Goal: Task Accomplishment & Management: Manage account settings

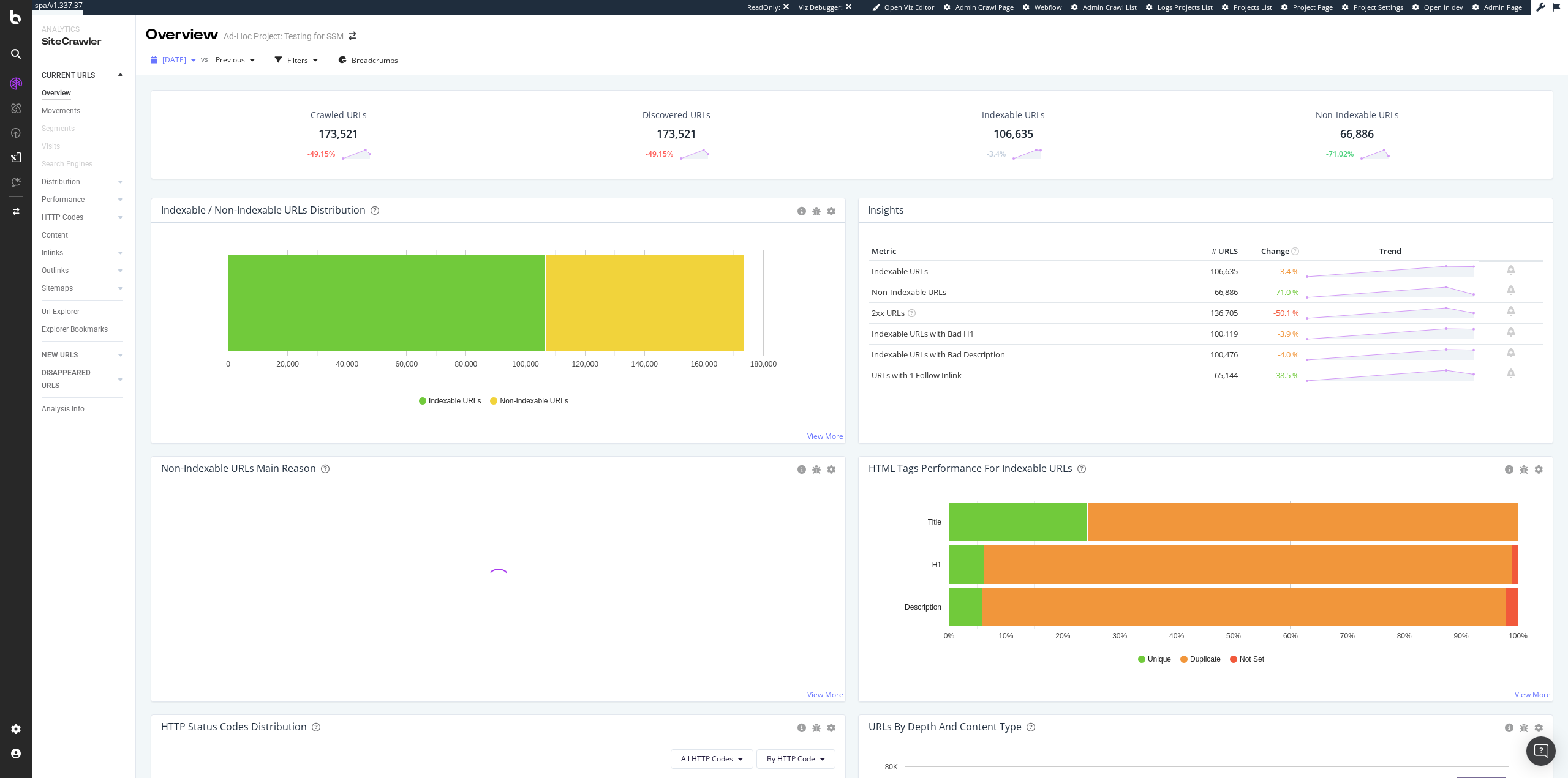
click at [201, 66] on div "[DATE]" at bounding box center [173, 59] width 55 height 19
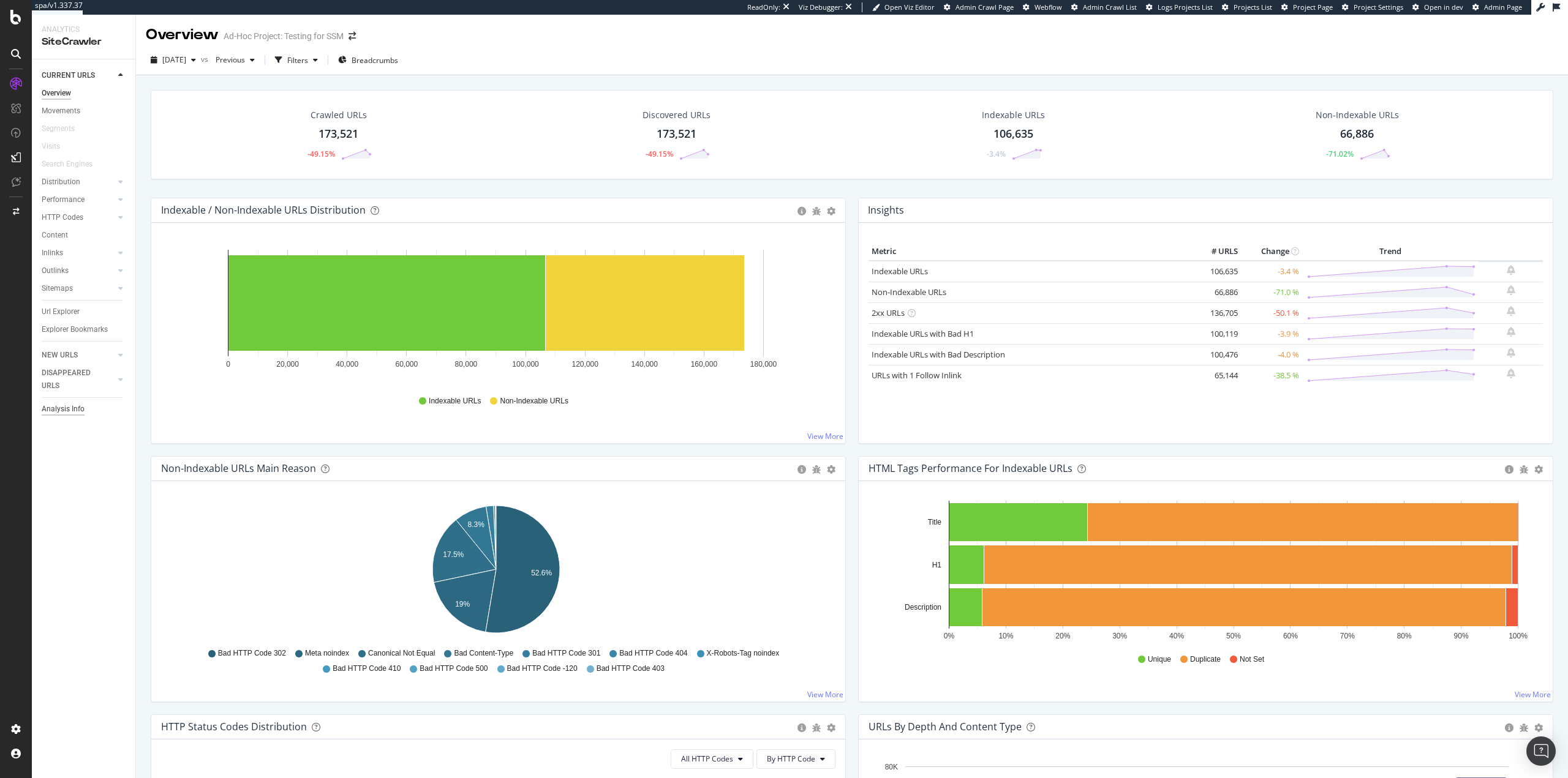
click at [62, 410] on div "Analysis Info" at bounding box center [63, 409] width 43 height 13
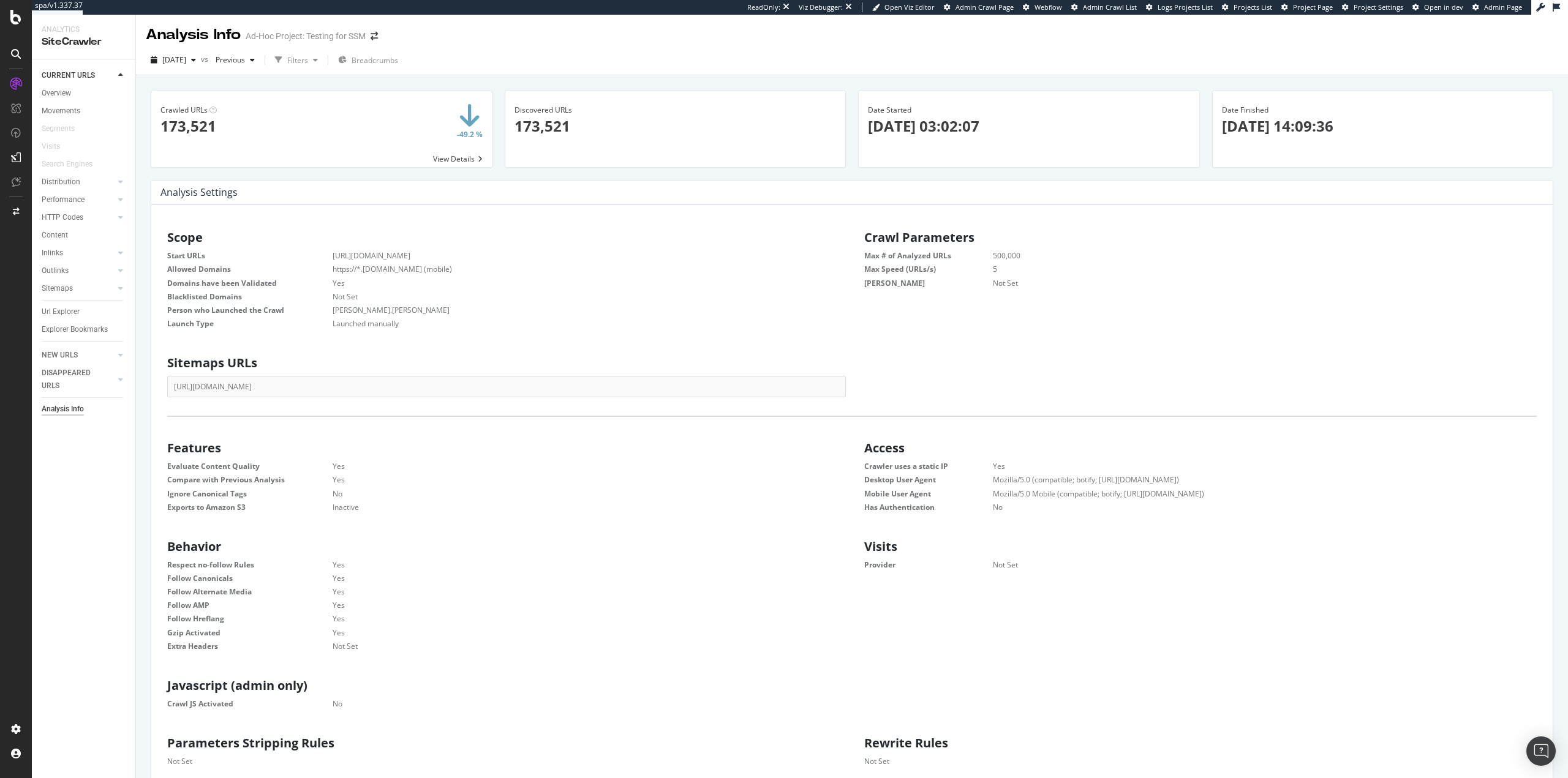
scroll to position [368, 0]
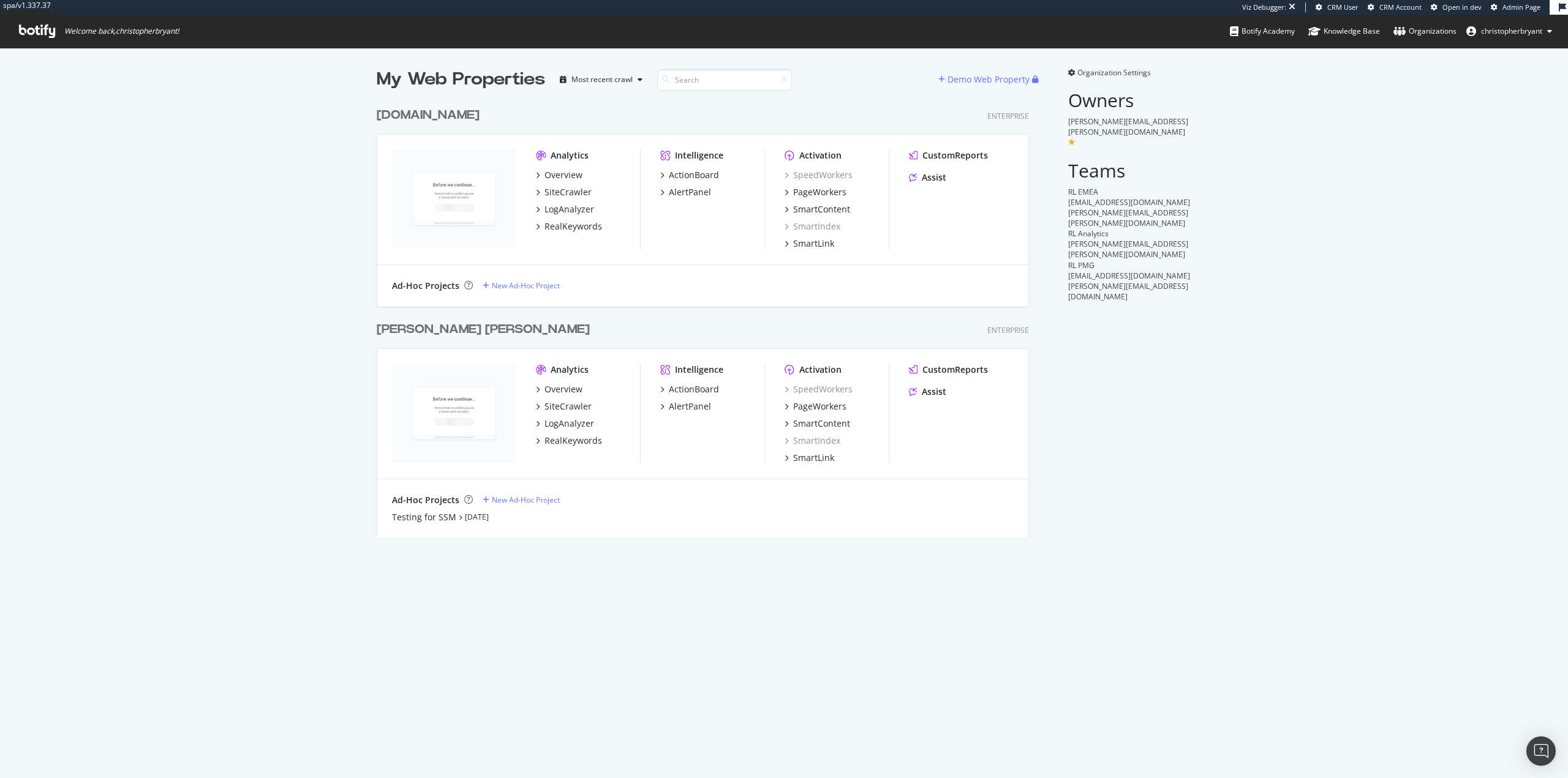
scroll to position [437, 653]
click at [217, 241] on div "My Web Properties Most recent crawl Demo Web Property ralphlauren.ca Enterprise…" at bounding box center [784, 302] width 1568 height 510
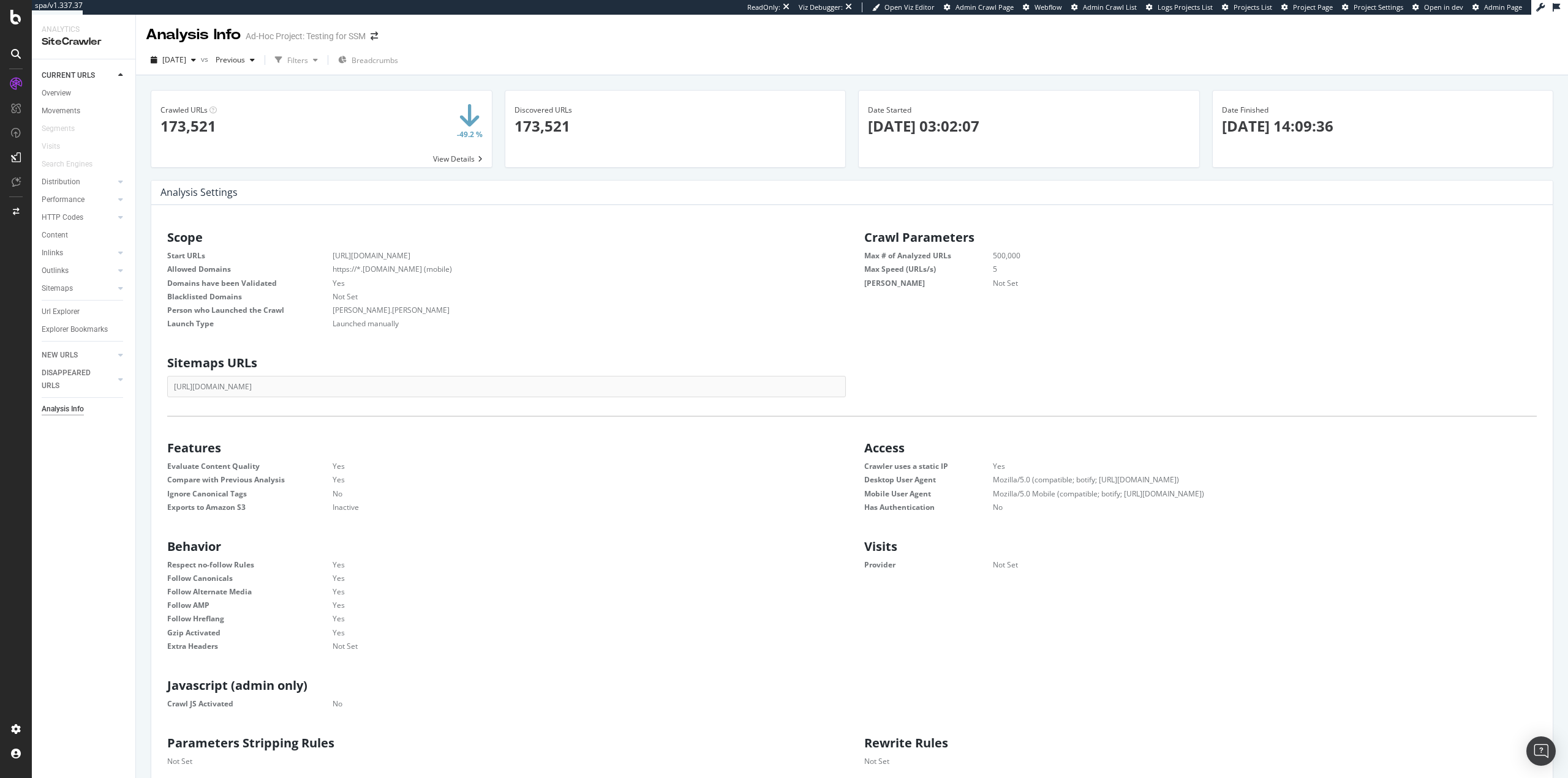
scroll to position [186, 664]
click at [186, 65] on span "[DATE]" at bounding box center [174, 60] width 24 height 11
click at [207, 106] on div "[DATE]" at bounding box center [197, 107] width 66 height 11
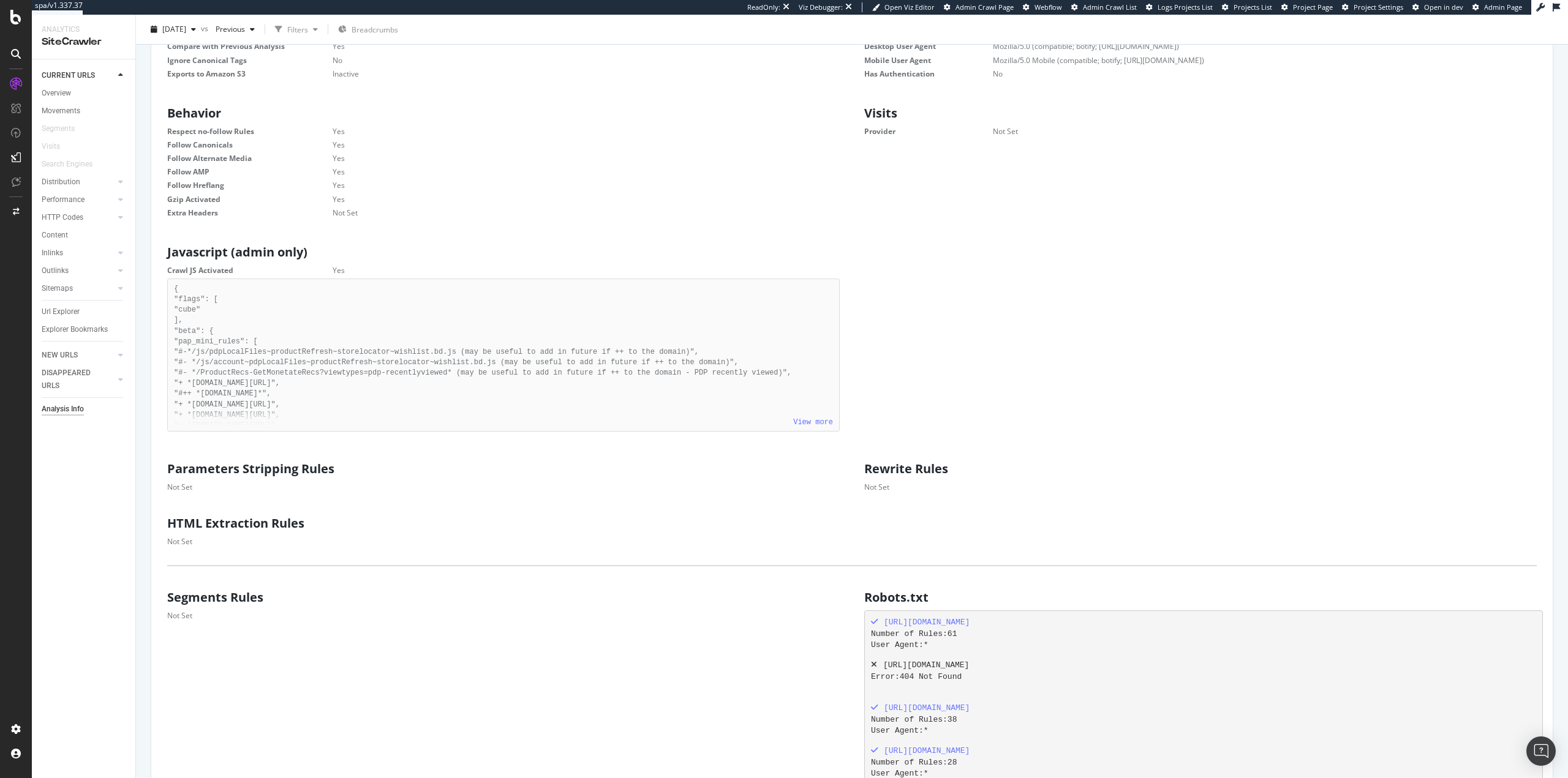
scroll to position [612, 0]
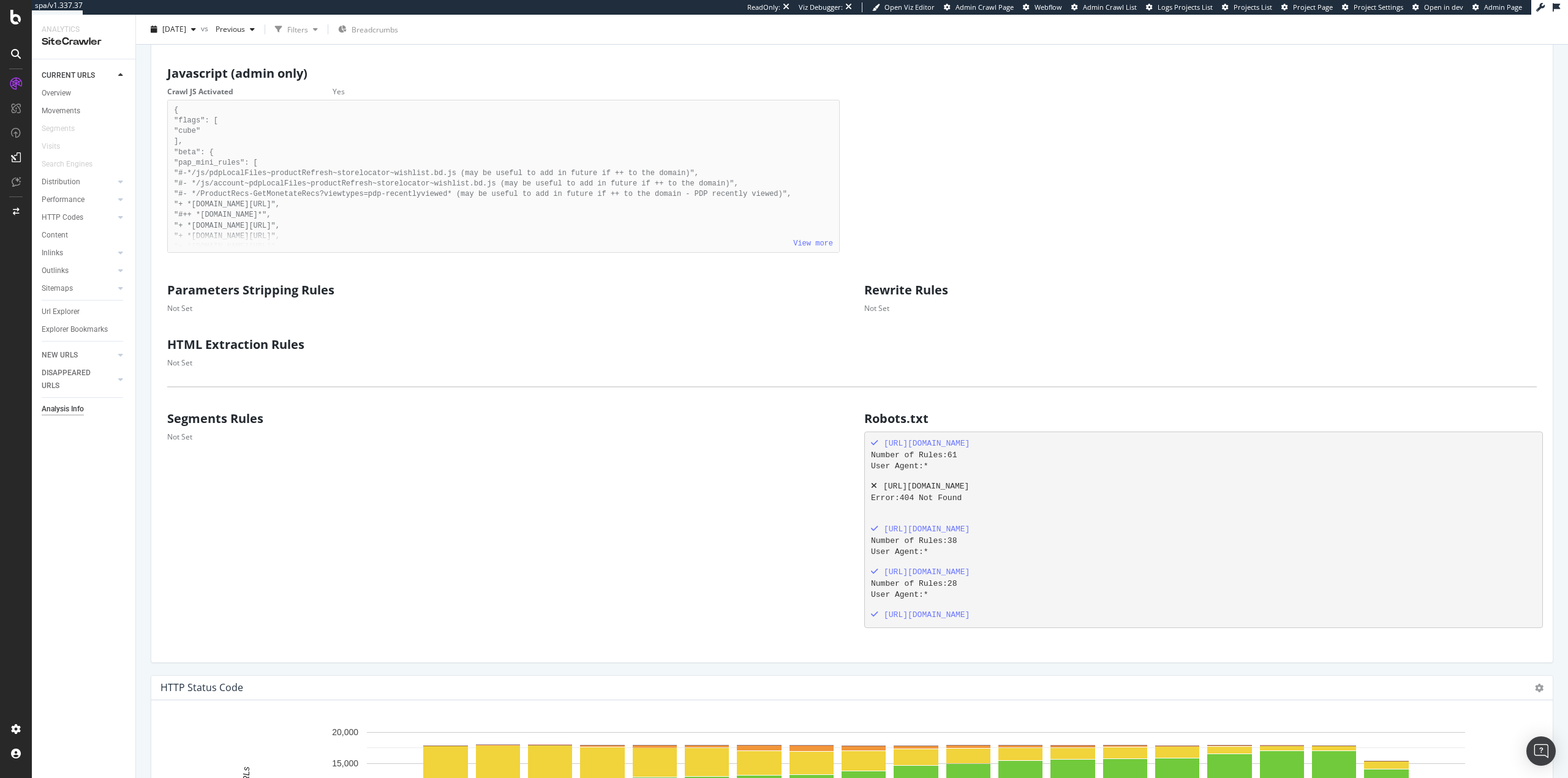
drag, startPoint x: 369, startPoint y: 158, endPoint x: 371, endPoint y: 150, distance: 8.2
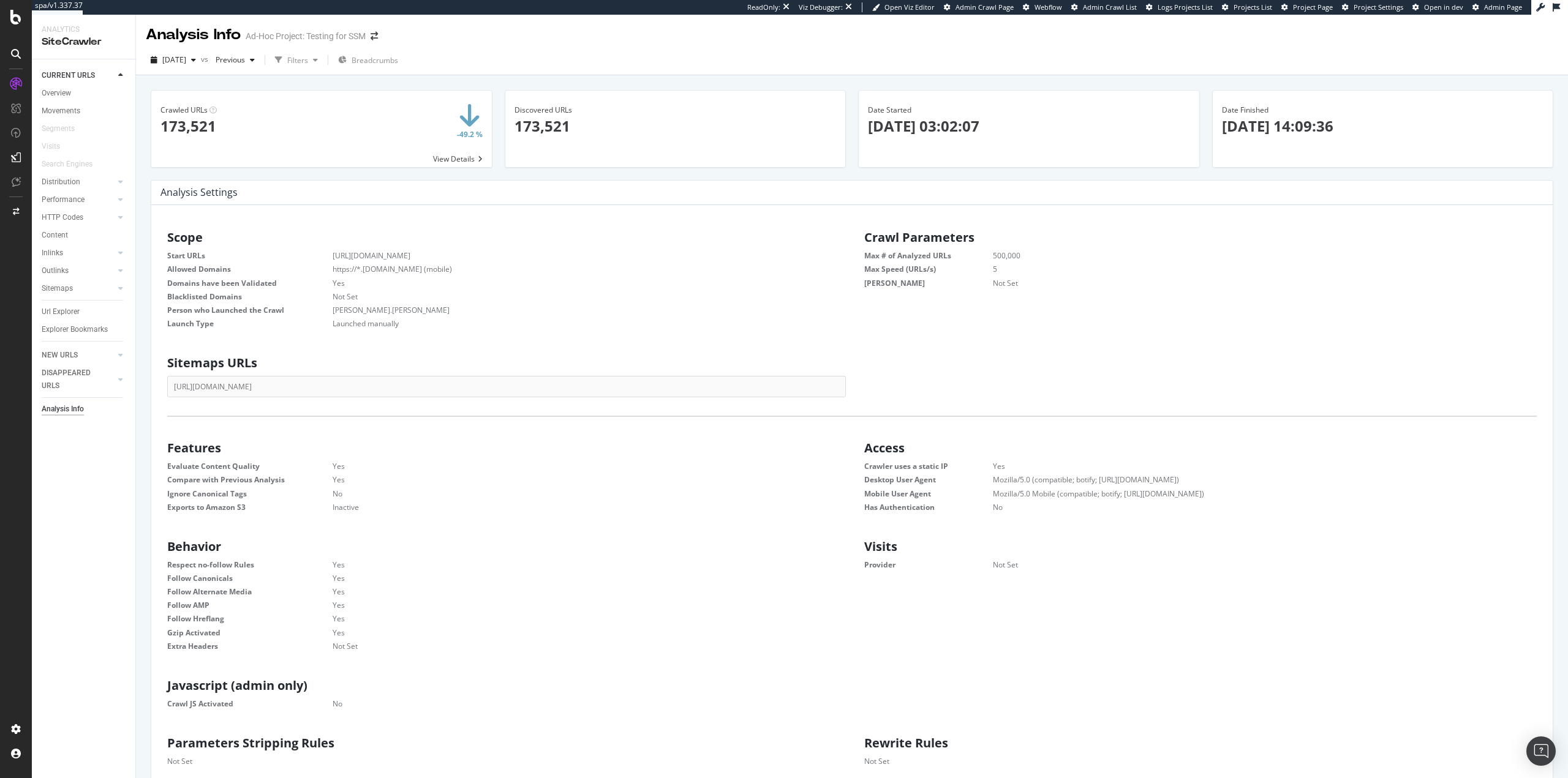
scroll to position [186, 664]
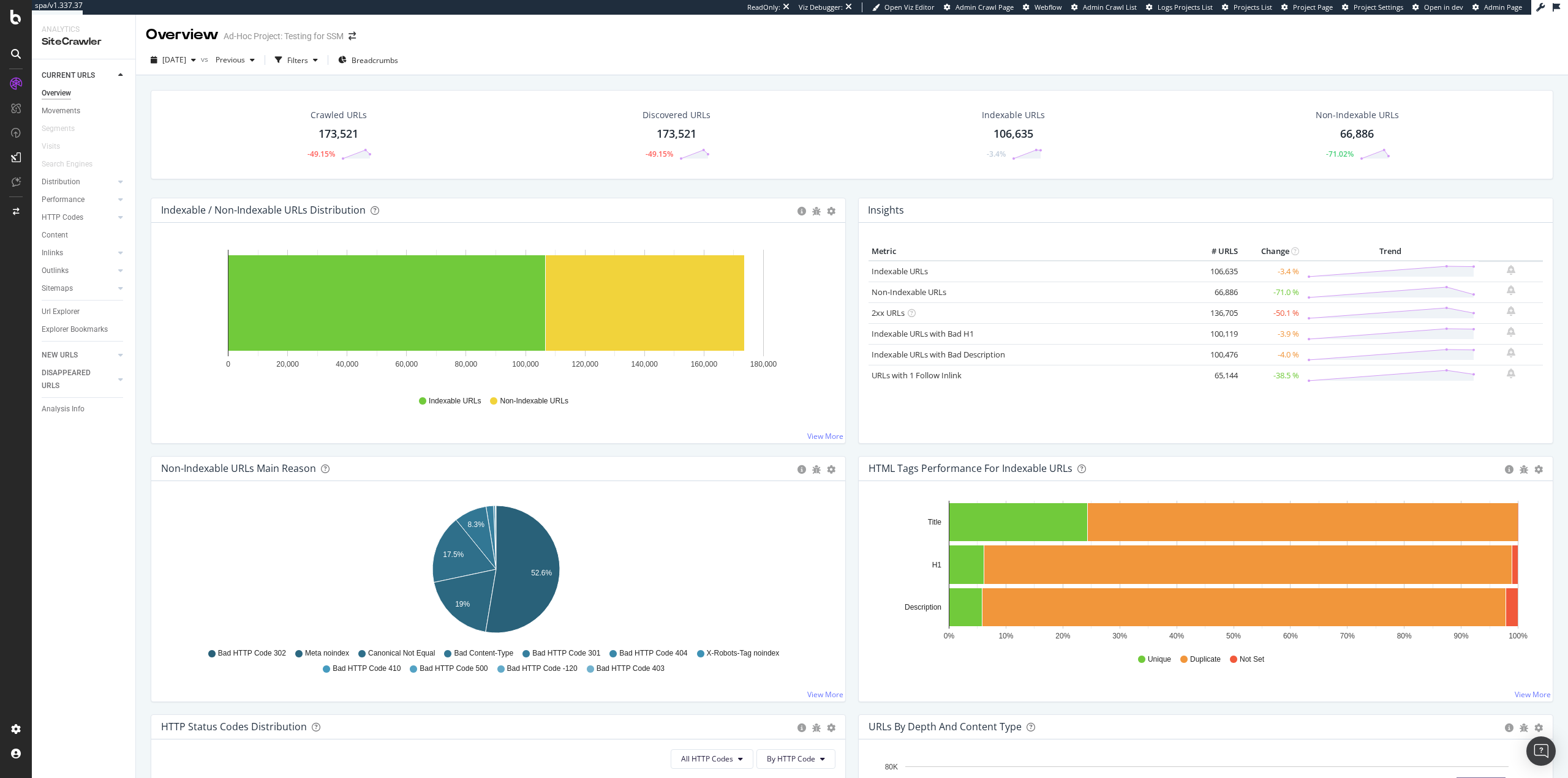
drag, startPoint x: 197, startPoint y: 89, endPoint x: 202, endPoint y: 86, distance: 5.8
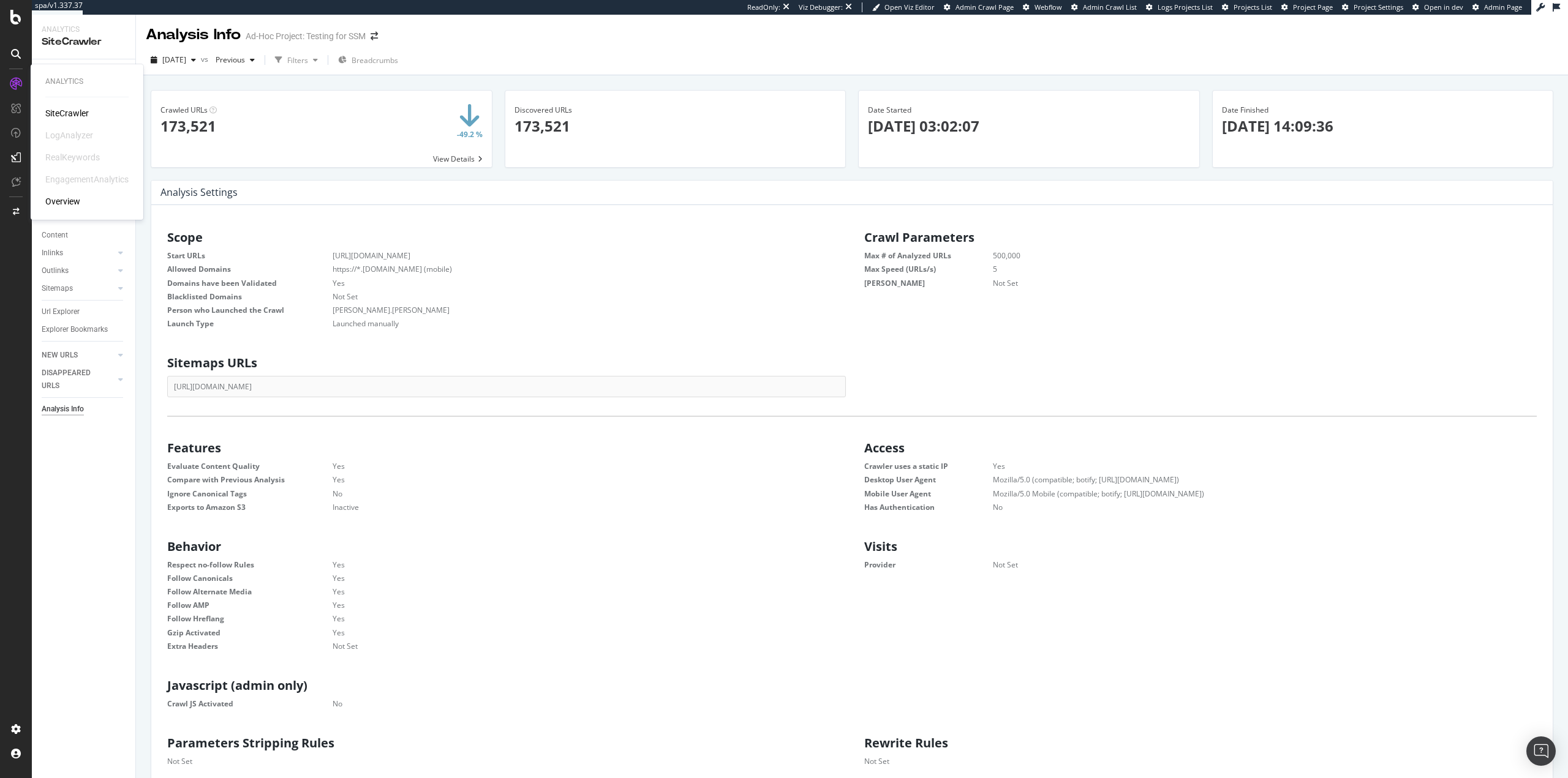
scroll to position [186, 664]
click at [79, 113] on div "SiteCrawler" at bounding box center [66, 113] width 43 height 12
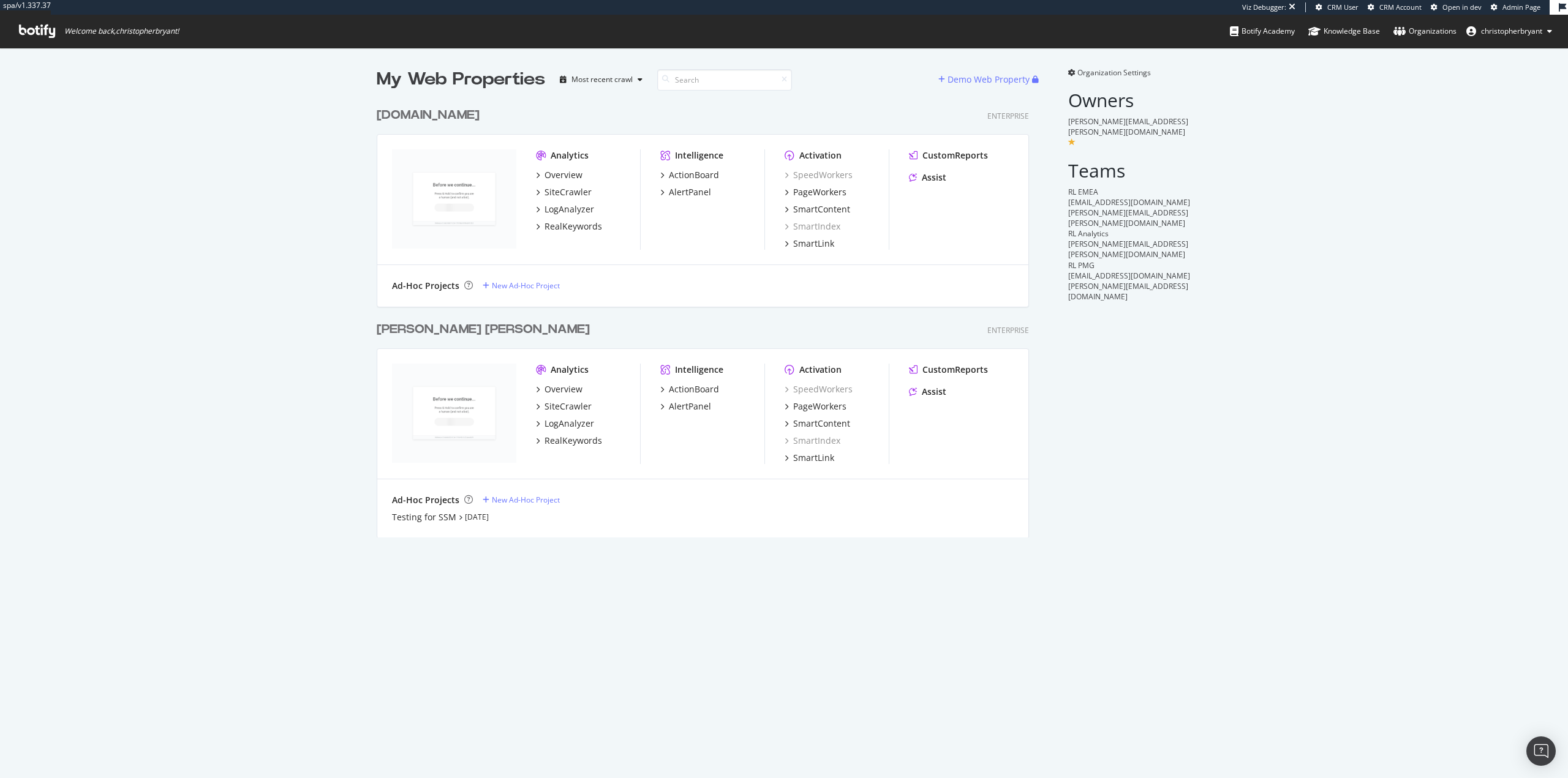
scroll to position [437, 653]
click at [555, 424] on div "LogAnalyzer" at bounding box center [569, 424] width 50 height 12
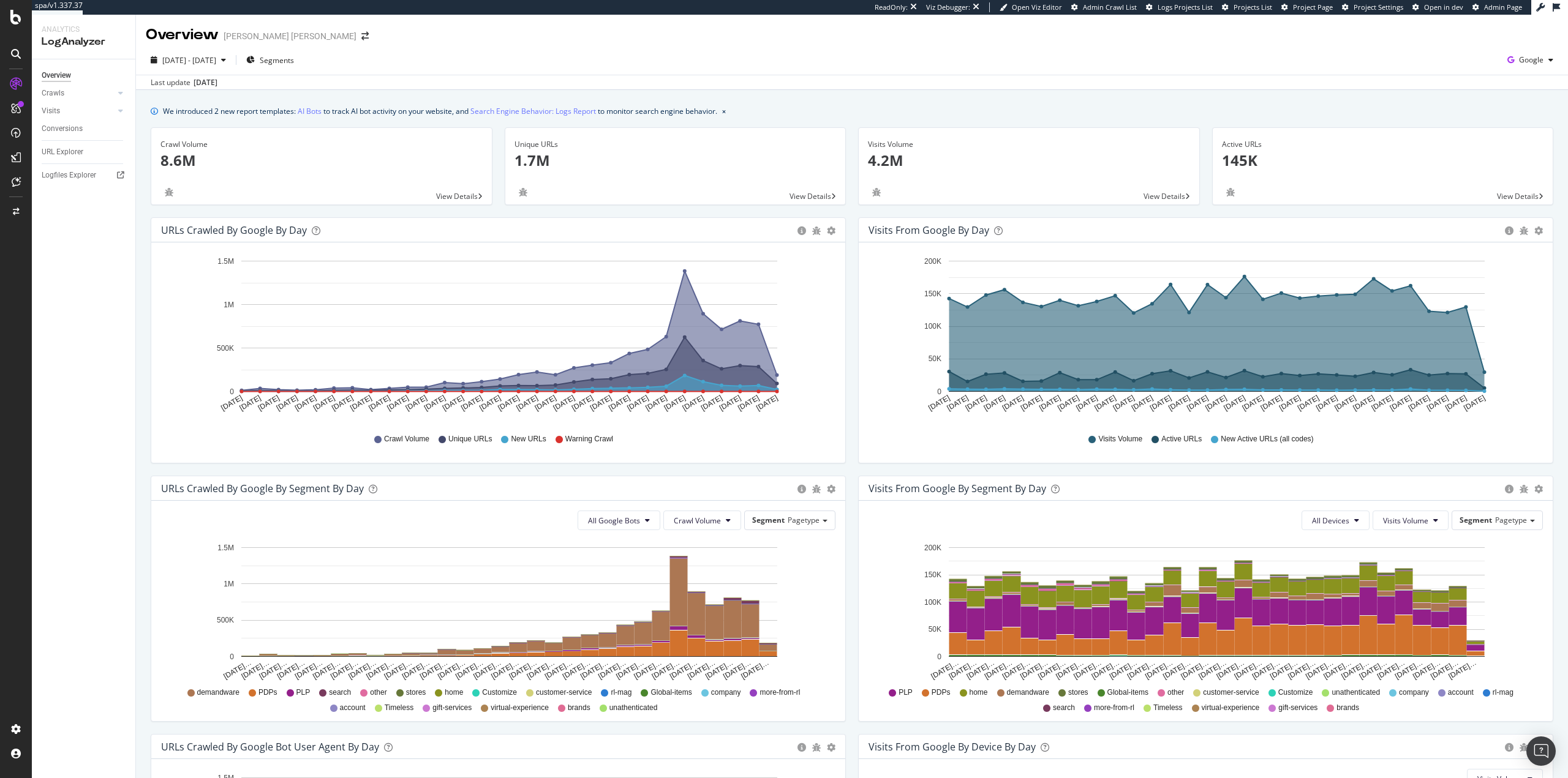
drag, startPoint x: 147, startPoint y: 359, endPoint x: 152, endPoint y: 352, distance: 8.6
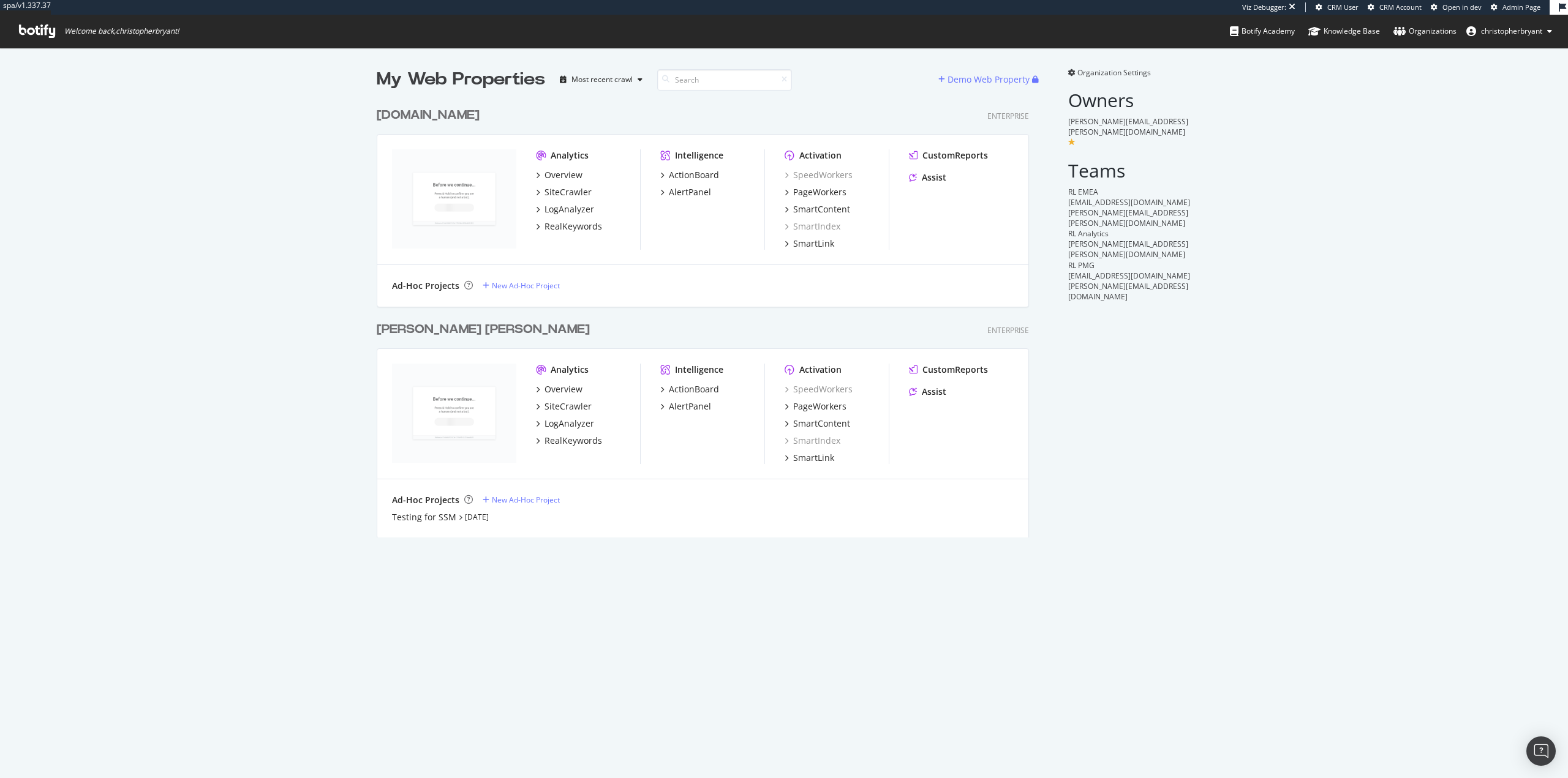
scroll to position [437, 653]
click at [572, 406] on div "SiteCrawler" at bounding box center [567, 407] width 47 height 12
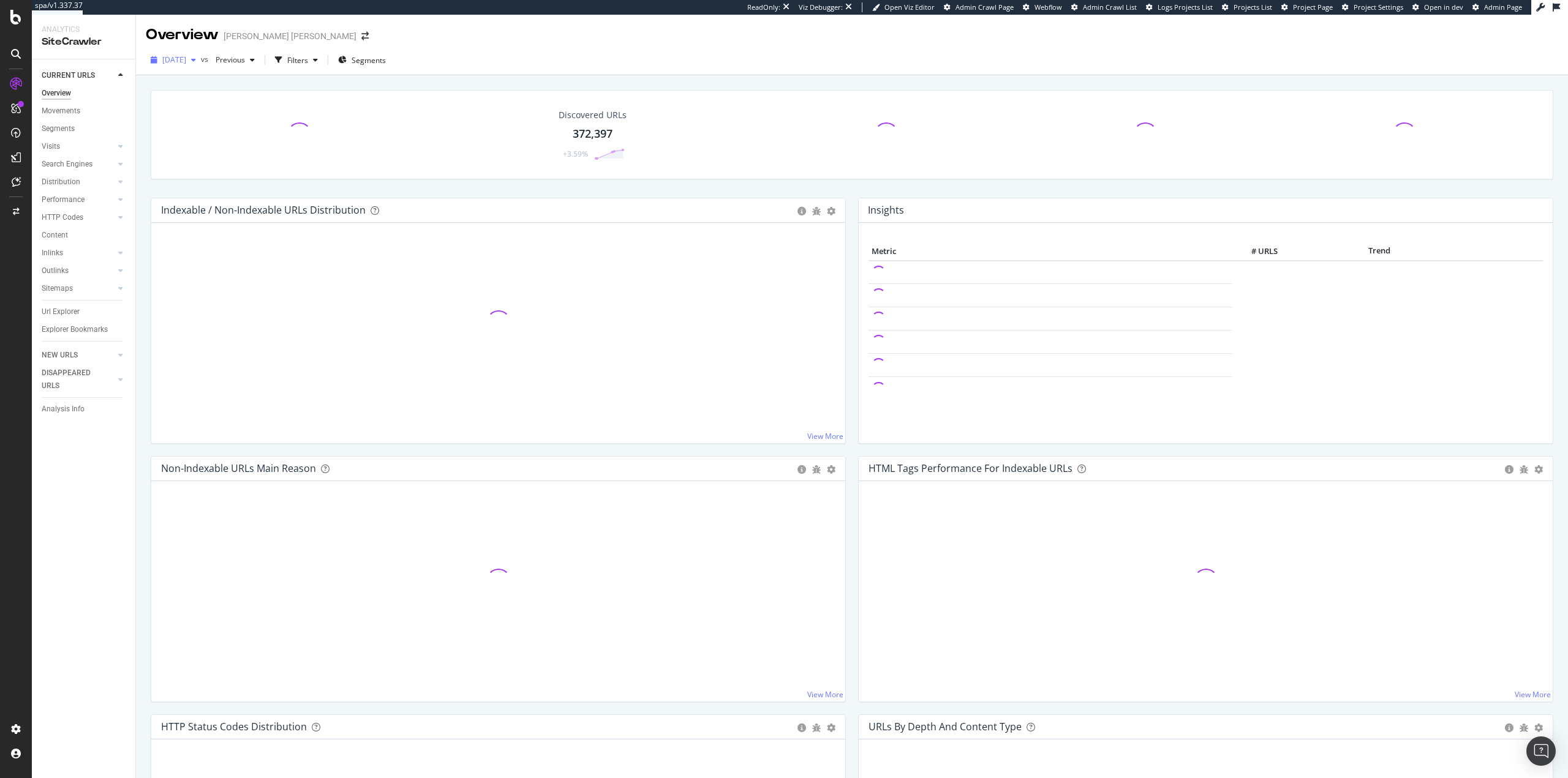
click at [201, 69] on div "2025 Sep. 20th" at bounding box center [173, 59] width 55 height 19
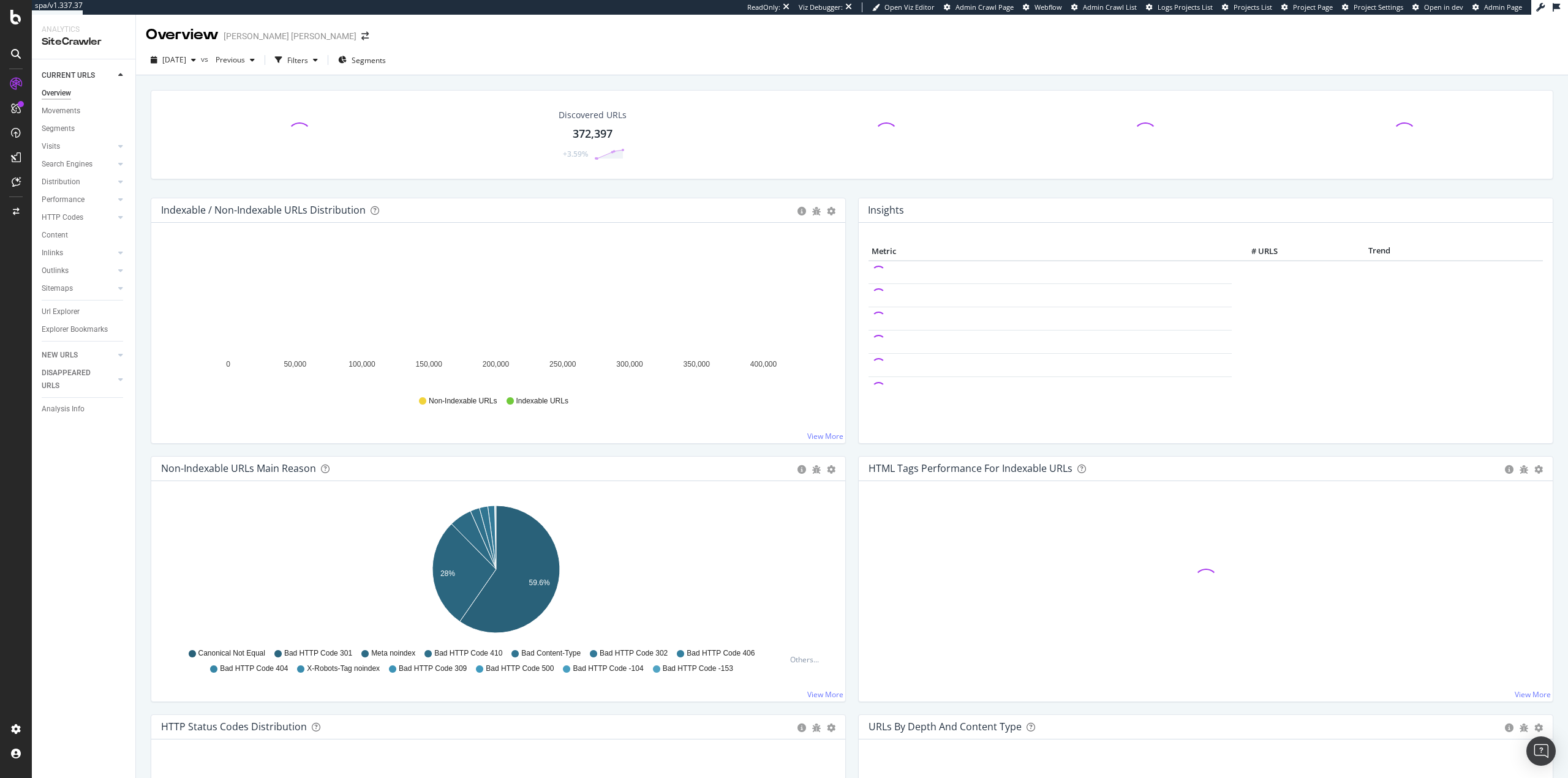
drag, startPoint x: 492, startPoint y: 82, endPoint x: 484, endPoint y: 82, distance: 8.0
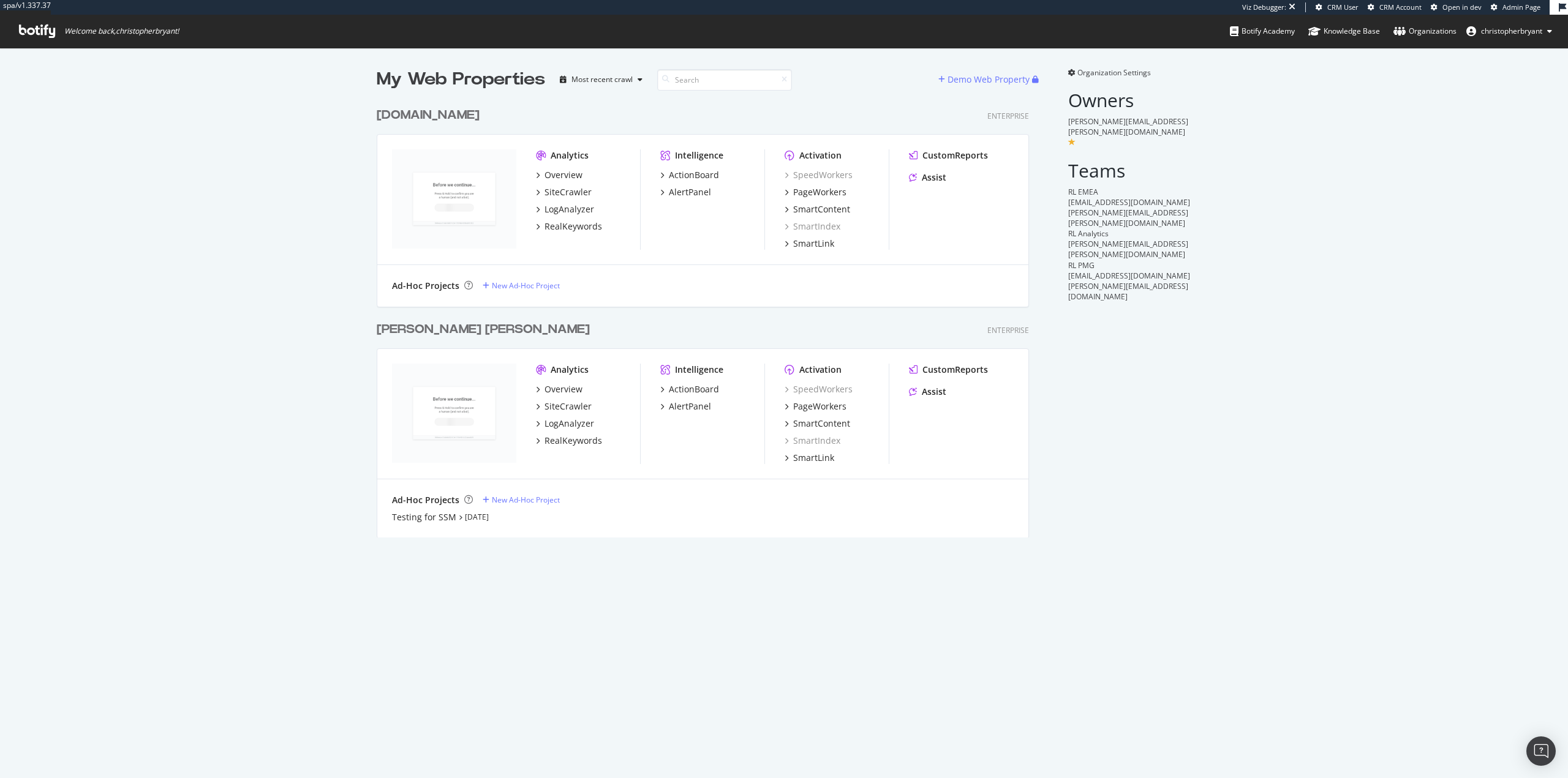
scroll to position [437, 653]
click at [573, 425] on div "LogAnalyzer" at bounding box center [569, 424] width 50 height 12
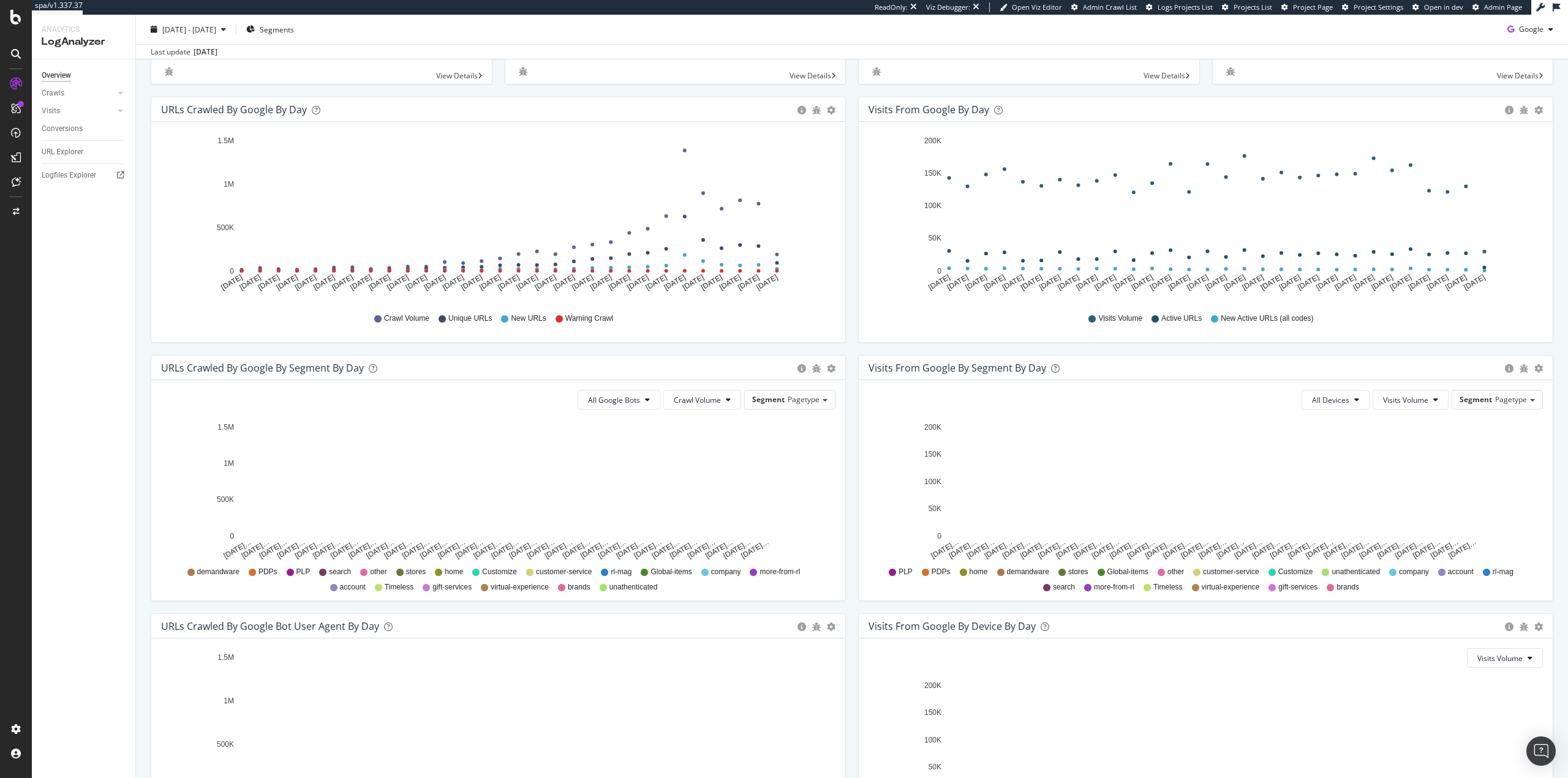
scroll to position [122, 0]
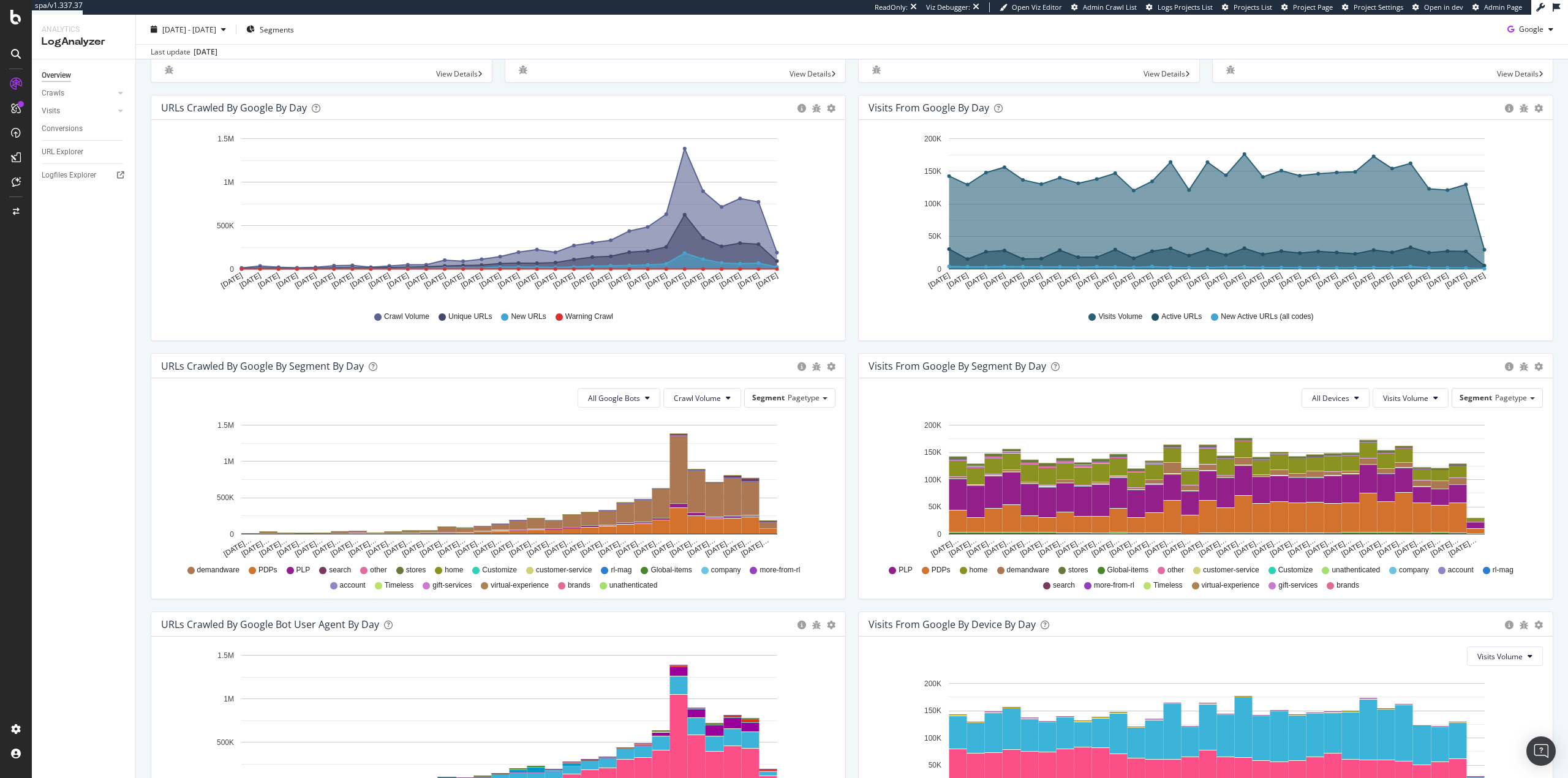
click at [846, 348] on div "URLs Crawled by Google by day Area Table Hold CTRL while clicking to filter the…" at bounding box center [498, 224] width 707 height 259
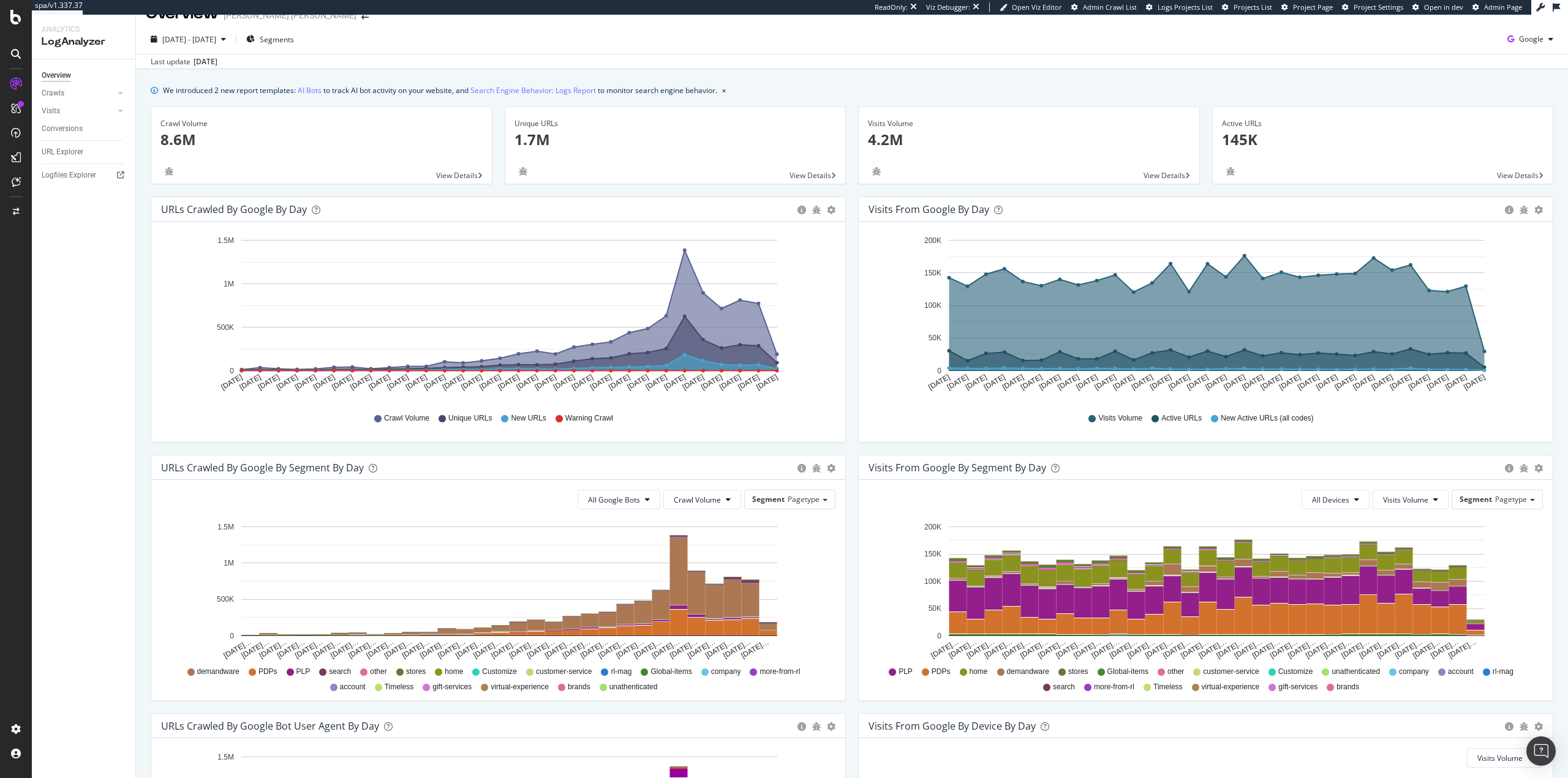
scroll to position [12, 0]
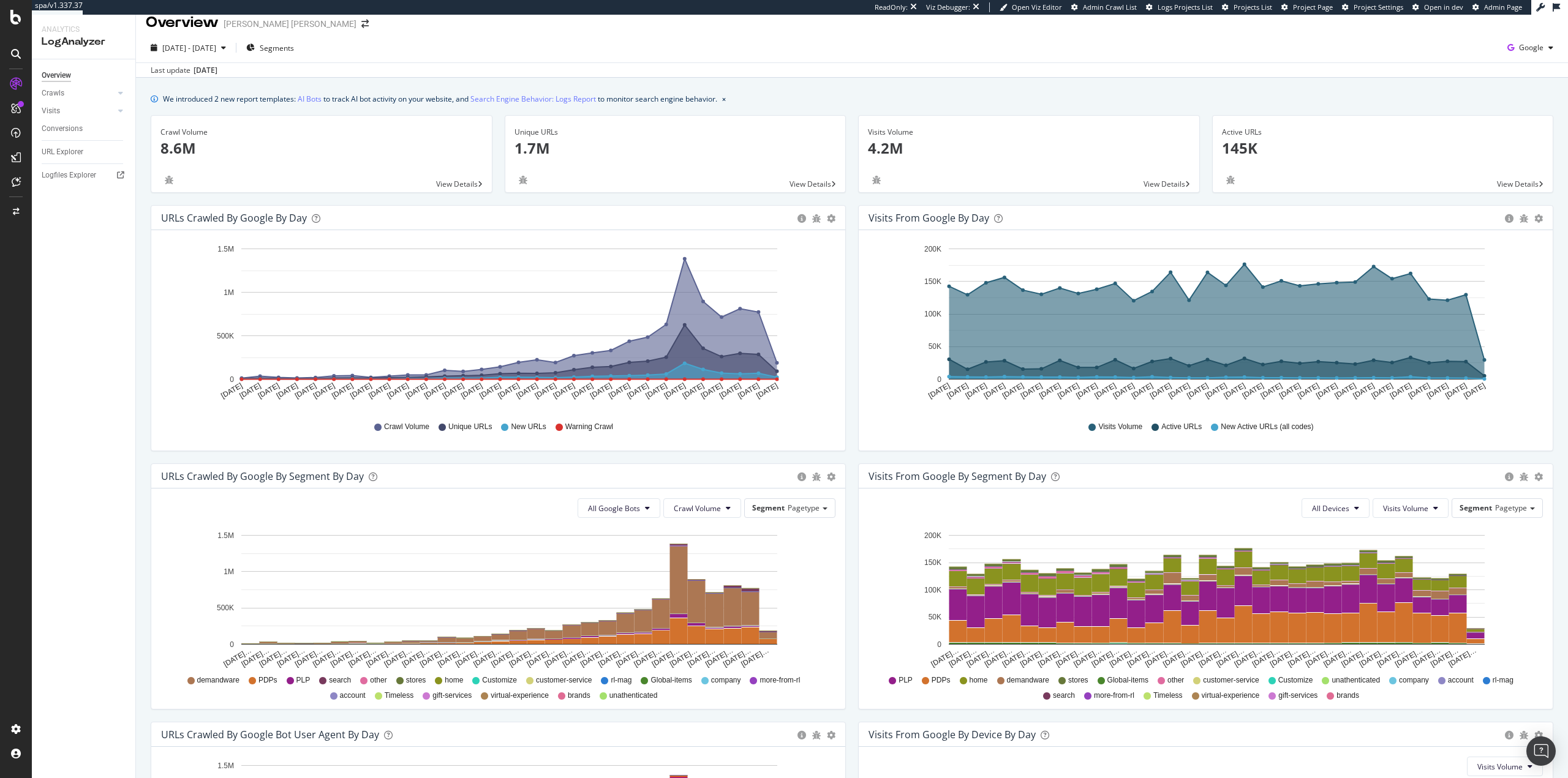
click at [973, 94] on div "We introduced 2 new report templates: AI Bots to track AI bot activity on your …" at bounding box center [852, 98] width 1403 height 13
click at [71, 97] on div "SiteCrawler" at bounding box center [51, 91] width 40 height 11
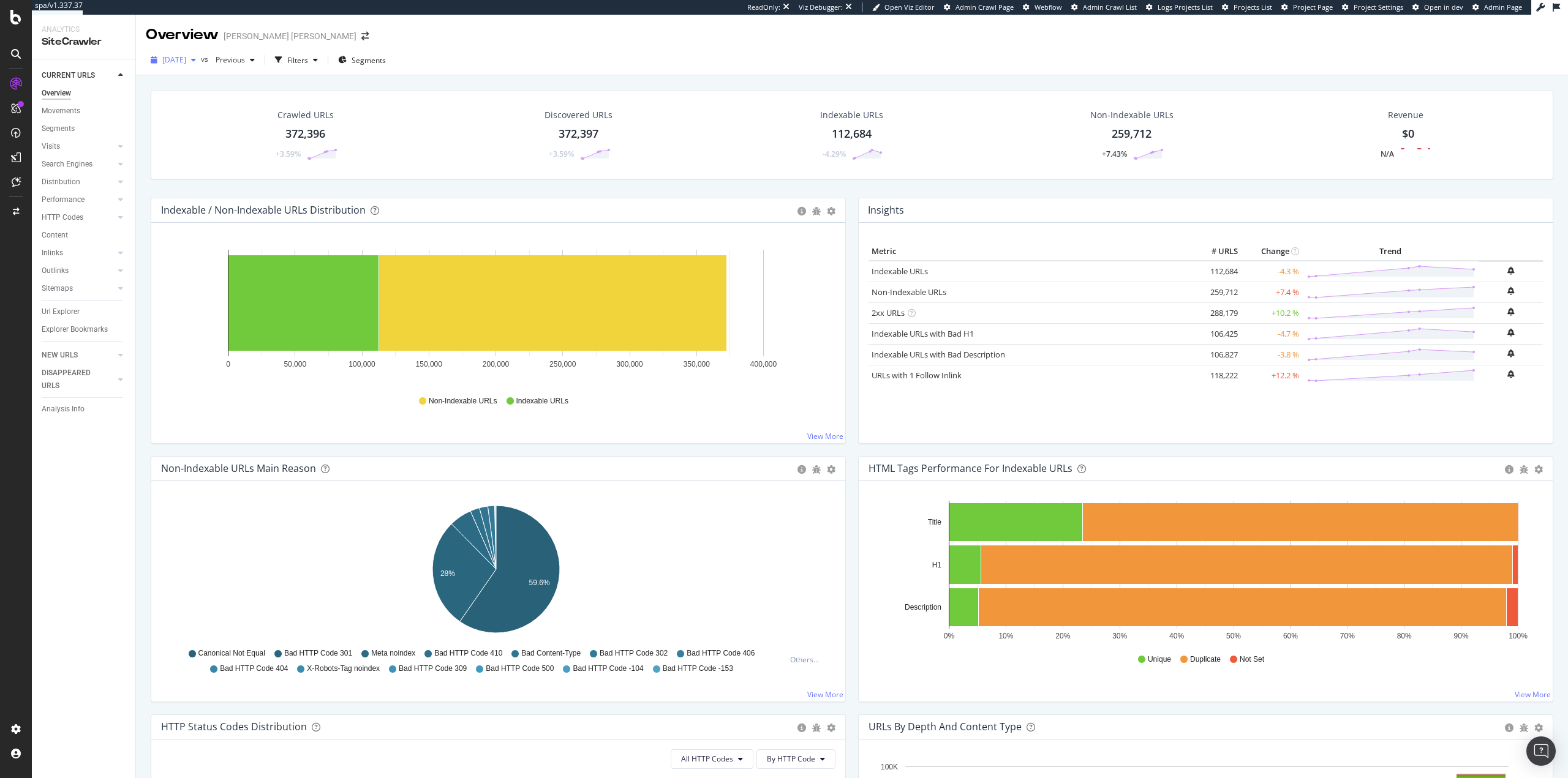
click at [186, 65] on span "2025 Sep. 20th" at bounding box center [174, 60] width 24 height 11
click at [1284, 58] on div "2025 Sep. 20th vs Previous Filters Segments" at bounding box center [852, 63] width 1432 height 25
drag, startPoint x: 70, startPoint y: 409, endPoint x: 137, endPoint y: 416, distance: 67.4
click at [70, 409] on div "Analysis Info" at bounding box center [63, 409] width 43 height 13
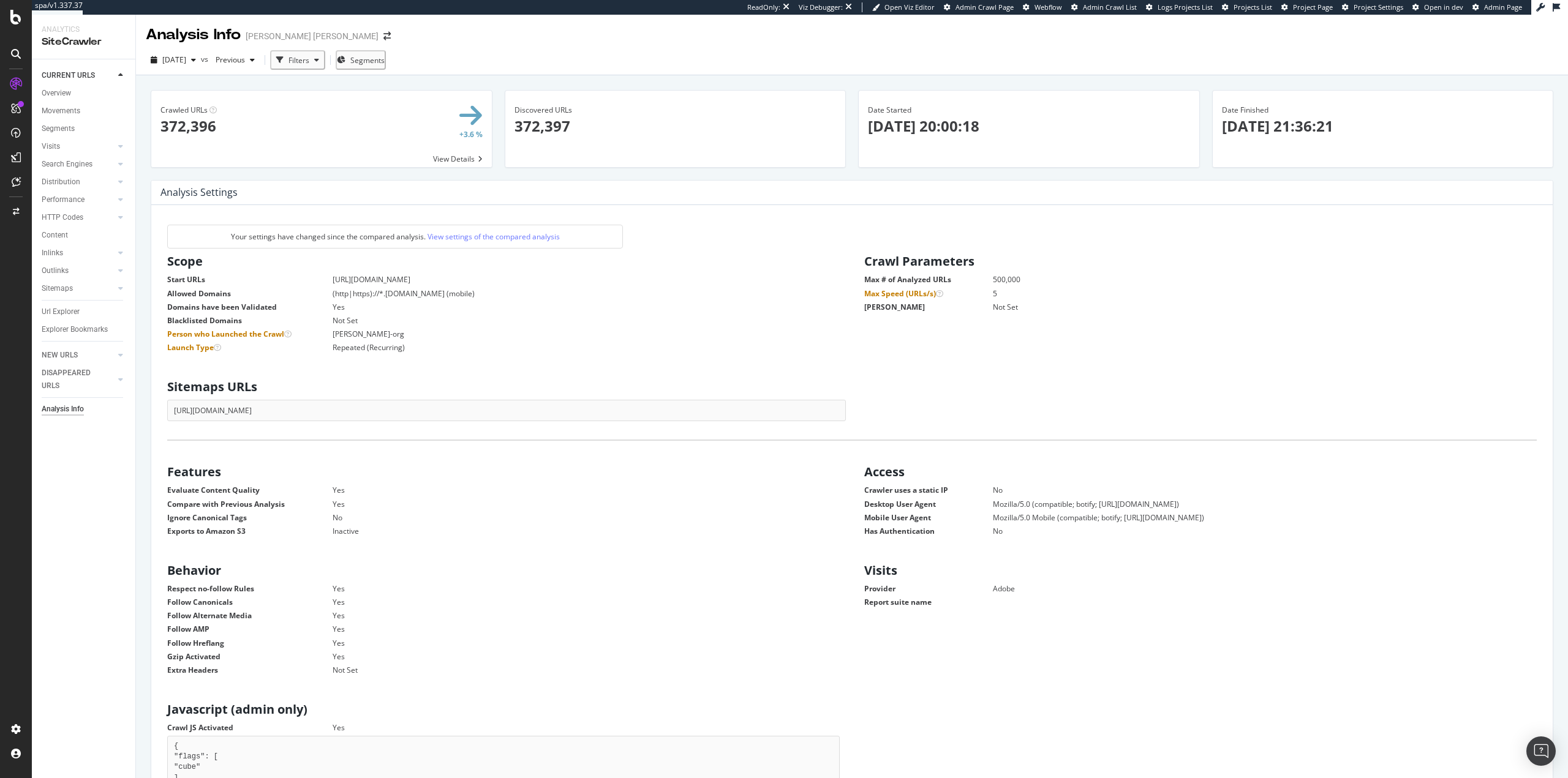
scroll to position [186, 664]
click at [743, 175] on div "Discovered URLs × Close Chart - API Requests List Area Type Request Response Cl…" at bounding box center [675, 136] width 354 height 90
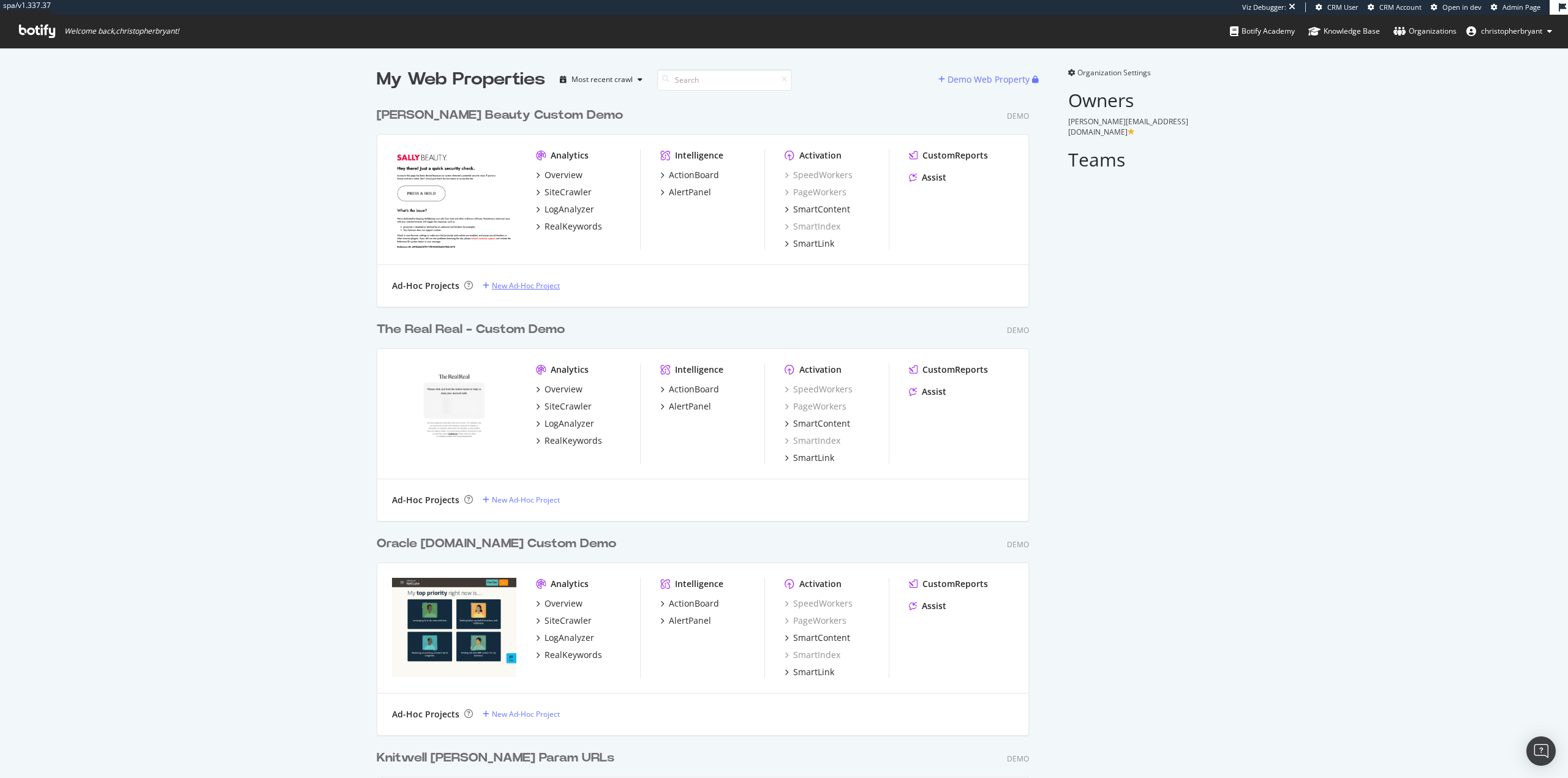
scroll to position [6722, 653]
click at [701, 84] on input at bounding box center [725, 80] width 135 height 21
type input "ralph"
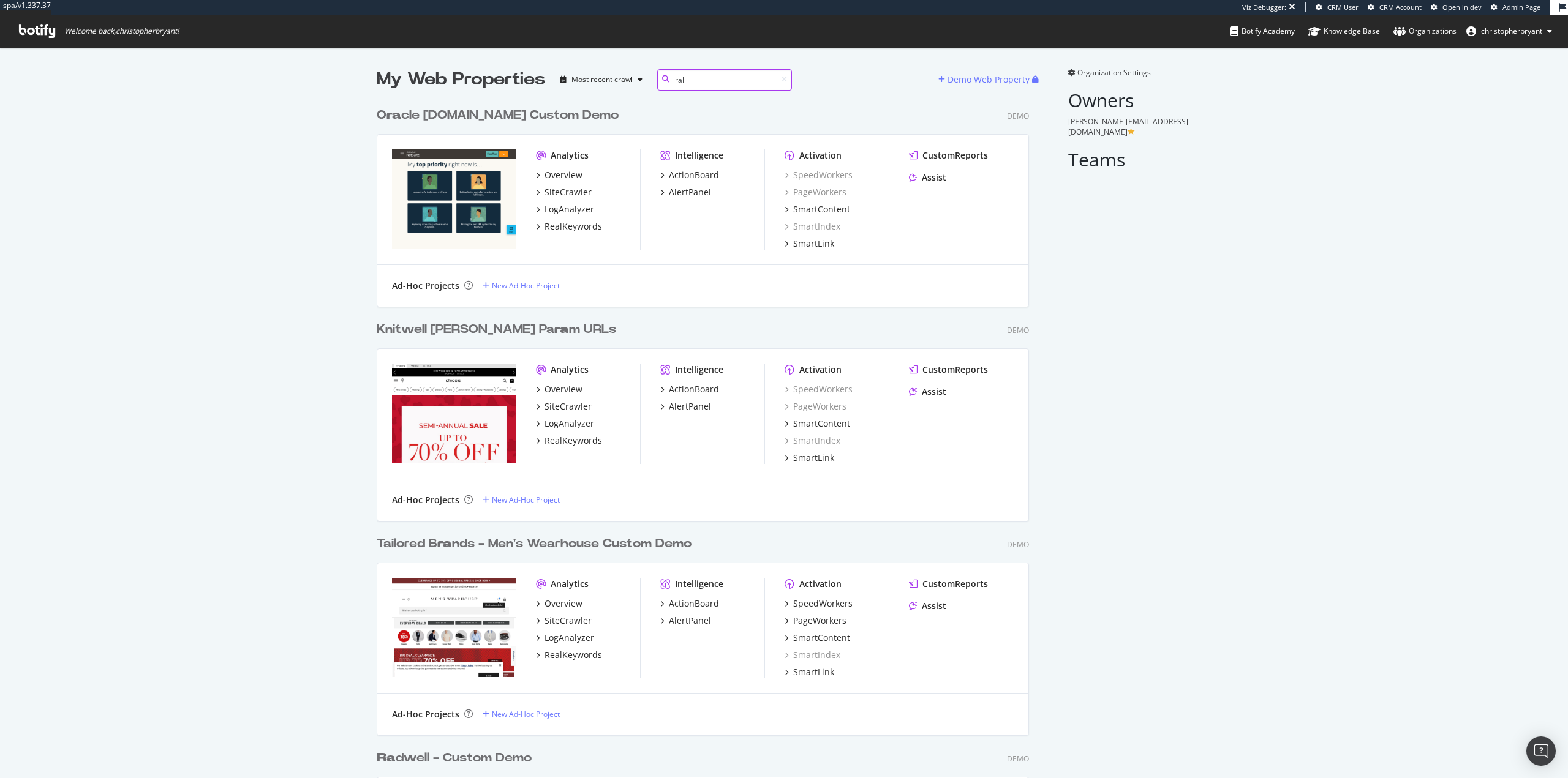
scroll to position [3264, 653]
type input "ralph"
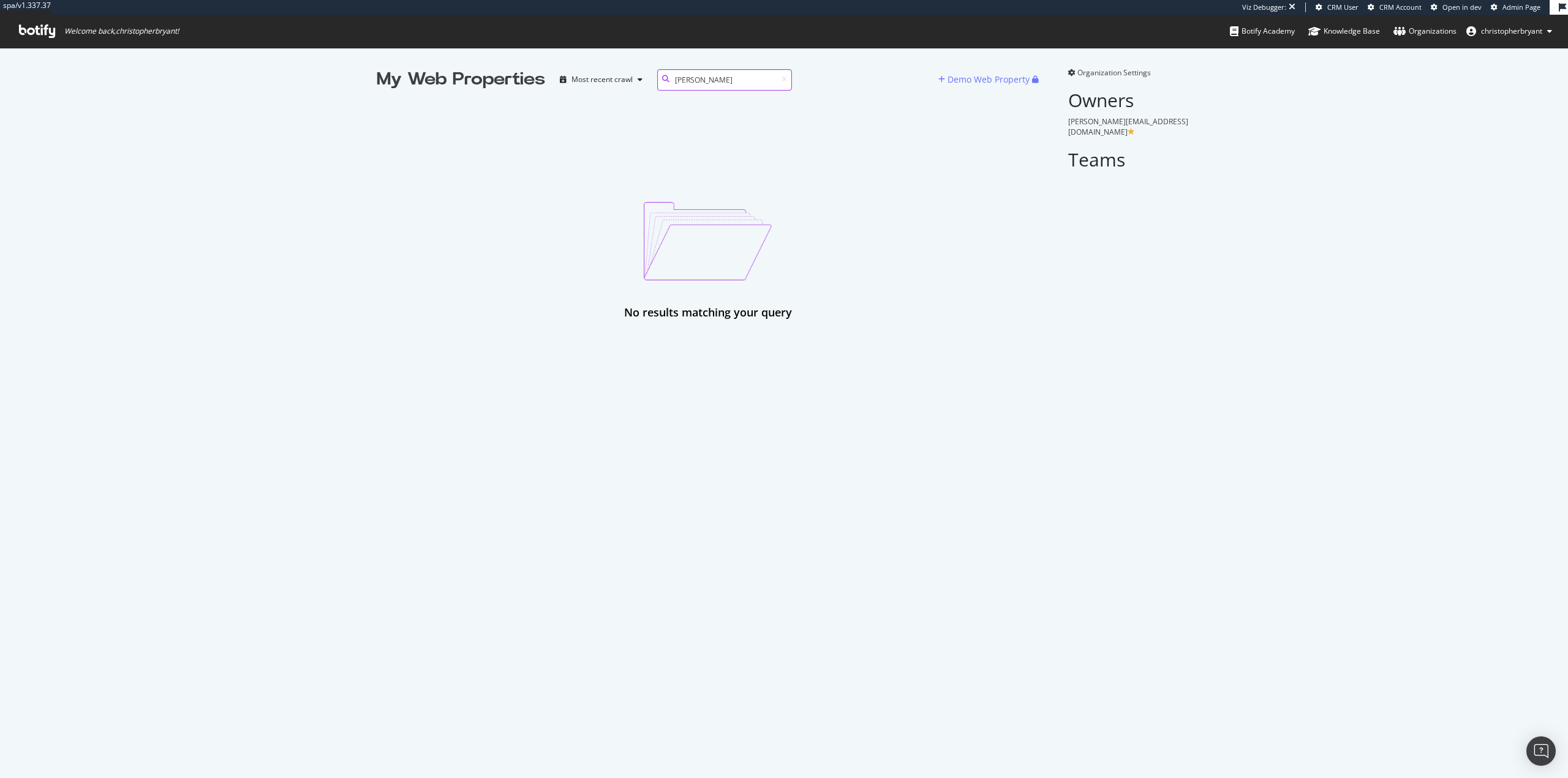
type input "ralph"
click at [414, 237] on div "No results matching your query" at bounding box center [707, 261] width 662 height 119
click at [461, 89] on div "My Web Properties" at bounding box center [461, 80] width 168 height 25
click at [457, 84] on div "My Web Properties" at bounding box center [461, 80] width 168 height 25
click at [480, 159] on div "No results matching your query" at bounding box center [707, 206] width 662 height 229
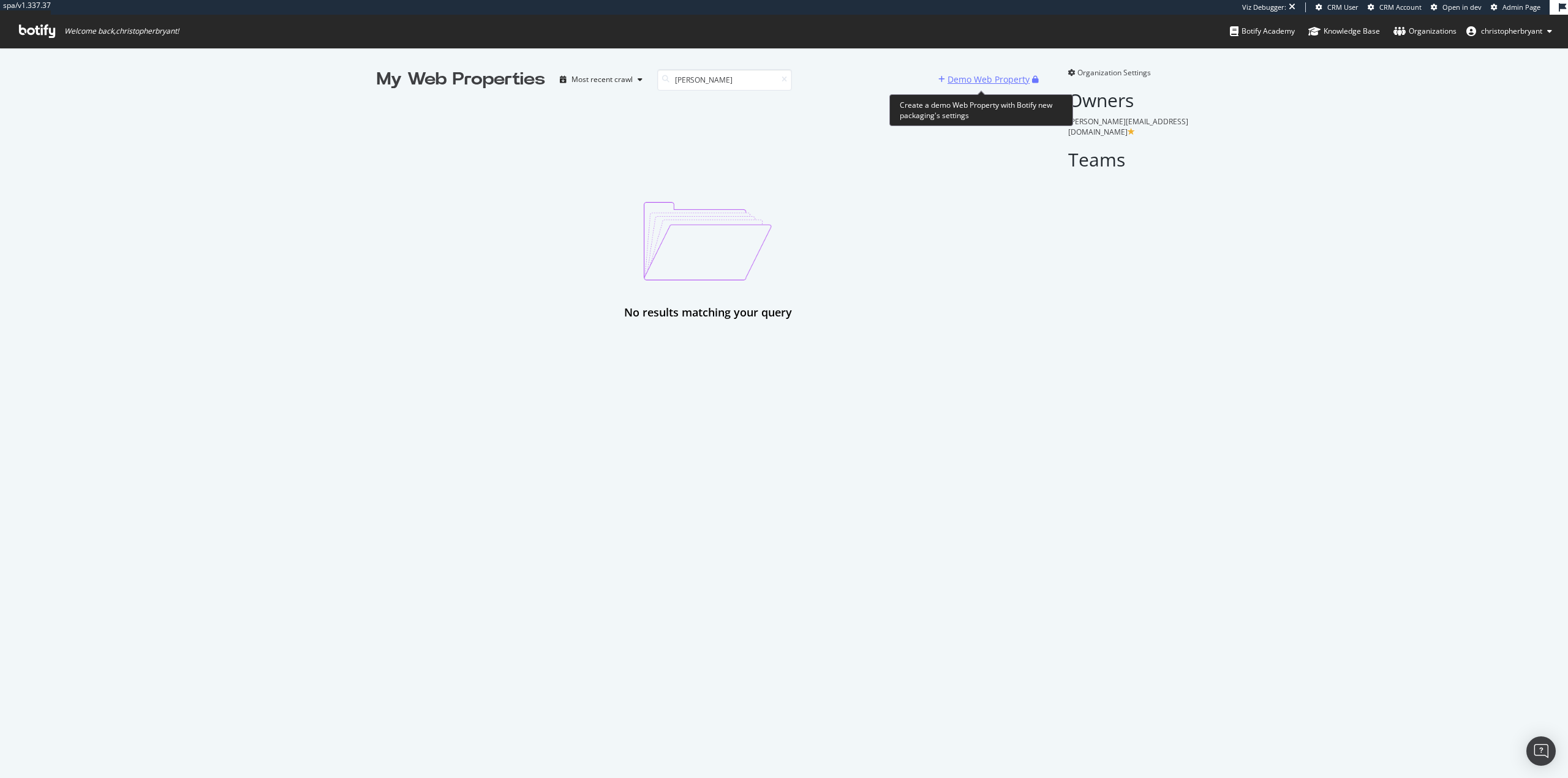
click at [987, 78] on div "Demo Web Property" at bounding box center [988, 80] width 82 height 12
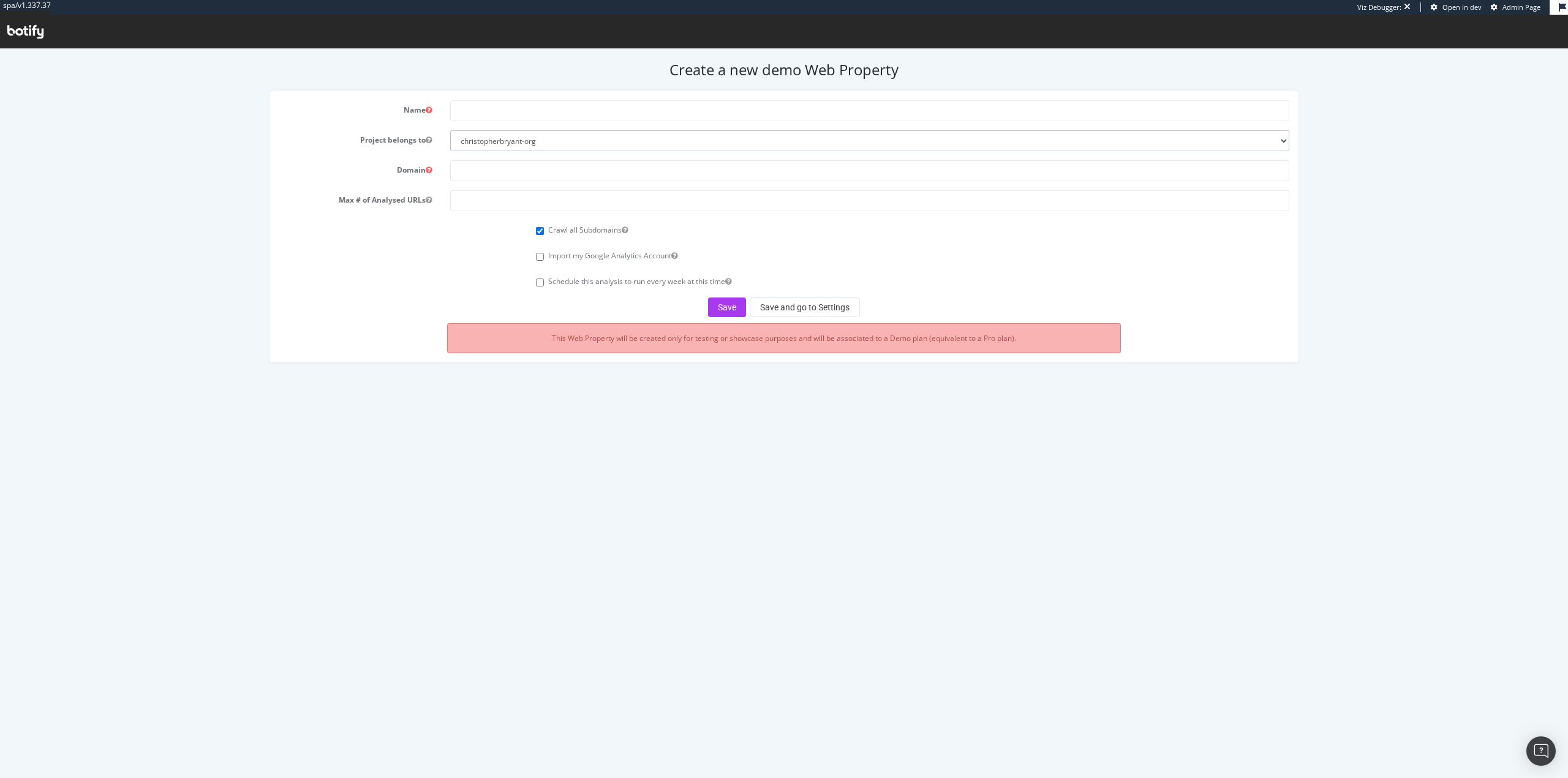
click at [520, 146] on select "christopherbryant-org chrisb botify-solutions-us" at bounding box center [870, 140] width 839 height 20
select select "40993"
click at [450, 130] on select "christopherbryant-org chrisb botify-solutions-us" at bounding box center [870, 140] width 839 height 20
click at [516, 114] on input "text" at bounding box center [870, 110] width 839 height 20
type input "Ralph Lauren SW Tests"
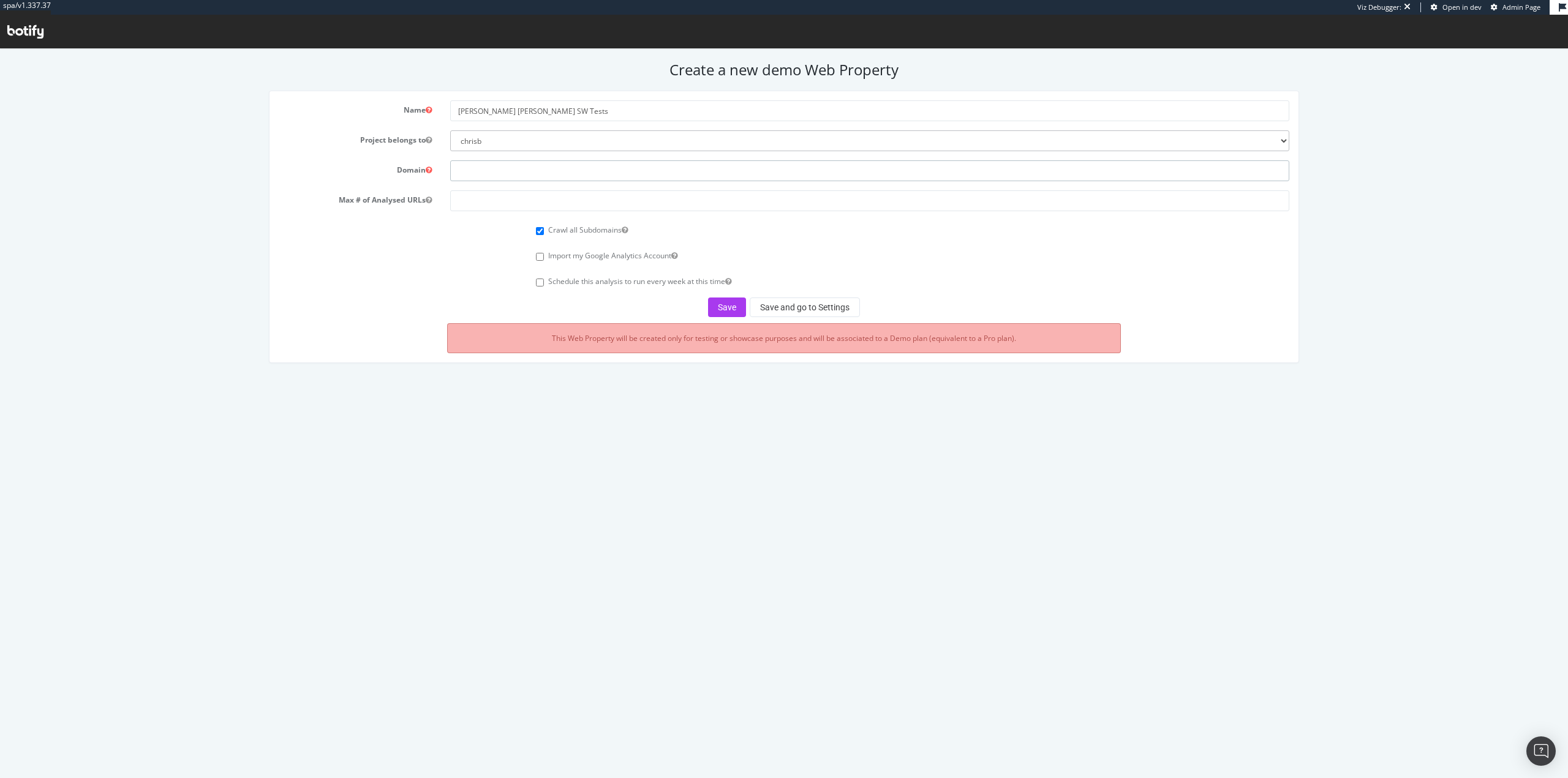
click at [492, 167] on input "text" at bounding box center [870, 170] width 839 height 20
click at [552, 166] on input "text" at bounding box center [870, 170] width 839 height 20
paste input "[URL][DOMAIN_NAME]"
type input "[URL][DOMAIN_NAME]"
click at [468, 199] on input "number" at bounding box center [870, 200] width 839 height 20
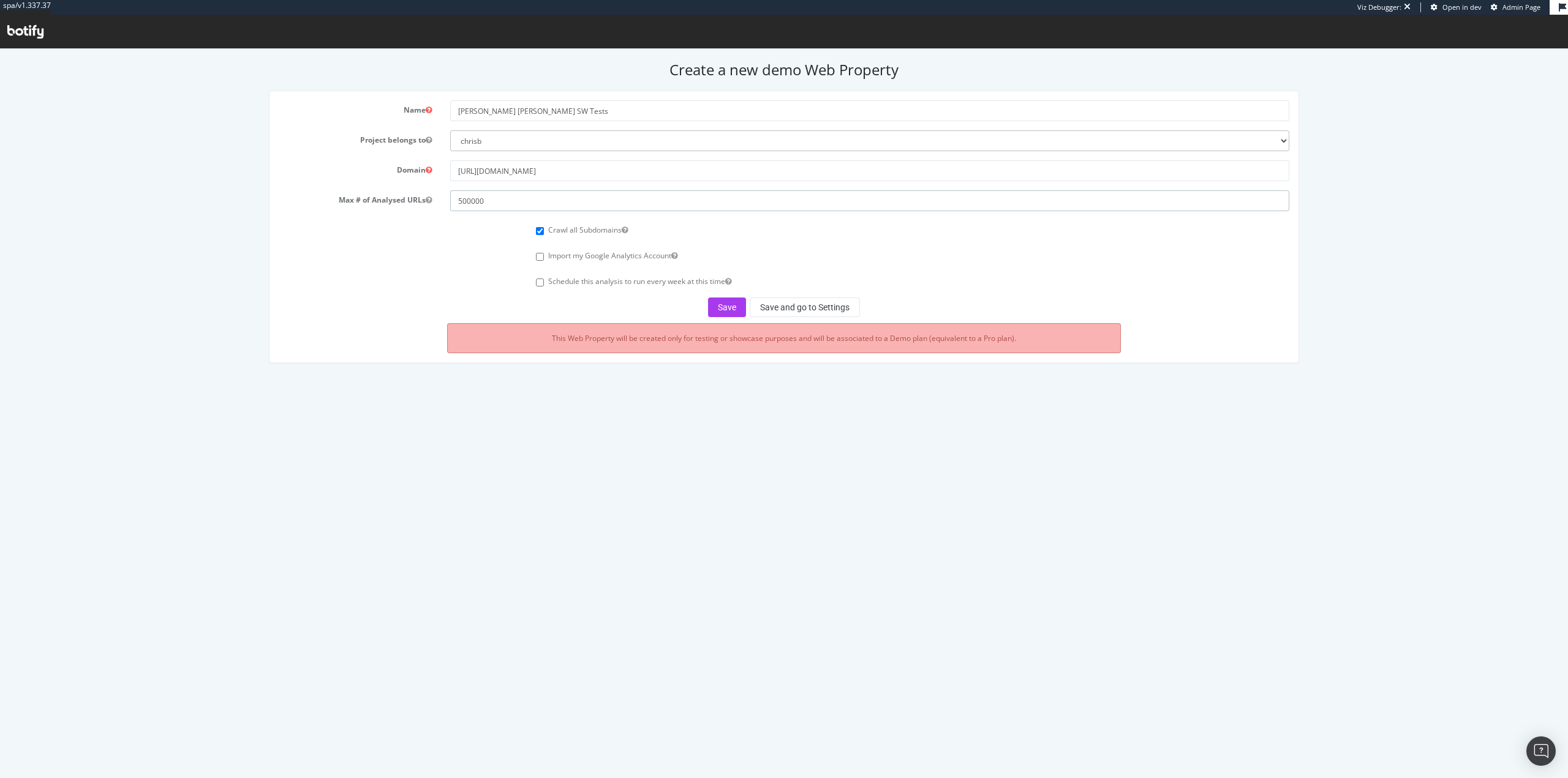
type input "500000"
drag, startPoint x: 677, startPoint y: 465, endPoint x: 628, endPoint y: 441, distance: 54.6
click at [675, 376] on html "Create a new demo Web Property Name Ralph Lauren SW Tests Project belongs to ch…" at bounding box center [784, 212] width 1568 height 326
click at [772, 301] on button "Save and go to Settings" at bounding box center [805, 307] width 110 height 19
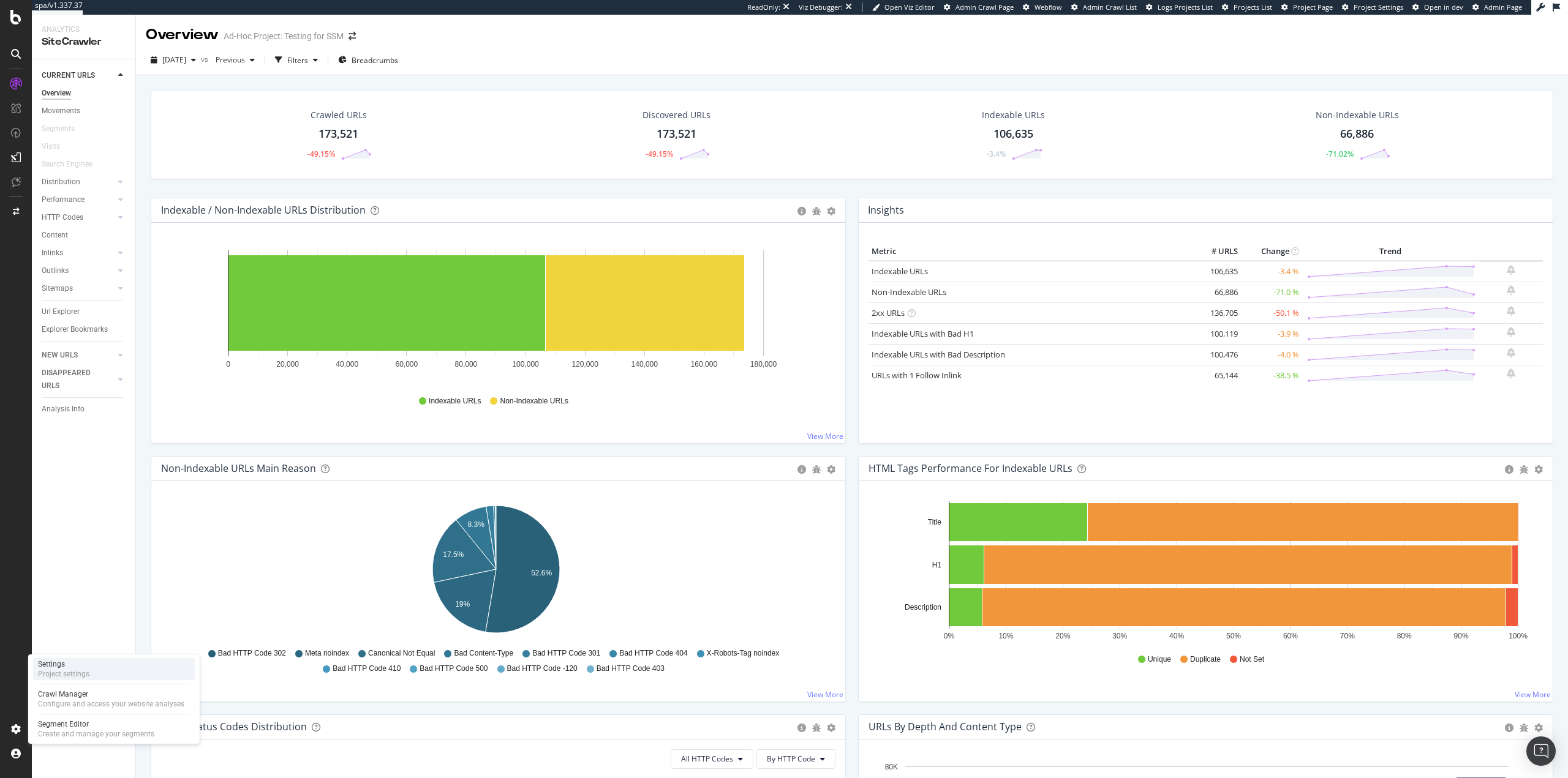
click at [86, 671] on div "Project settings" at bounding box center [64, 673] width 51 height 10
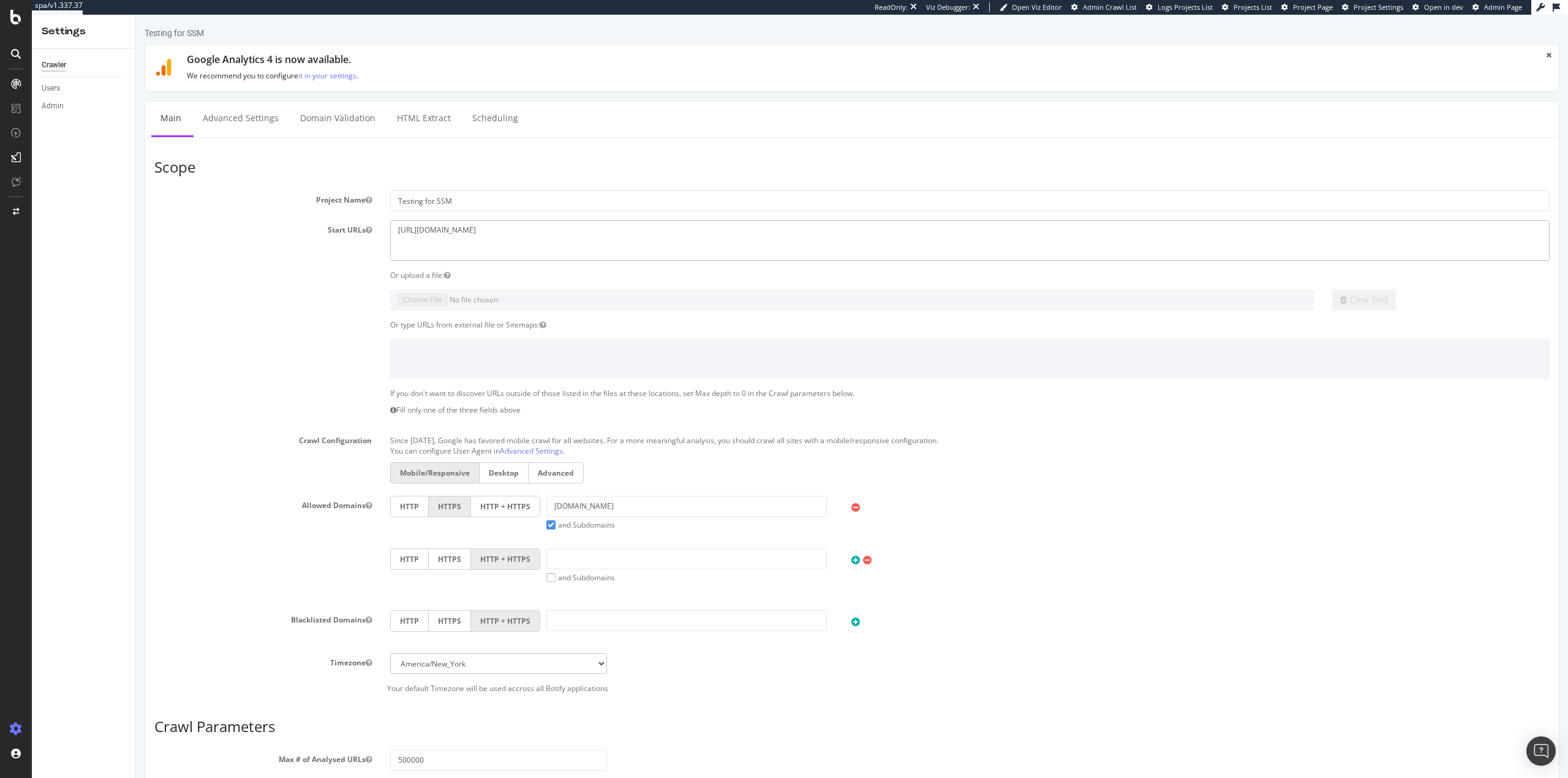
click at [570, 231] on textarea "[URL][DOMAIN_NAME]" at bounding box center [970, 240] width 1159 height 40
click at [255, 401] on div "If you don't want to discover URLs outside of those listed in the files at thes…" at bounding box center [852, 404] width 1414 height 33
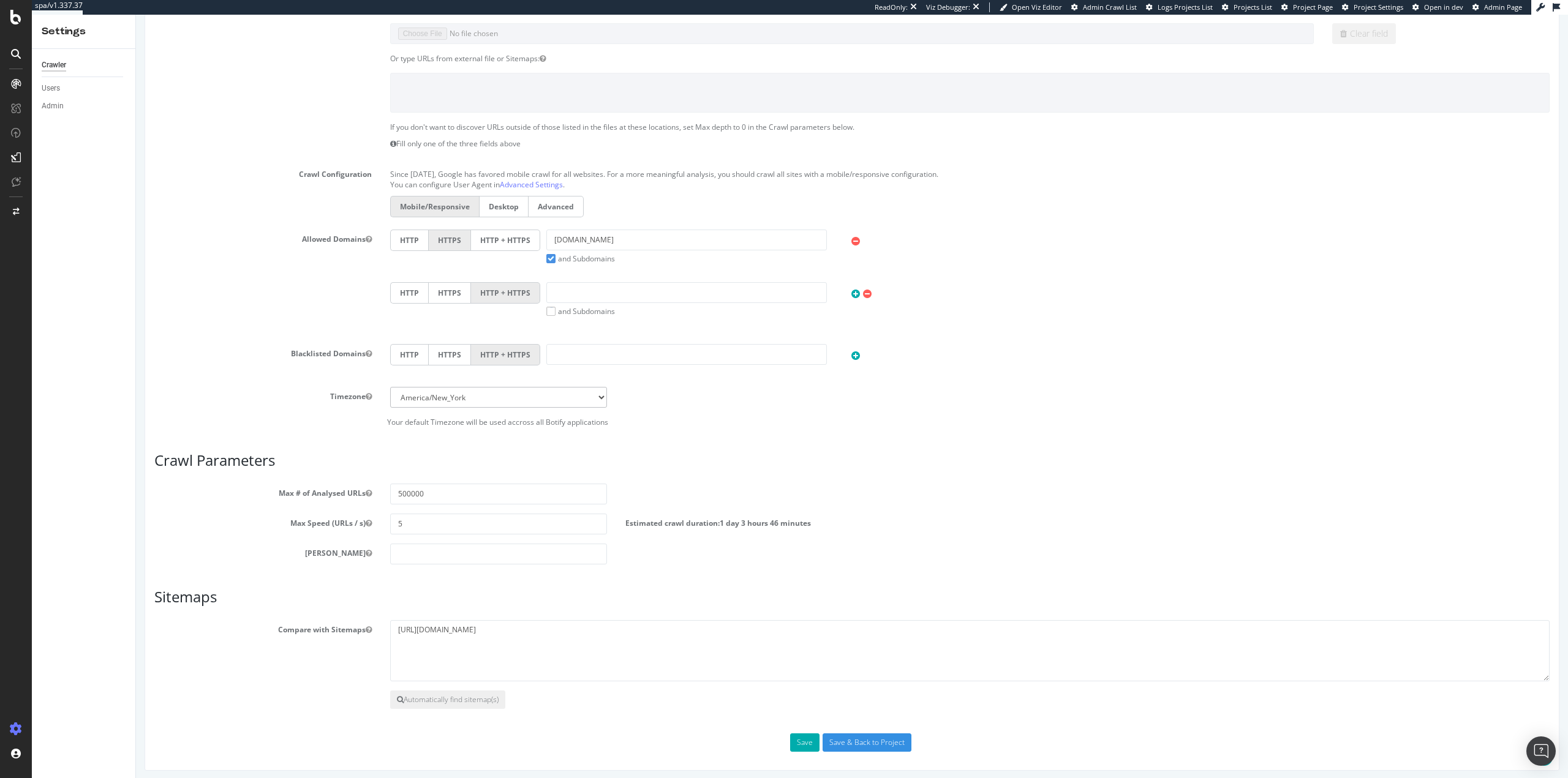
scroll to position [271, 0]
click at [90, 116] on div "SiteCrawler" at bounding box center [87, 113] width 83 height 12
click at [81, 114] on div "SiteCrawler" at bounding box center [66, 113] width 43 height 12
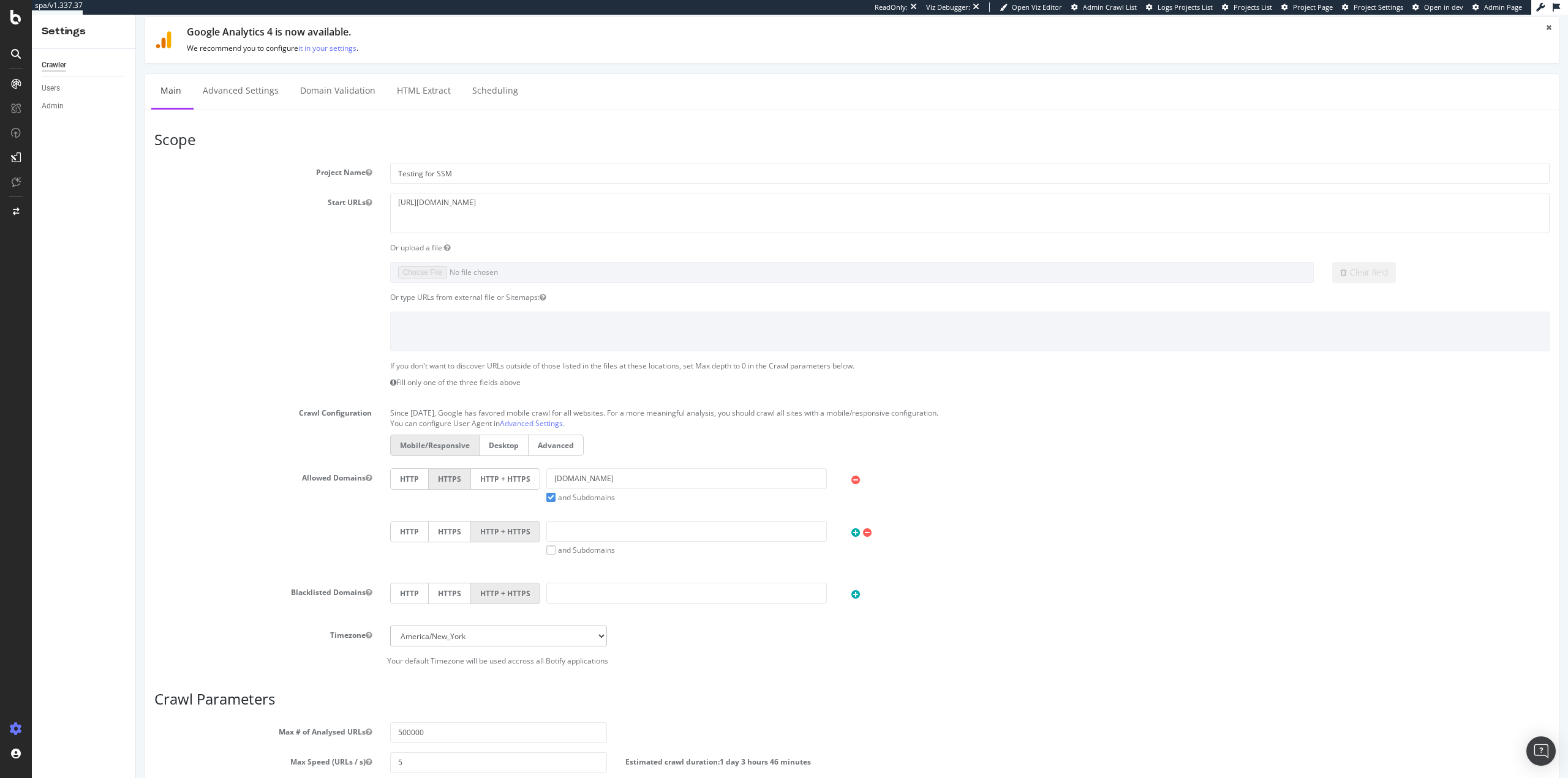
scroll to position [0, 0]
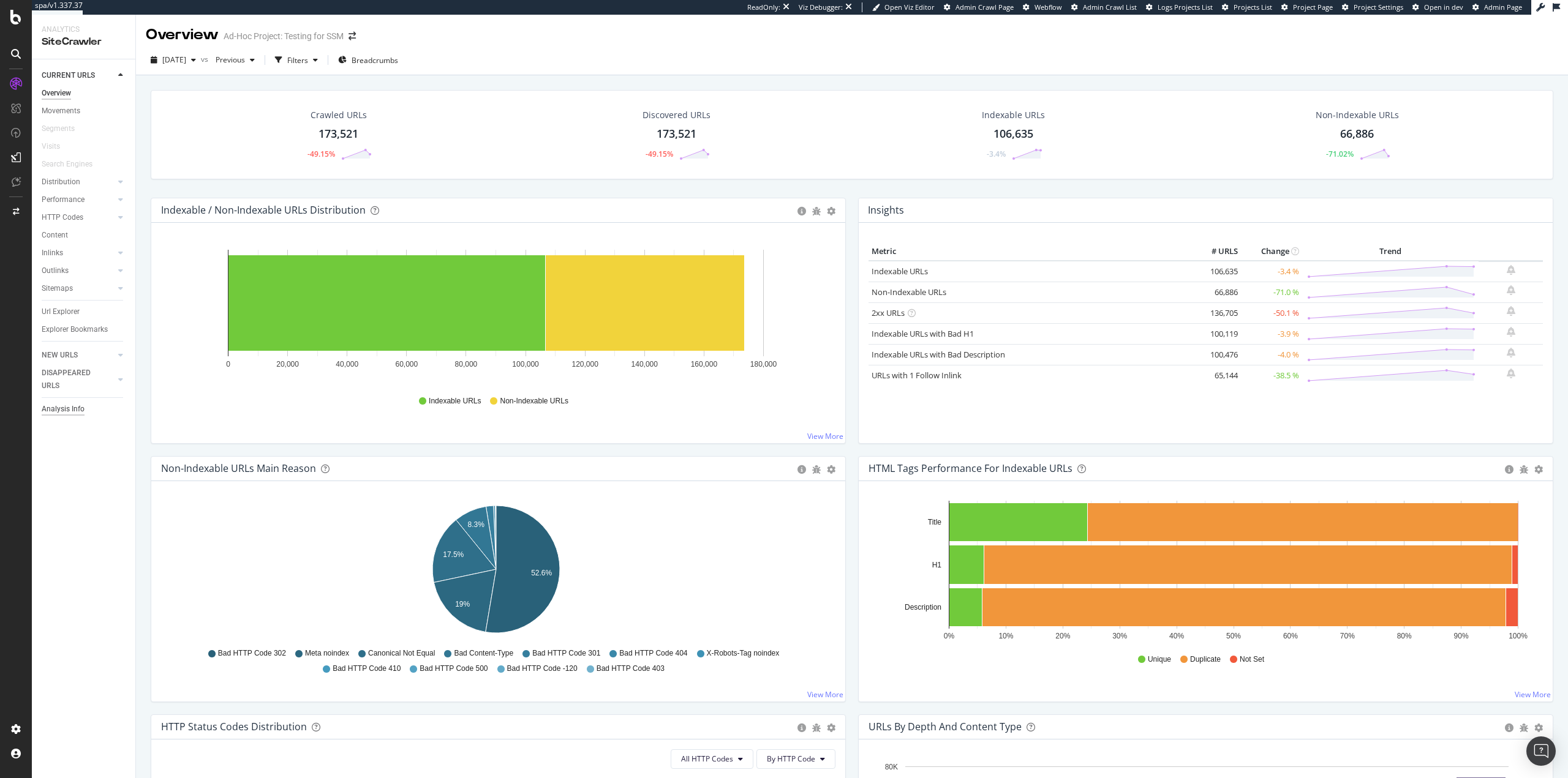
click at [72, 414] on div "Analysis Info" at bounding box center [63, 409] width 43 height 13
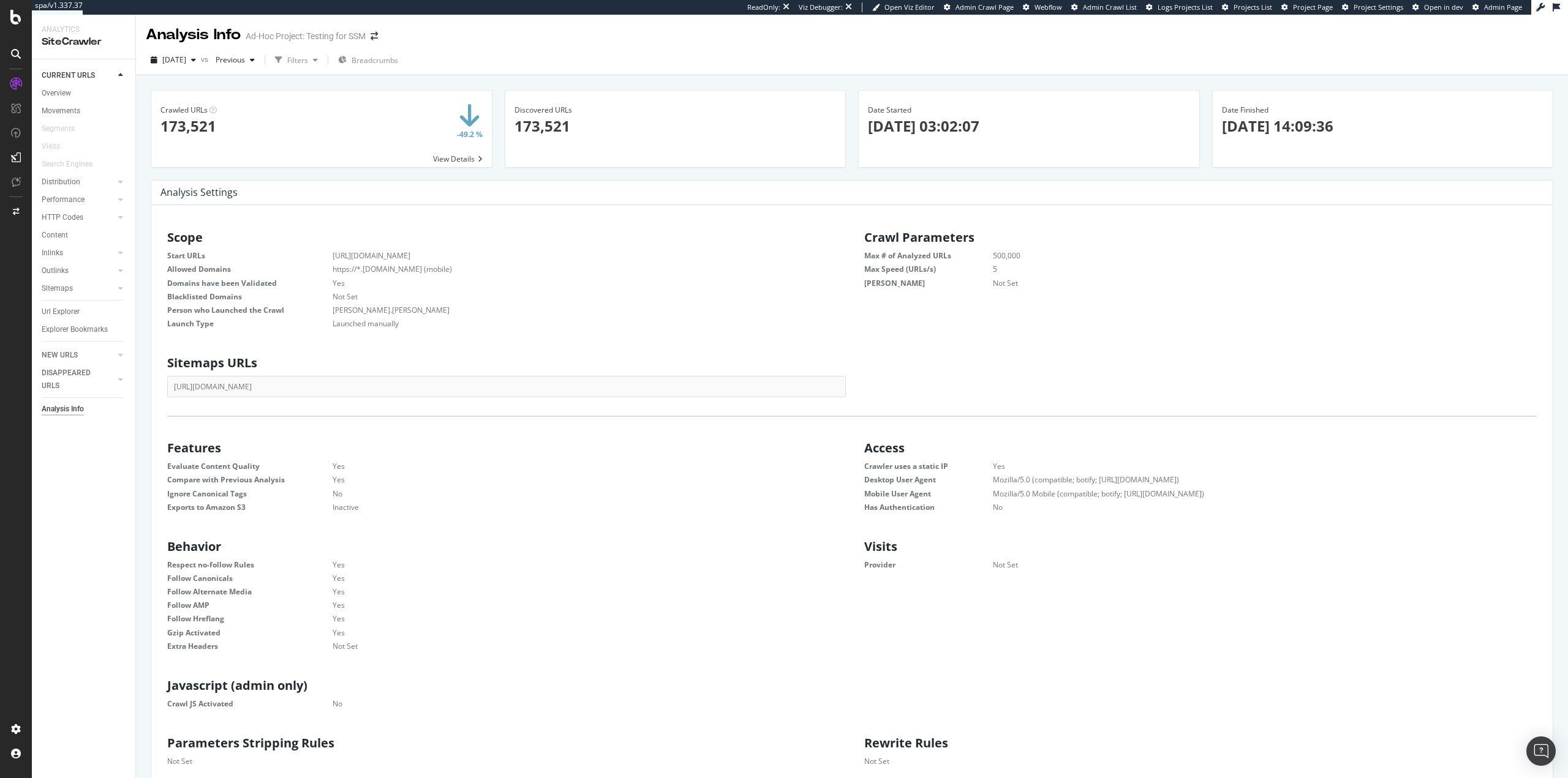
scroll to position [186, 664]
click at [186, 62] on span "2025 Sep. 14th" at bounding box center [174, 60] width 24 height 11
click at [201, 108] on div "2025 Sep. 12th" at bounding box center [197, 107] width 66 height 11
click at [78, 481] on div "CURRENT URLS Overview Movements Segments Visits Search Engines Distribution Top…" at bounding box center [83, 418] width 104 height 719
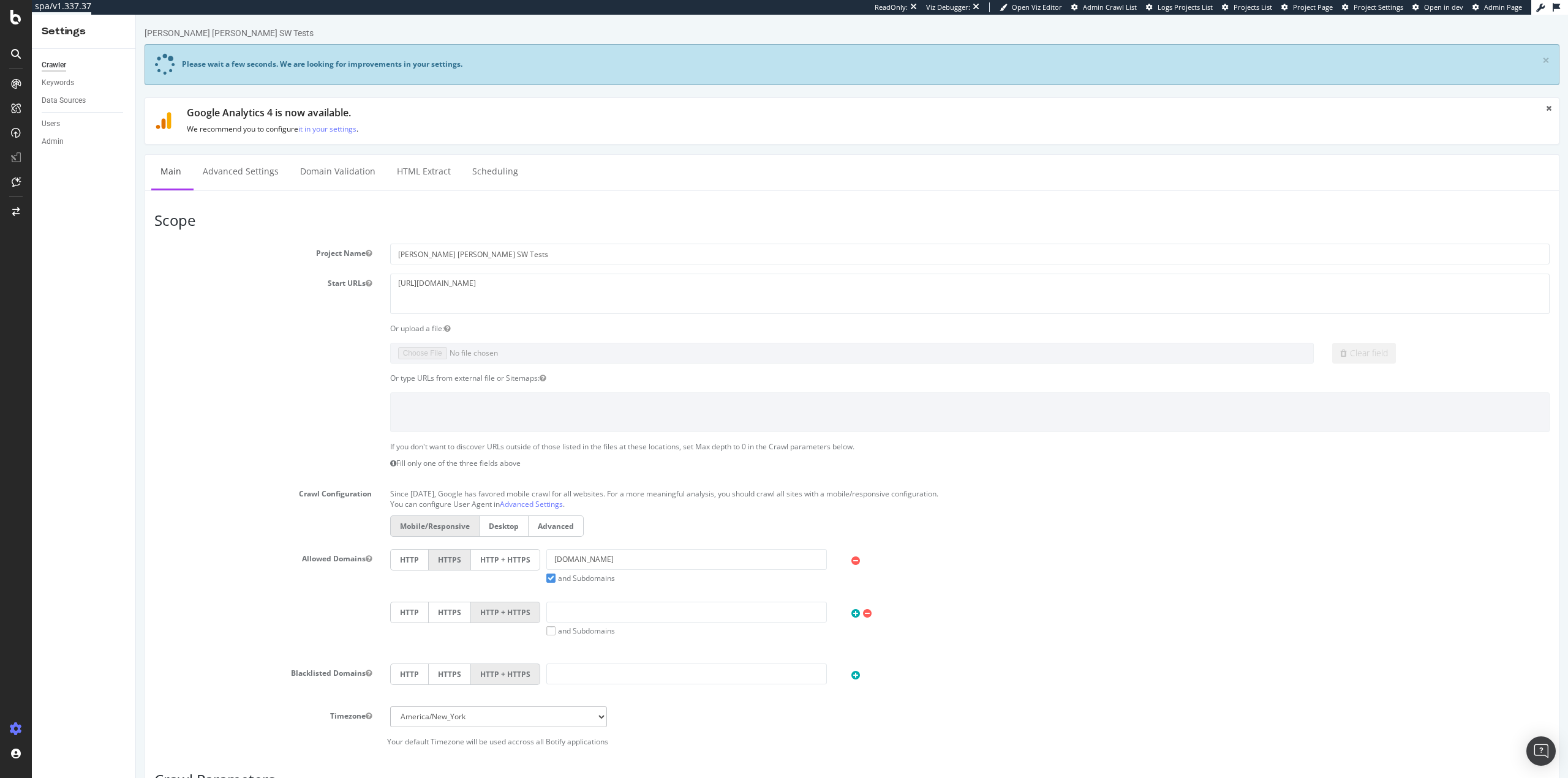
drag, startPoint x: 488, startPoint y: 560, endPoint x: 630, endPoint y: 535, distance: 144.2
click at [488, 559] on label "HTTP + HTTPS" at bounding box center [506, 560] width 69 height 21
click at [136, 15] on input "HTTP + HTTPS" at bounding box center [136, 15] width 0 height 0
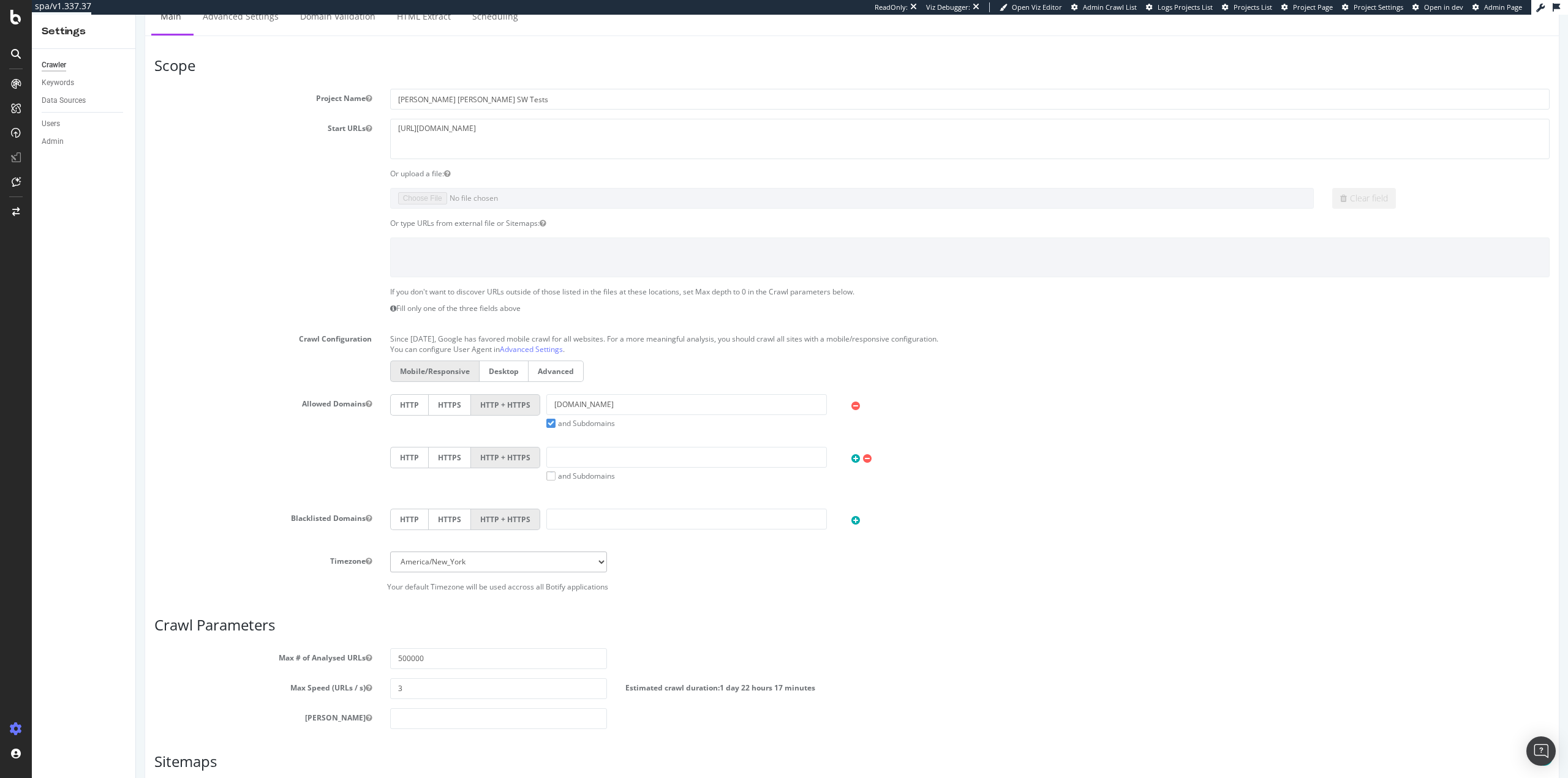
scroll to position [377, 0]
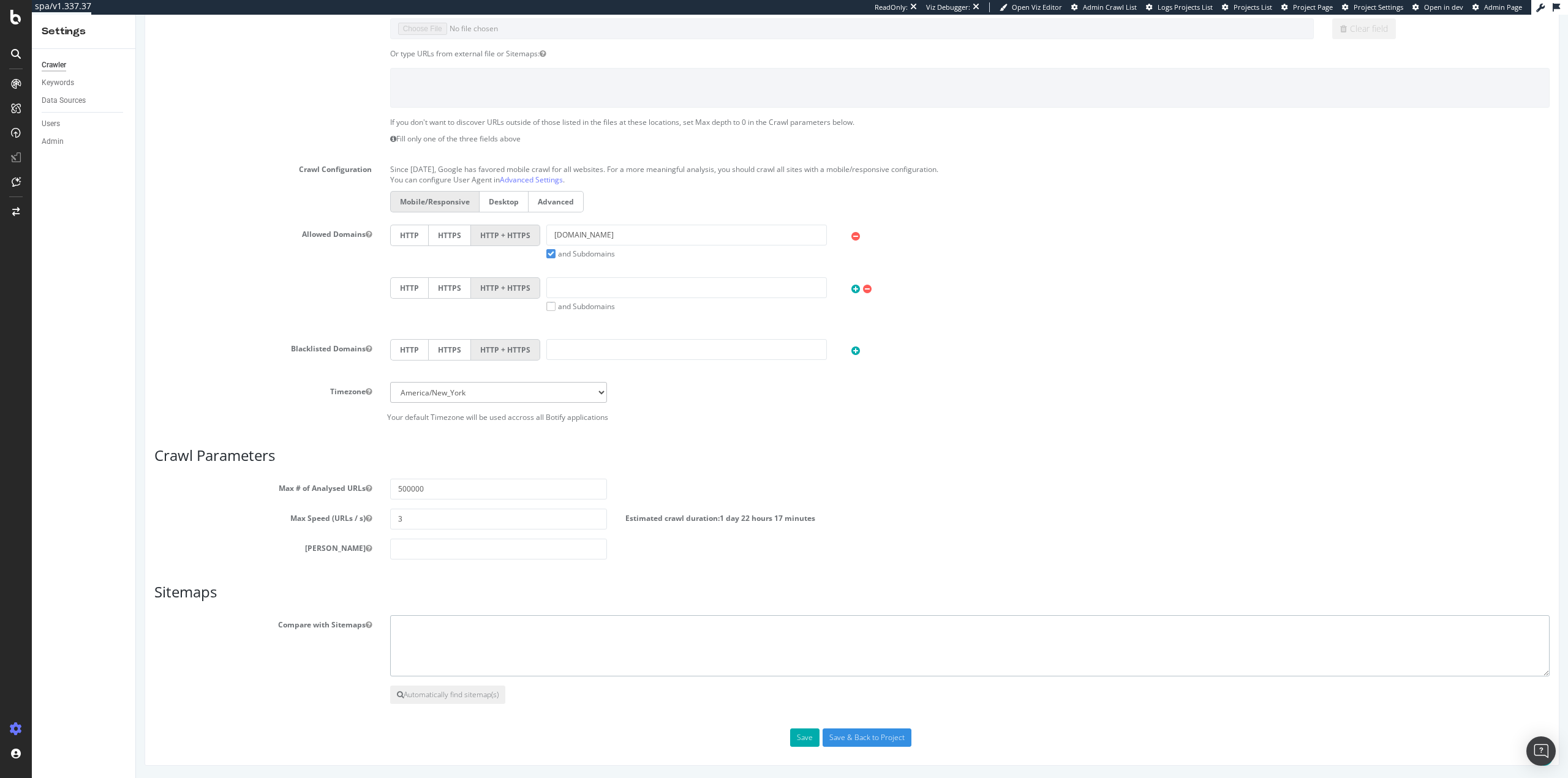
click at [559, 644] on textarea at bounding box center [970, 646] width 1159 height 61
paste textarea "[URL][DOMAIN_NAME]"
type textarea "[URL][DOMAIN_NAME]"
drag, startPoint x: 401, startPoint y: 515, endPoint x: 400, endPoint y: 496, distance: 19.0
click at [391, 514] on input "3" at bounding box center [498, 518] width 217 height 20
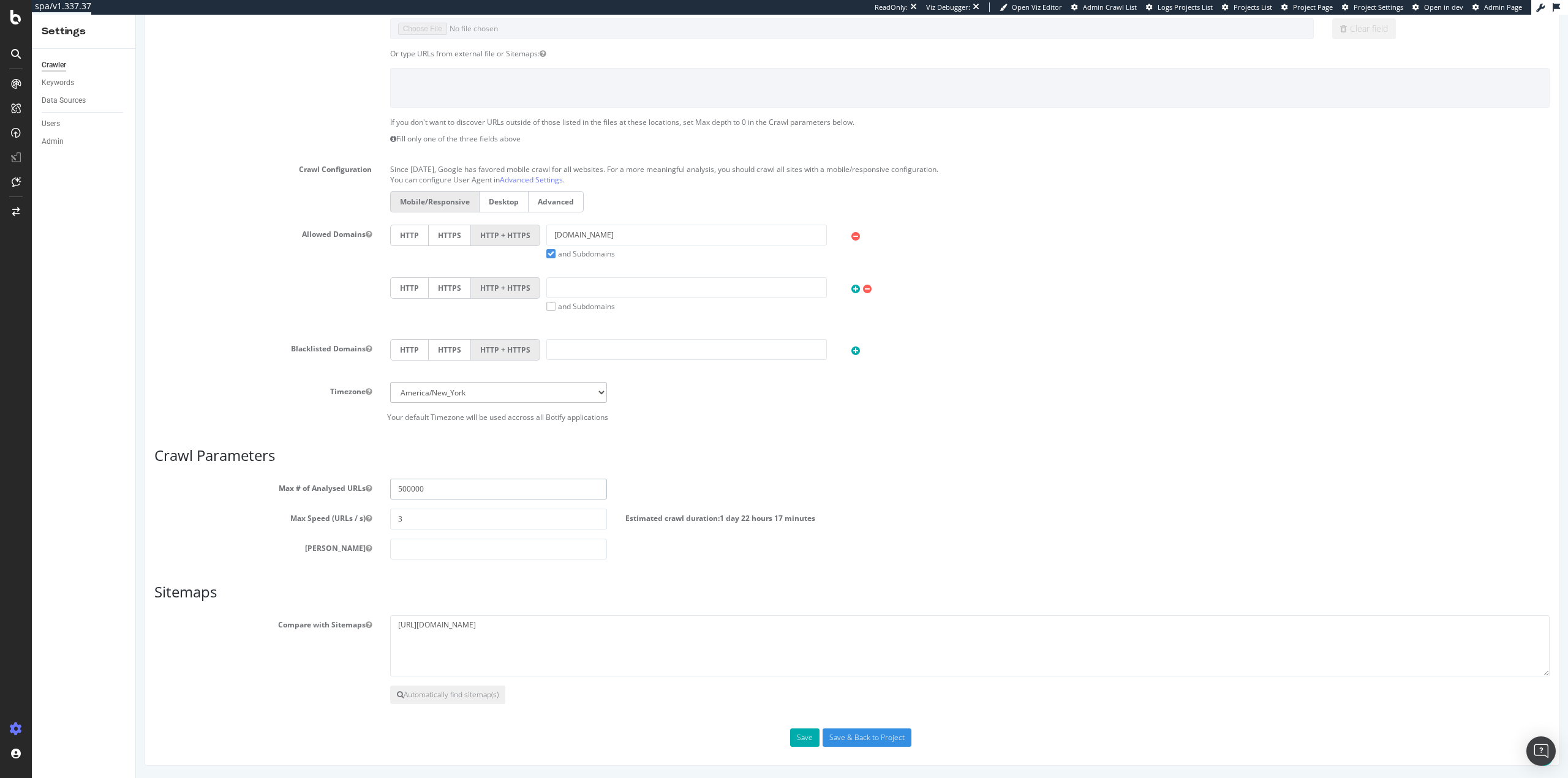
drag, startPoint x: 395, startPoint y: 489, endPoint x: 405, endPoint y: 489, distance: 10.0
click at [405, 489] on input "500000" at bounding box center [498, 488] width 217 height 20
click at [400, 490] on input "400000" at bounding box center [498, 488] width 217 height 20
type input "300000"
click at [567, 636] on textarea "https://www.ralphlauren.com/index" at bounding box center [970, 646] width 1159 height 61
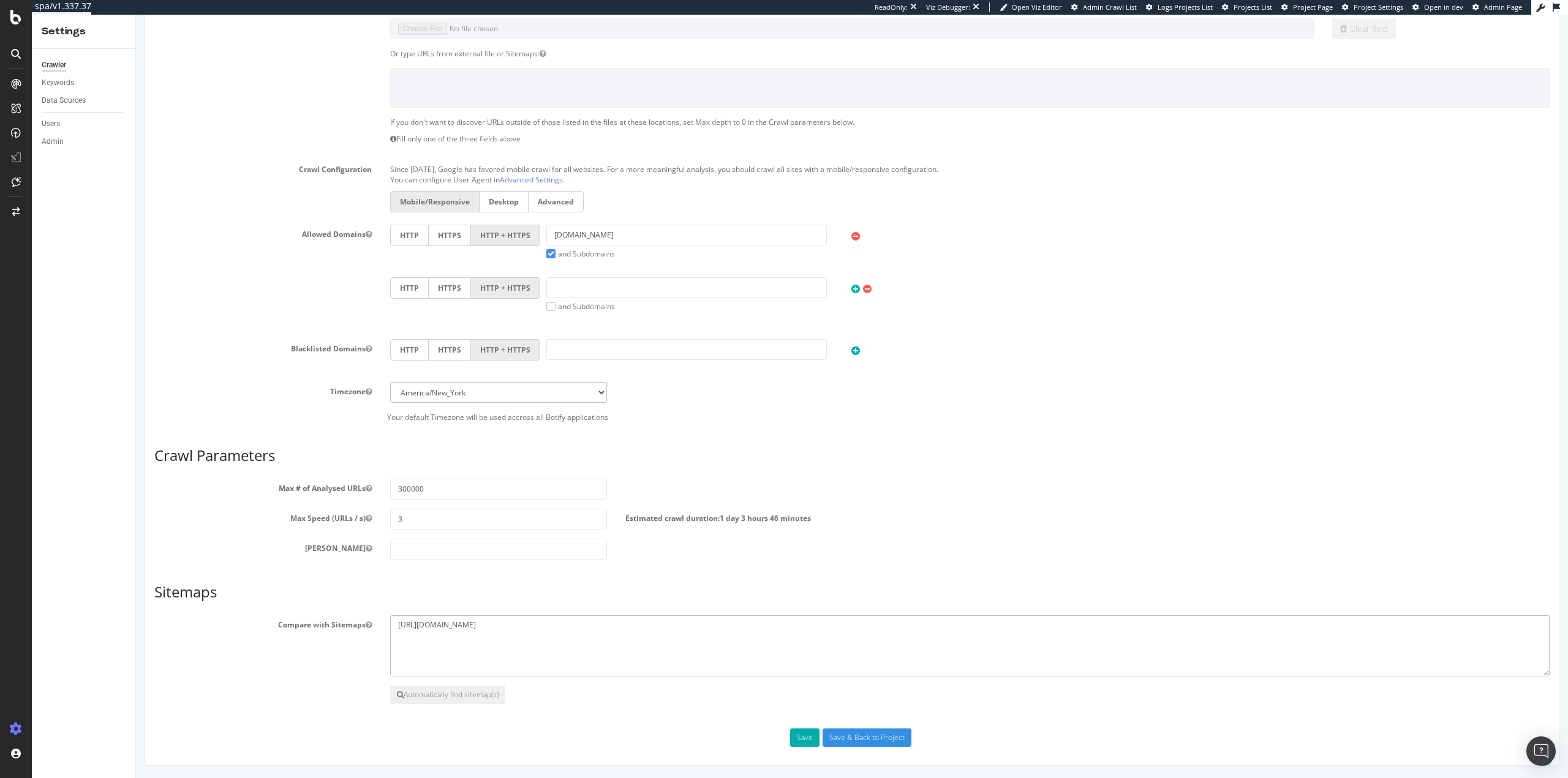
click at [614, 629] on textarea "https://www.ralphlauren.com/index" at bounding box center [970, 646] width 1159 height 61
paste textarea "https://www.ralphlauren.com/seocontent?n=categorysitemap"
click at [566, 657] on textarea "https://www.ralphlauren.com/index https://www.ralphlauren.com/seocontent?n=cate…" at bounding box center [970, 646] width 1159 height 61
click at [644, 645] on textarea "https://www.ralphlauren.com/index https://www.ralphlauren.com/seocontent?n=cate…" at bounding box center [970, 646] width 1159 height 61
paste textarea "https://www.ralphlauren.com/seocontent?n=contentsitemap_0"
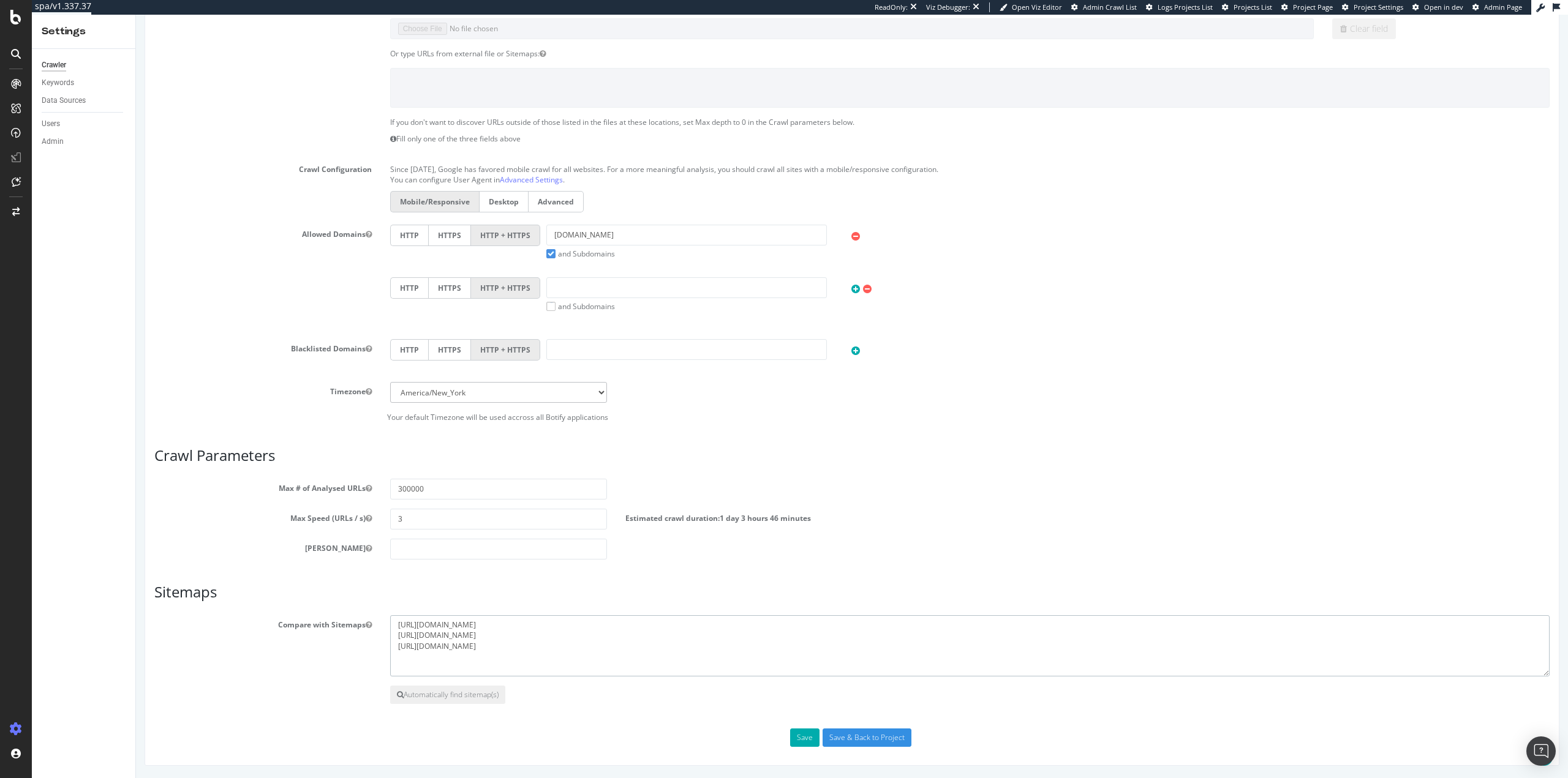
click at [499, 664] on textarea "https://www.ralphlauren.com/index https://www.ralphlauren.com/seocontent?n=cate…" at bounding box center [970, 646] width 1159 height 61
click at [508, 659] on textarea "https://www.ralphlauren.com/index https://www.ralphlauren.com/seocontent?n=cate…" at bounding box center [970, 646] width 1159 height 61
paste textarea "https://www.ralphlauren.com/seocontent?n=productsitemap_0"
type textarea "https://www.ralphlauren.com/index https://www.ralphlauren.com/seocontent?n=cate…"
drag, startPoint x: 804, startPoint y: 737, endPoint x: 751, endPoint y: 673, distance: 83.1
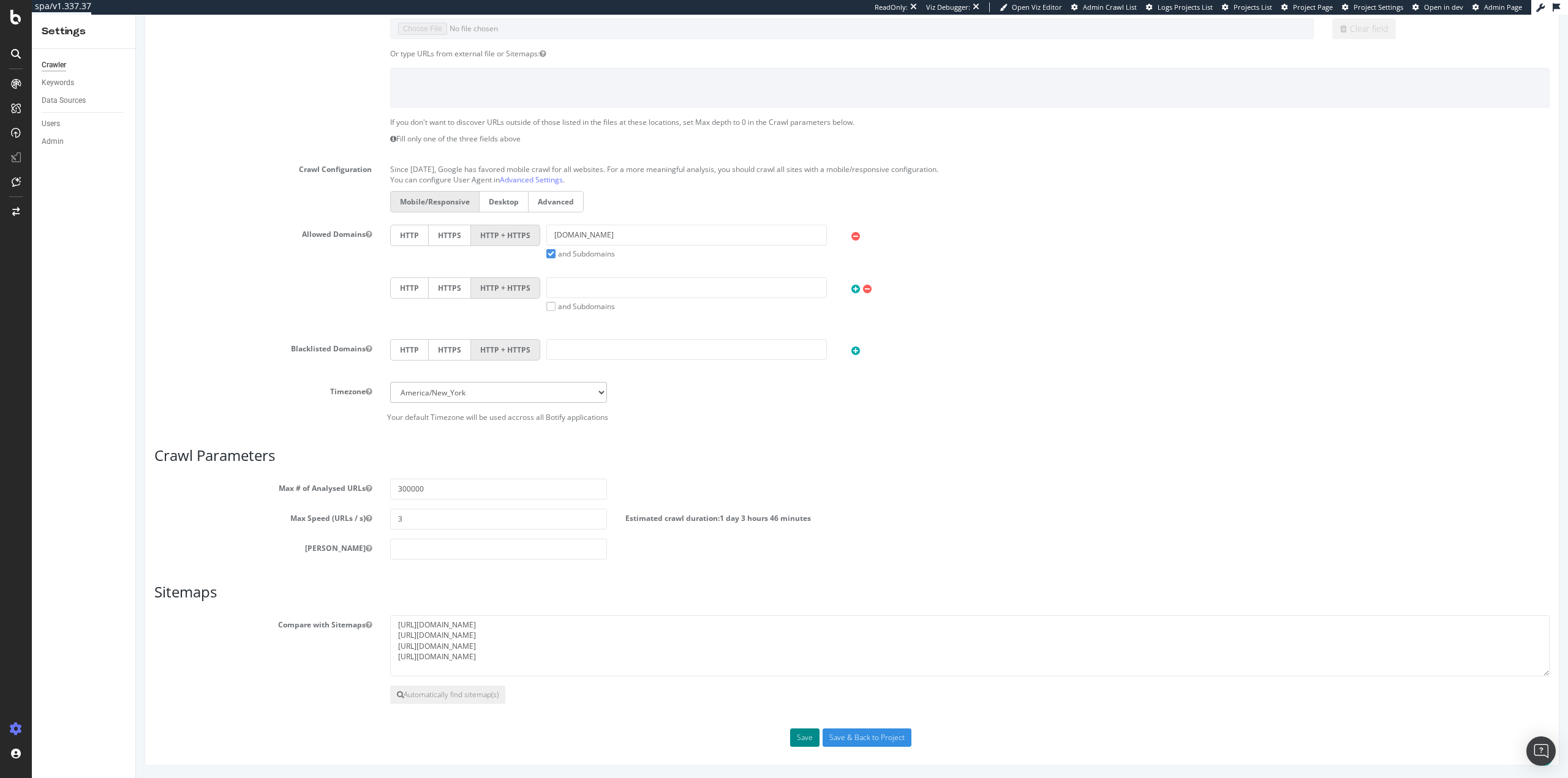
click at [803, 737] on button "Save" at bounding box center [805, 737] width 29 height 19
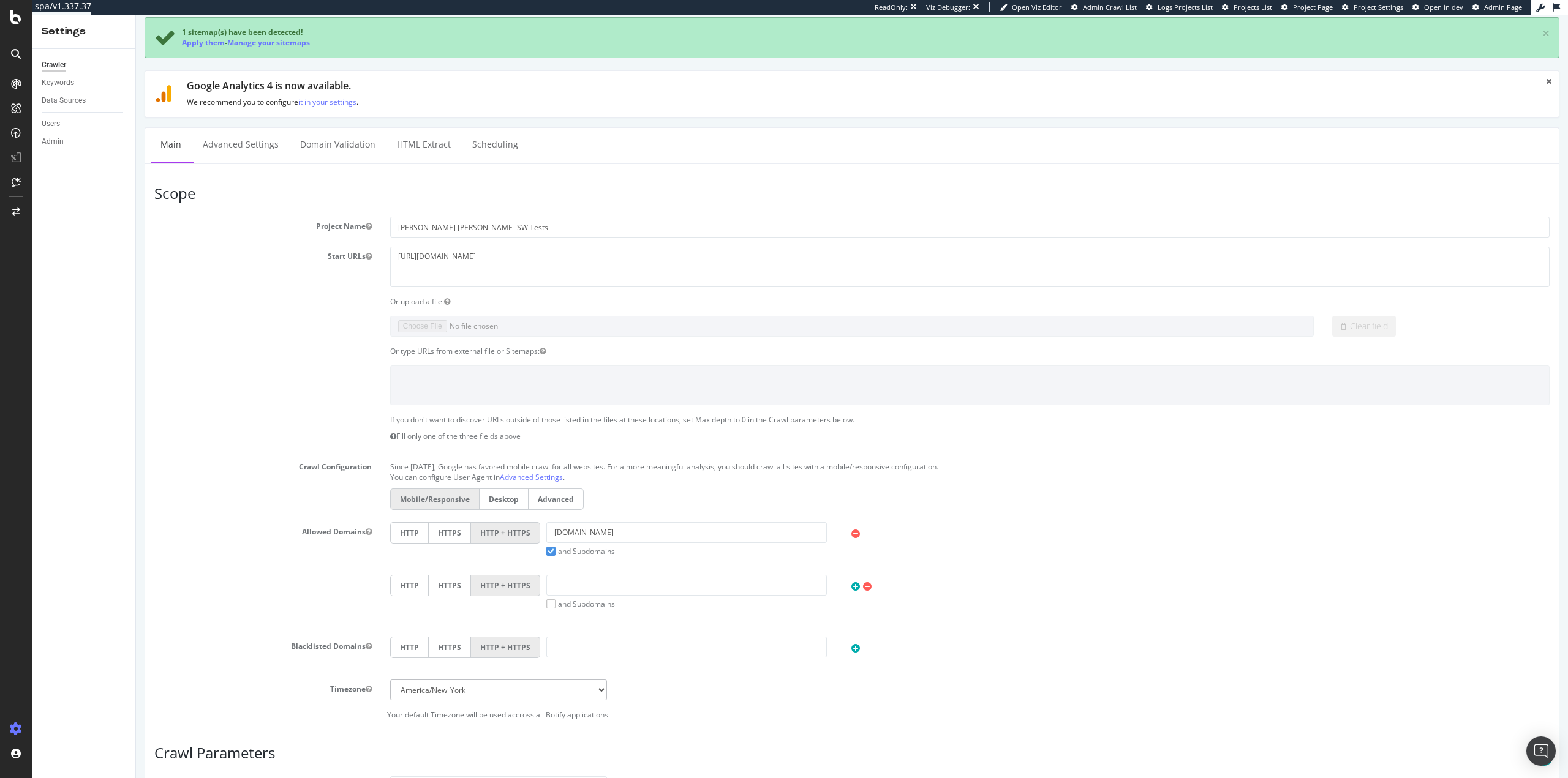
scroll to position [0, 0]
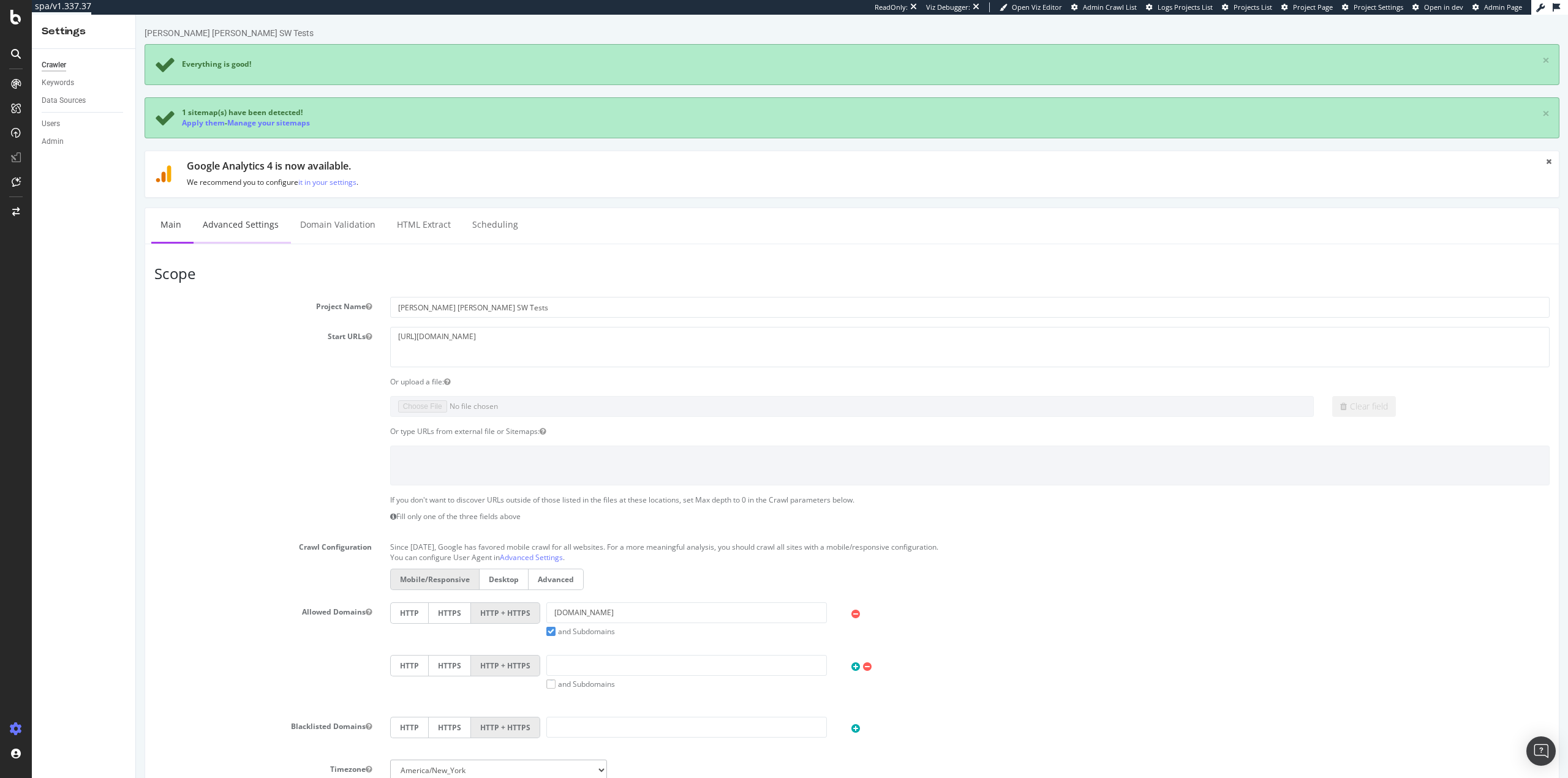
click at [252, 230] on link "Advanced Settings" at bounding box center [240, 225] width 94 height 34
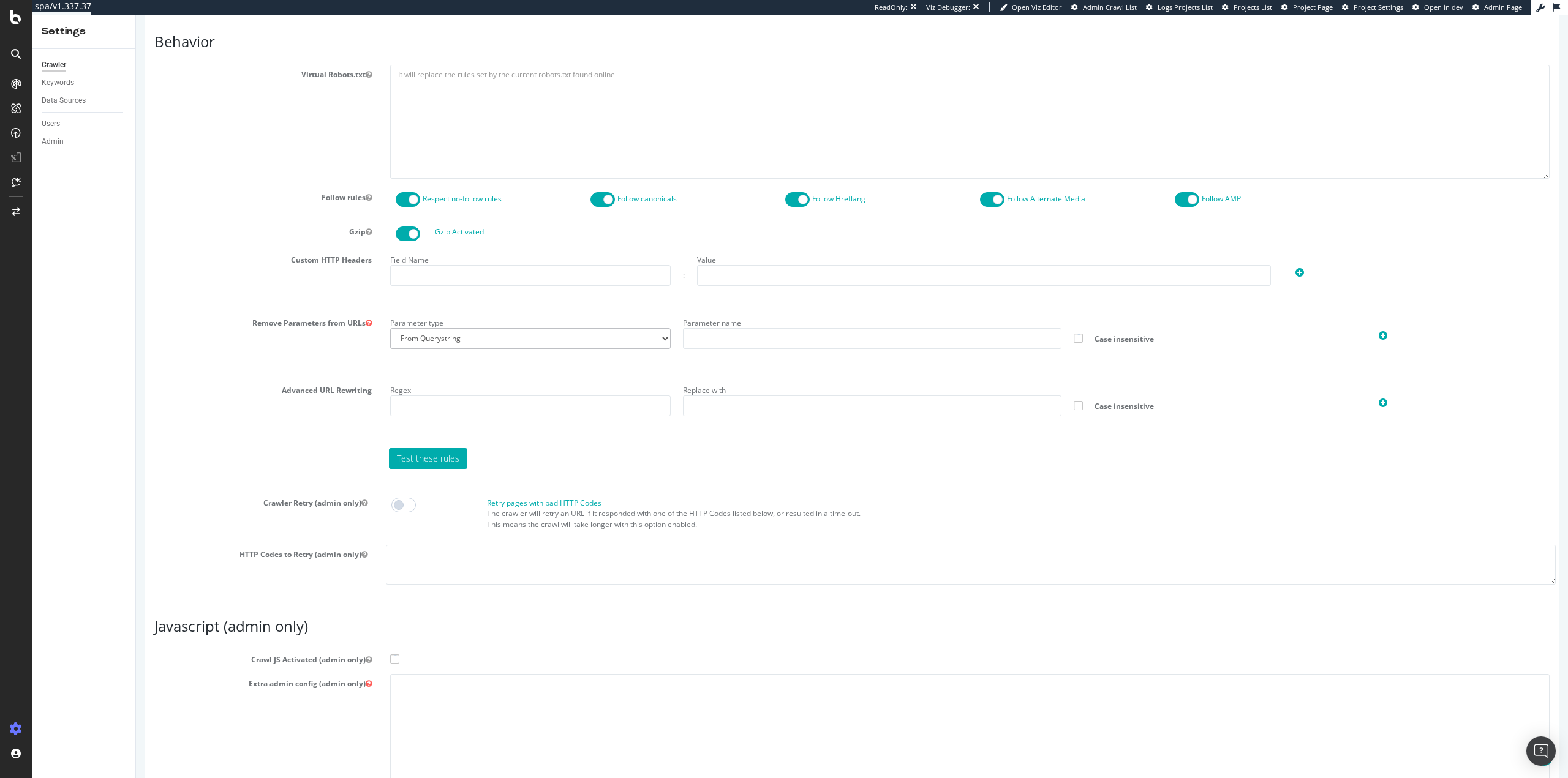
scroll to position [701, 0]
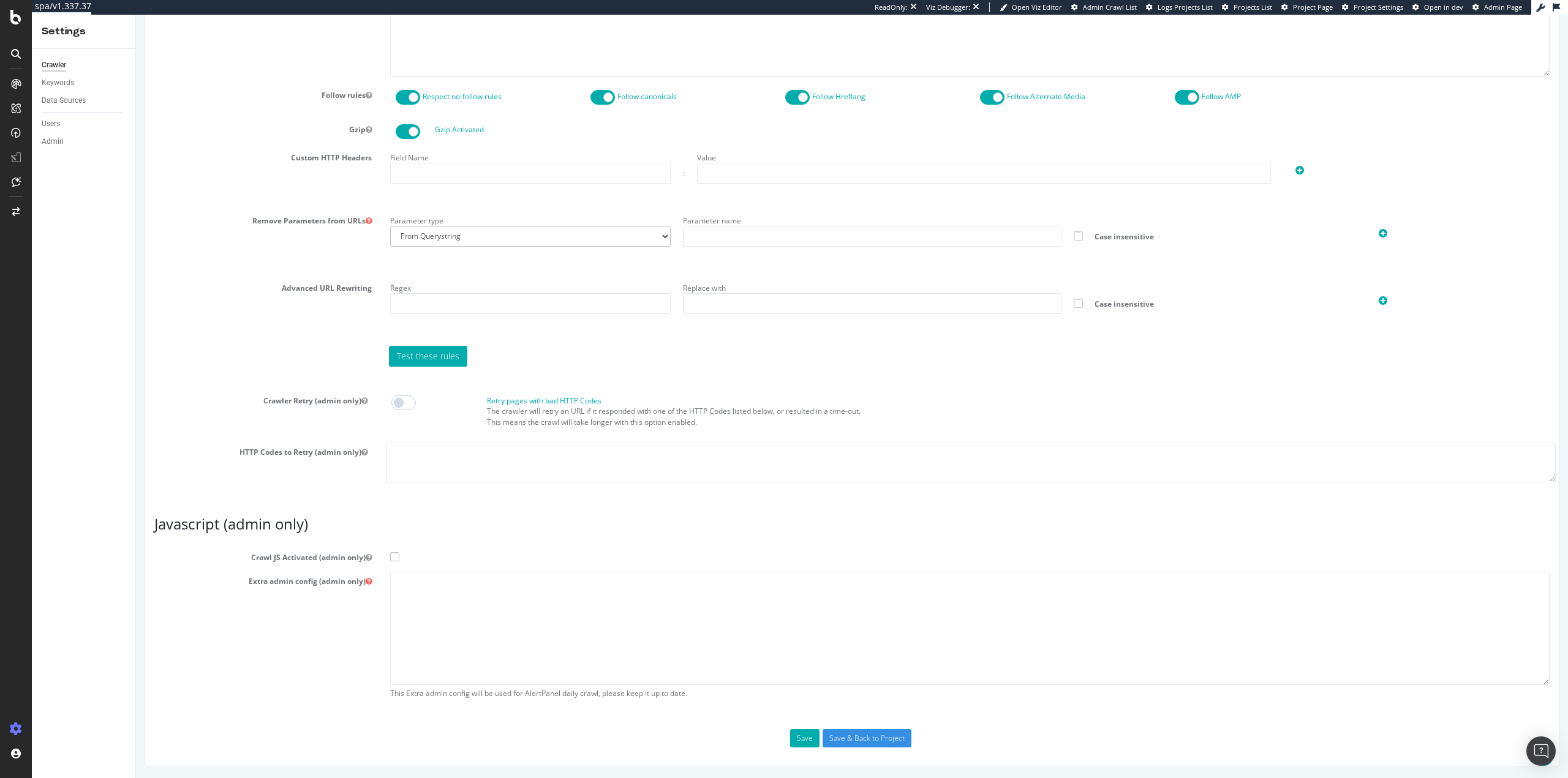
click at [570, 616] on textarea at bounding box center [970, 629] width 1159 height 113
click at [490, 614] on textarea at bounding box center [970, 629] width 1159 height 113
paste textarea "{ "flags": [ "cube" ], "beta": { "pap_mini_rules": [ "#-*/js/pdpLocalFiles~prod…"
drag, startPoint x: 502, startPoint y: 588, endPoint x: 373, endPoint y: 588, distance: 129.0
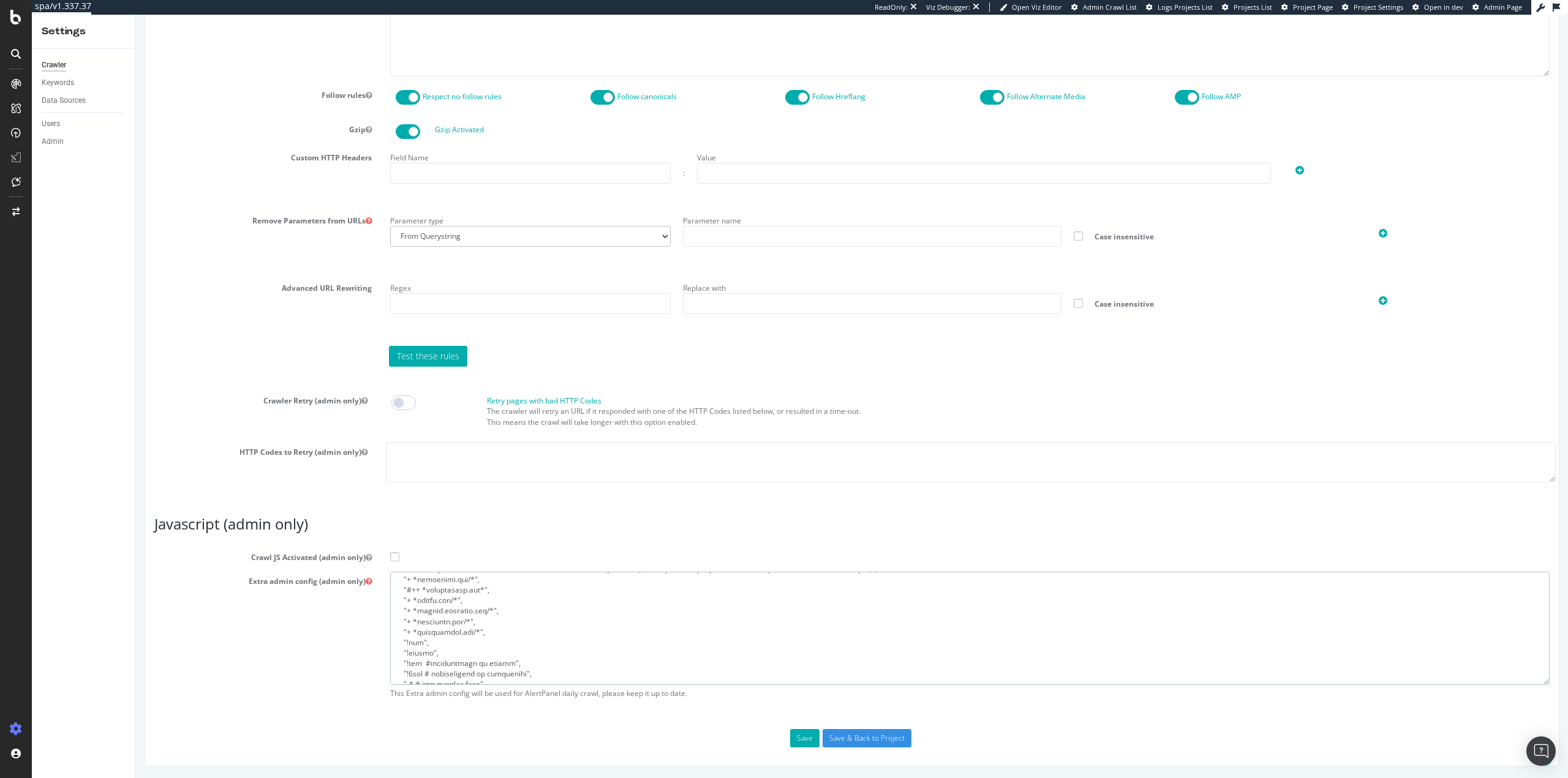
click at [373, 588] on div "Extra admin config (admin only) This Extra admin config will be used for AlertP…" at bounding box center [852, 639] width 1414 height 134
type textarea "{ "flags": [ "cube" ], "beta": { "pap_mini_rules": [ "#-*/js/pdpLocalFiles~prod…"
drag, startPoint x: 805, startPoint y: 742, endPoint x: 799, endPoint y: 741, distance: 6.1
click at [800, 741] on button "Save" at bounding box center [805, 738] width 29 height 19
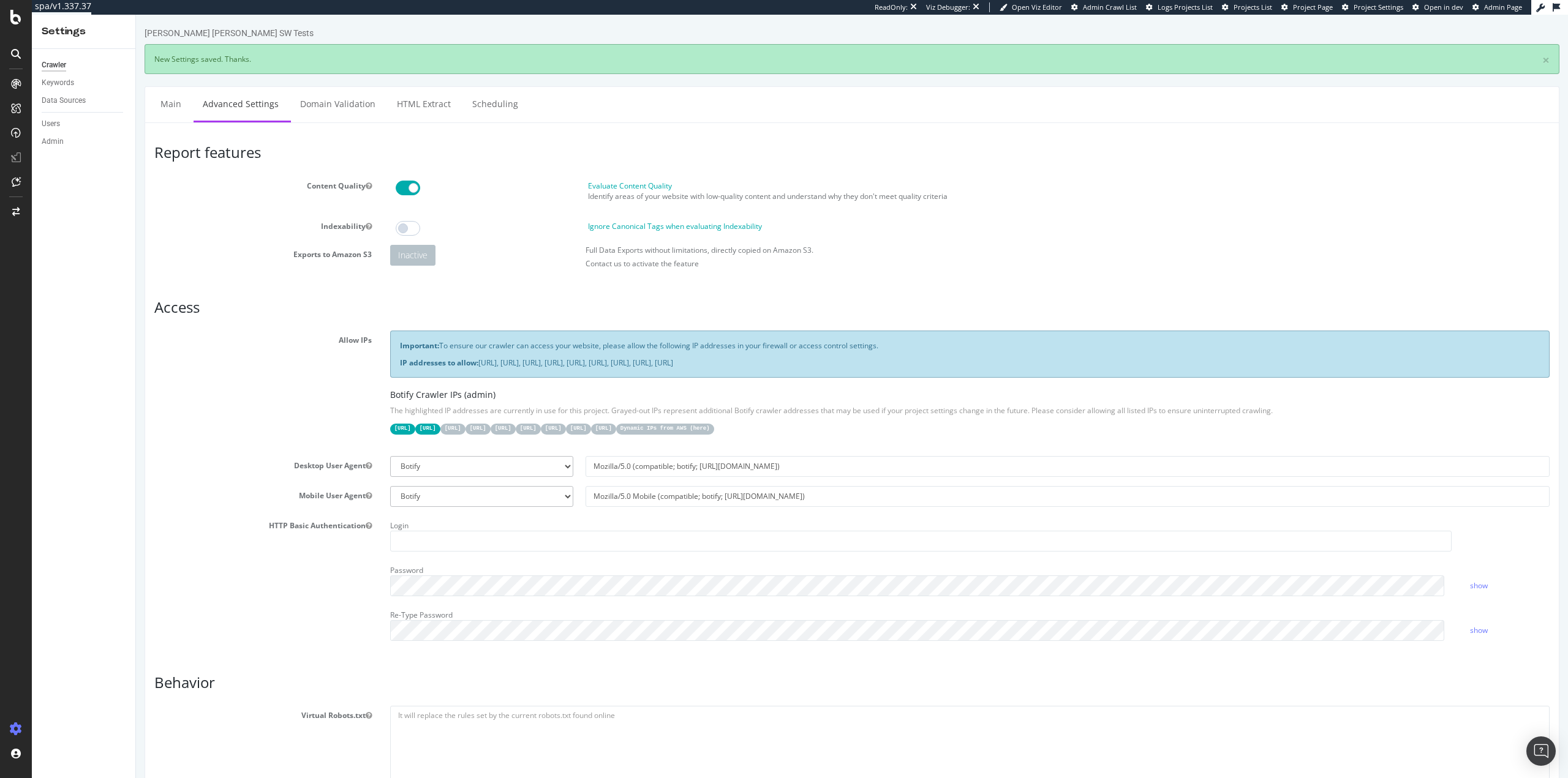
scroll to position [0, 0]
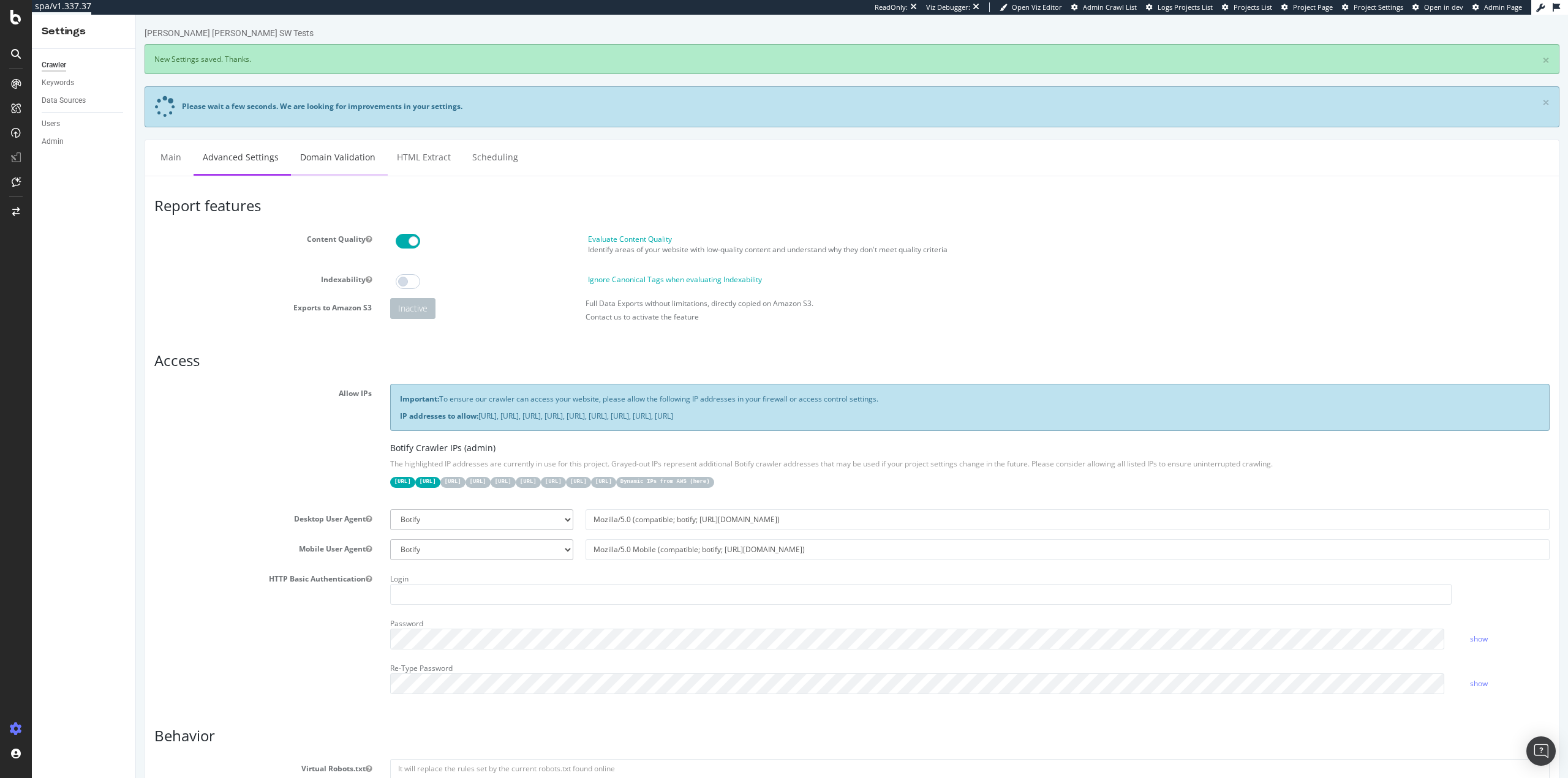
click at [334, 150] on link "Domain Validation" at bounding box center [338, 157] width 94 height 34
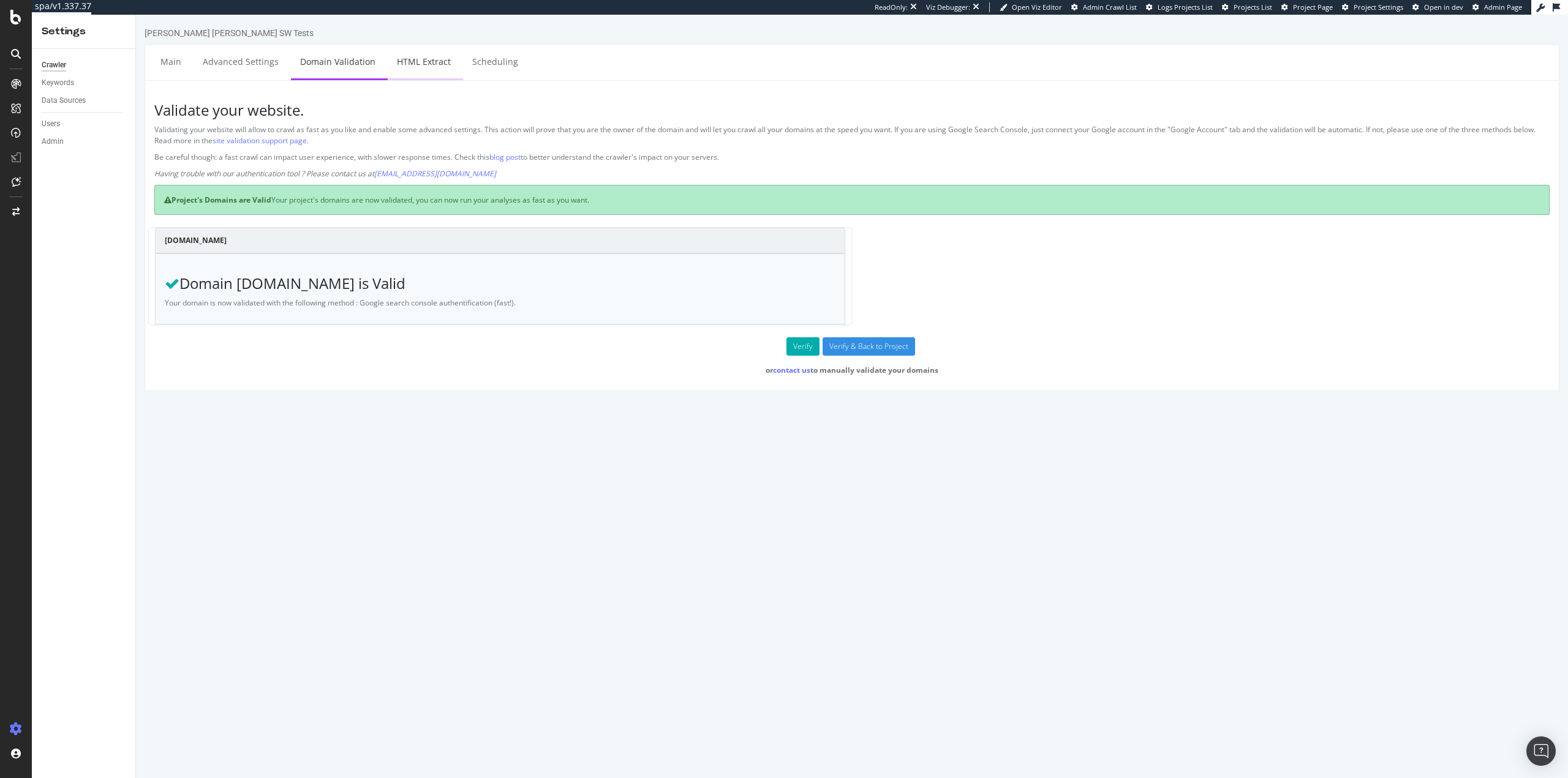
click at [420, 62] on link "HTML Extract" at bounding box center [425, 61] width 73 height 34
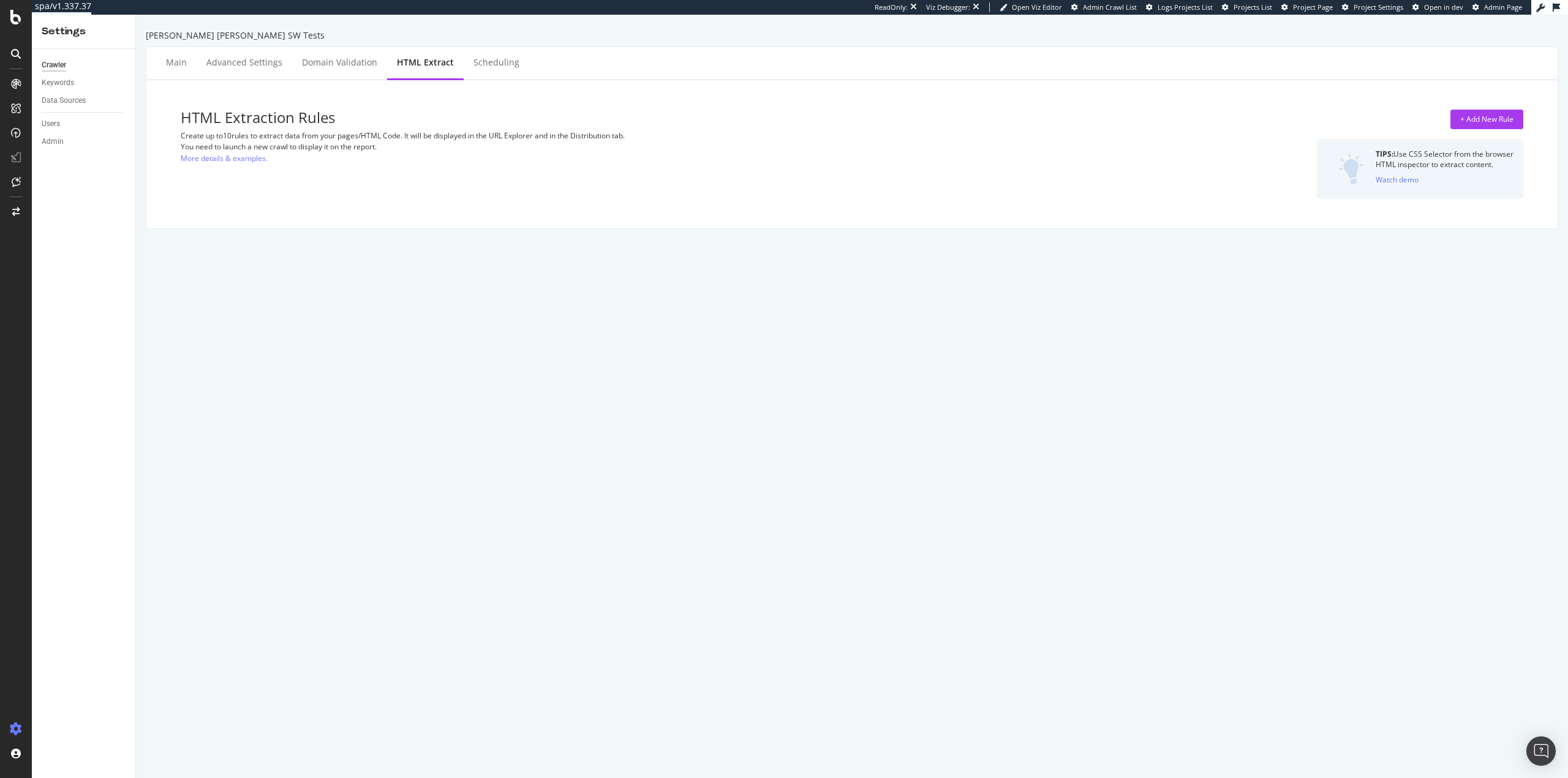
drag, startPoint x: 826, startPoint y: 304, endPoint x: 860, endPoint y: 304, distance: 34.0
click at [851, 306] on div "Ralph Lauren SW Tests Main Advanced Settings Domain Validation HTML Extract Sch…" at bounding box center [852, 397] width 1432 height 764
click at [1478, 121] on div "+ Add New Rule" at bounding box center [1487, 120] width 53 height 11
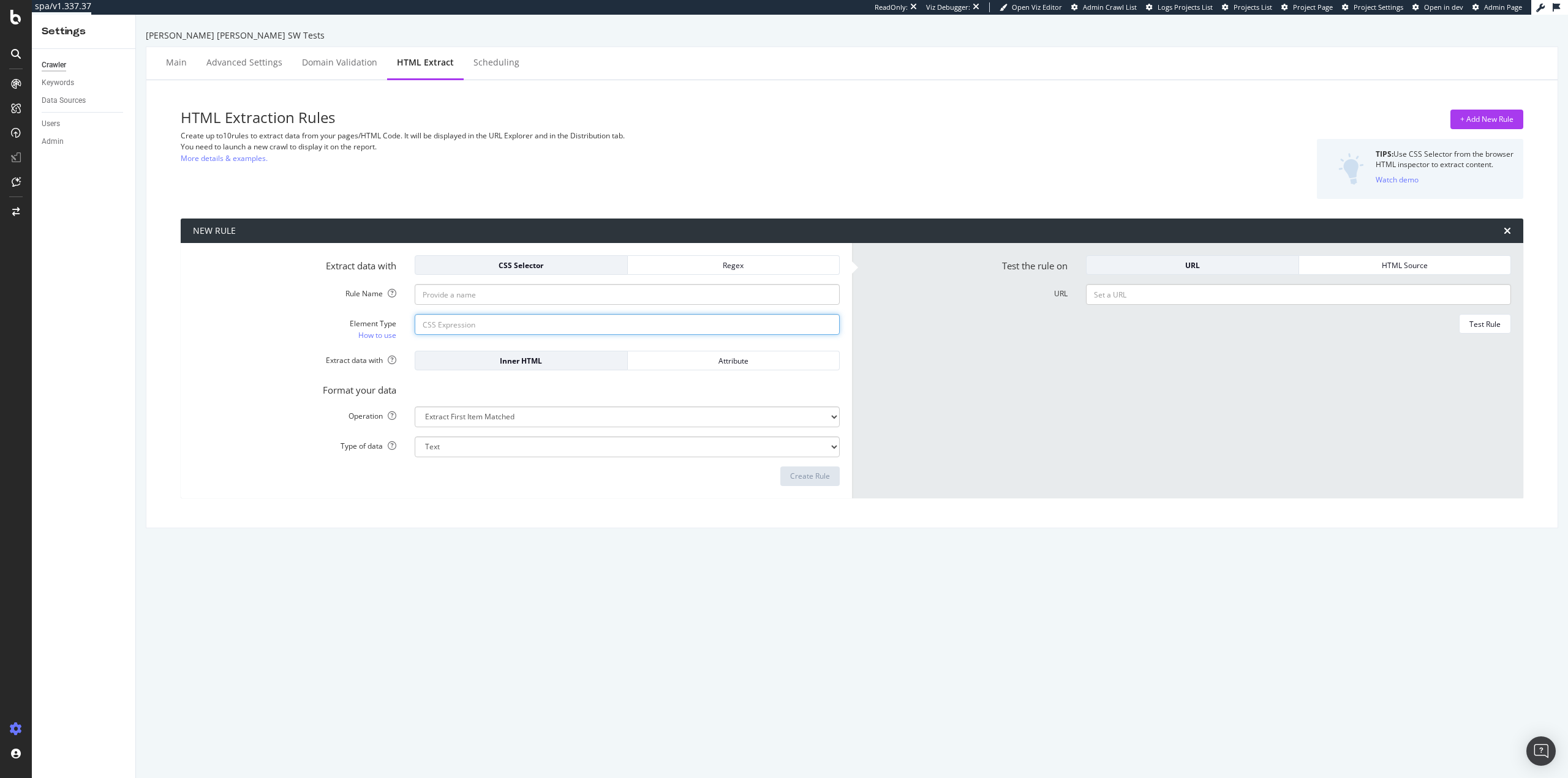
click at [485, 322] on input "Element Type How to use" at bounding box center [628, 324] width 425 height 20
drag, startPoint x: 256, startPoint y: 307, endPoint x: 151, endPoint y: 308, distance: 105.0
click at [251, 307] on form "Extract data with CSS Selector Regex Rule Name Element Type How to use Extract …" at bounding box center [517, 370] width 647 height 231
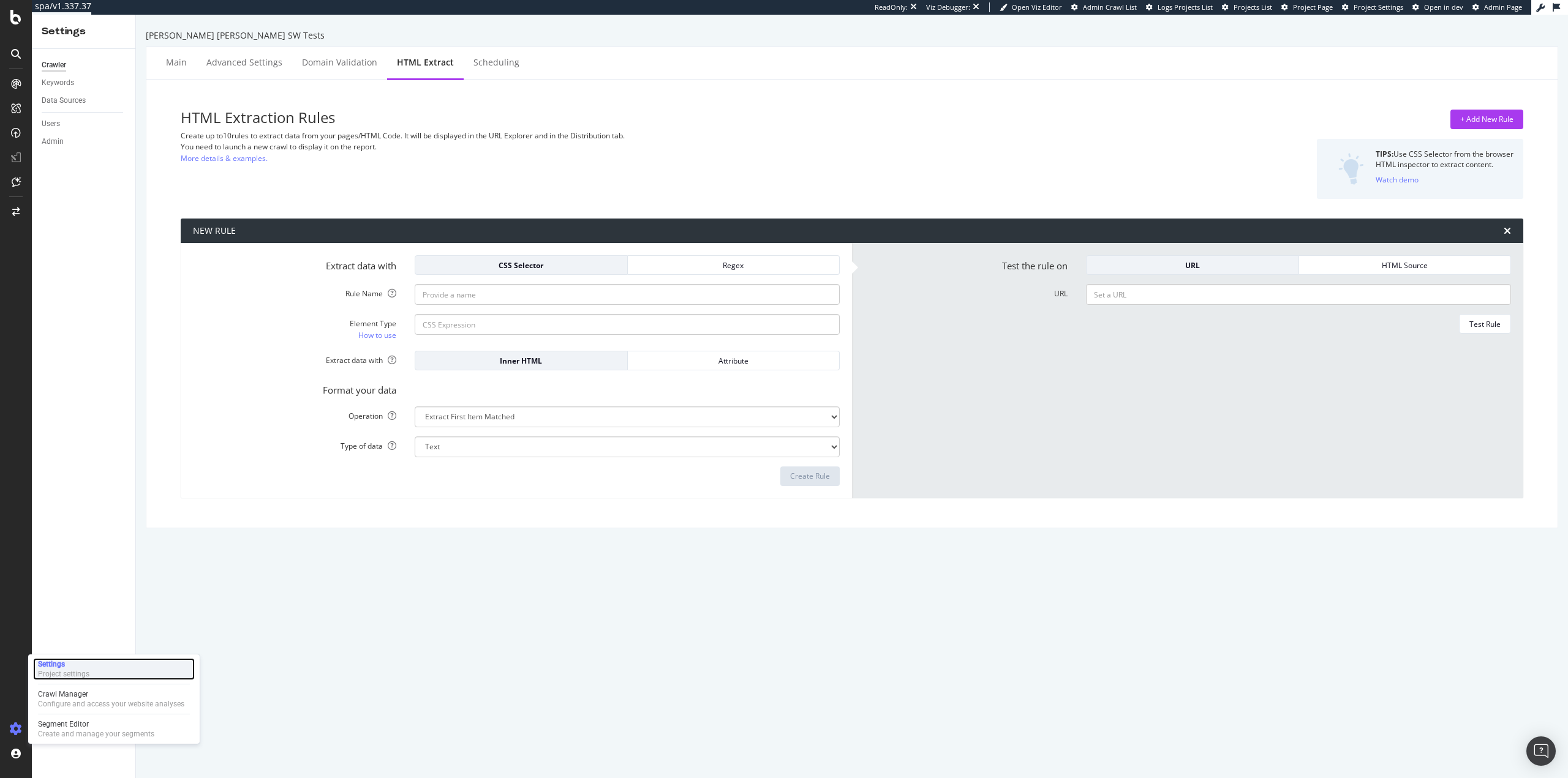
click at [63, 669] on div "Settings" at bounding box center [64, 664] width 51 height 10
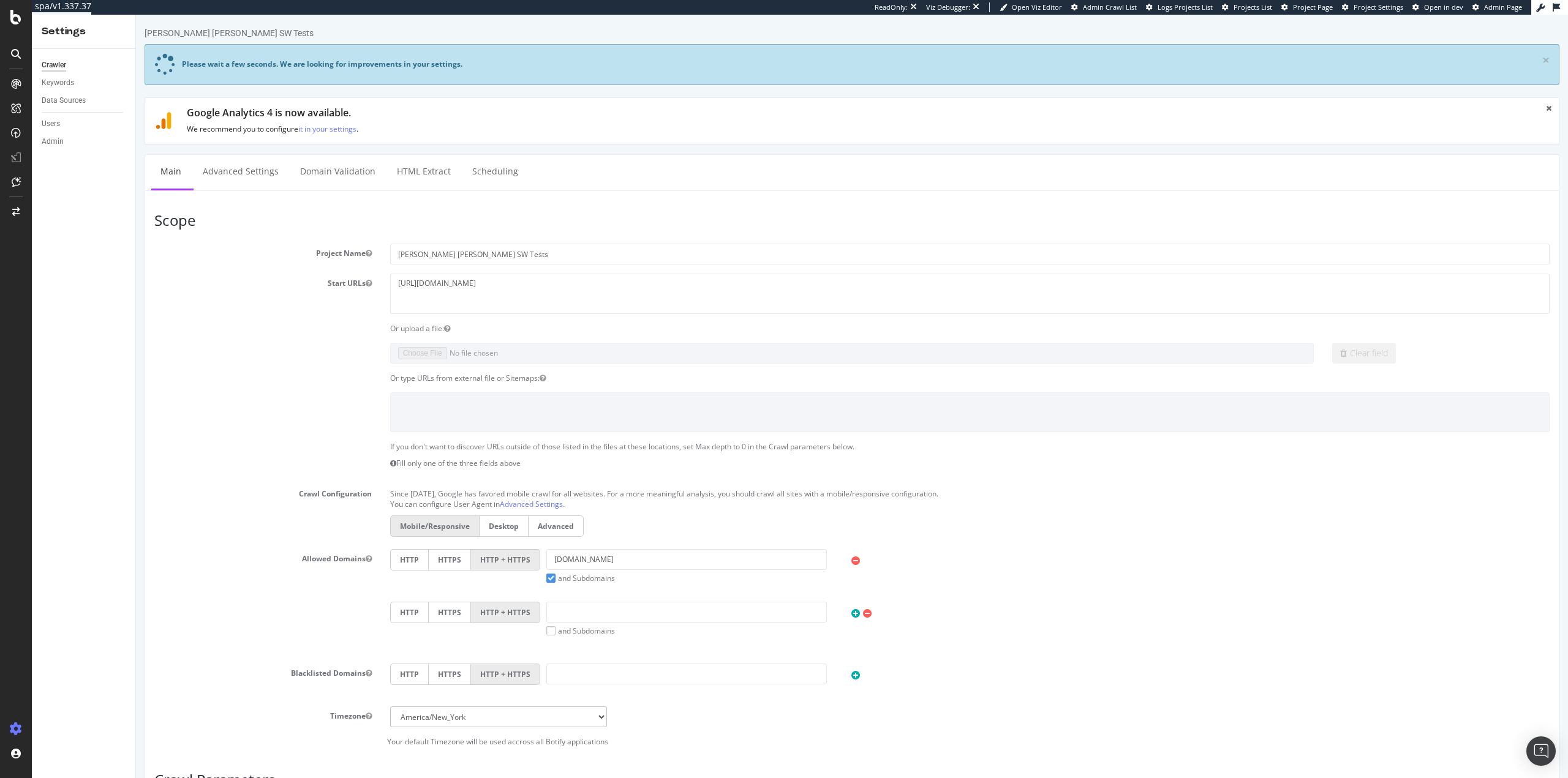
click at [171, 409] on div at bounding box center [852, 412] width 1414 height 40
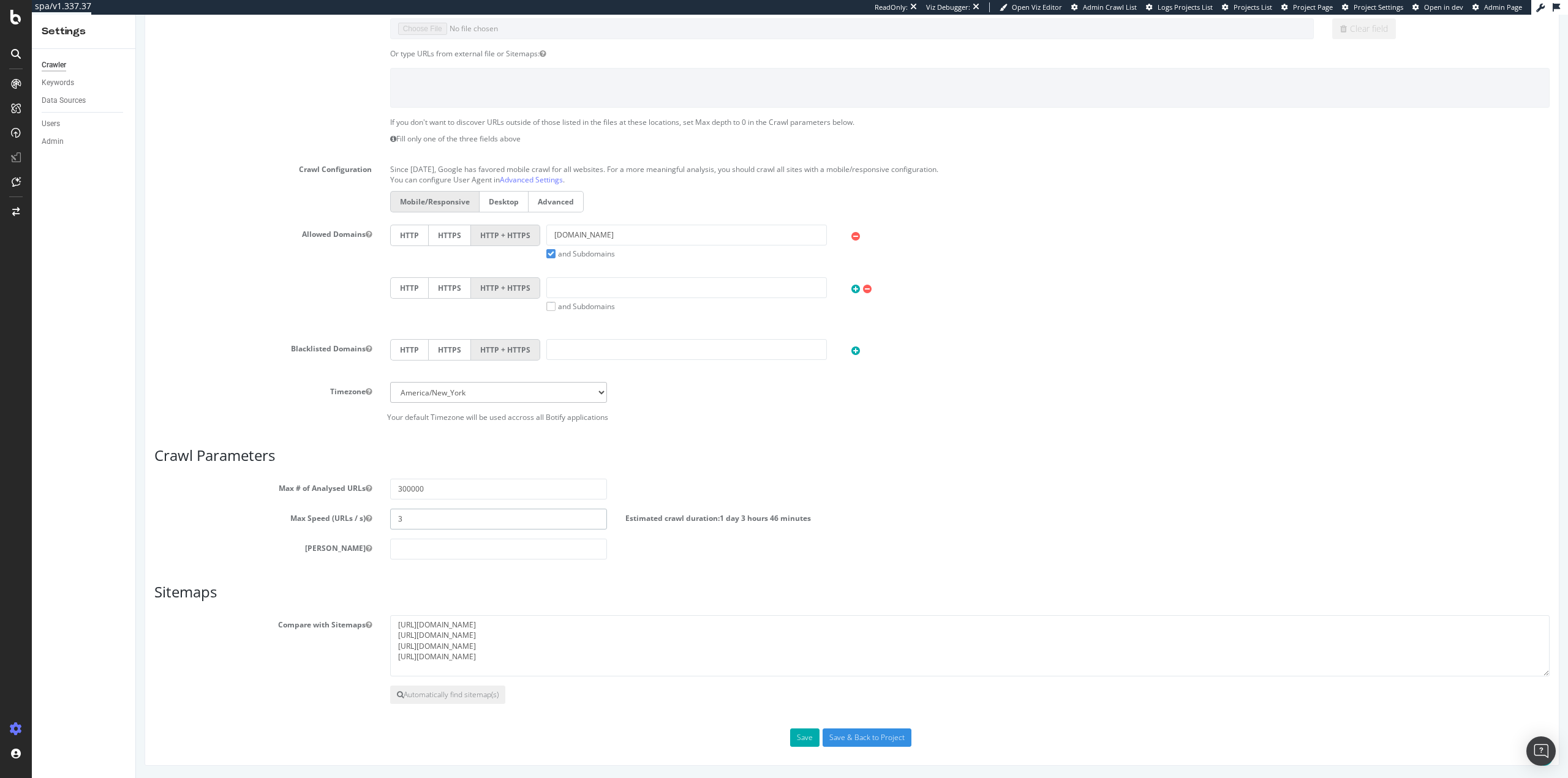
drag, startPoint x: 402, startPoint y: 517, endPoint x: 392, endPoint y: 517, distance: 10.0
click at [392, 517] on input "3" at bounding box center [498, 518] width 217 height 20
type input "2"
click at [400, 491] on input "300000" at bounding box center [498, 488] width 217 height 20
type input "200000"
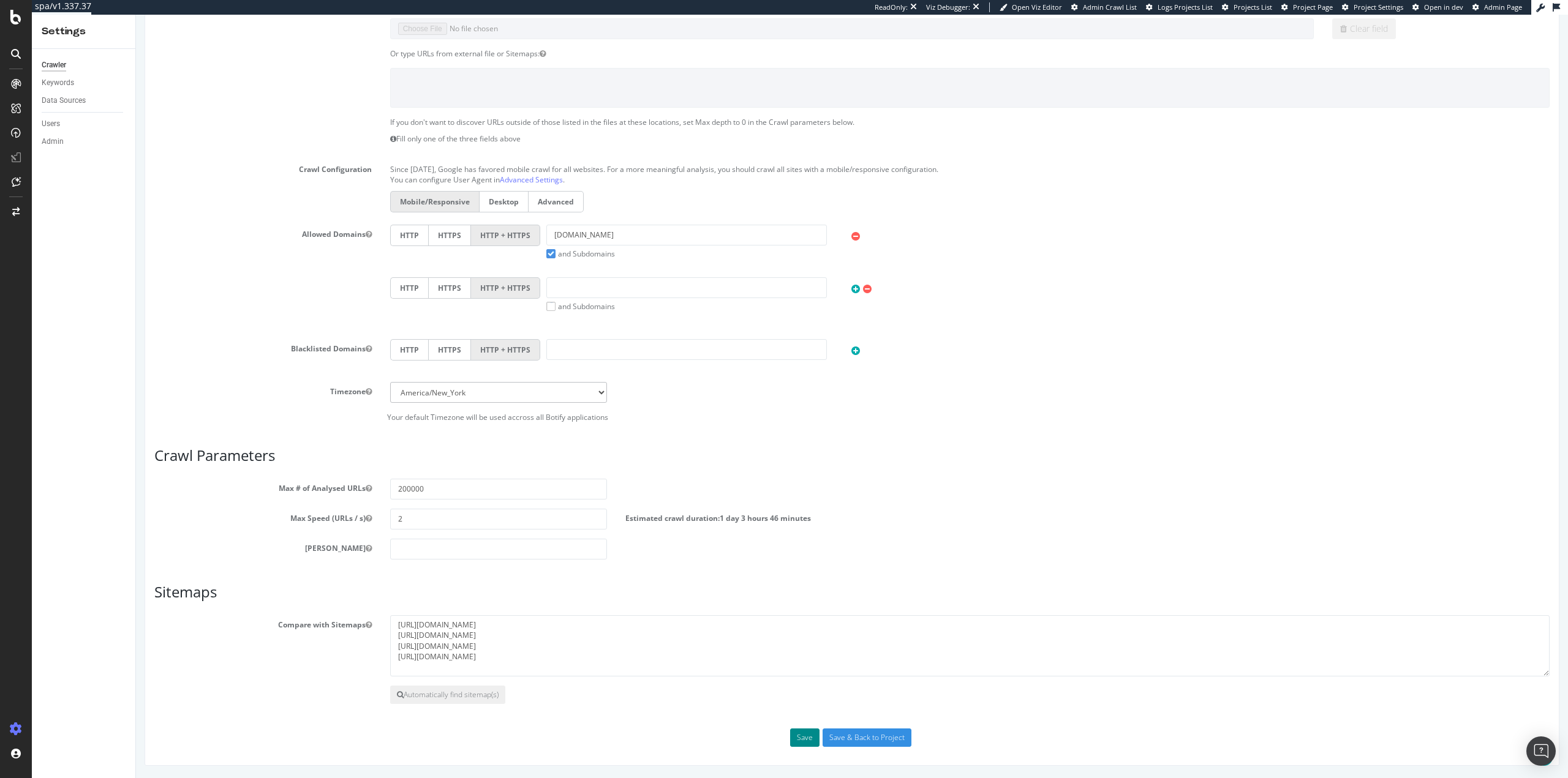
drag, startPoint x: 792, startPoint y: 736, endPoint x: 821, endPoint y: 693, distance: 51.9
click at [793, 736] on button "Save" at bounding box center [805, 737] width 29 height 19
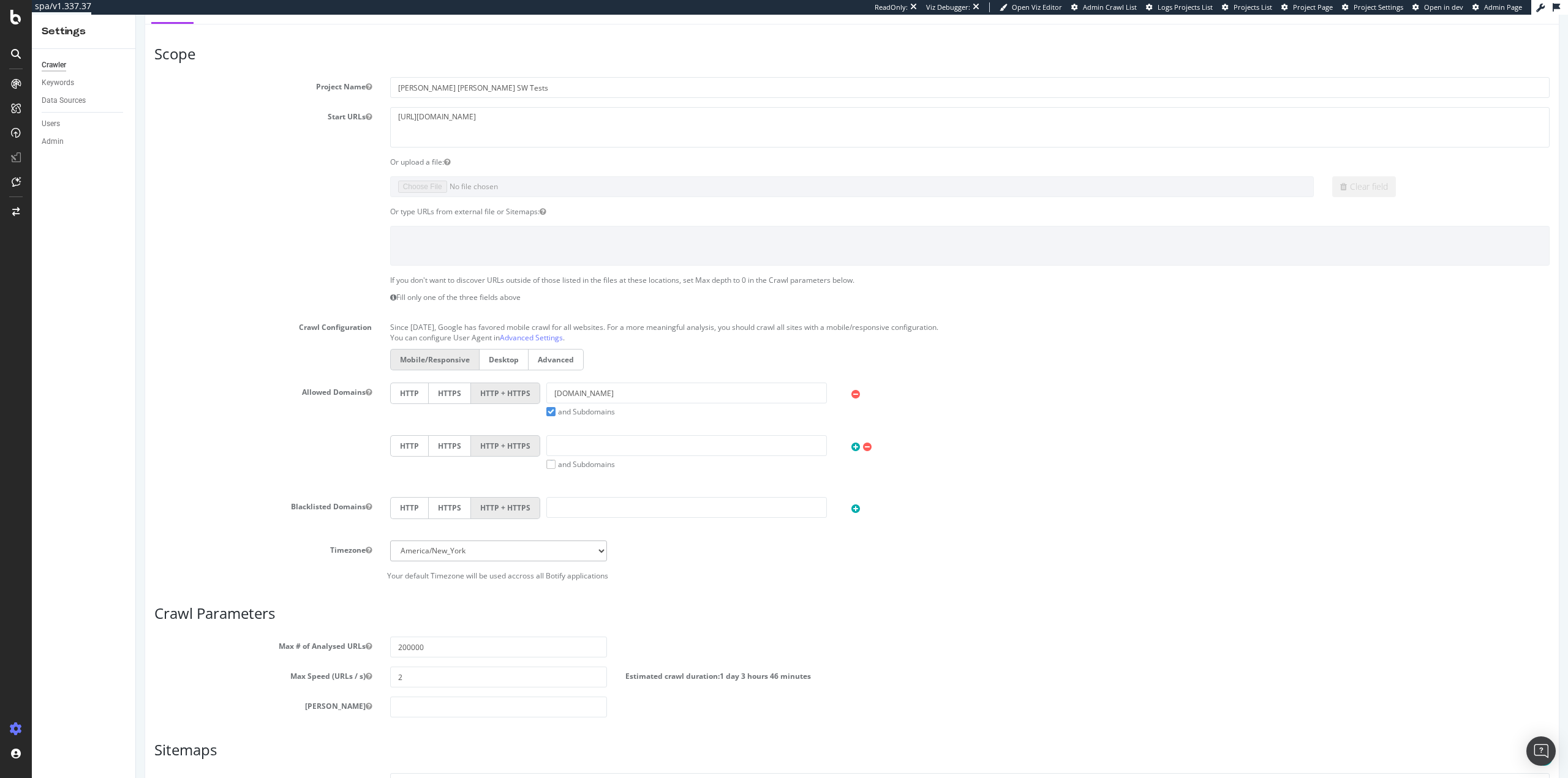
scroll to position [0, 0]
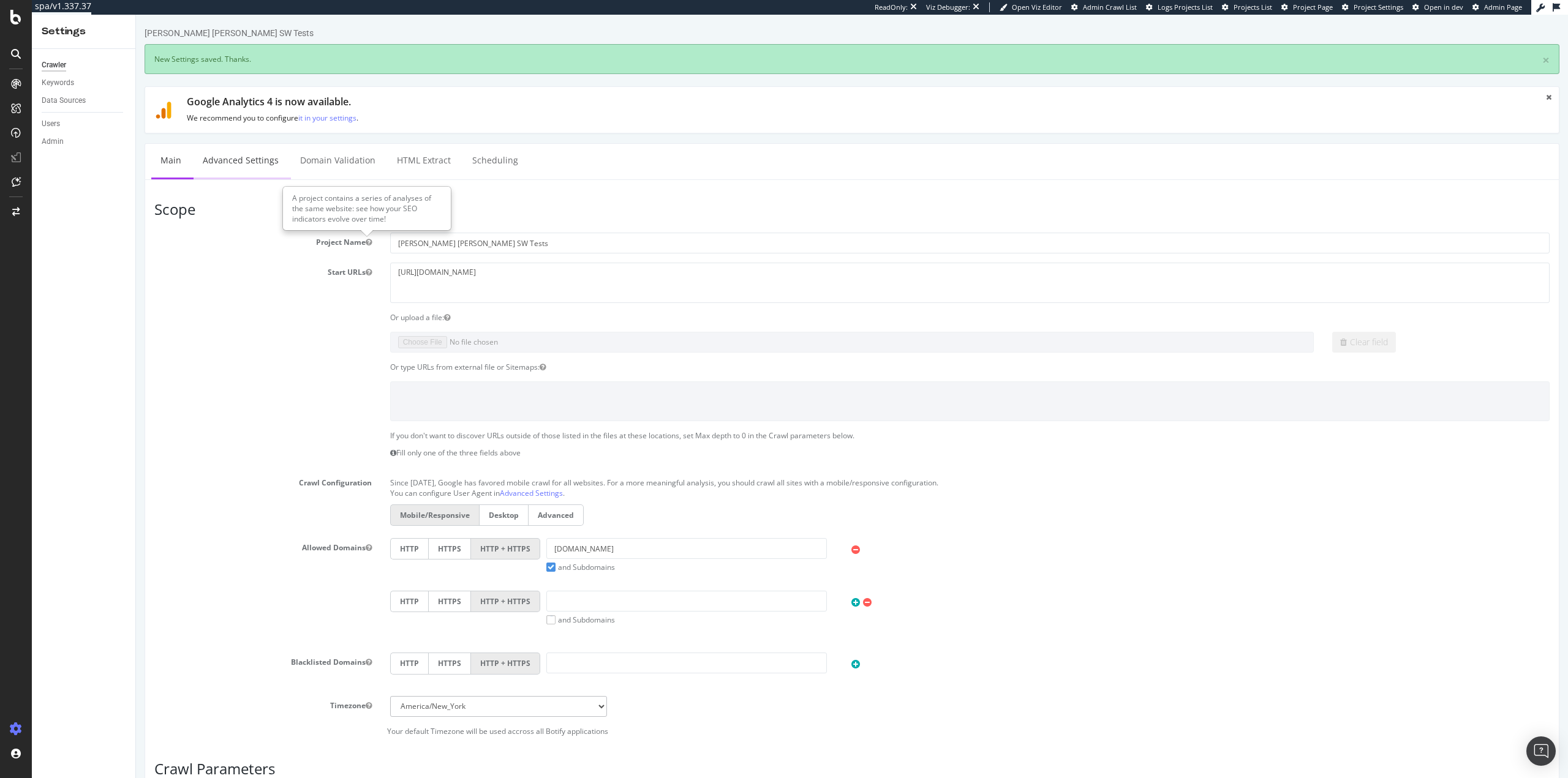
click at [229, 169] on link "Advanced Settings" at bounding box center [240, 160] width 94 height 34
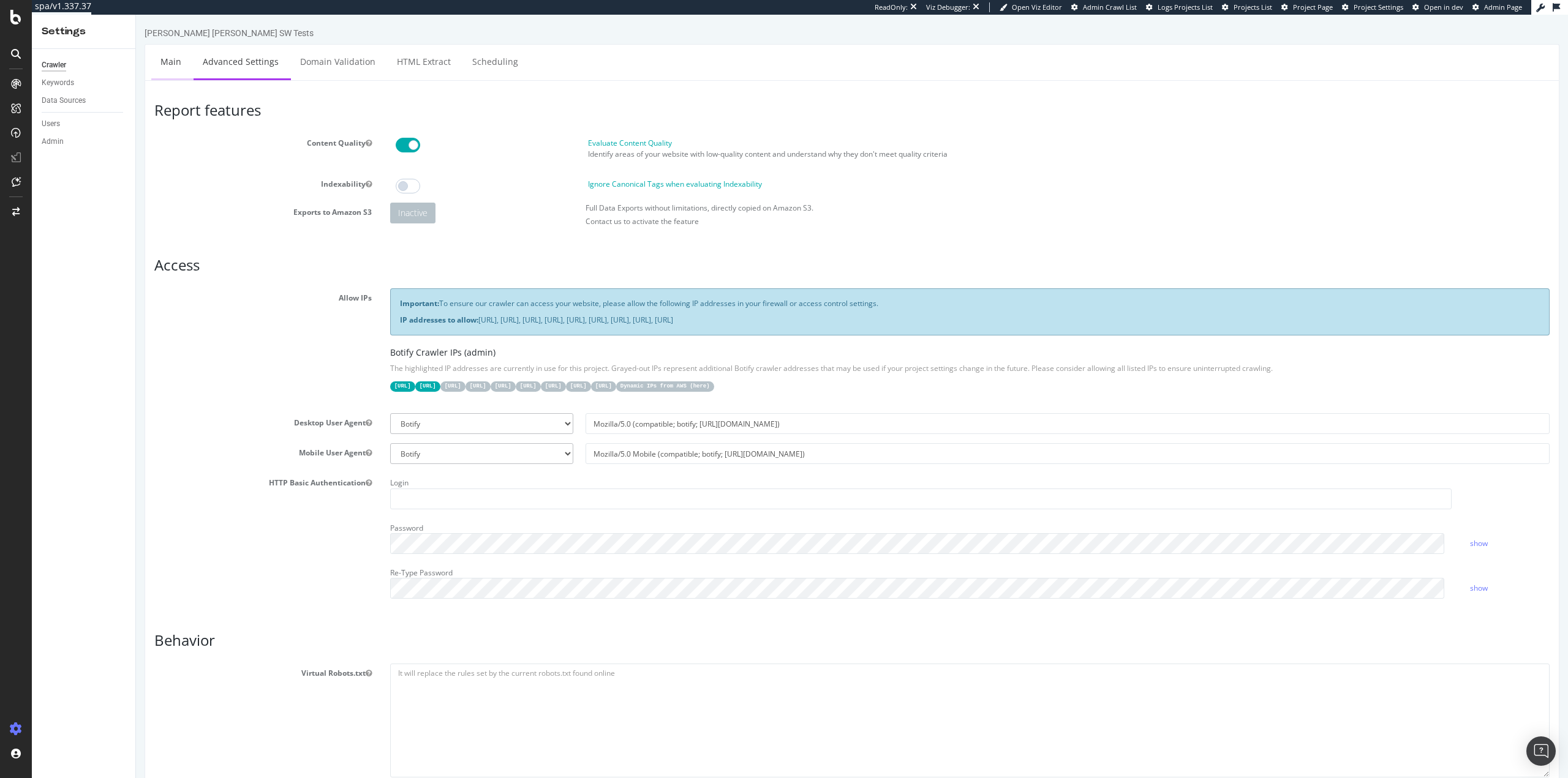
click at [172, 62] on link "Main" at bounding box center [171, 61] width 39 height 34
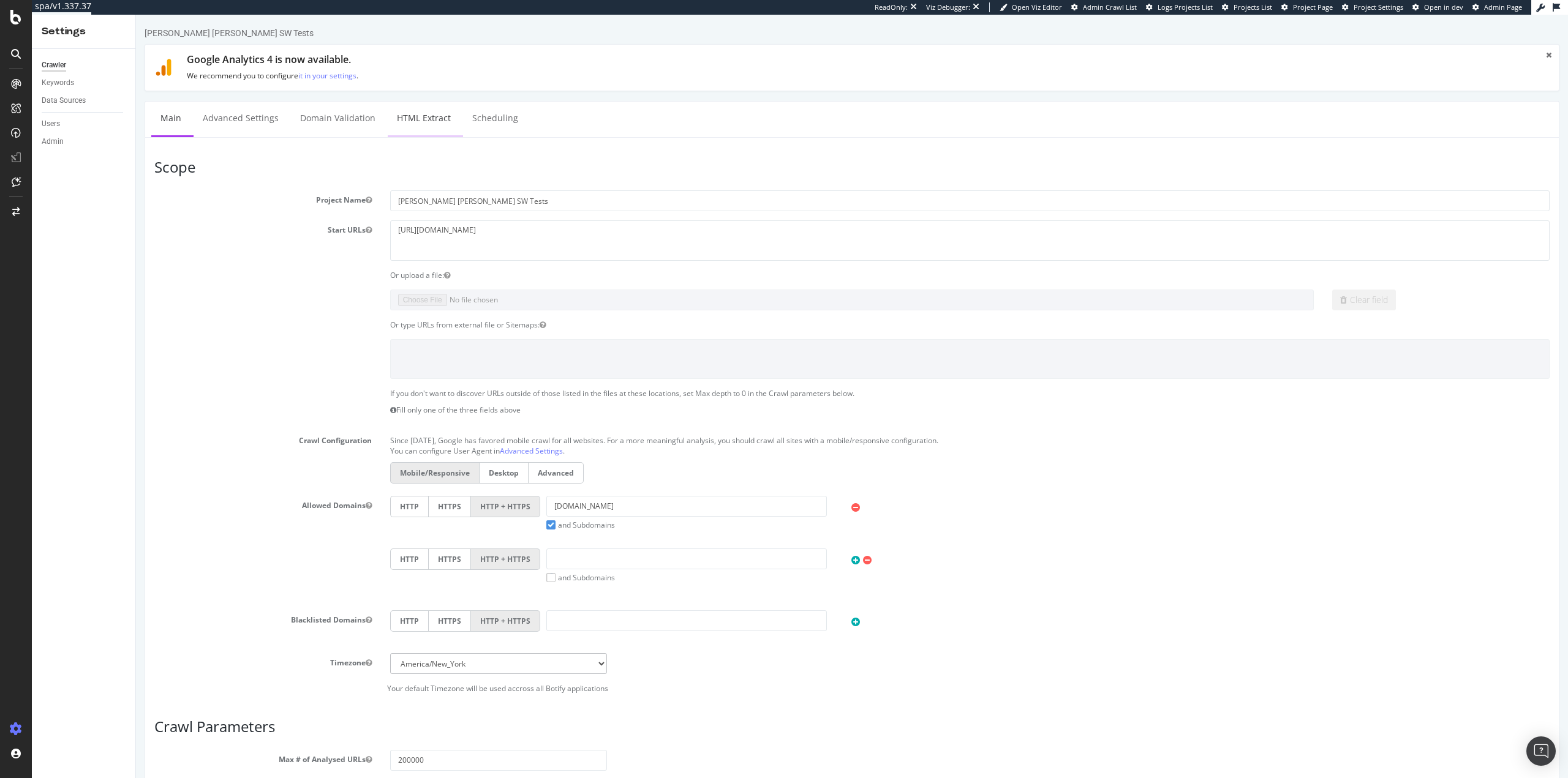
click at [414, 122] on link "HTML Extract" at bounding box center [425, 119] width 73 height 34
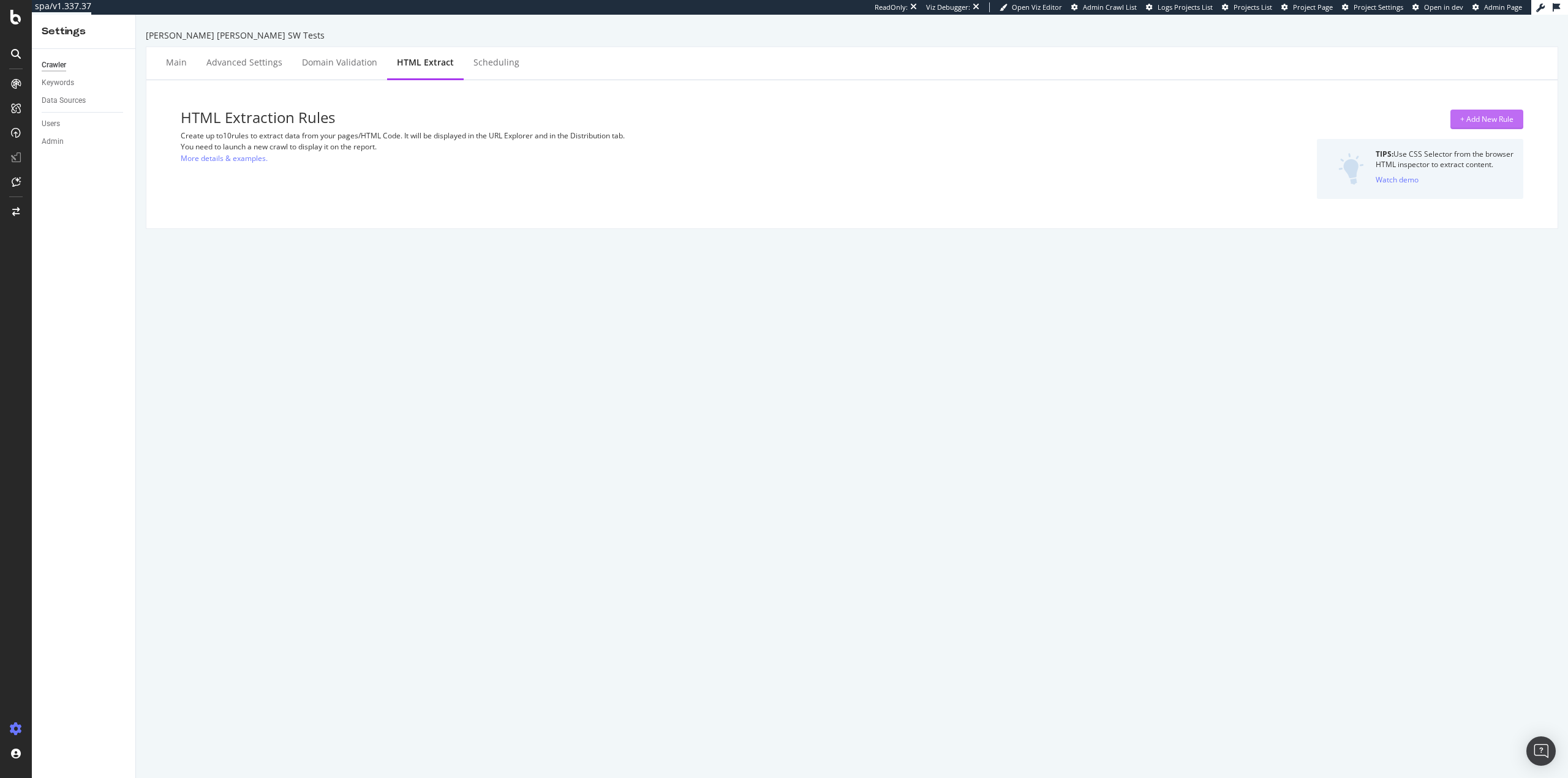
click at [1493, 121] on div "+ Add New Rule" at bounding box center [1487, 120] width 53 height 11
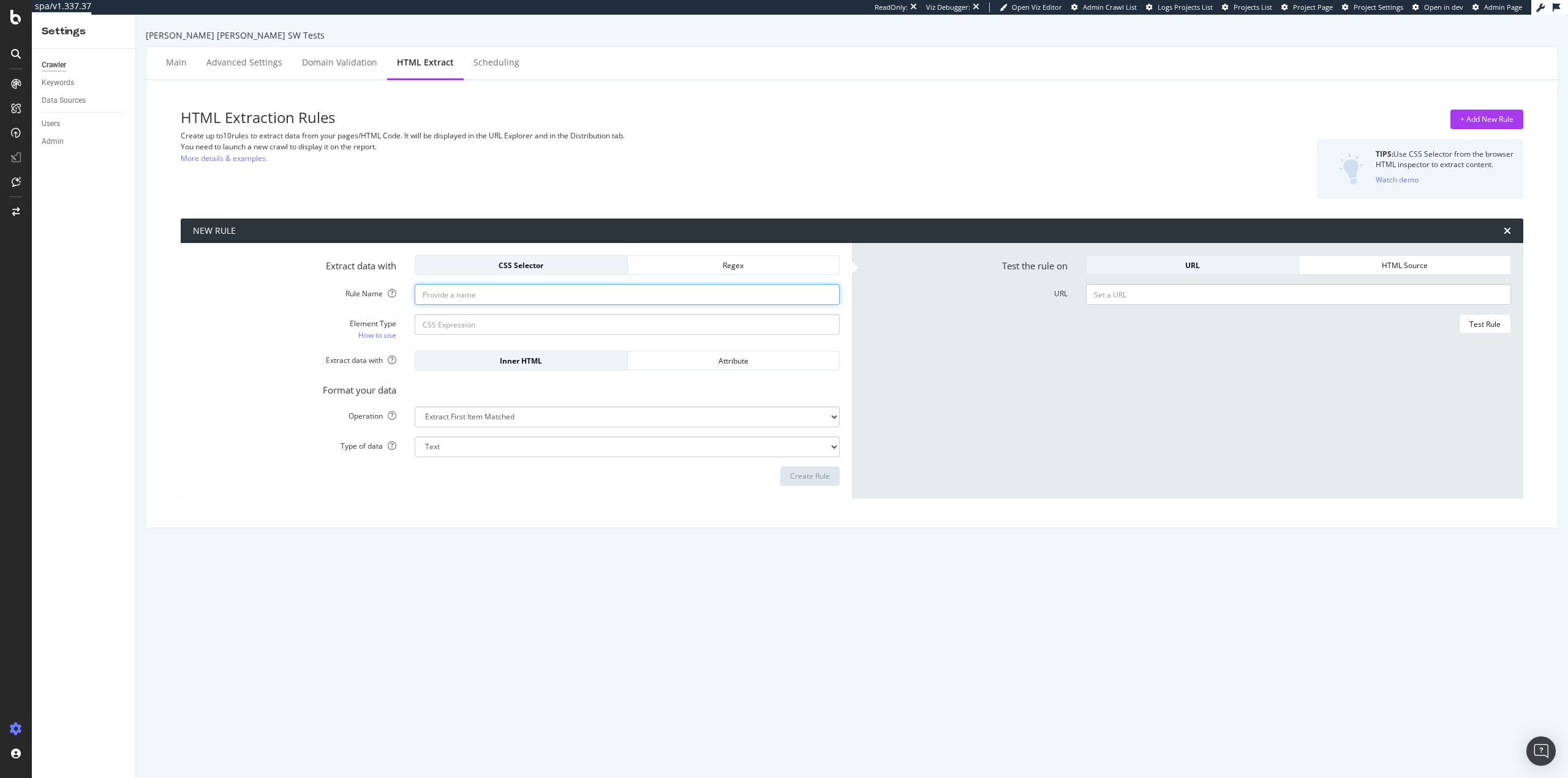
click at [541, 294] on input "Rule Name" at bounding box center [628, 294] width 425 height 20
paste input "SEO Content"
type input "SEO Content"
click at [621, 326] on input "Element Type How to use" at bounding box center [628, 324] width 425 height 20
paste input "div.plp-footer-seo-content"
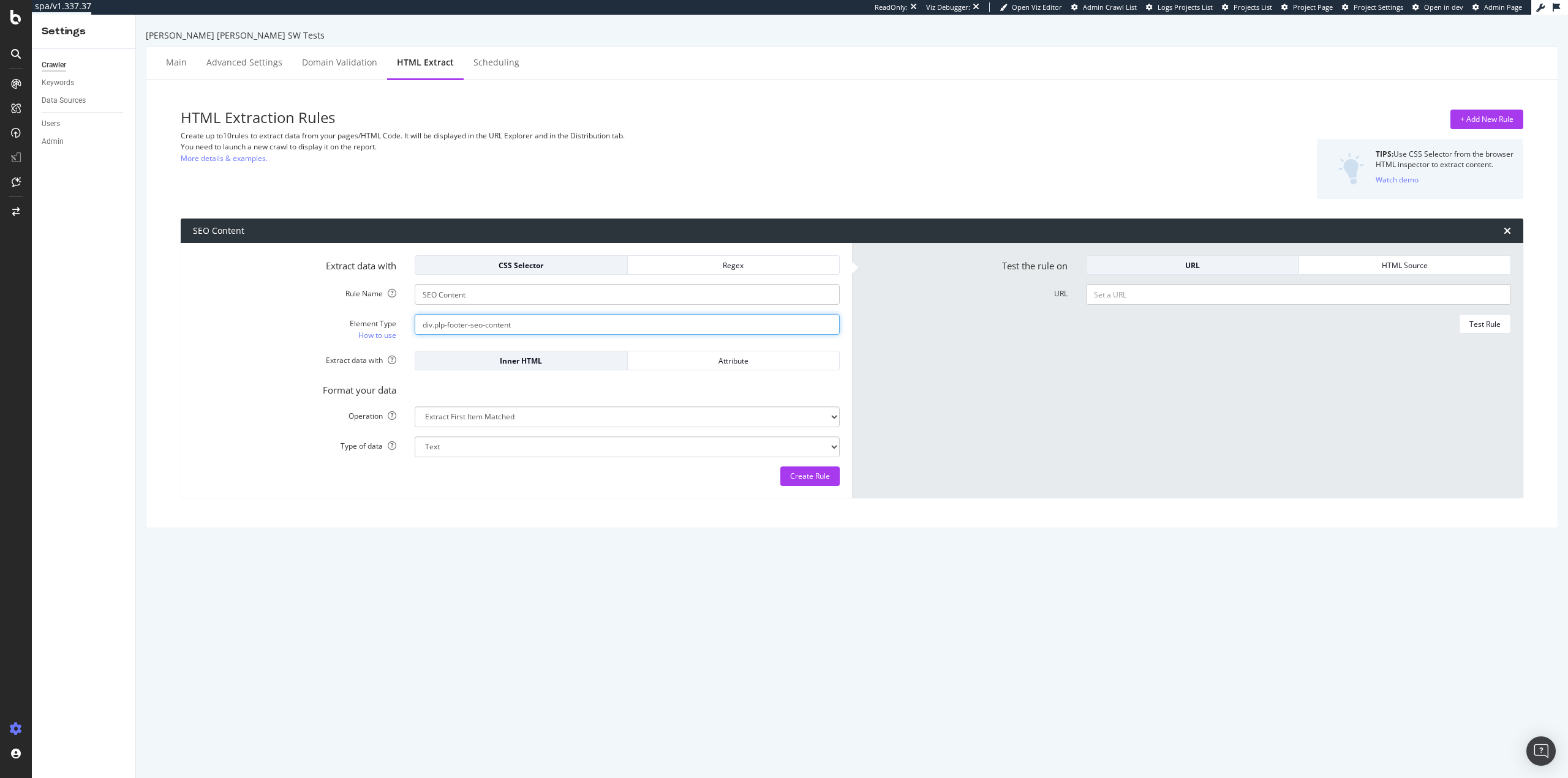
type input "div.plp-footer-seo-content"
click at [1115, 442] on form "Test the rule on URL HTML Source URL Test Rule" at bounding box center [1188, 370] width 647 height 231
click at [795, 475] on div "Create Rule" at bounding box center [810, 477] width 40 height 11
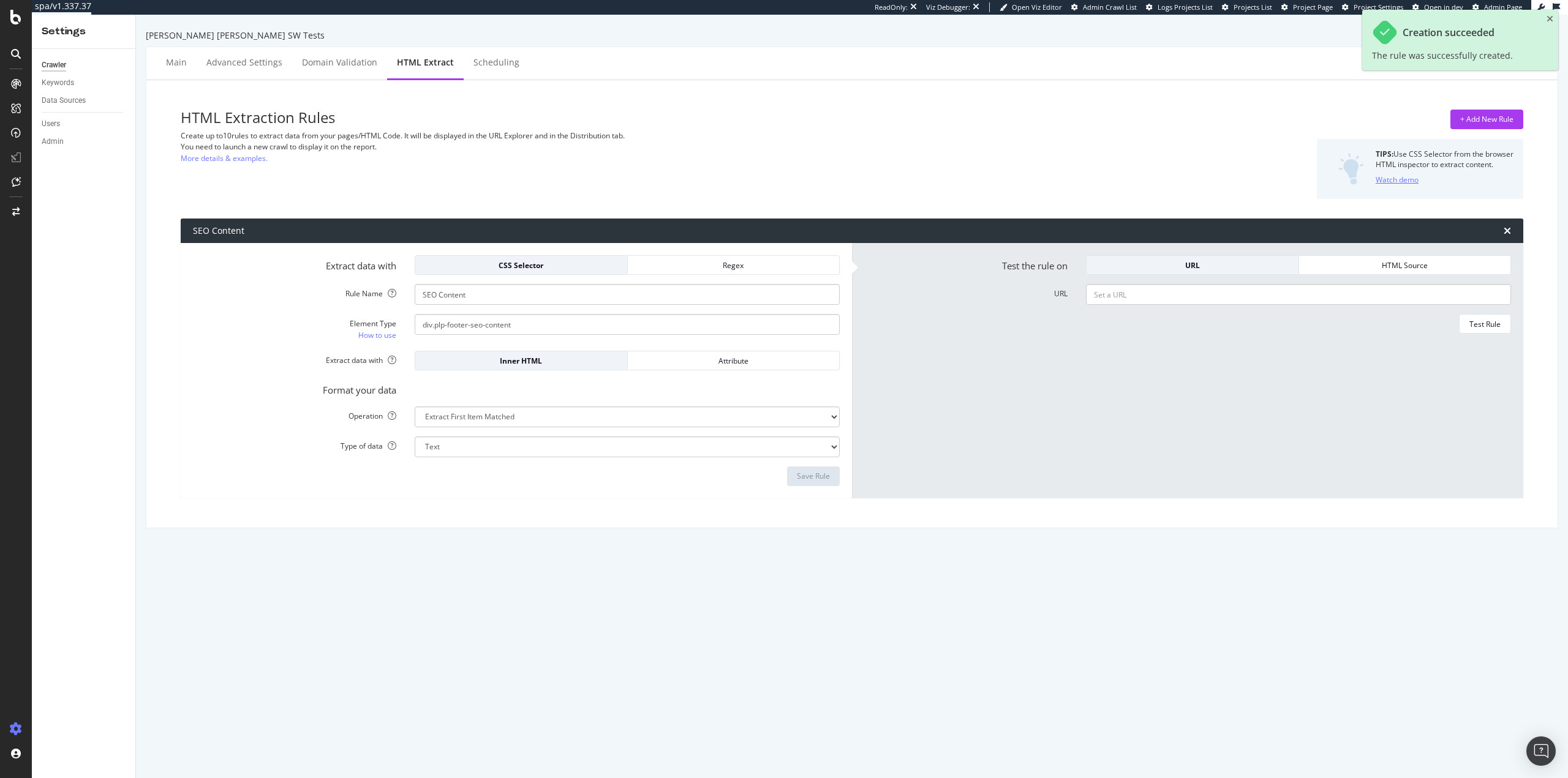
drag, startPoint x: 1463, startPoint y: 116, endPoint x: 1403, endPoint y: 164, distance: 76.8
click at [1463, 117] on div "+ Add New Rule" at bounding box center [1487, 120] width 53 height 11
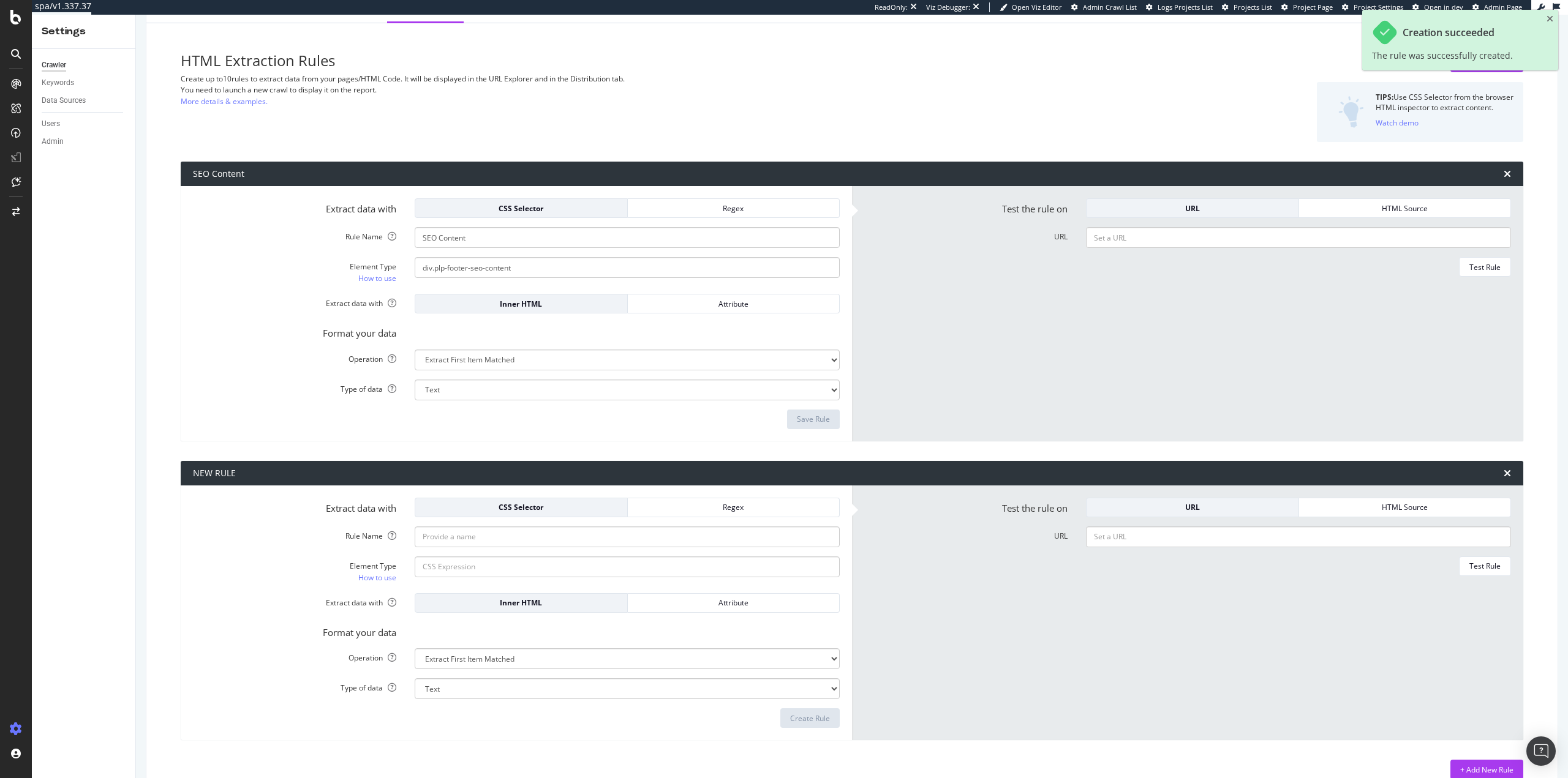
scroll to position [78, 0]
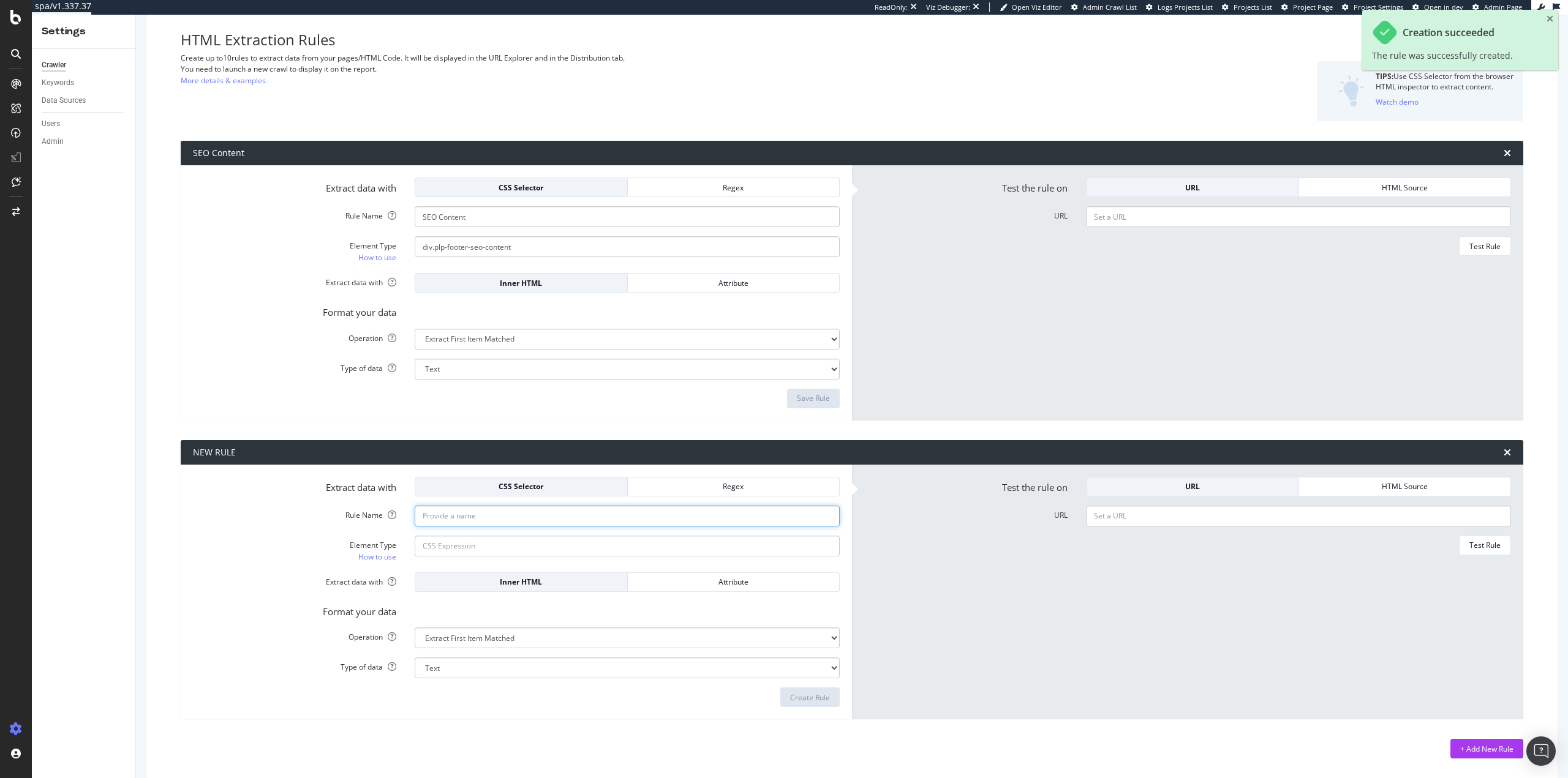
click at [624, 525] on input "Rule Name" at bounding box center [628, 516] width 425 height 20
paste input "SEO Content Exists"
type input "SEO Content Exists"
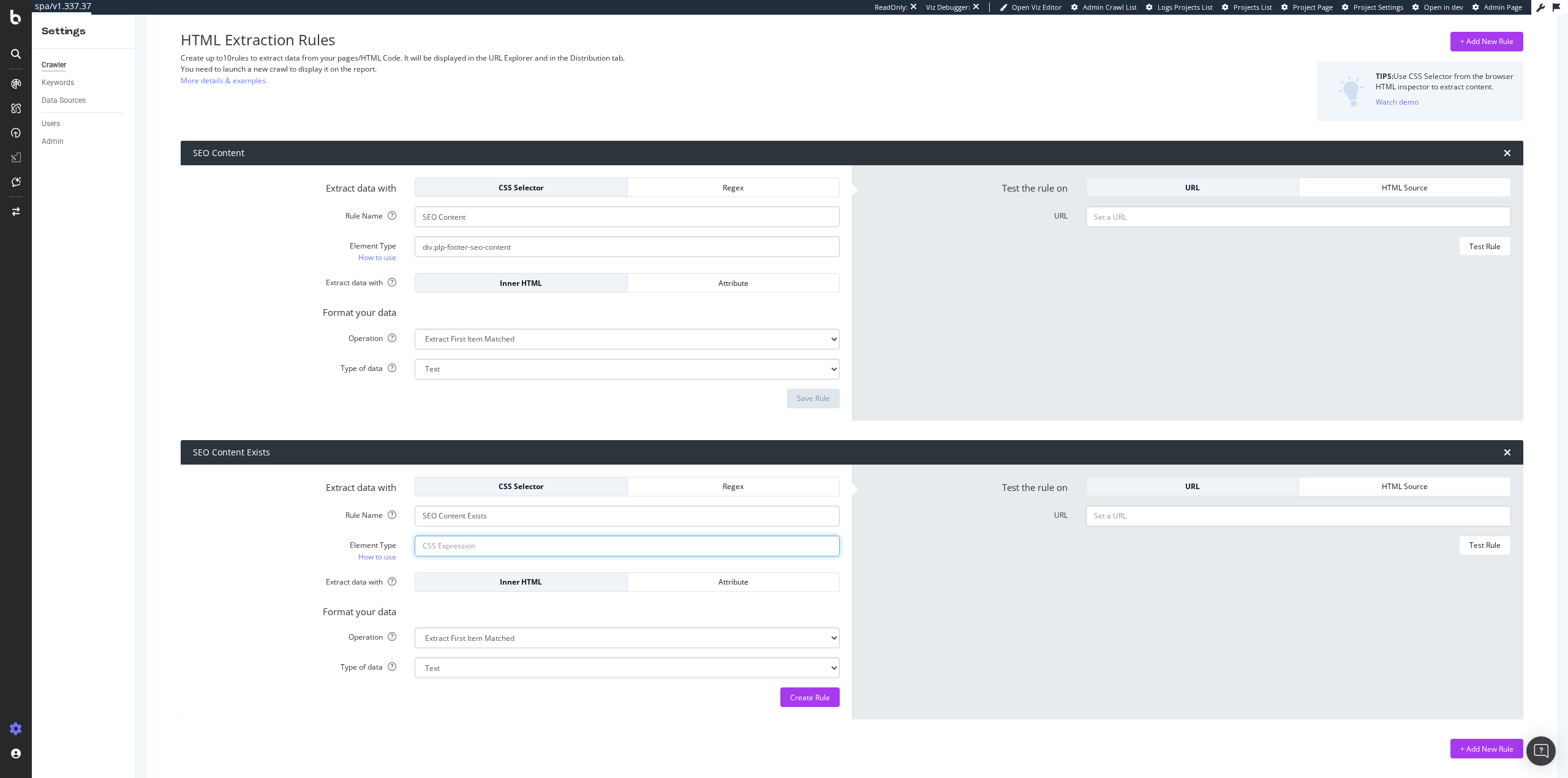
click at [540, 545] on input "Element Type How to use" at bounding box center [628, 546] width 425 height 20
paste input "div.plp-footer-seo-content"
type input "div.plp-footer-seo-content"
click at [577, 635] on select "Extract First Item Matched Extract First 3 Items Matched Count Number of Occure…" at bounding box center [628, 637] width 425 height 20
select select "exist"
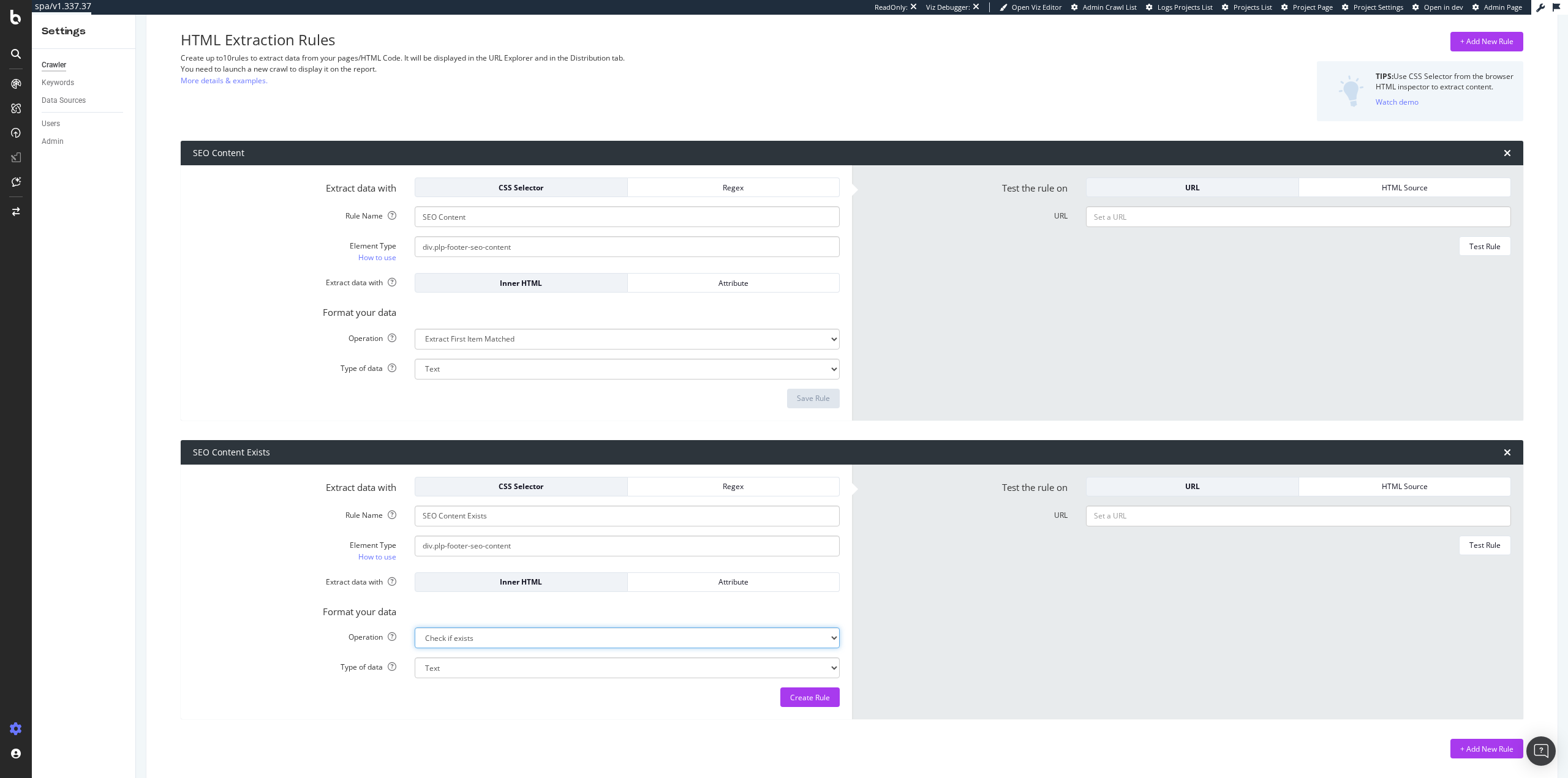
click at [415, 627] on select "Extract First Item Matched Extract First 3 Items Matched Count Number of Occure…" at bounding box center [628, 637] width 425 height 20
select select "b"
click at [983, 637] on form "Test the rule on URL HTML Source URL Test Rule" at bounding box center [1188, 592] width 647 height 231
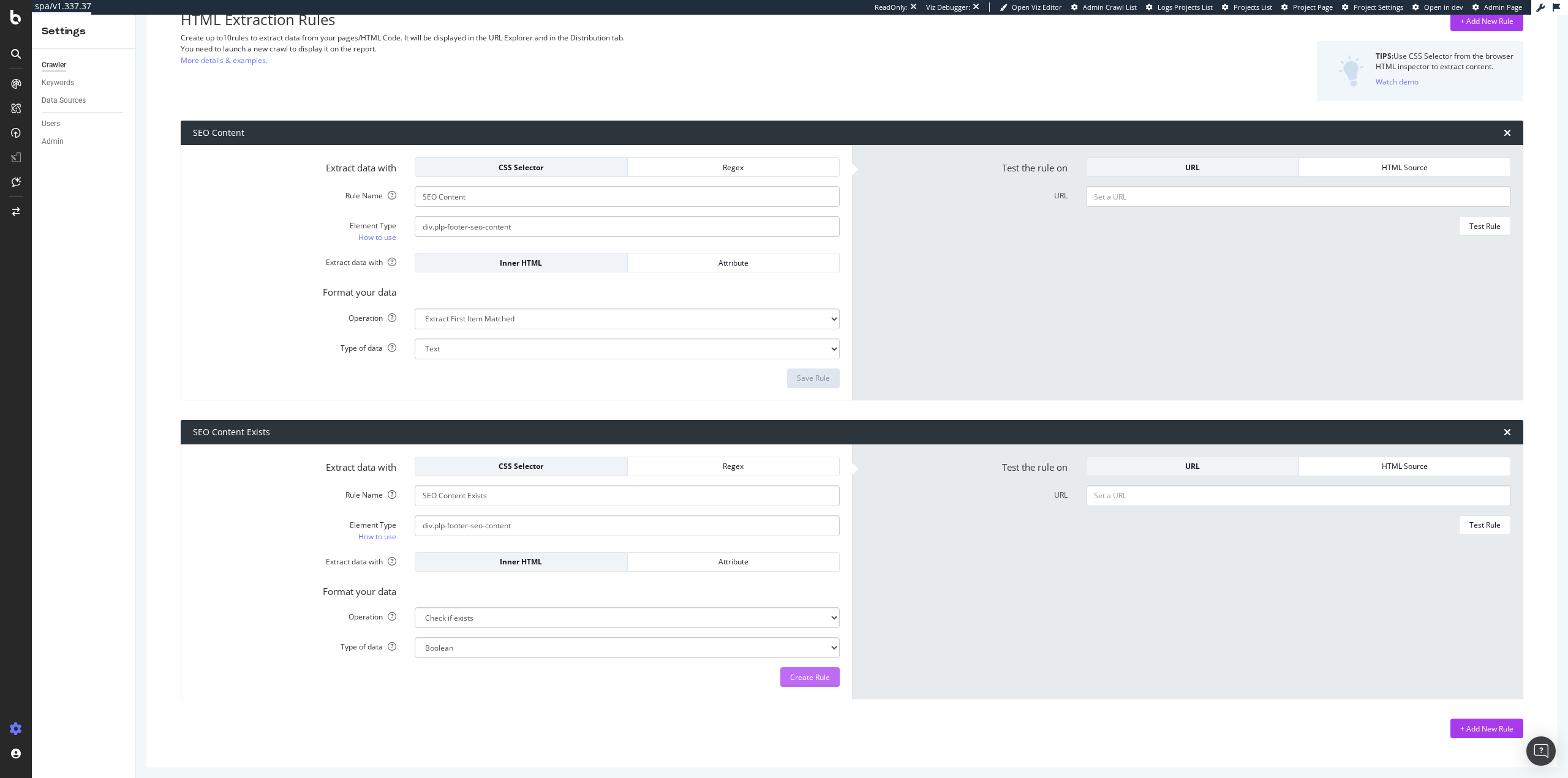
scroll to position [103, 0]
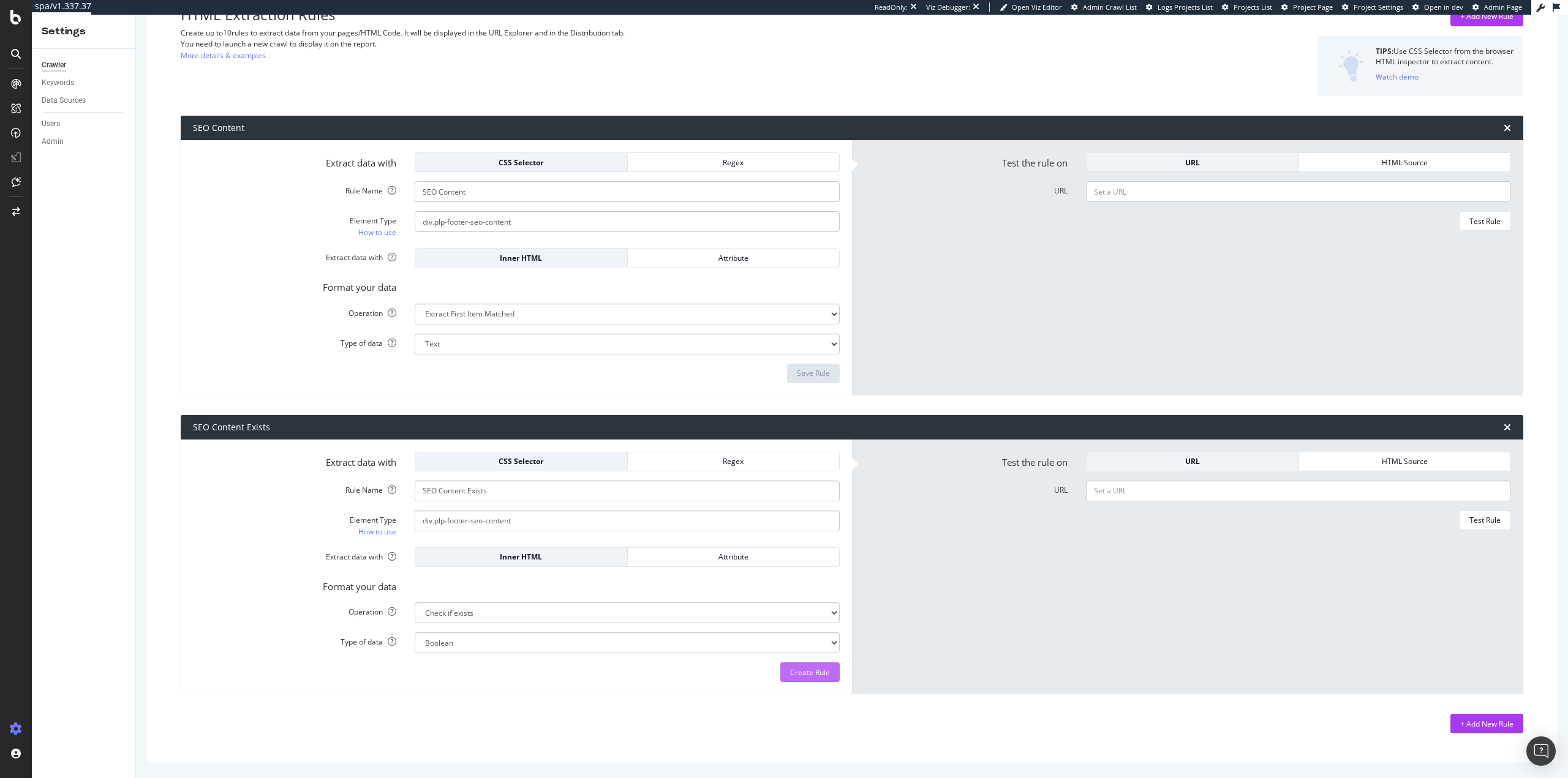
click at [797, 675] on div "Create Rule" at bounding box center [810, 673] width 40 height 11
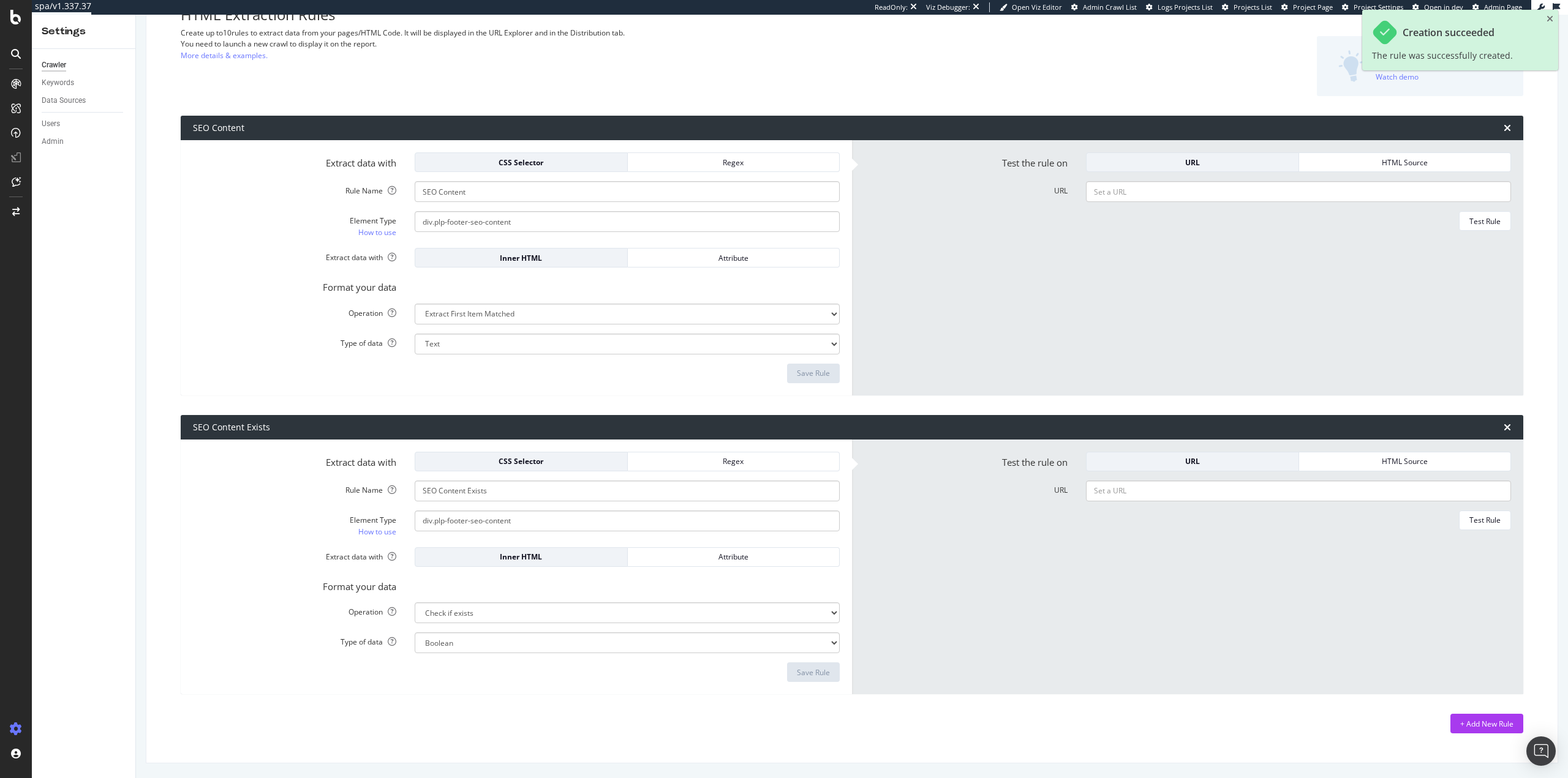
drag, startPoint x: 1463, startPoint y: 727, endPoint x: 1566, endPoint y: 719, distance: 103.3
click at [1463, 725] on div "+ Add New Rule" at bounding box center [1487, 724] width 53 height 11
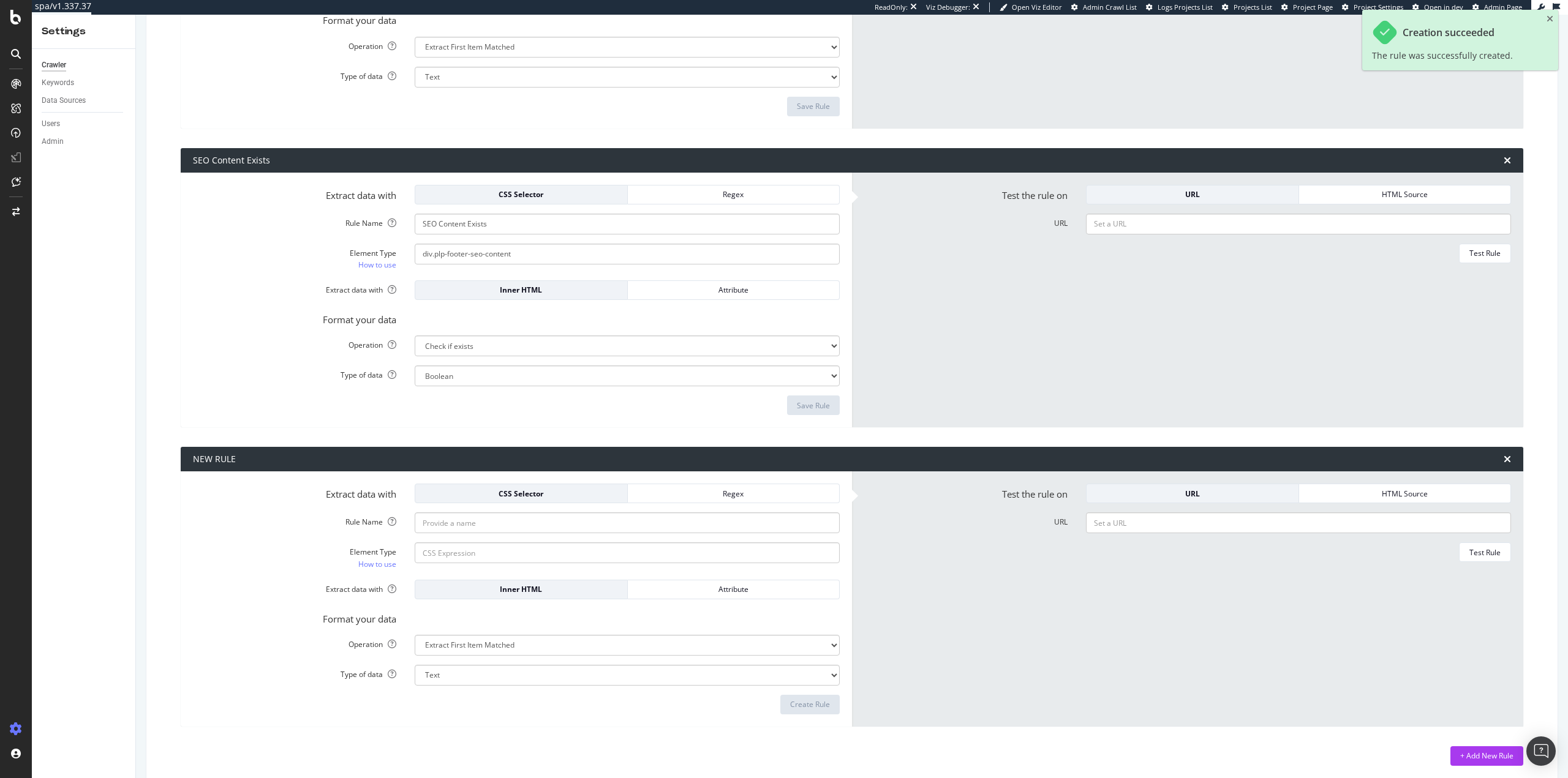
scroll to position [377, 0]
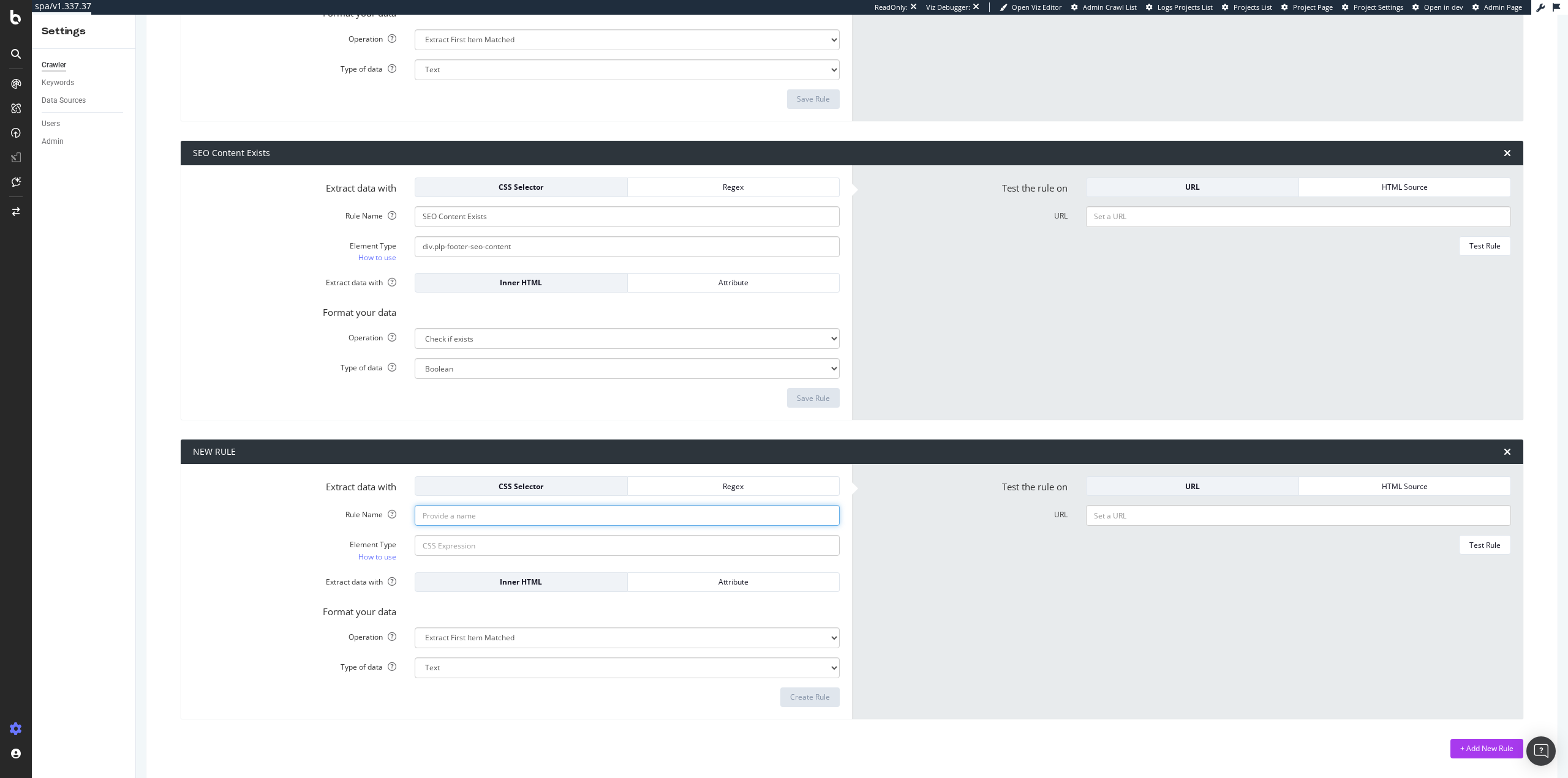
click at [520, 509] on input "Rule Name" at bounding box center [628, 515] width 425 height 20
paste input "SEO Content Length"
type input "SEO Content Length"
click at [469, 543] on input "Element Type How to use" at bounding box center [628, 545] width 425 height 20
paste input "div.plp-footer-seo-content"
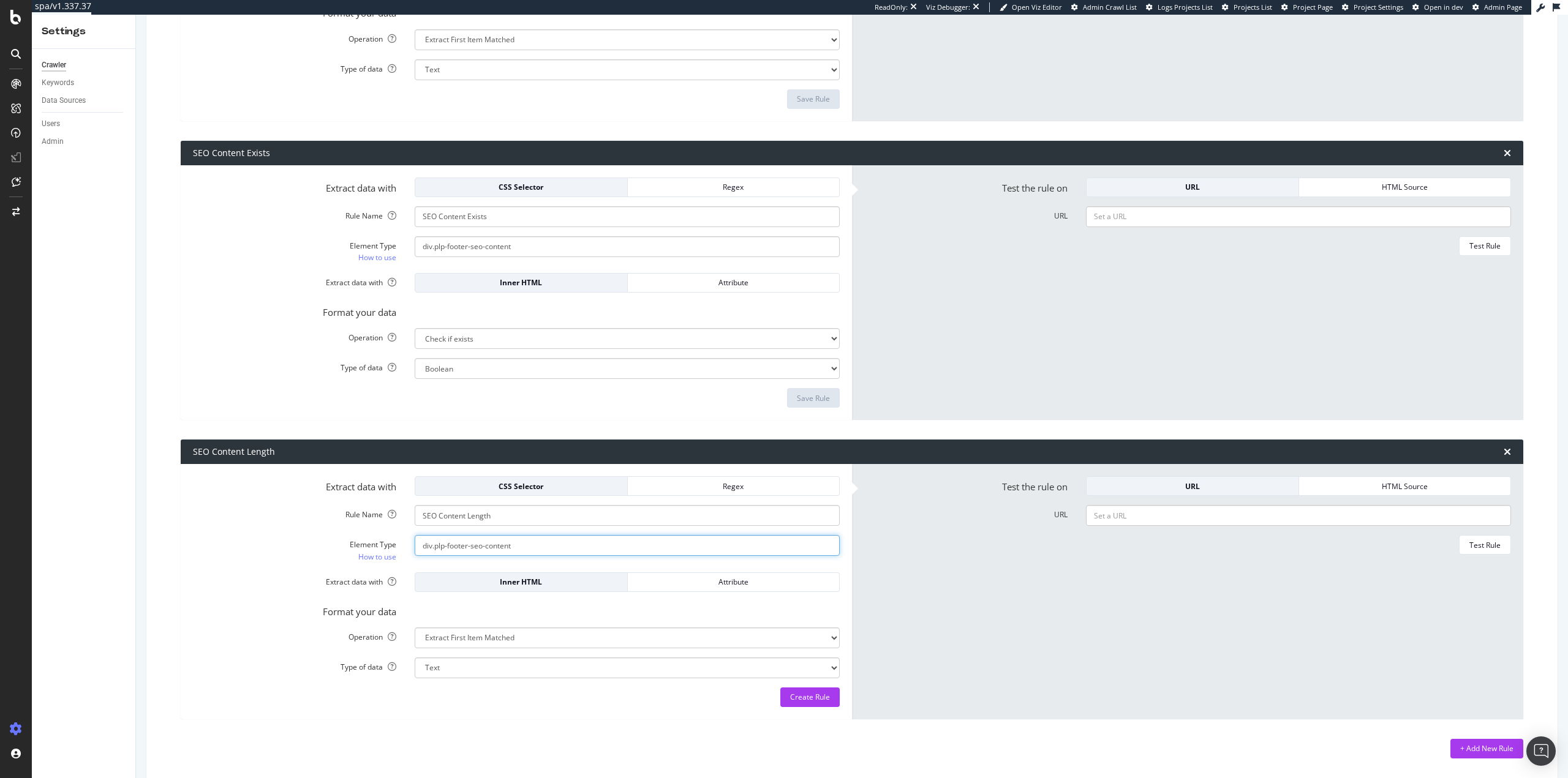
type input "div.plp-footer-seo-content"
click at [481, 635] on select "Extract First Item Matched Extract First 3 Items Matched Count Number of Occure…" at bounding box center [628, 637] width 425 height 20
select select "html.length"
click at [415, 627] on select "Extract First Item Matched Extract First 3 Items Matched Count Number of Occure…" at bounding box center [628, 637] width 425 height 20
select select "i"
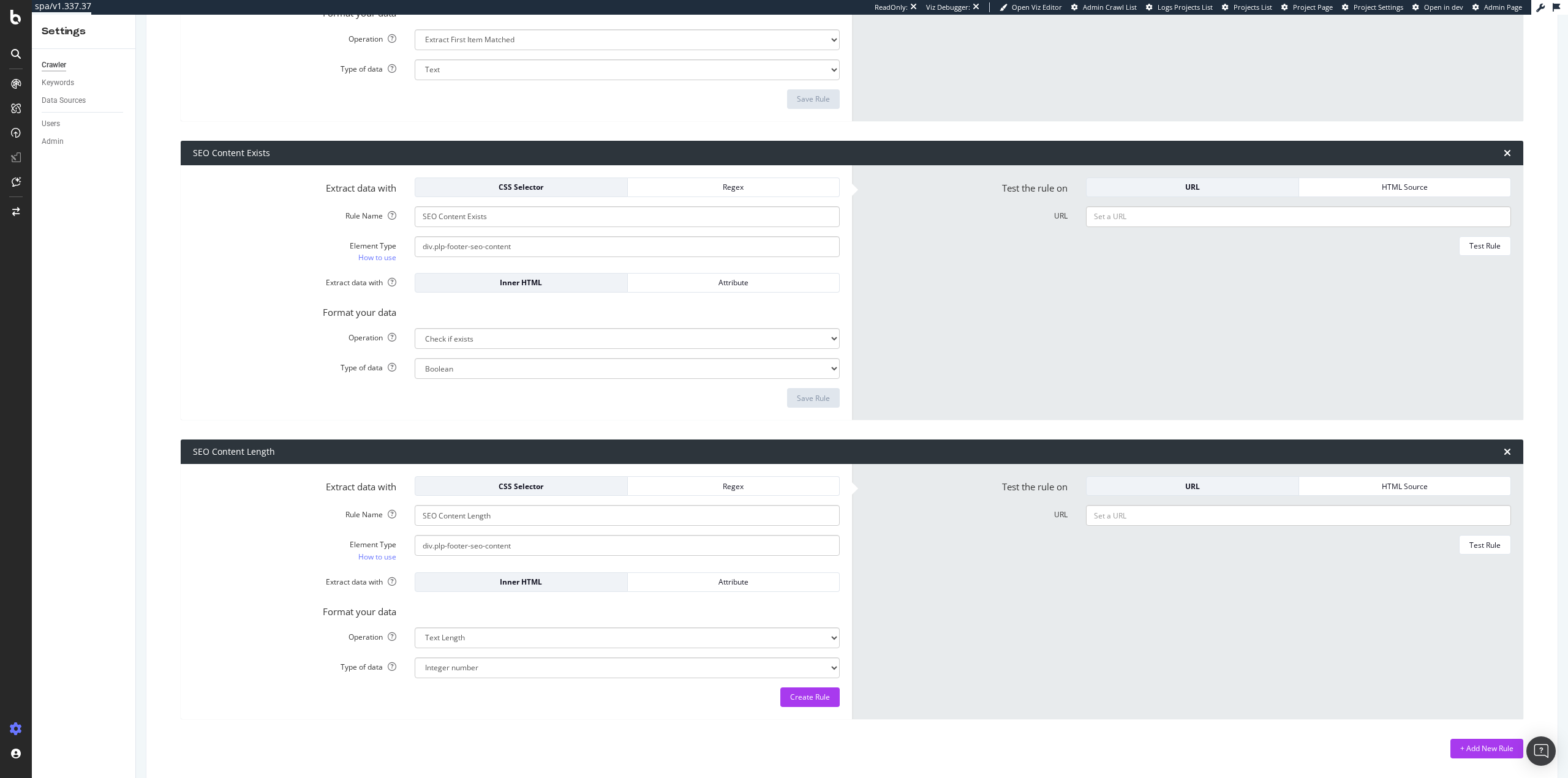
click at [541, 712] on div "Extract data with CSS Selector Regex Rule Name SEO Content Length Element Type …" at bounding box center [517, 592] width 672 height 255
click at [807, 702] on div "Create Rule" at bounding box center [810, 697] width 40 height 11
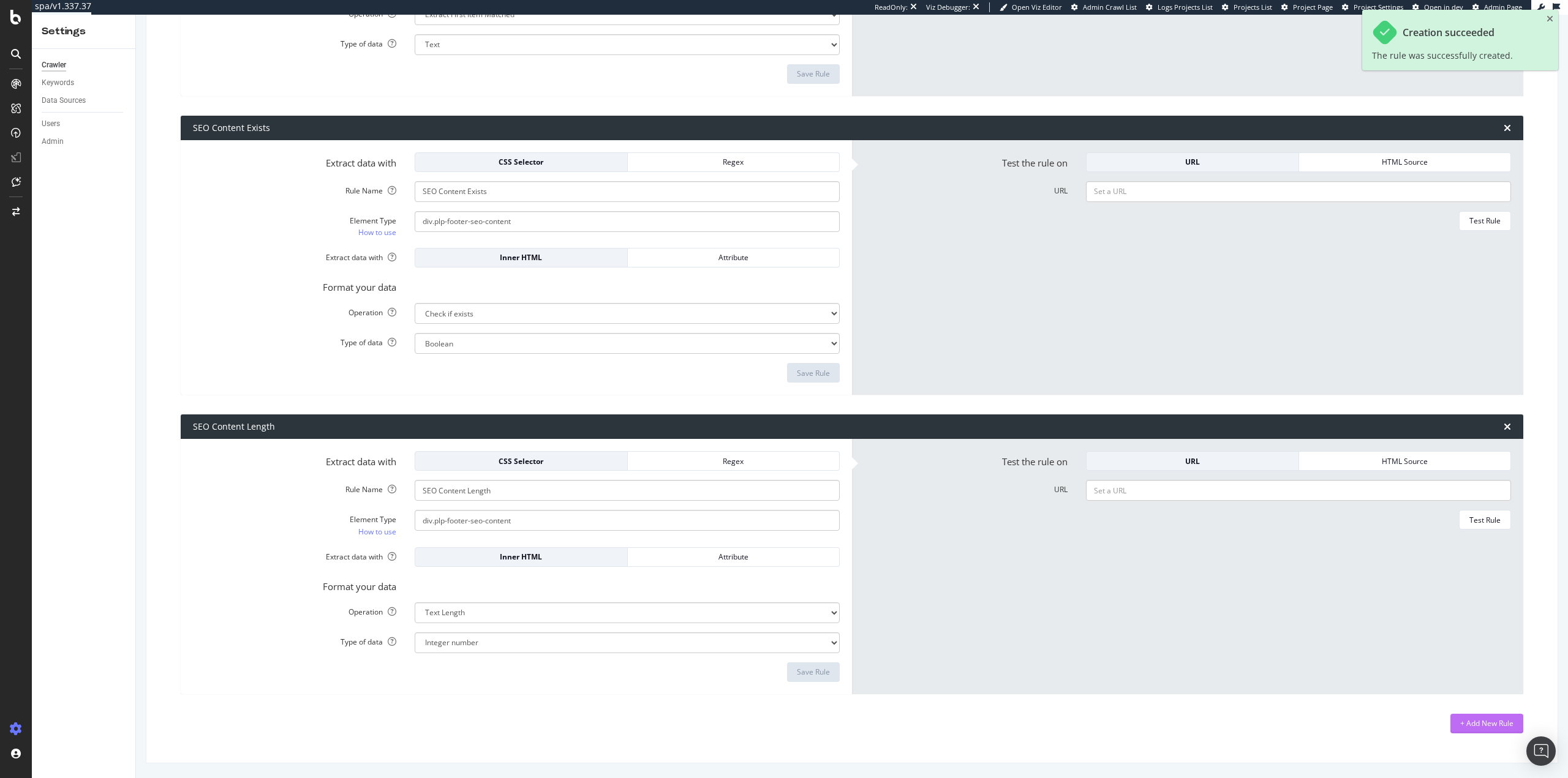
click at [1469, 719] on div "+ Add New Rule" at bounding box center [1487, 724] width 53 height 11
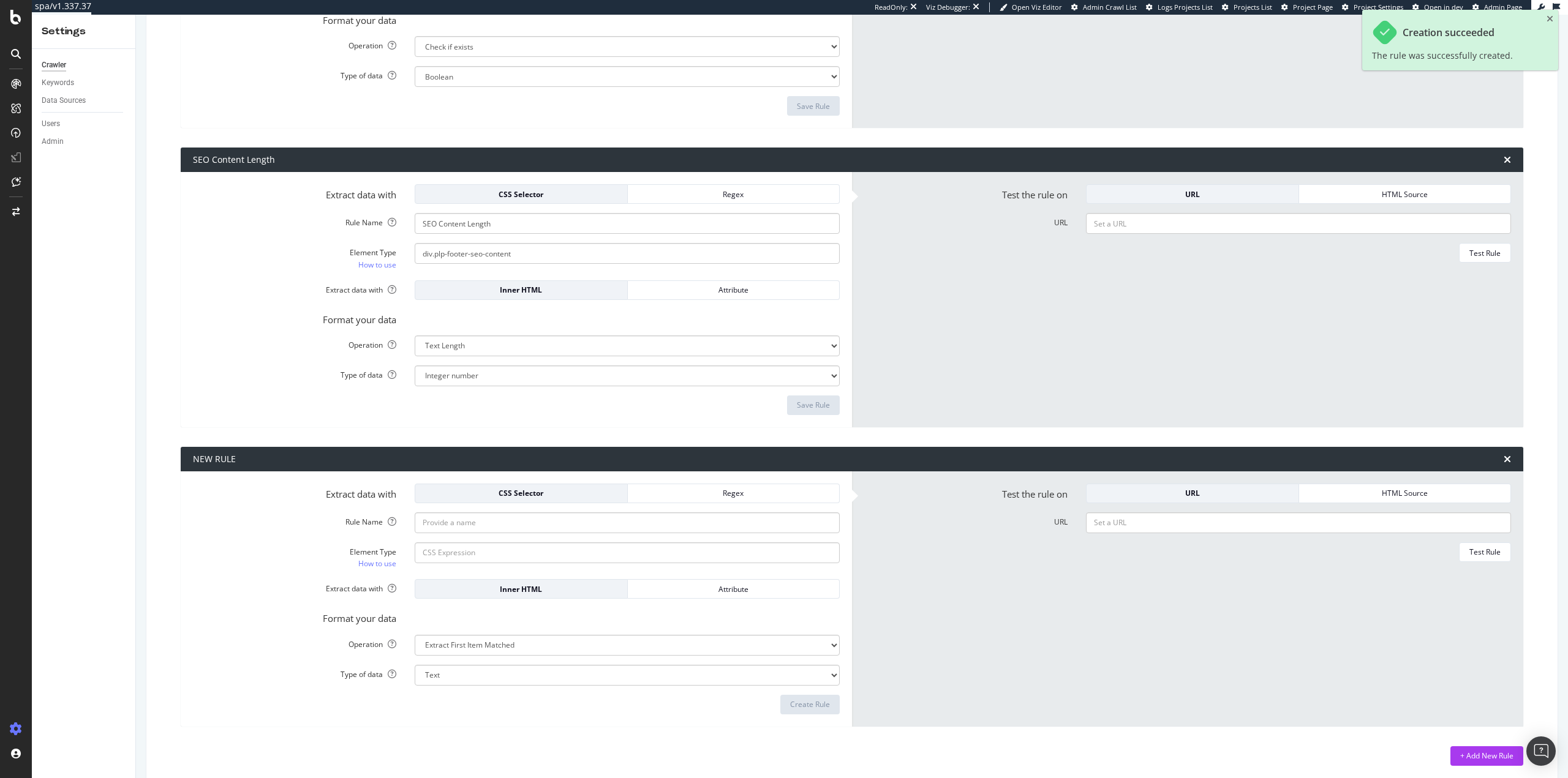
scroll to position [677, 0]
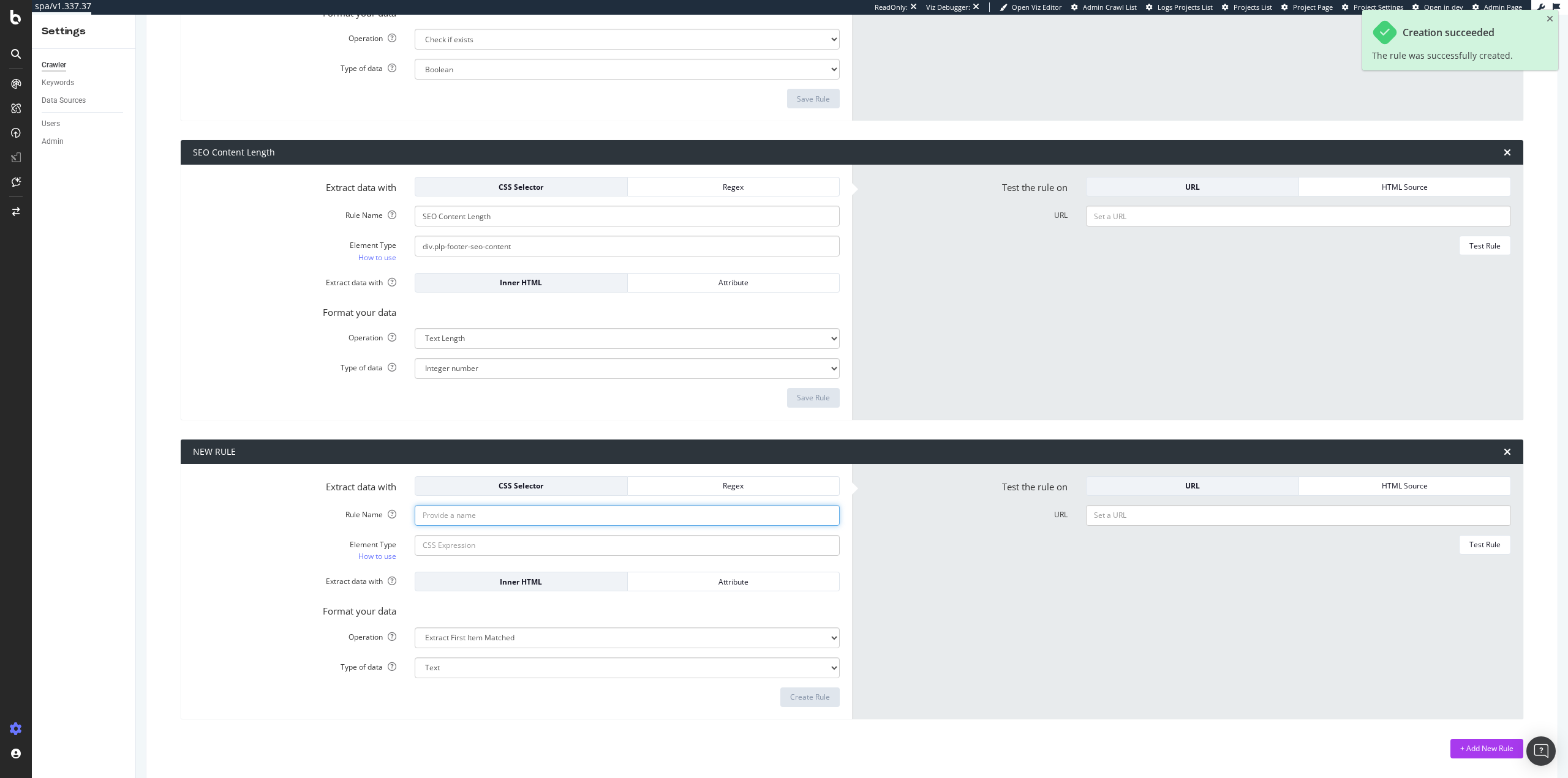
click at [475, 516] on input "Rule Name" at bounding box center [628, 515] width 425 height 20
paste input "Body Canonical"
type input "Body Canonical"
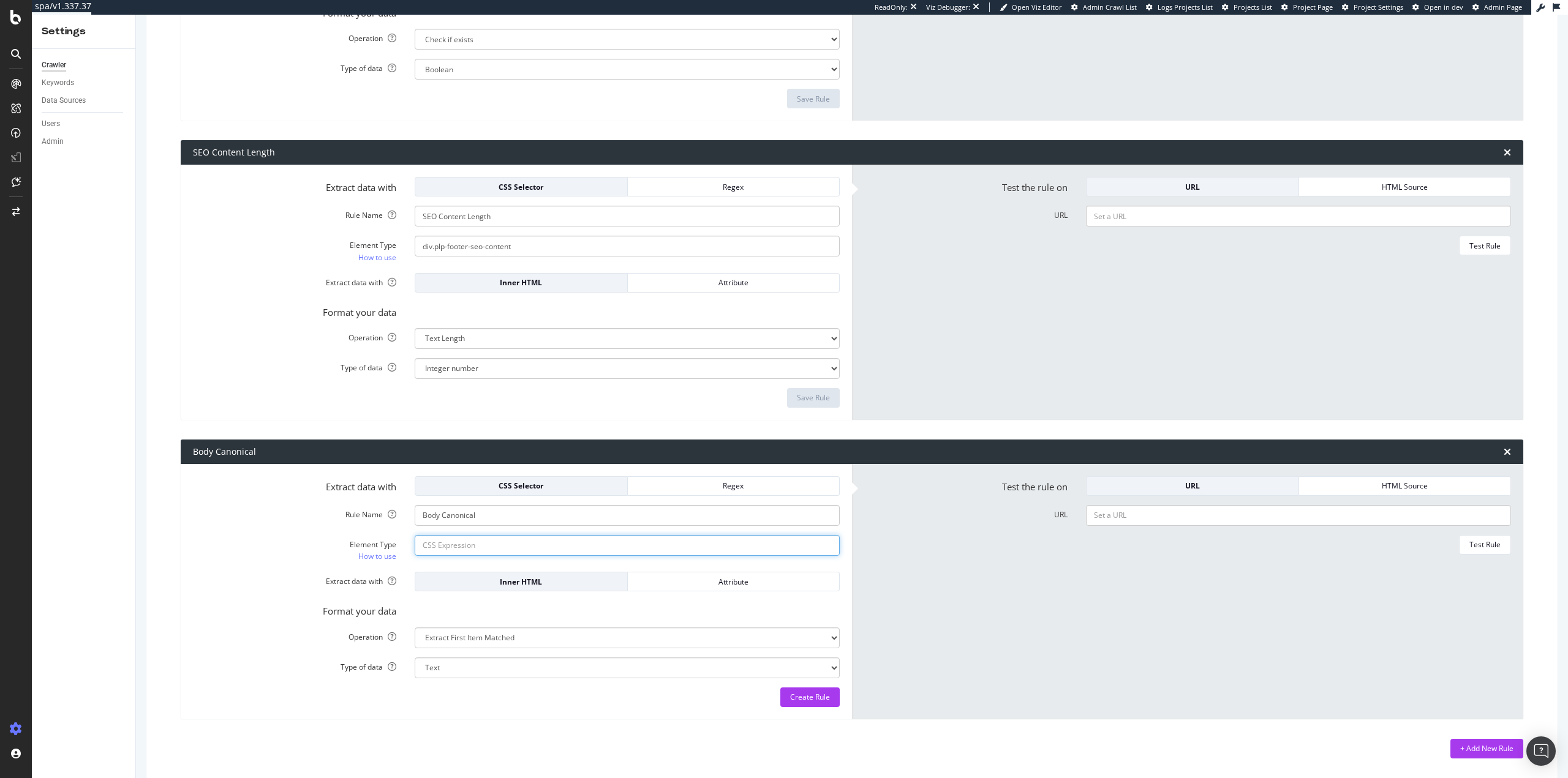
click at [574, 551] on input "Element Type How to use" at bounding box center [628, 545] width 425 height 20
paste input "body > link[rel="canonical"]"
type input "body > link[rel="canonical"]"
click at [536, 643] on select "Extract First Item Matched Extract First 3 Items Matched Count Number of Occure…" at bounding box center [628, 637] width 425 height 20
select select "exist"
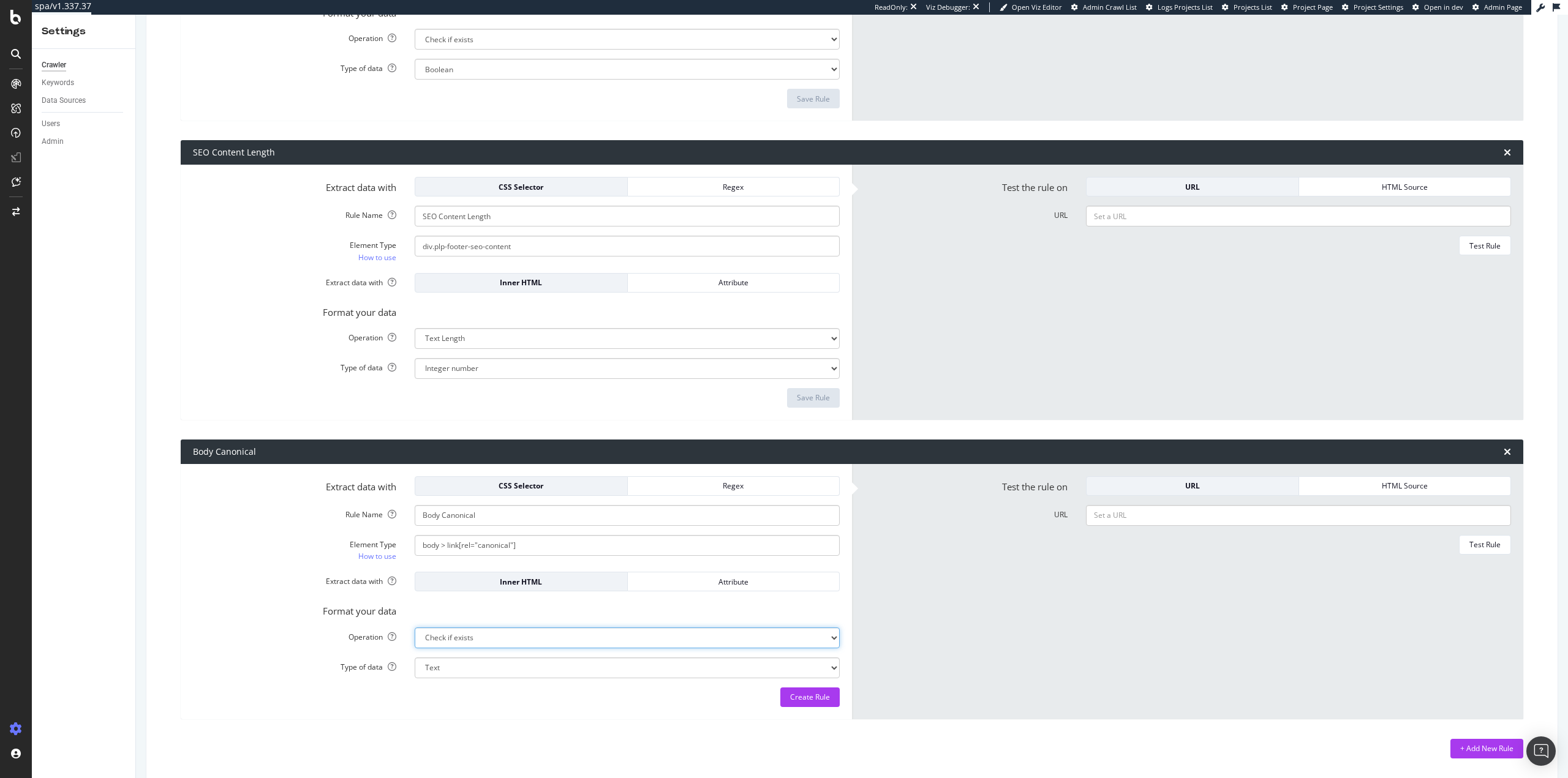
click at [415, 627] on select "Extract First Item Matched Extract First 3 Items Matched Count Number of Occure…" at bounding box center [628, 637] width 425 height 20
select select "b"
click at [917, 648] on form "Test the rule on URL HTML Source URL Test Rule" at bounding box center [1188, 592] width 647 height 231
drag, startPoint x: 824, startPoint y: 703, endPoint x: 915, endPoint y: 691, distance: 91.8
click at [824, 702] on div "Create Rule" at bounding box center [810, 697] width 40 height 11
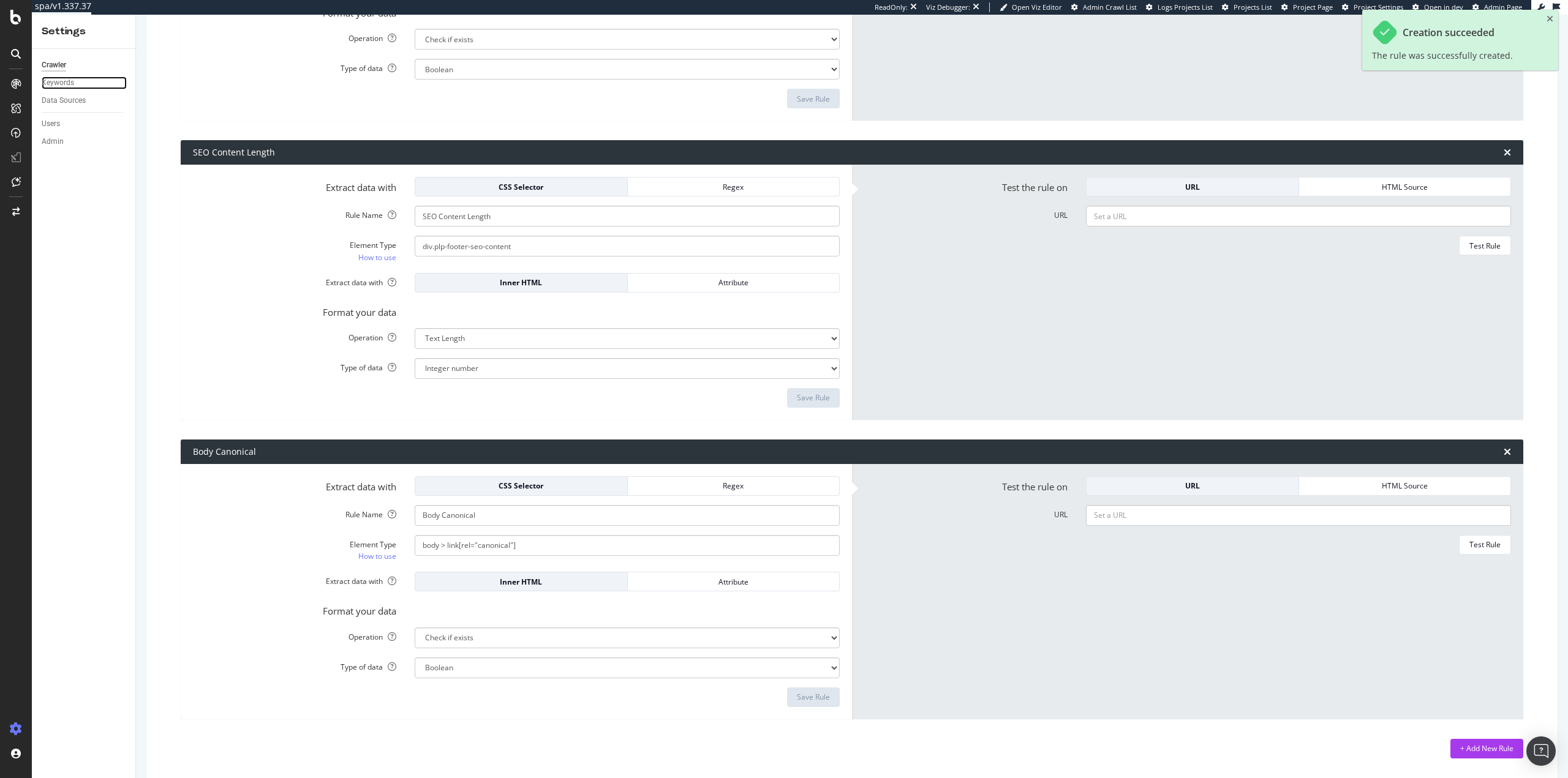
click at [67, 87] on div "Keywords" at bounding box center [58, 82] width 33 height 13
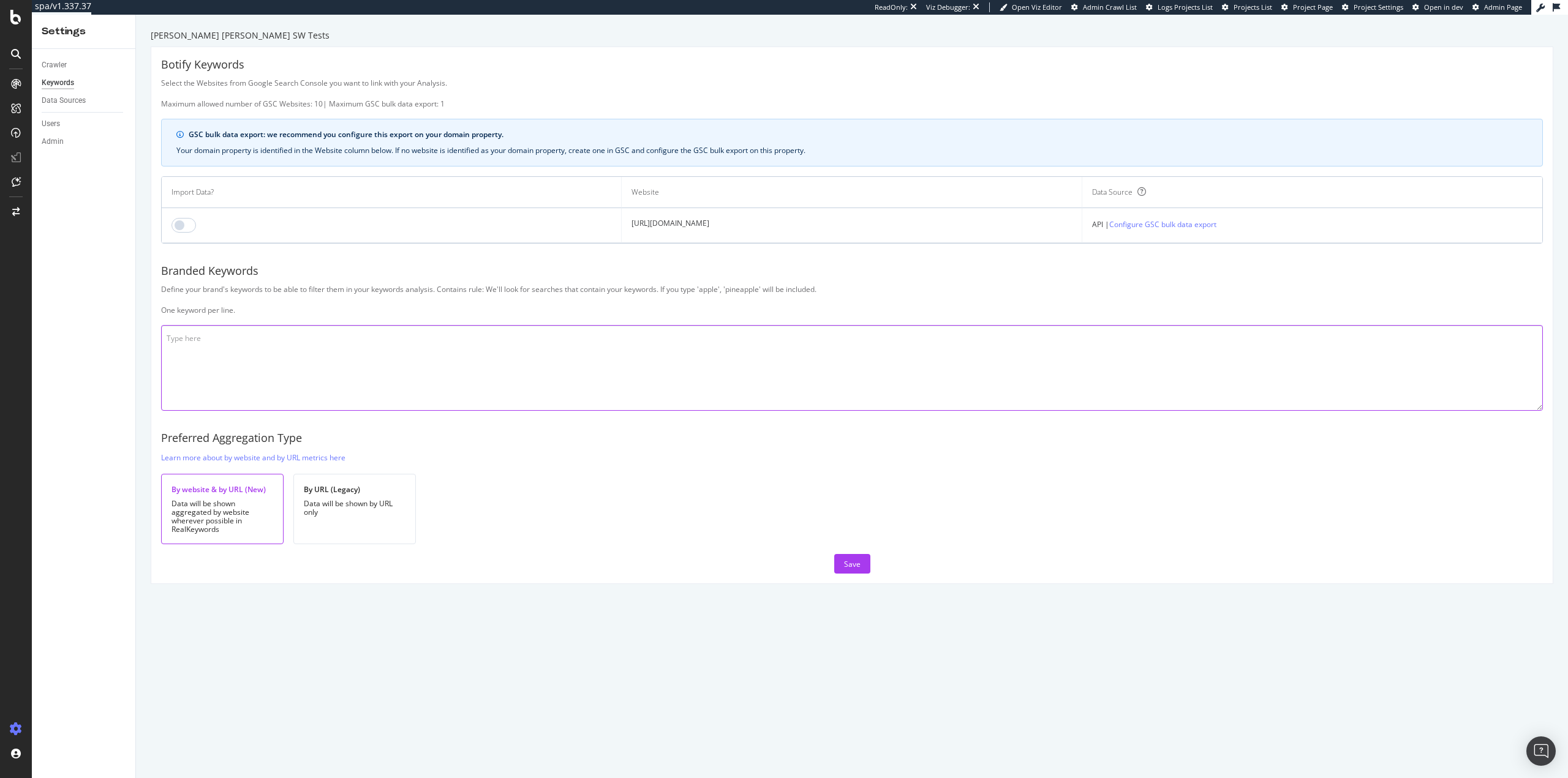
click at [360, 338] on textarea at bounding box center [852, 368] width 1382 height 86
paste textarea "[PERSON_NAME] [PERSON_NAME] ralphlauren [PERSON_NAME] [PERSON_NAME] [PERSON_NAM…"
type textarea "[PERSON_NAME] [PERSON_NAME] ralphlauren [PERSON_NAME] [PERSON_NAME] [PERSON_NAM…"
click at [191, 229] on input "checkbox" at bounding box center [184, 225] width 25 height 15
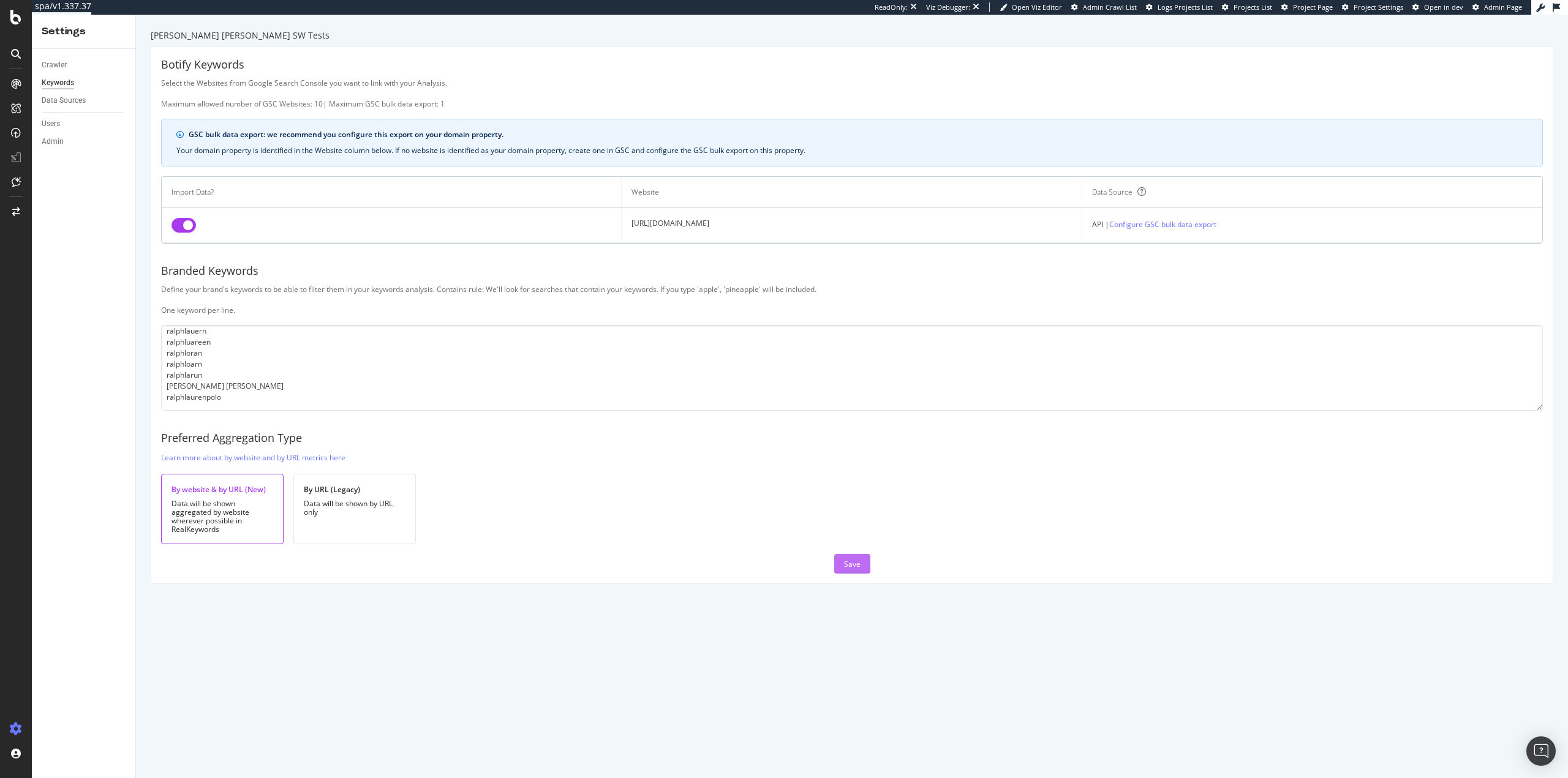
click at [854, 563] on div "Save" at bounding box center [852, 564] width 17 height 11
drag, startPoint x: 66, startPoint y: 730, endPoint x: 161, endPoint y: 728, distance: 95.0
click at [68, 730] on div "Create and manage your segments" at bounding box center [96, 734] width 116 height 10
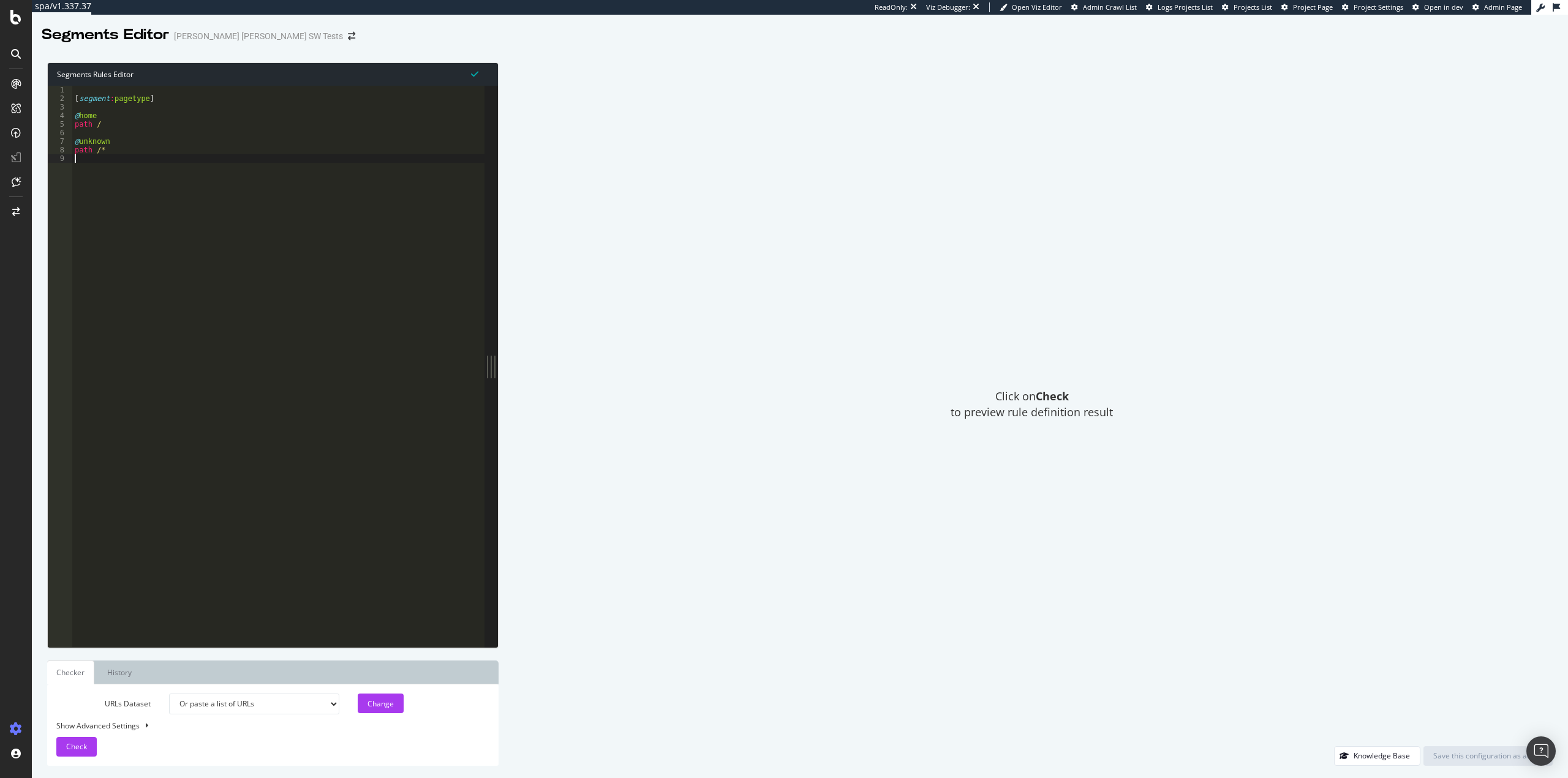
click at [257, 314] on div "[ segment : pagetype ] @ home path / @ unknown path /*" at bounding box center [278, 375] width 412 height 579
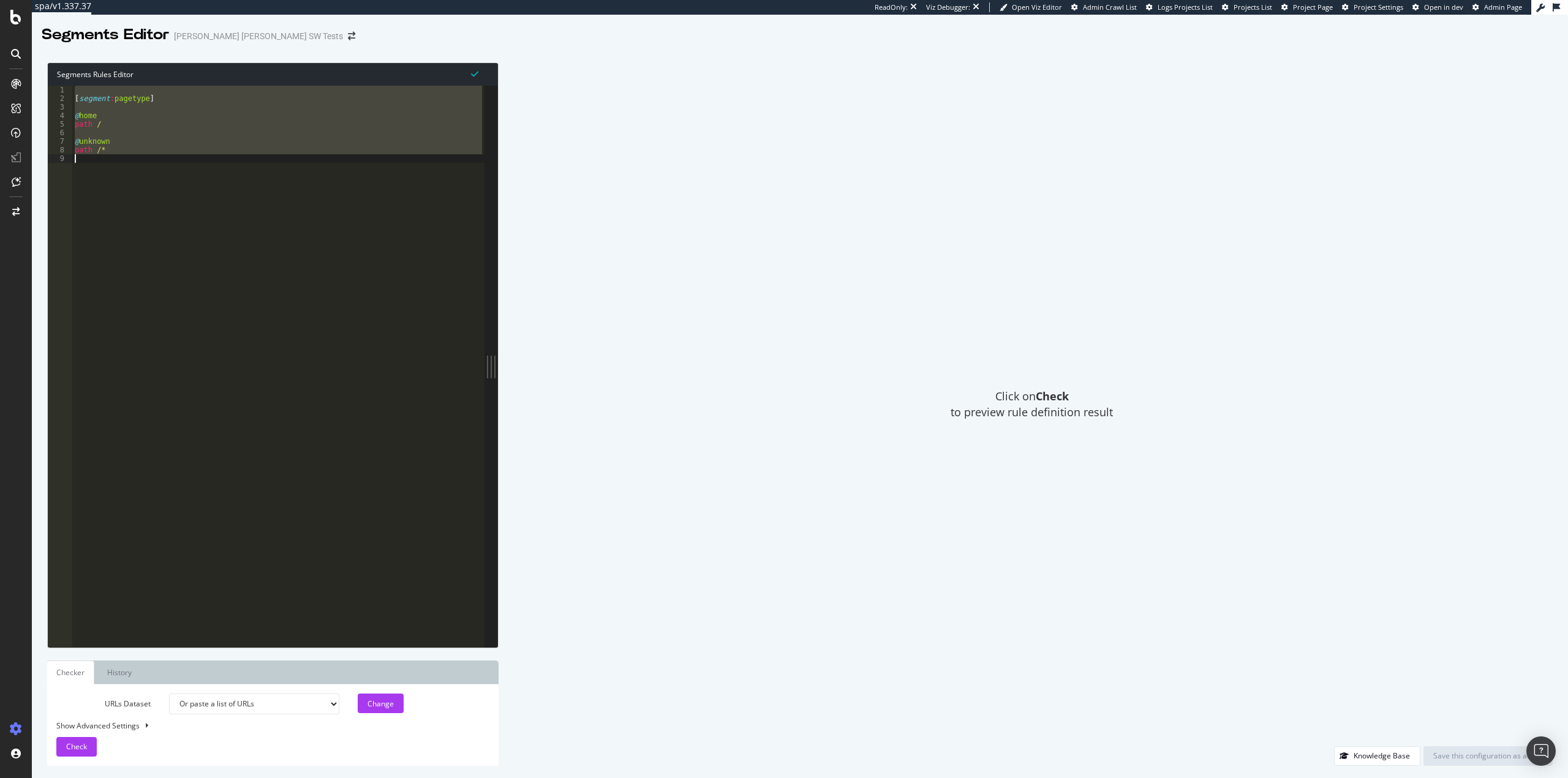
paste textarea "@no"
type textarea "@no"
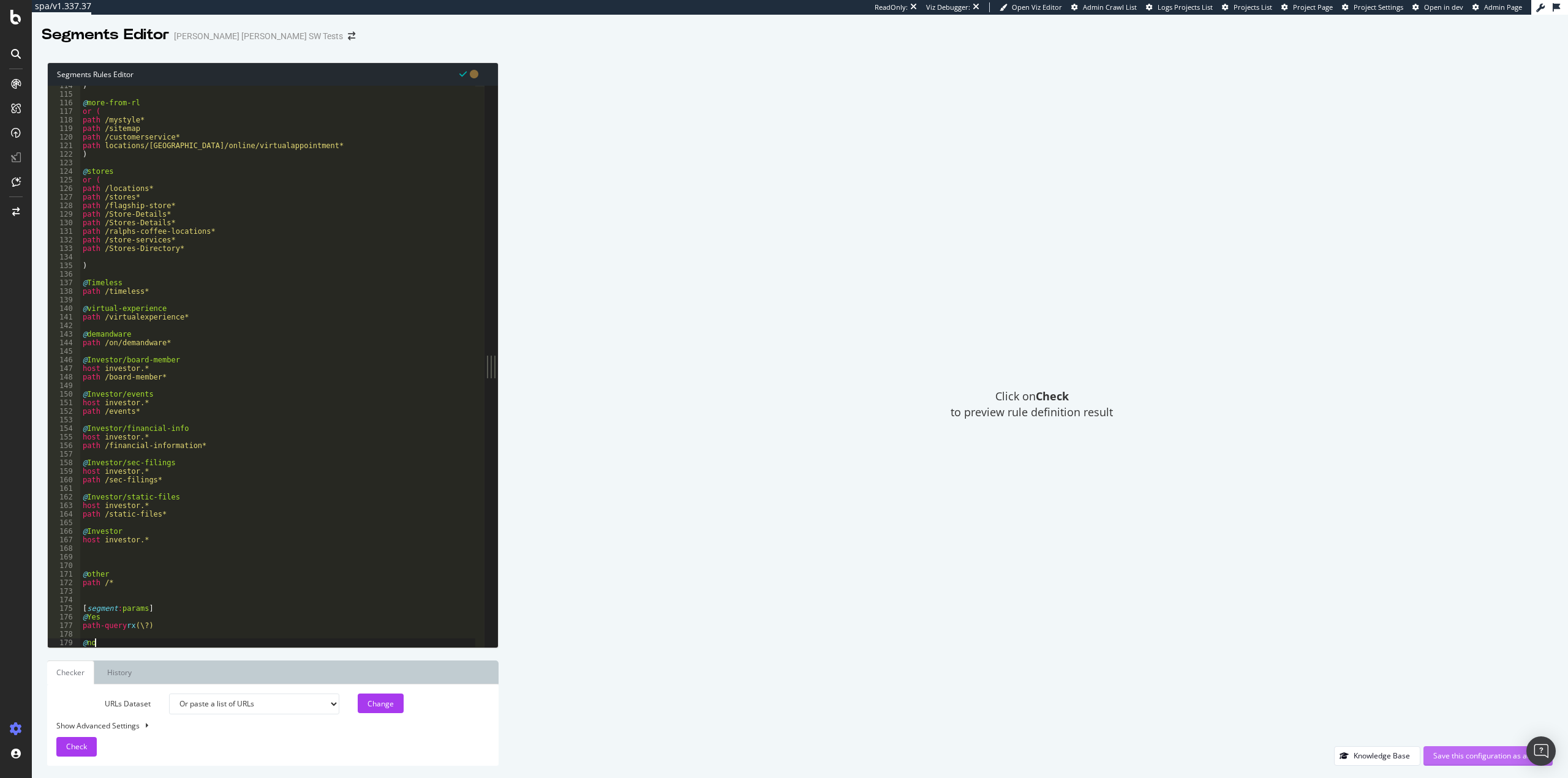
click at [1469, 750] on div "Save this configuration as active" at bounding box center [1488, 756] width 110 height 19
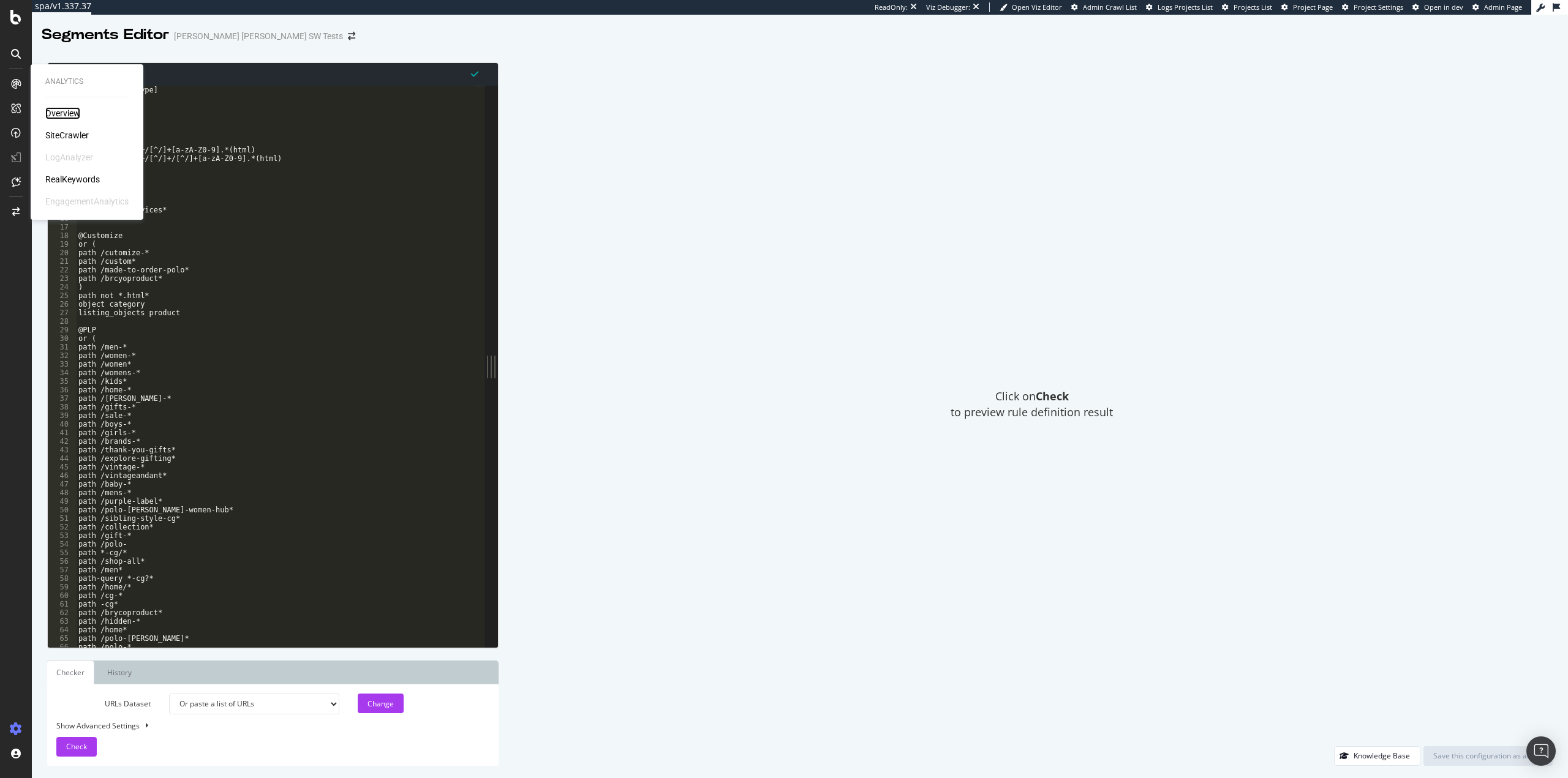
click at [59, 112] on div "Overview" at bounding box center [62, 113] width 35 height 12
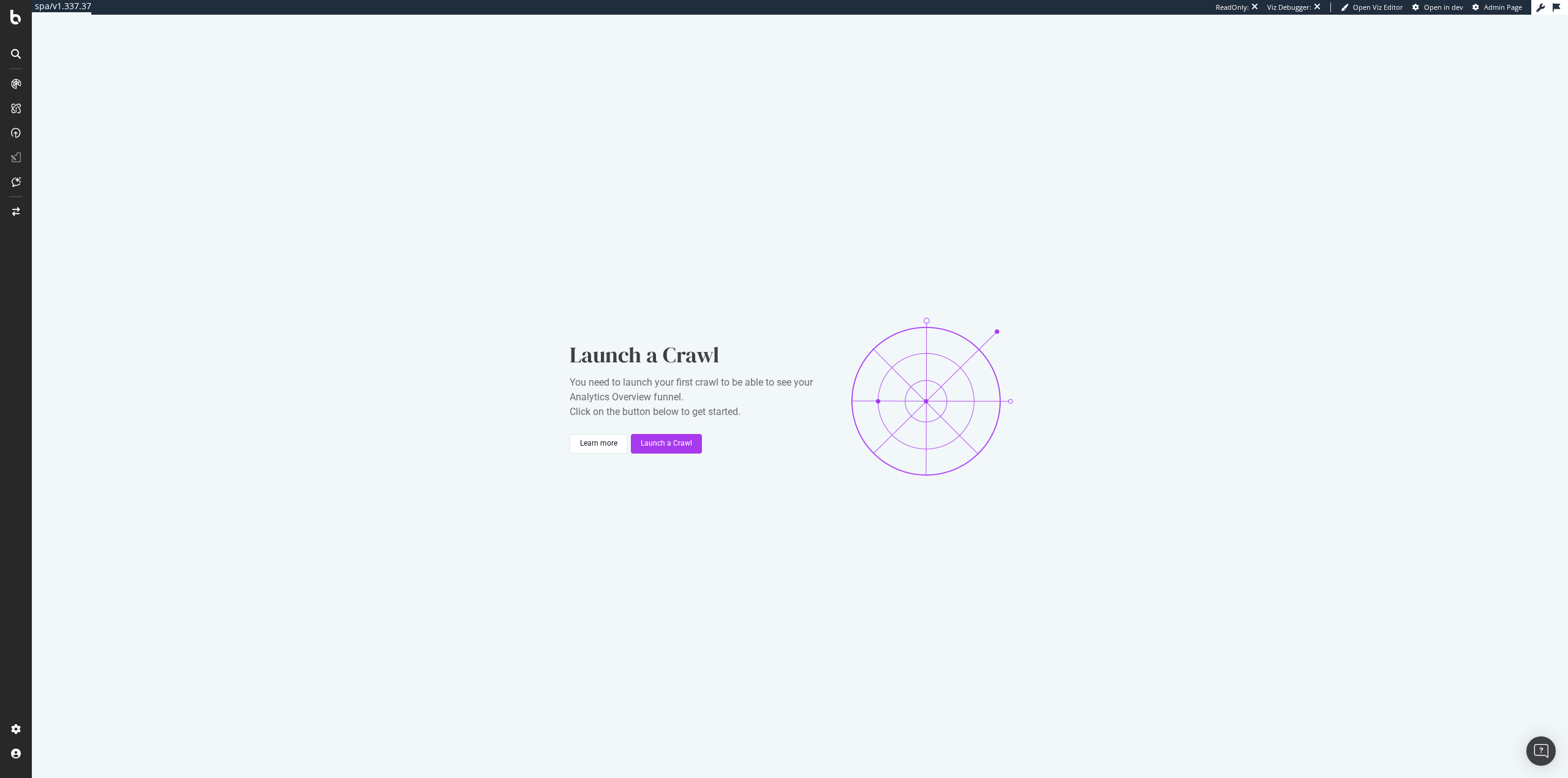
drag, startPoint x: 304, startPoint y: 239, endPoint x: 292, endPoint y: 321, distance: 82.9
click at [303, 240] on div "Launch a Crawl You need to launch your first crawl to be able to see your Analy…" at bounding box center [800, 397] width 1536 height 764
click at [677, 106] on div "Launch a Crawl You need to launch your first crawl to be able to see your Analy…" at bounding box center [800, 397] width 1536 height 764
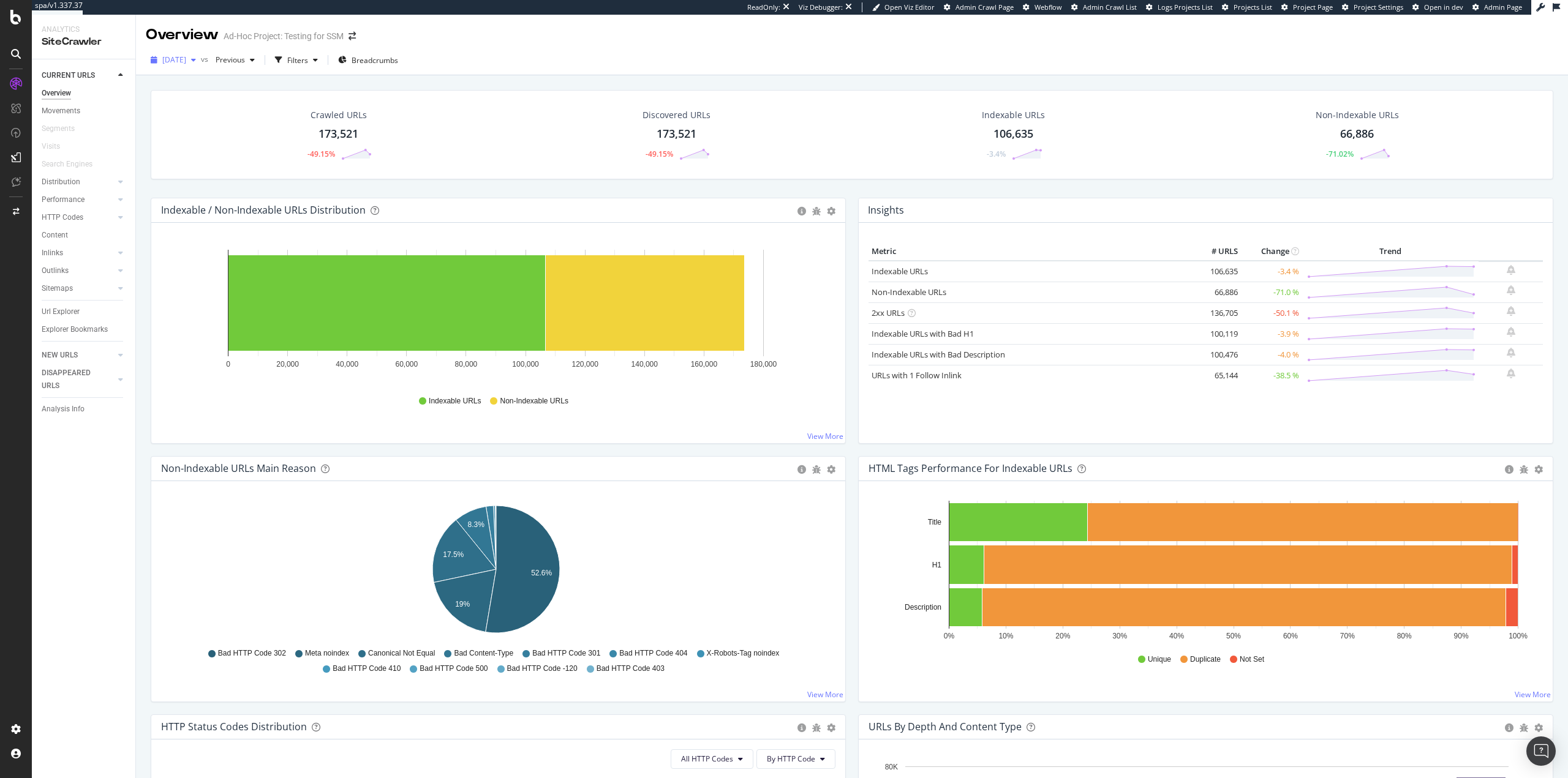
click at [186, 61] on span "2025 Sep. 14th" at bounding box center [174, 60] width 24 height 11
click at [203, 105] on div "2025 Sep. 12th" at bounding box center [197, 107] width 66 height 11
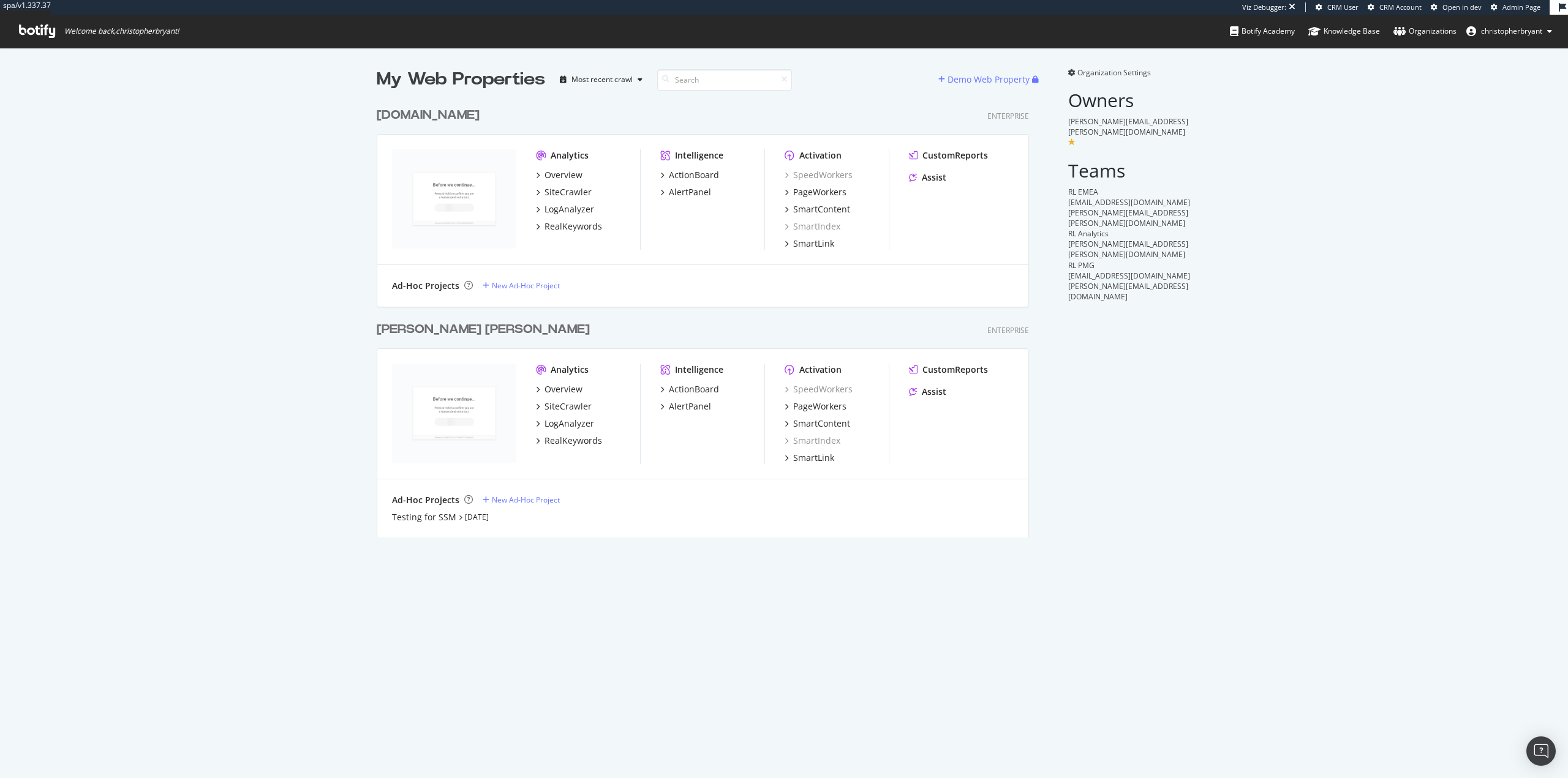
scroll to position [437, 653]
click at [89, 422] on div "My Web Properties Most recent crawl Demo Web Property [DOMAIN_NAME] Enterprise …" at bounding box center [784, 302] width 1568 height 510
click at [572, 409] on div "SiteCrawler" at bounding box center [567, 407] width 47 height 12
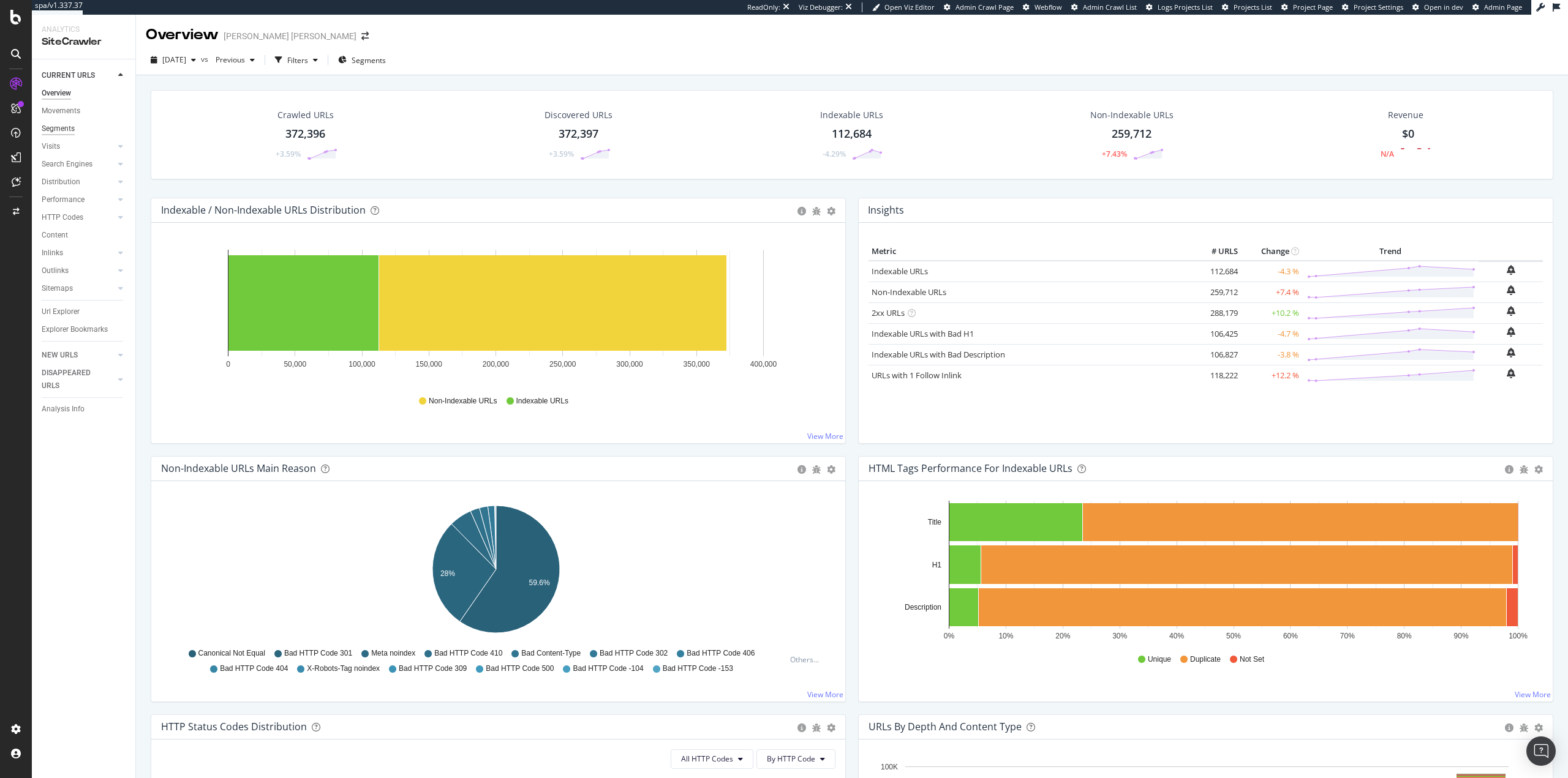
click at [70, 130] on div "Segments" at bounding box center [58, 128] width 33 height 13
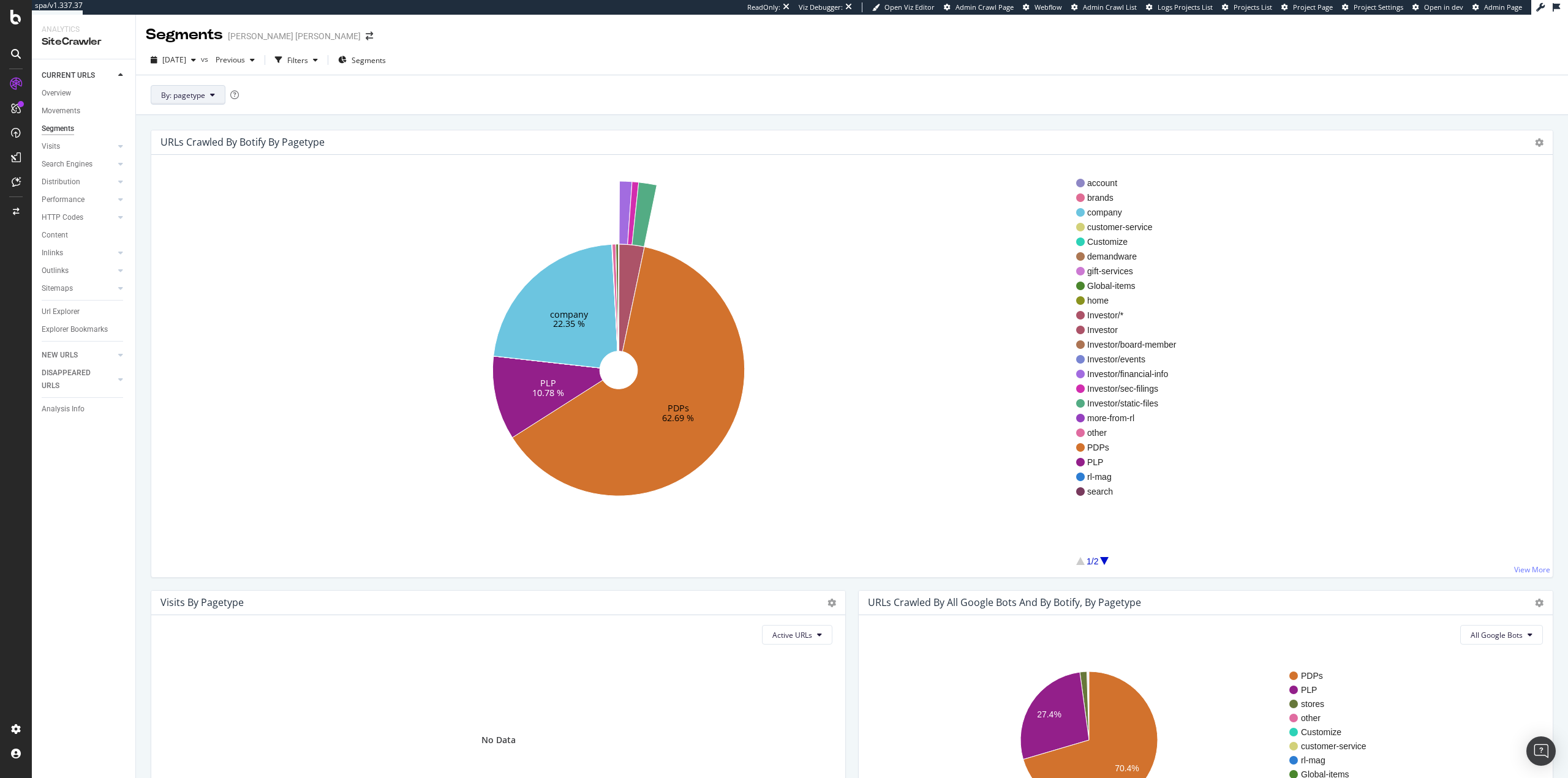
click at [168, 95] on span "By: pagetype" at bounding box center [183, 96] width 44 height 11
click at [191, 166] on span "params" at bounding box center [227, 161] width 132 height 11
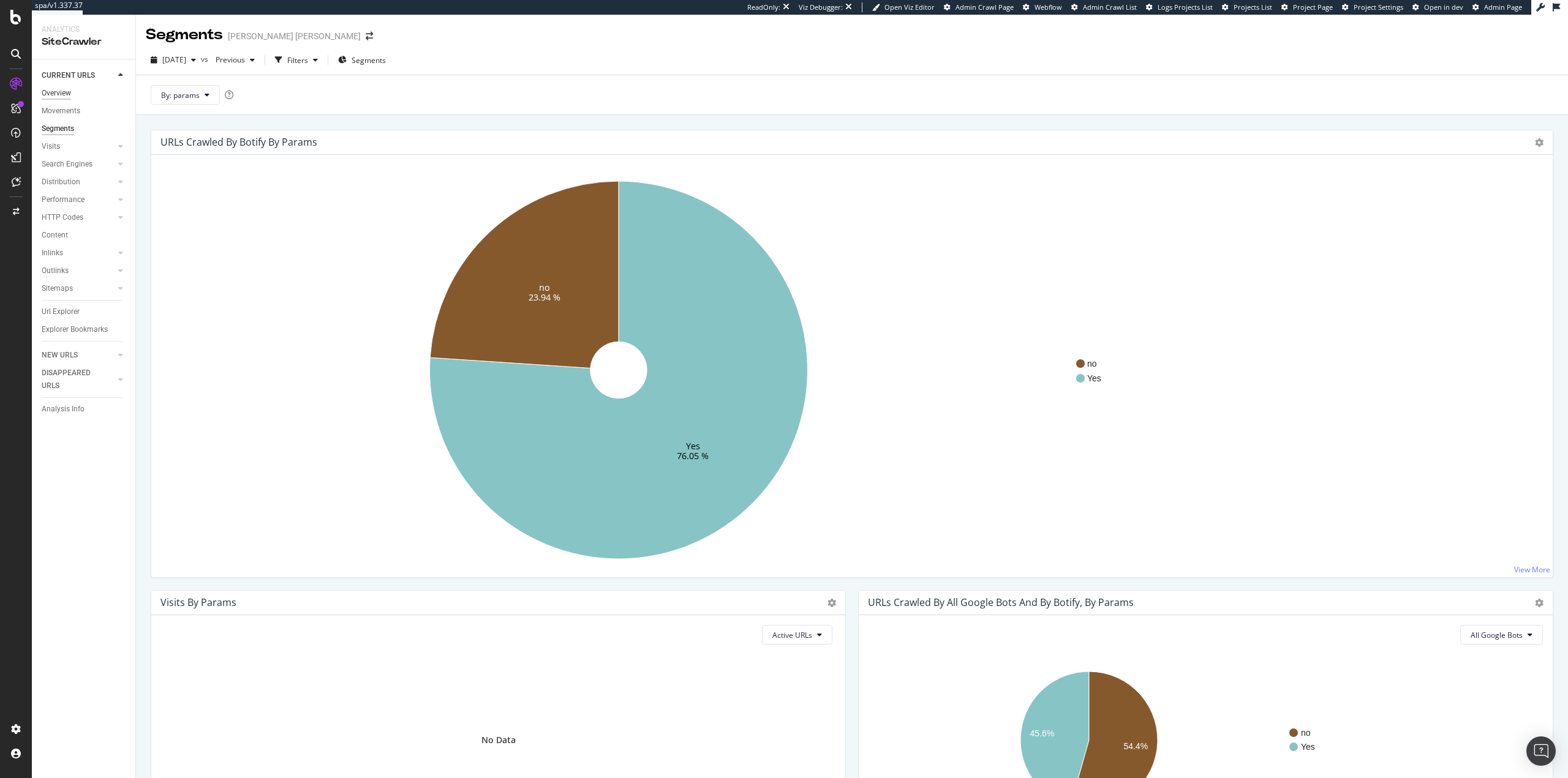
click at [60, 94] on div "Overview" at bounding box center [56, 93] width 29 height 13
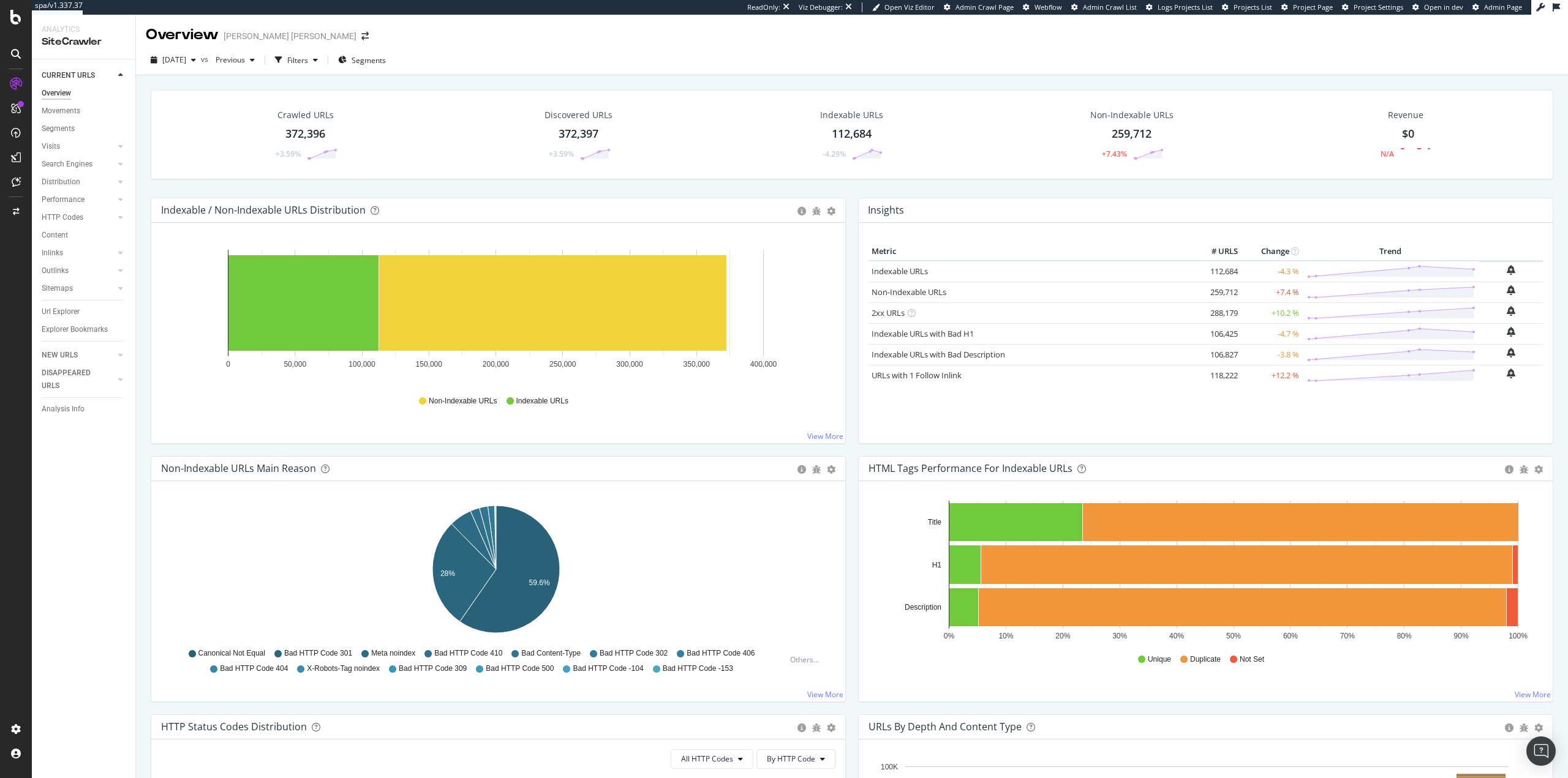
click at [119, 548] on div "CURRENT URLS Overview Movements Segments Visits Analysis Orphan URLs Search Eng…" at bounding box center [83, 418] width 104 height 719
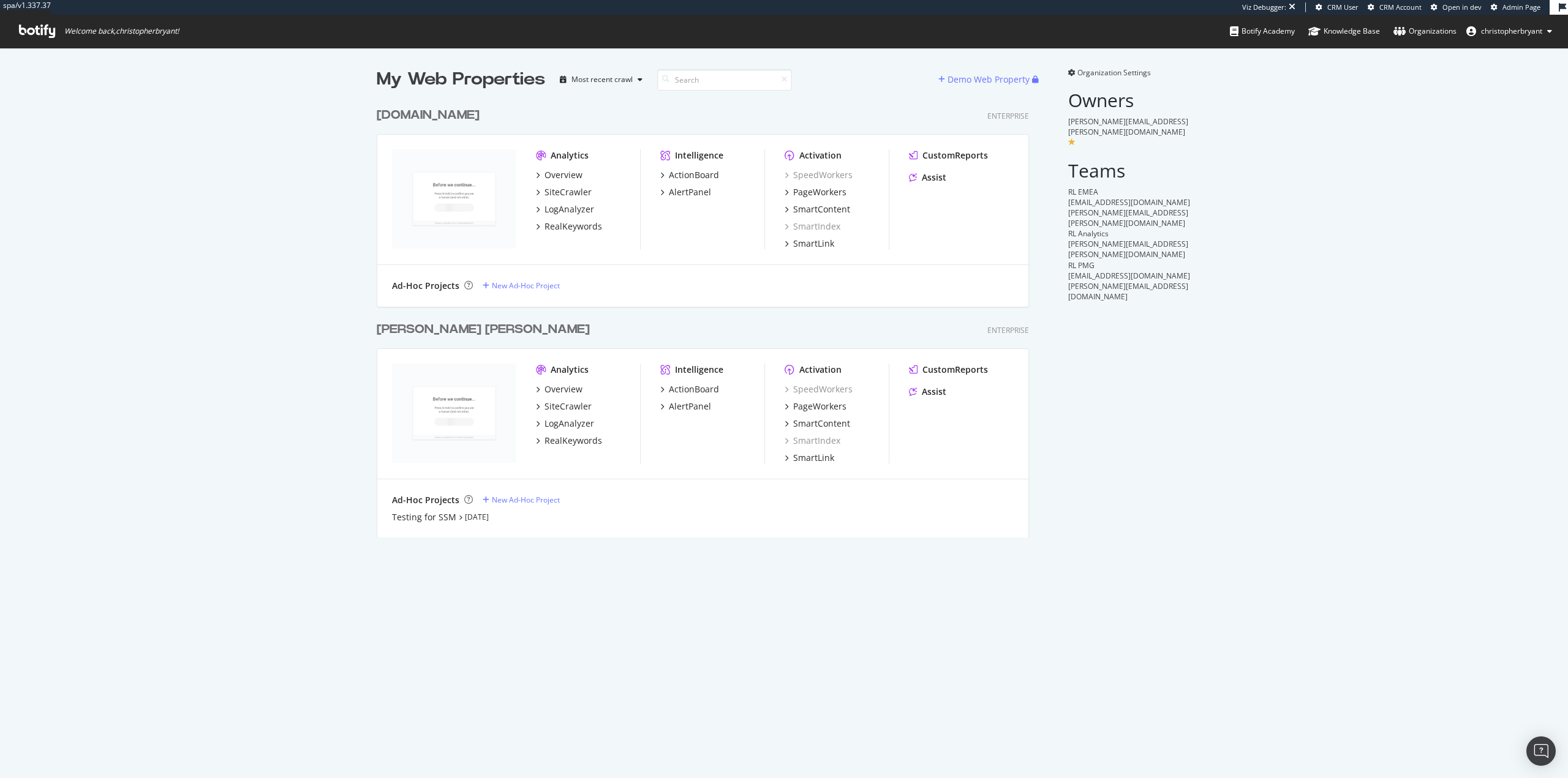
scroll to position [437, 653]
click at [560, 191] on div "SiteCrawler" at bounding box center [567, 192] width 47 height 12
click at [186, 555] on div "My Web Properties Most recent crawl Demo Web Property [DOMAIN_NAME] Enterprise …" at bounding box center [784, 302] width 1568 height 510
click at [566, 407] on div "SiteCrawler" at bounding box center [567, 407] width 47 height 12
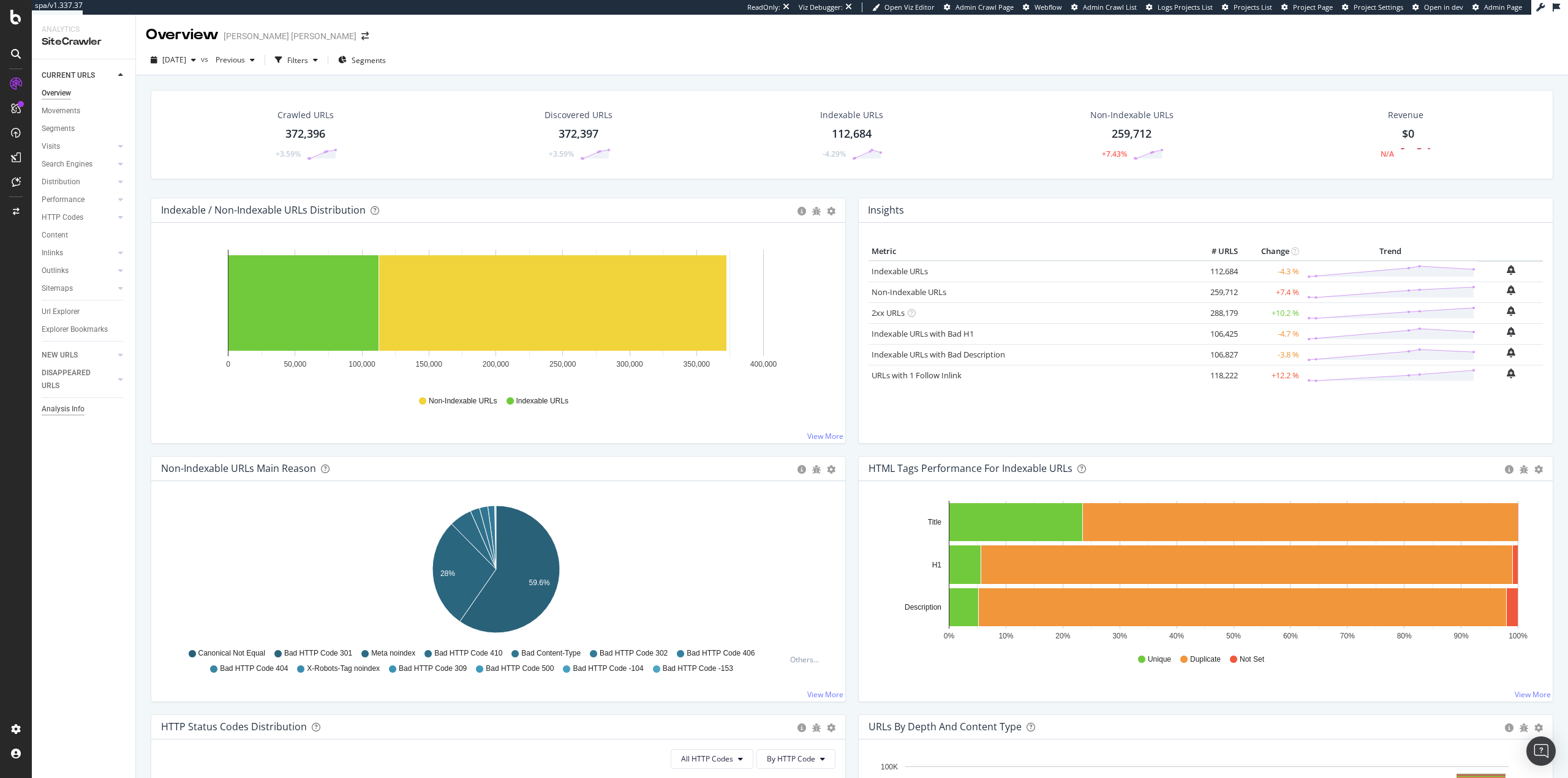
click at [74, 412] on div "Analysis Info" at bounding box center [63, 409] width 43 height 13
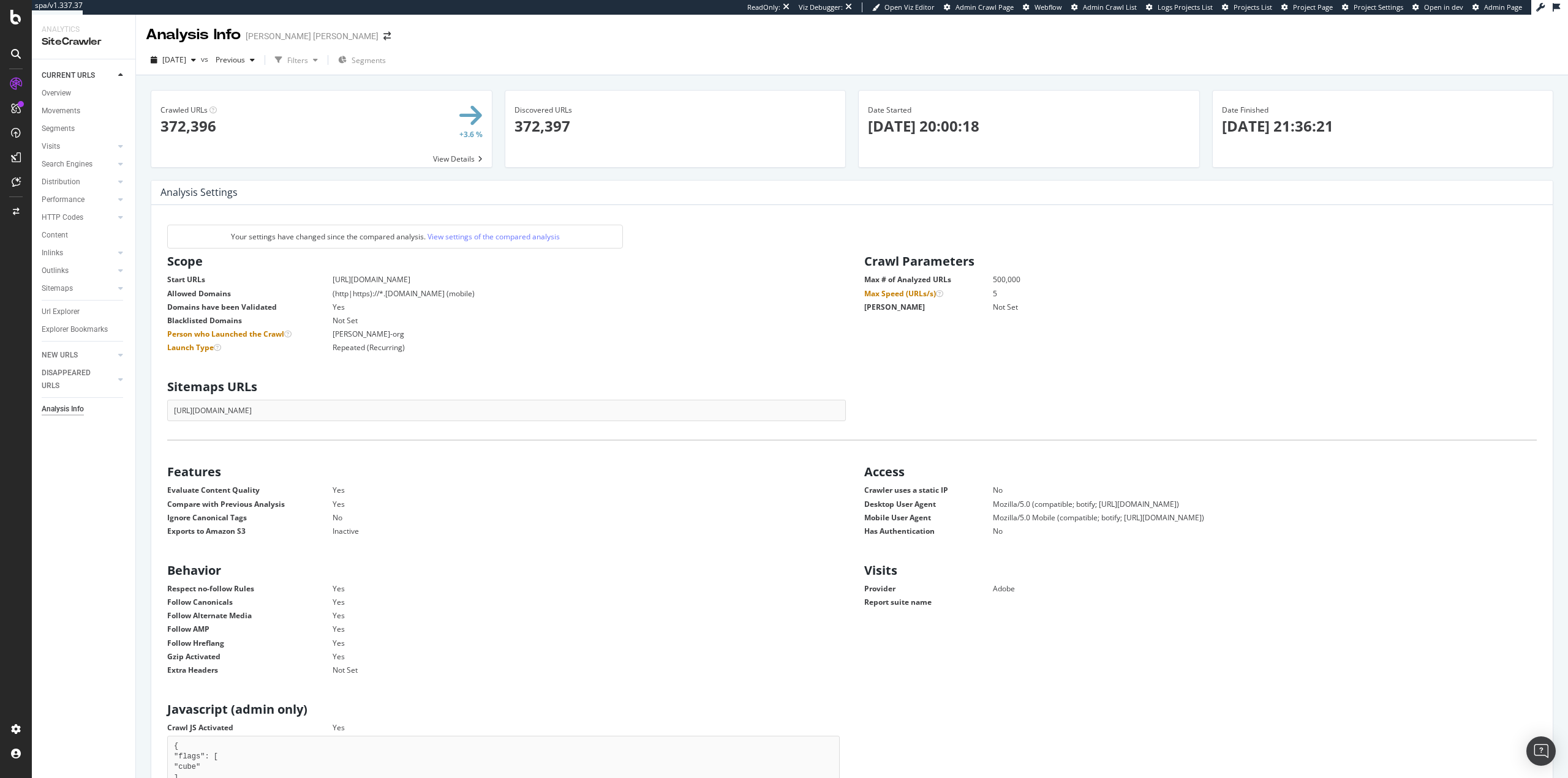
scroll to position [186, 664]
click at [97, 673] on div "Settings Project settings" at bounding box center [113, 669] width 161 height 22
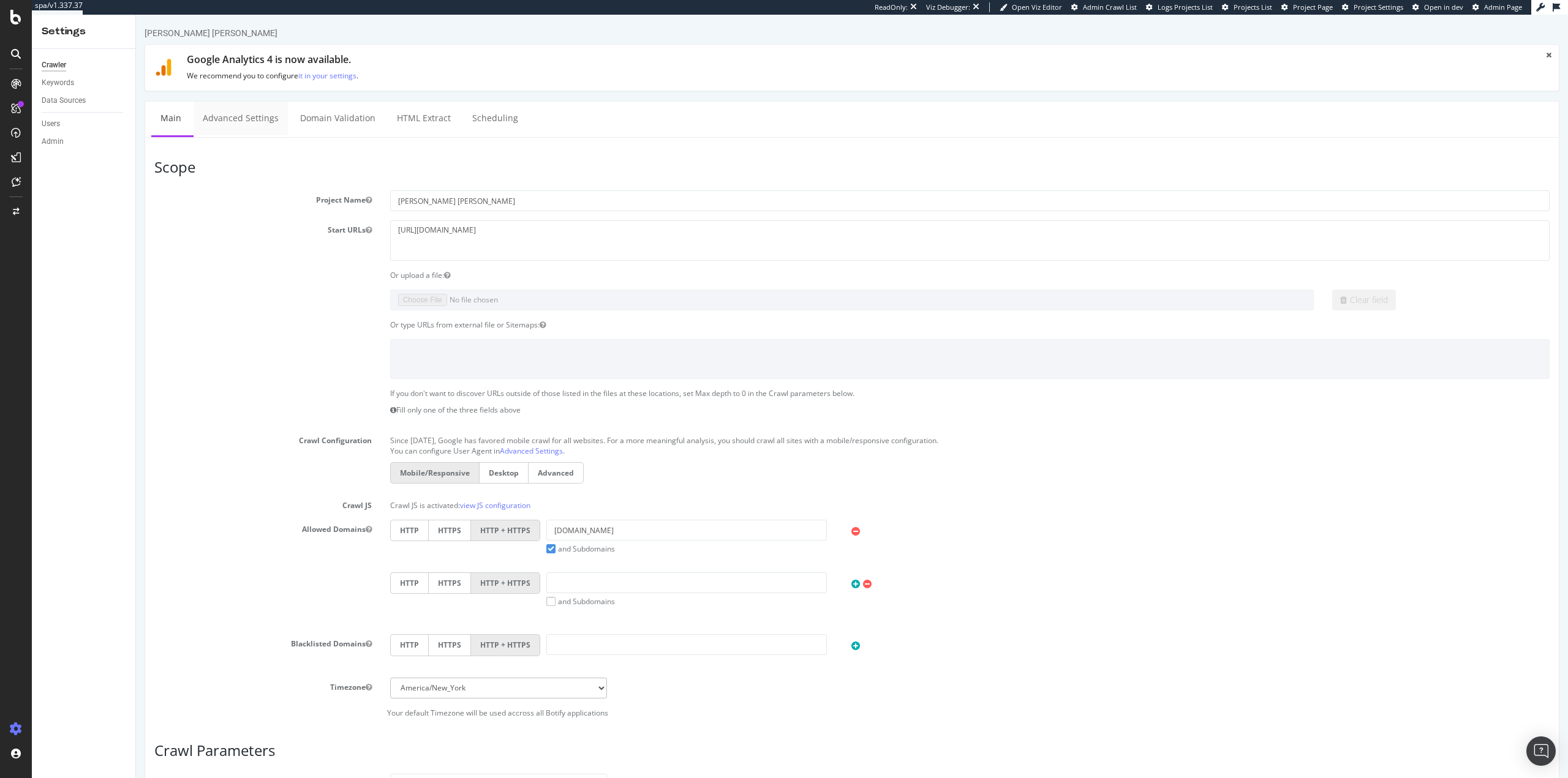
drag, startPoint x: 233, startPoint y: 124, endPoint x: 241, endPoint y: 201, distance: 77.4
click at [234, 123] on link "Advanced Settings" at bounding box center [240, 119] width 94 height 34
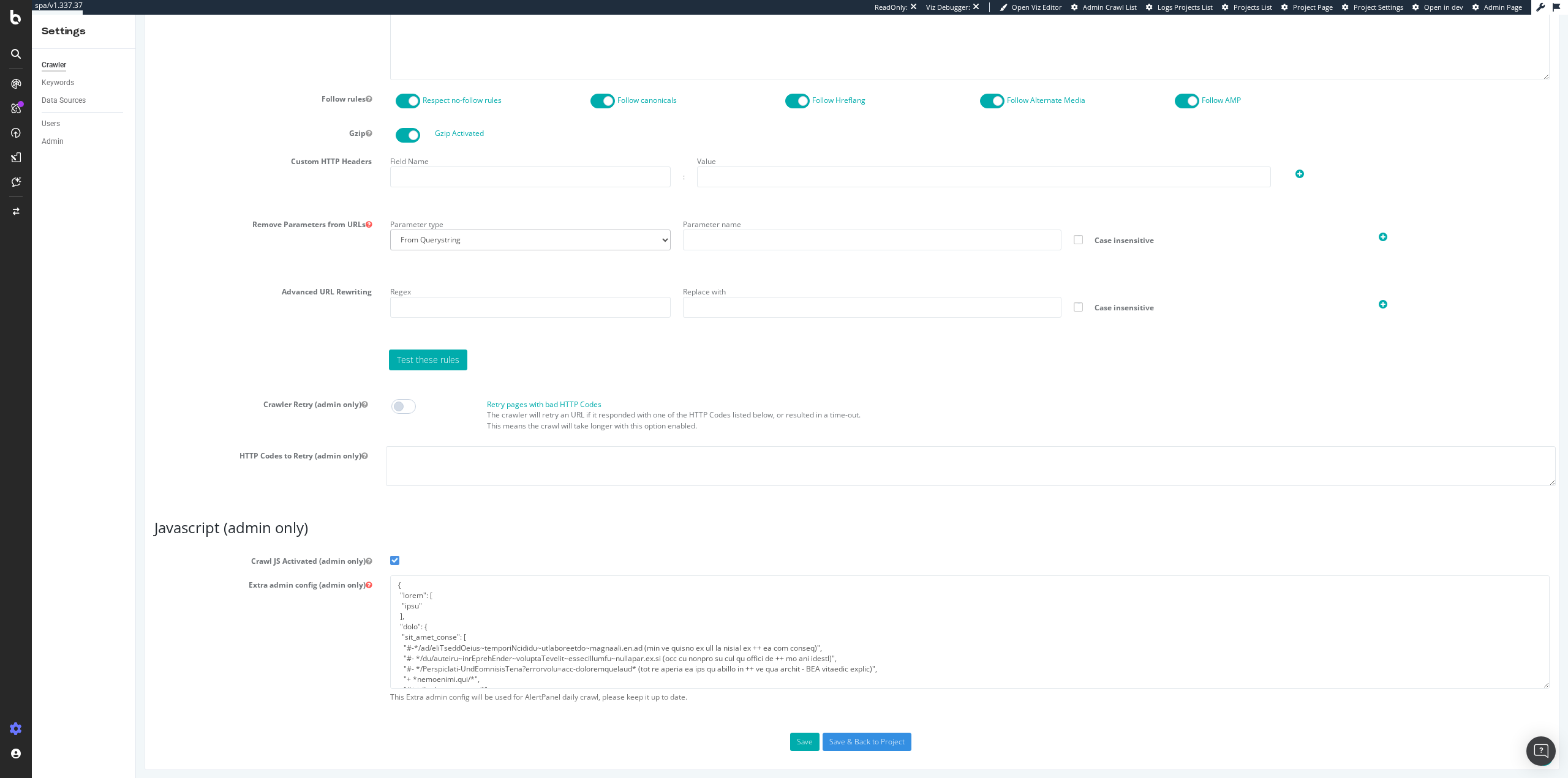
scroll to position [701, 0]
click at [527, 618] on textarea at bounding box center [970, 629] width 1159 height 113
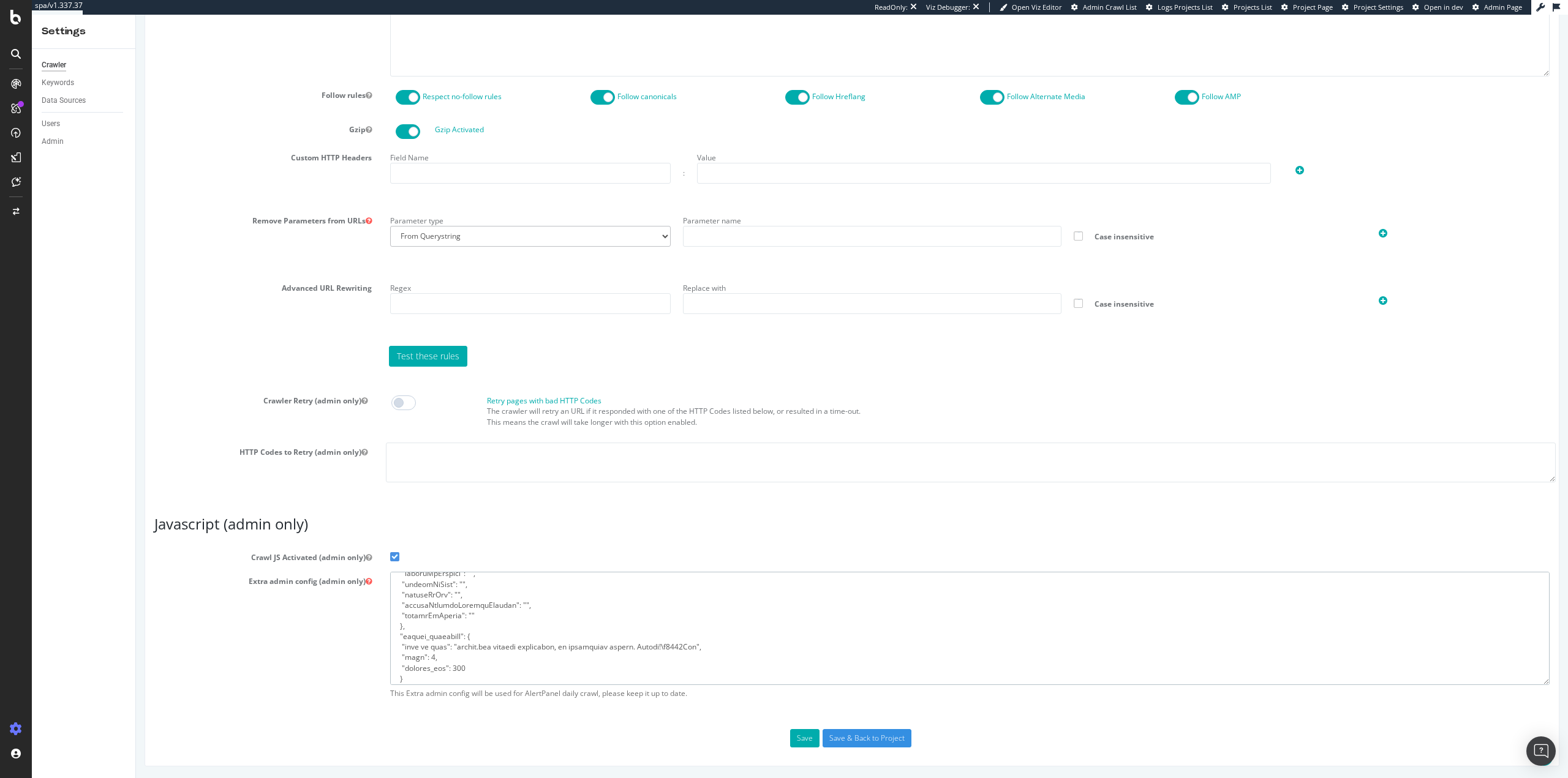
scroll to position [284, 0]
click at [538, 619] on textarea at bounding box center [970, 629] width 1159 height 113
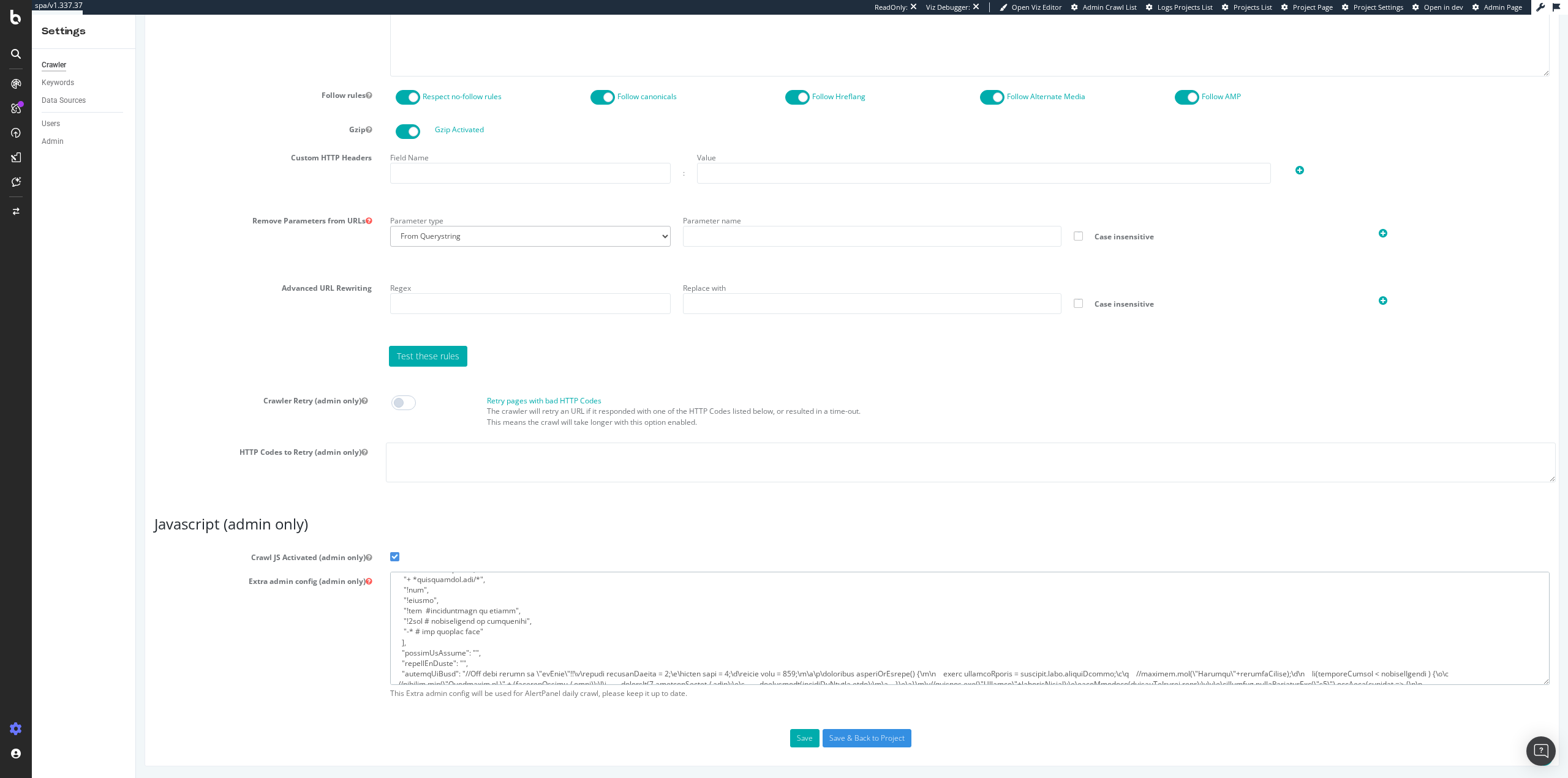
scroll to position [161, 0]
click at [534, 612] on textarea at bounding box center [970, 629] width 1159 height 113
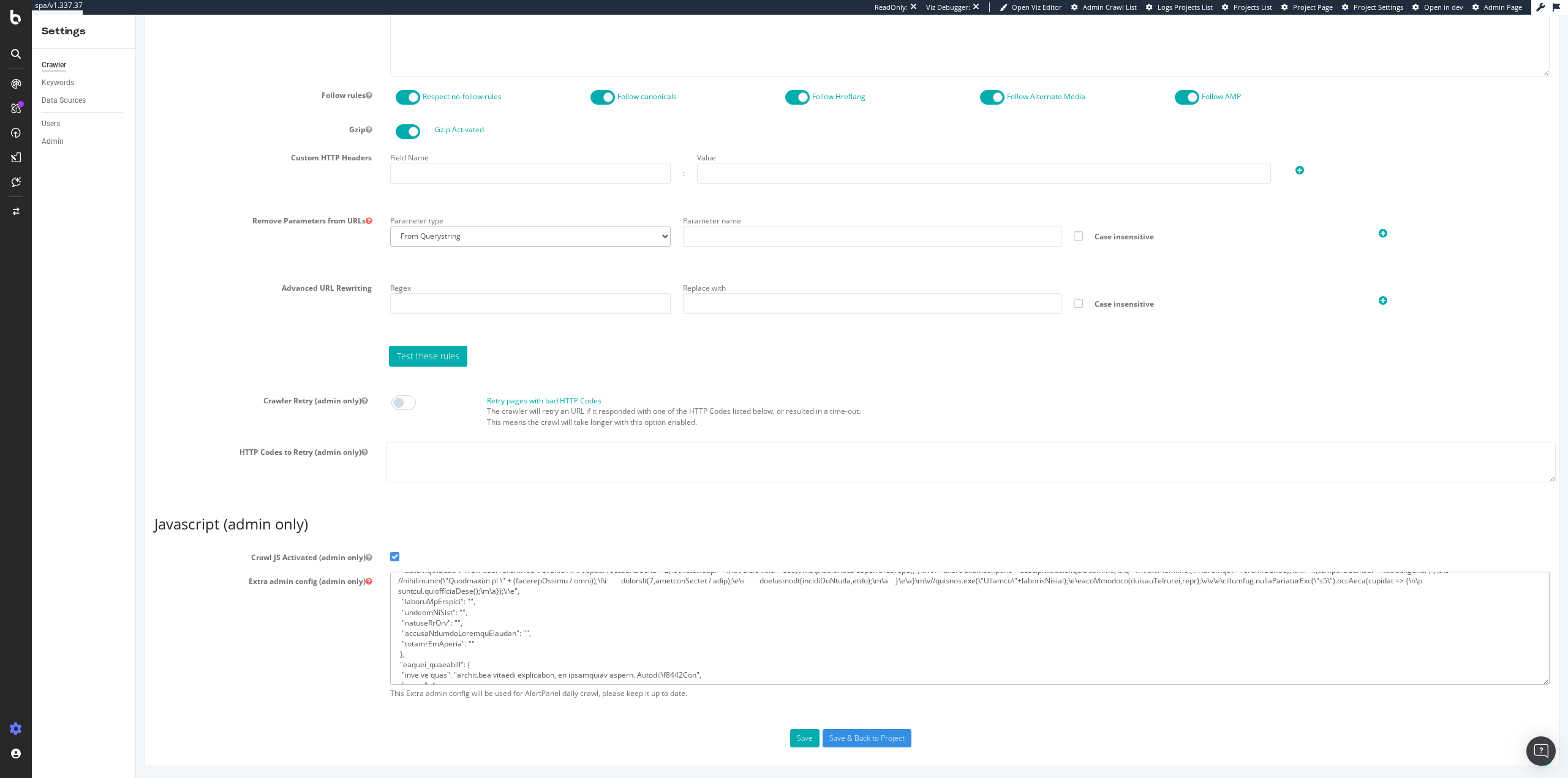
scroll to position [0, 0]
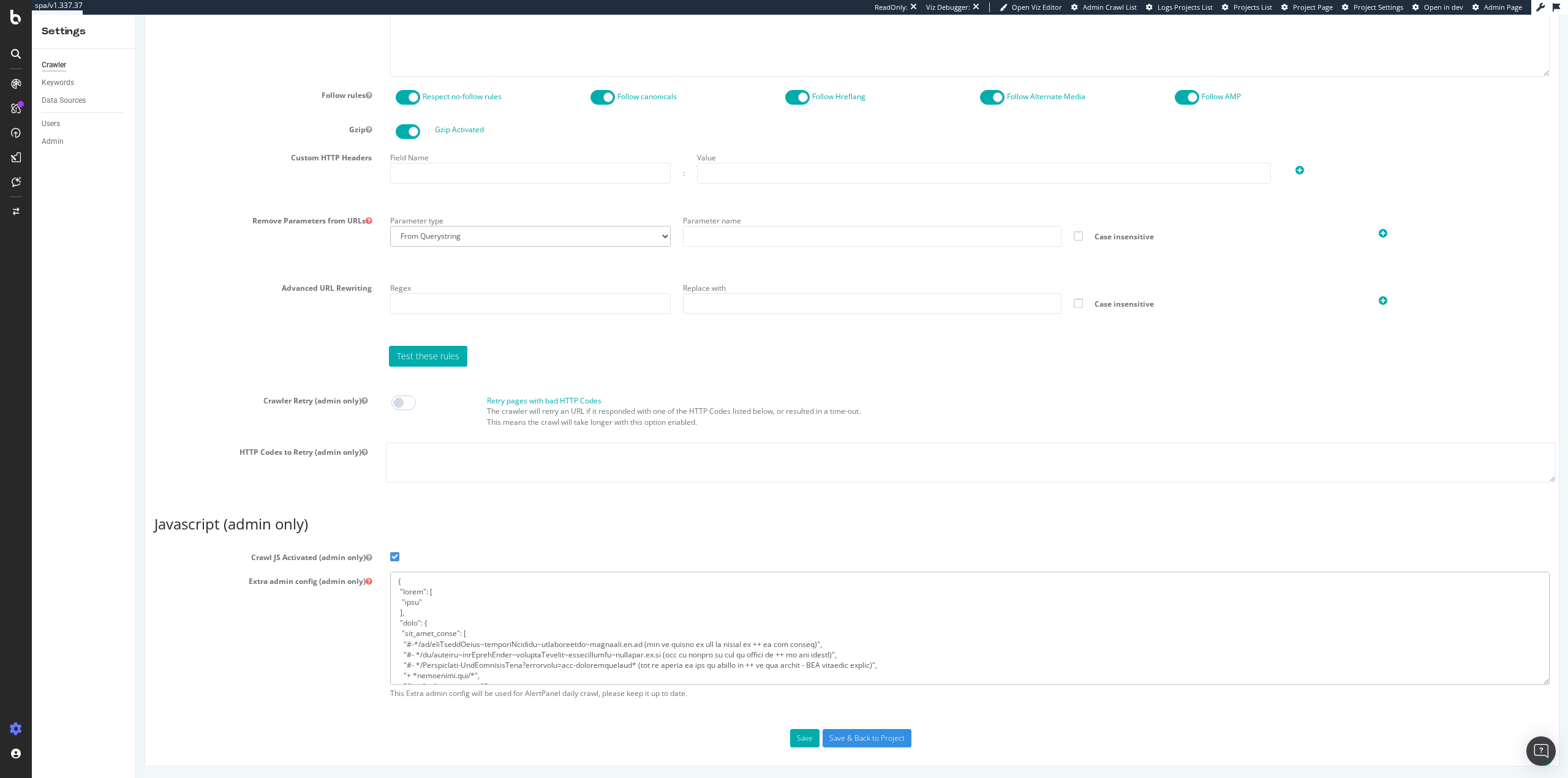
click at [534, 614] on textarea at bounding box center [970, 629] width 1159 height 113
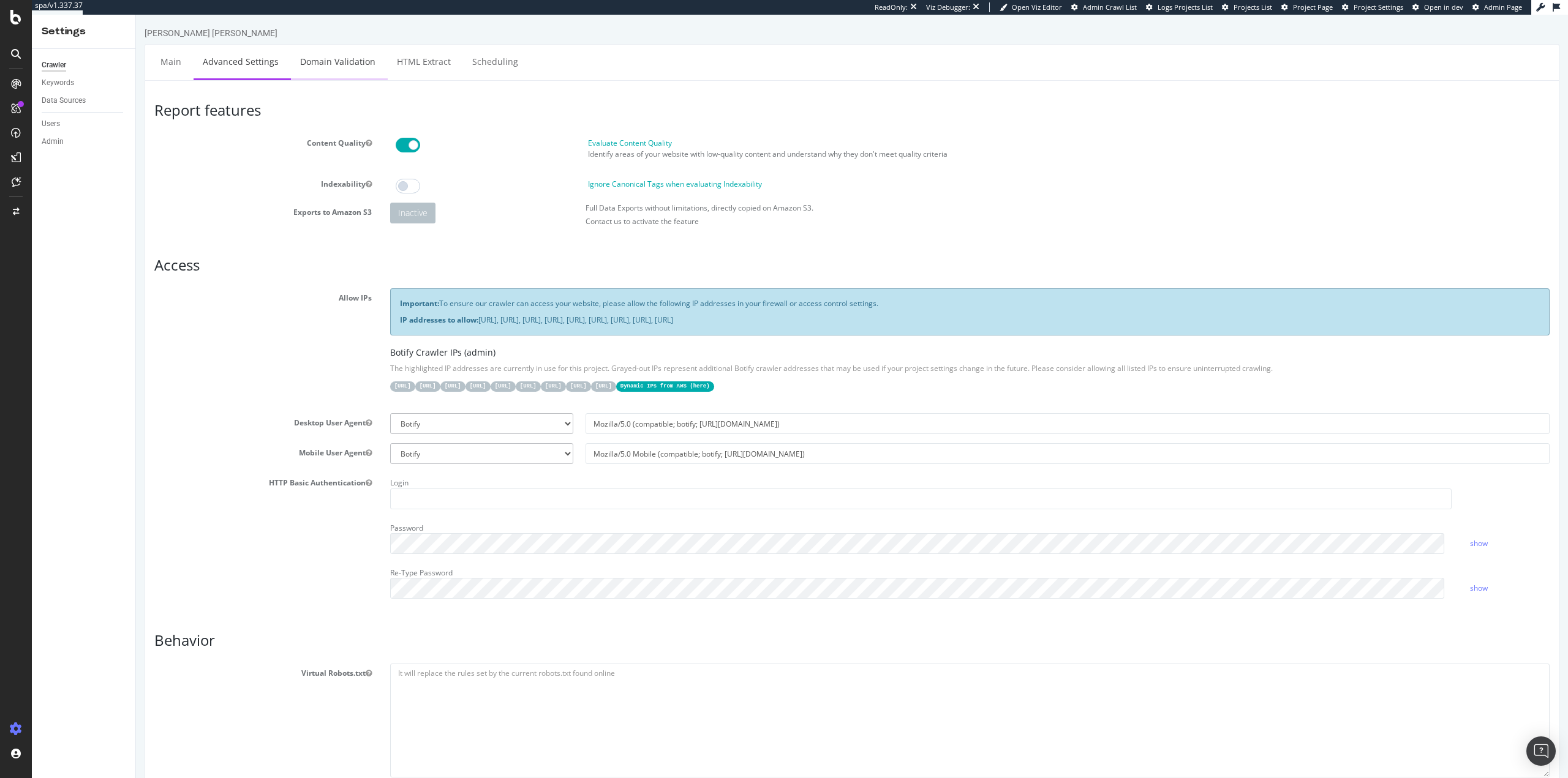
click at [313, 69] on link "Domain Validation" at bounding box center [338, 61] width 94 height 34
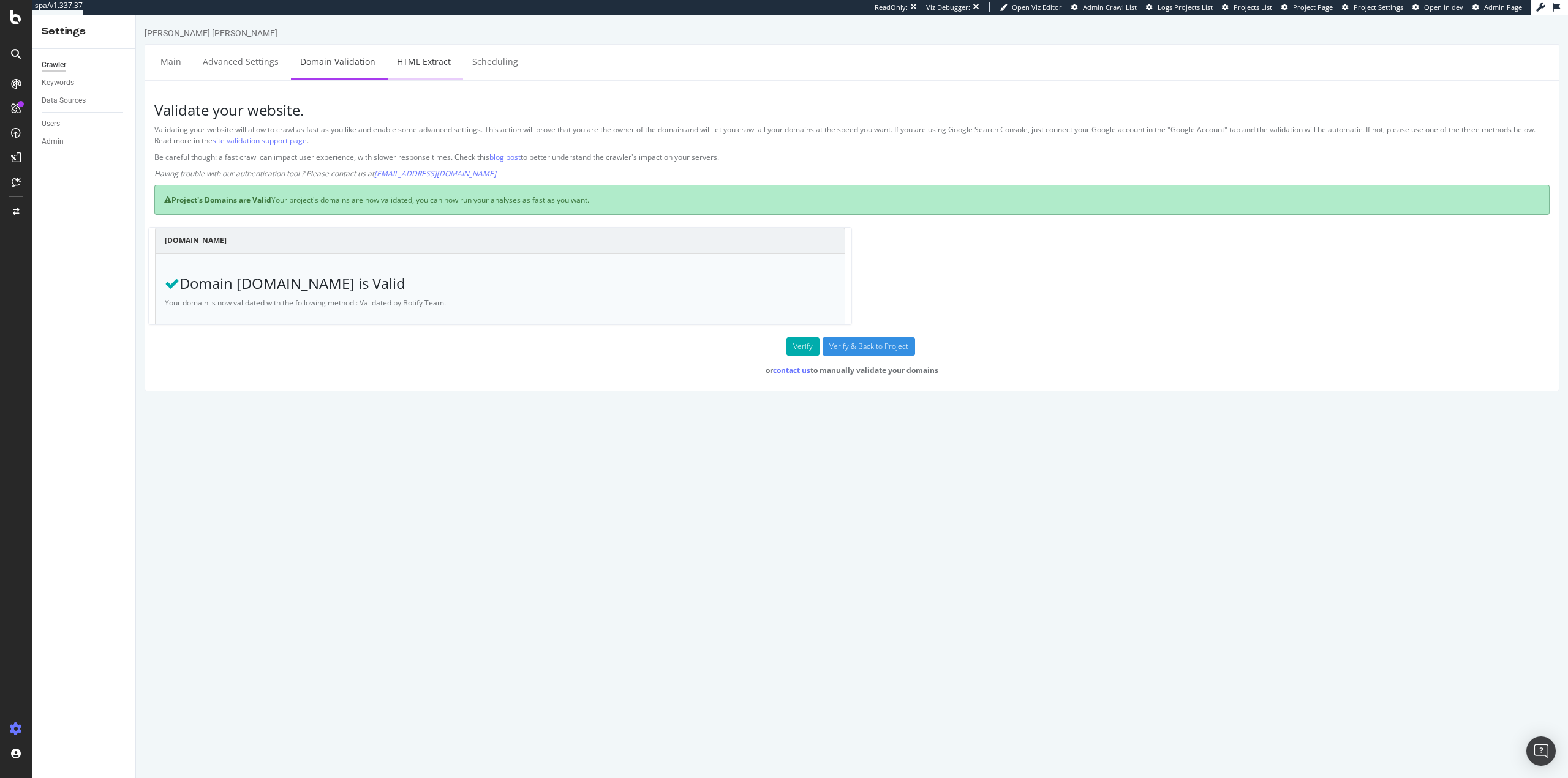
click at [416, 54] on link "HTML Extract" at bounding box center [425, 61] width 73 height 34
select select "exist"
select select "html.length"
select select "exist"
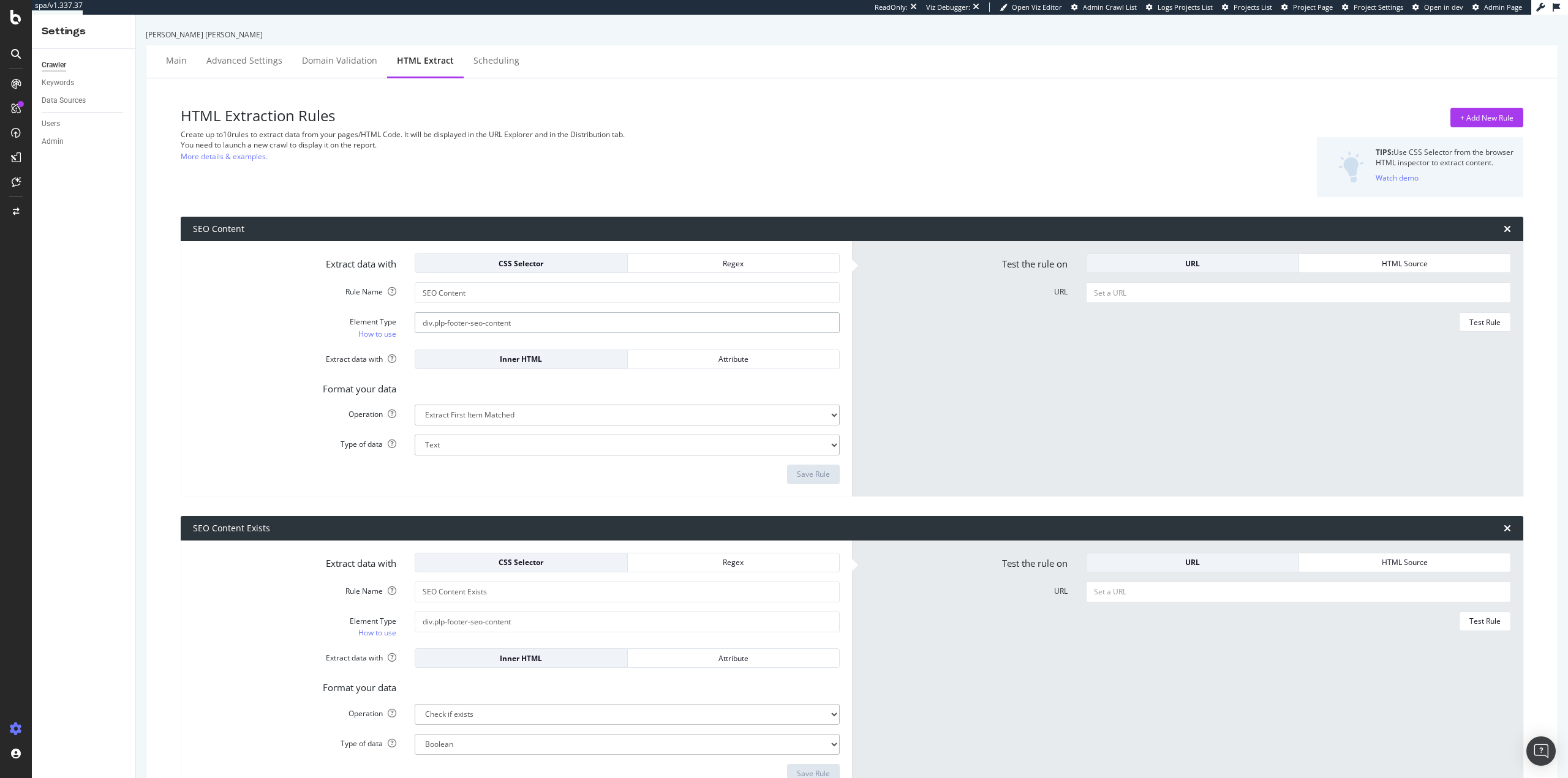
click at [534, 317] on input "div.plp-footer-seo-content" at bounding box center [628, 322] width 425 height 20
click at [134, 329] on div "Crawler Keywords Data Sources Users Admin" at bounding box center [83, 413] width 104 height 729
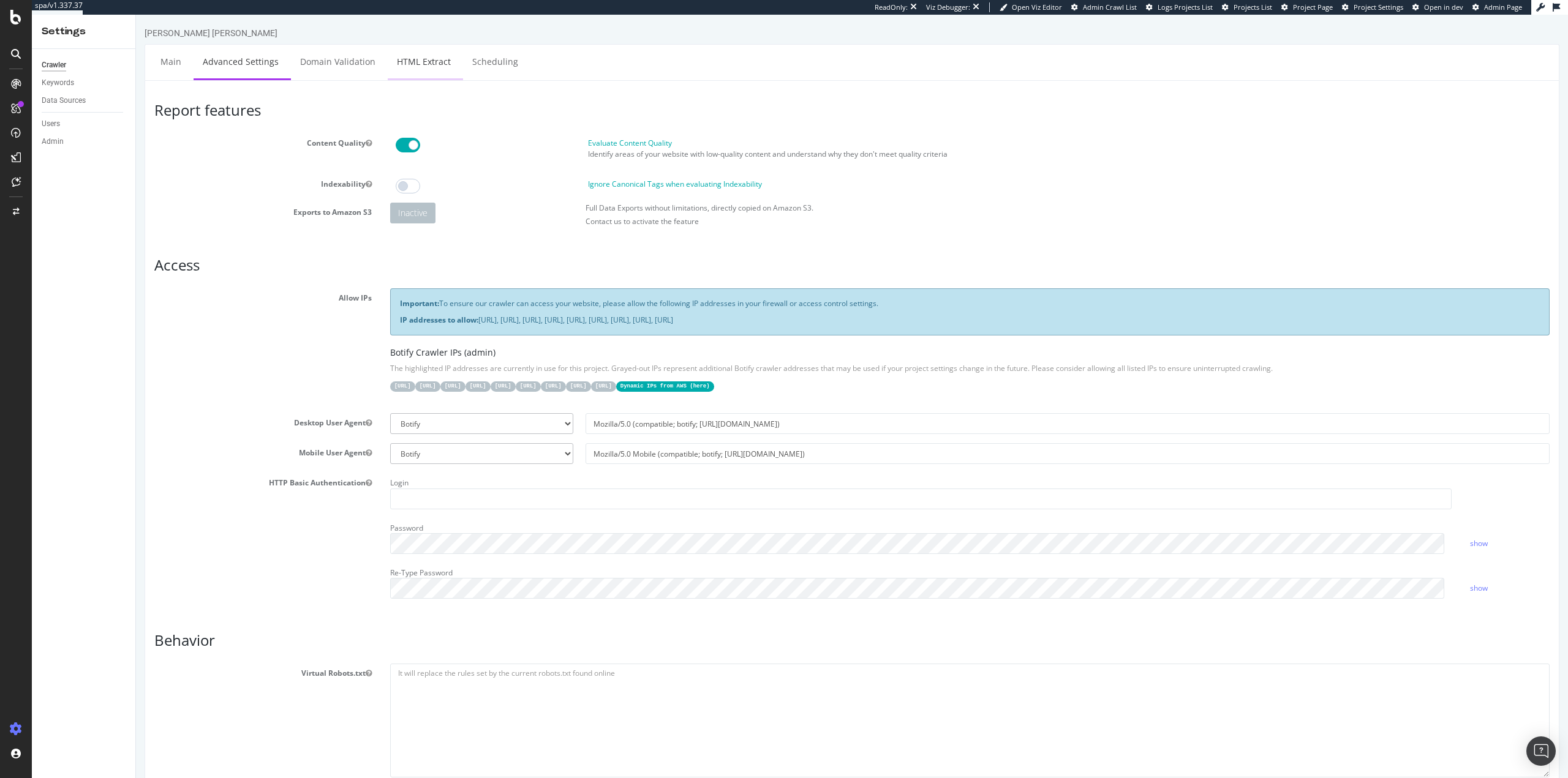
click at [404, 65] on link "HTML Extract" at bounding box center [425, 61] width 73 height 34
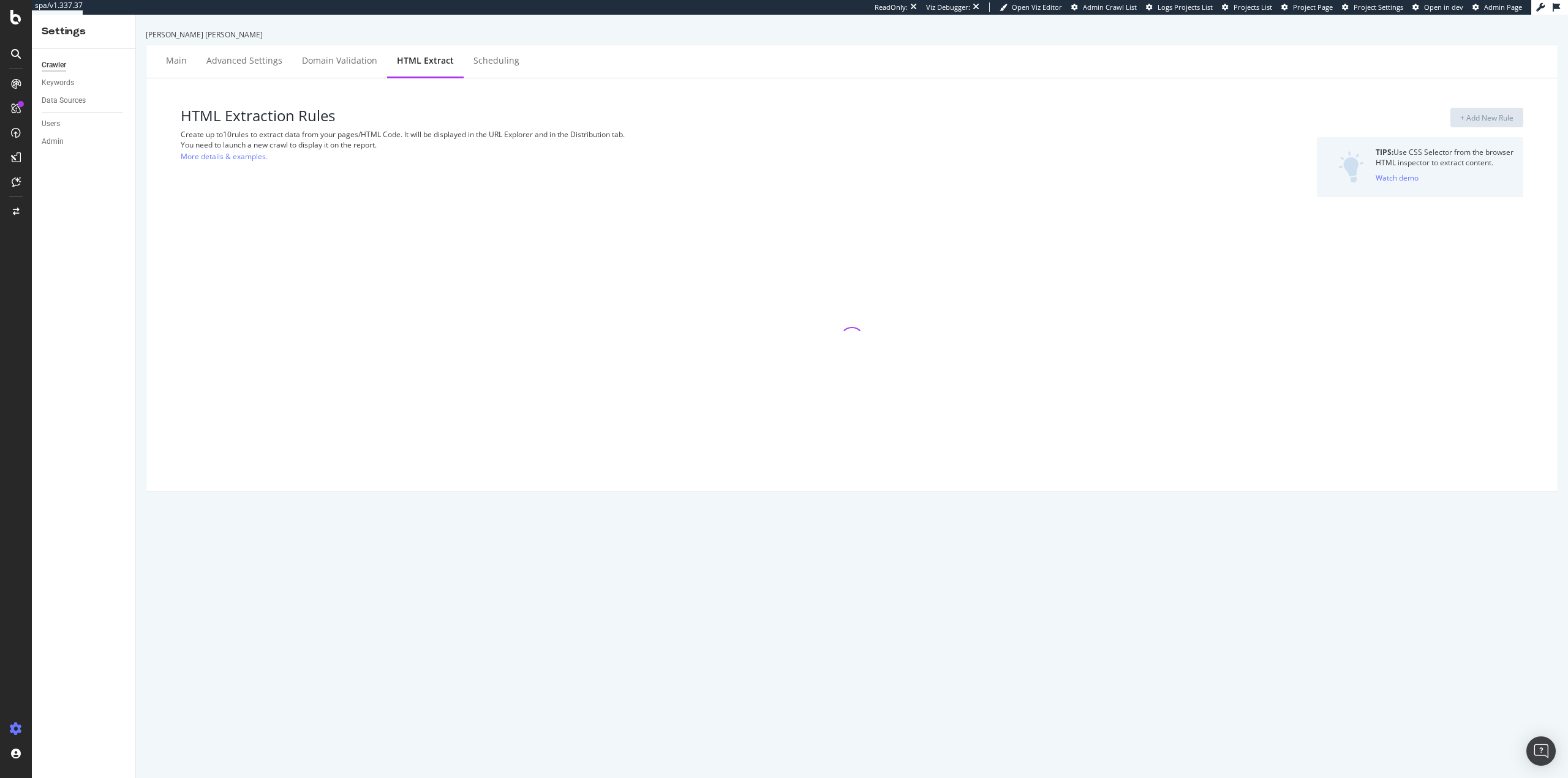
select select "exist"
select select "html.length"
select select "exist"
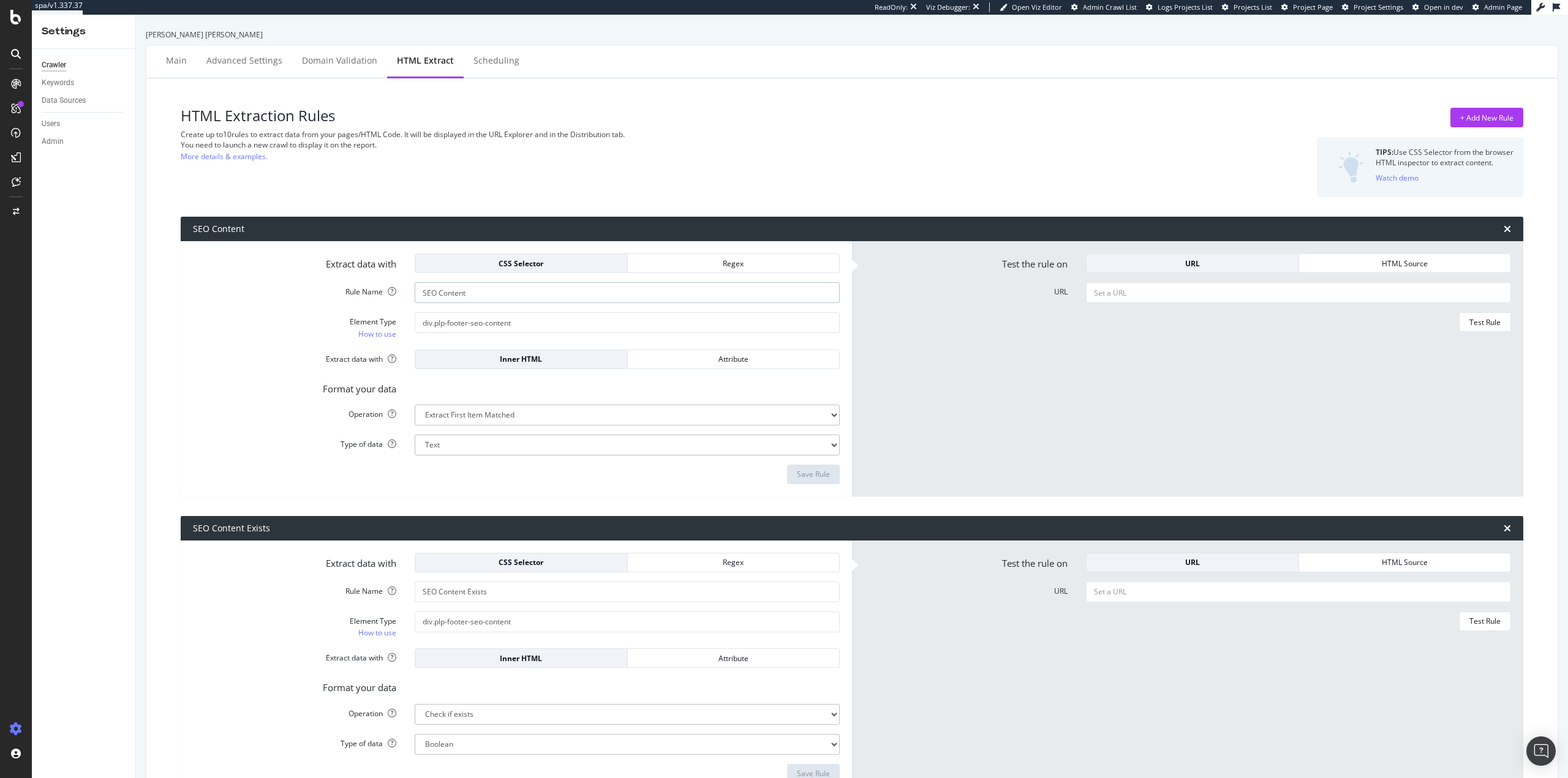
click at [488, 292] on input "SEO Content" at bounding box center [628, 292] width 425 height 20
click at [504, 318] on input "div.plp-footer-seo-content" at bounding box center [628, 322] width 425 height 20
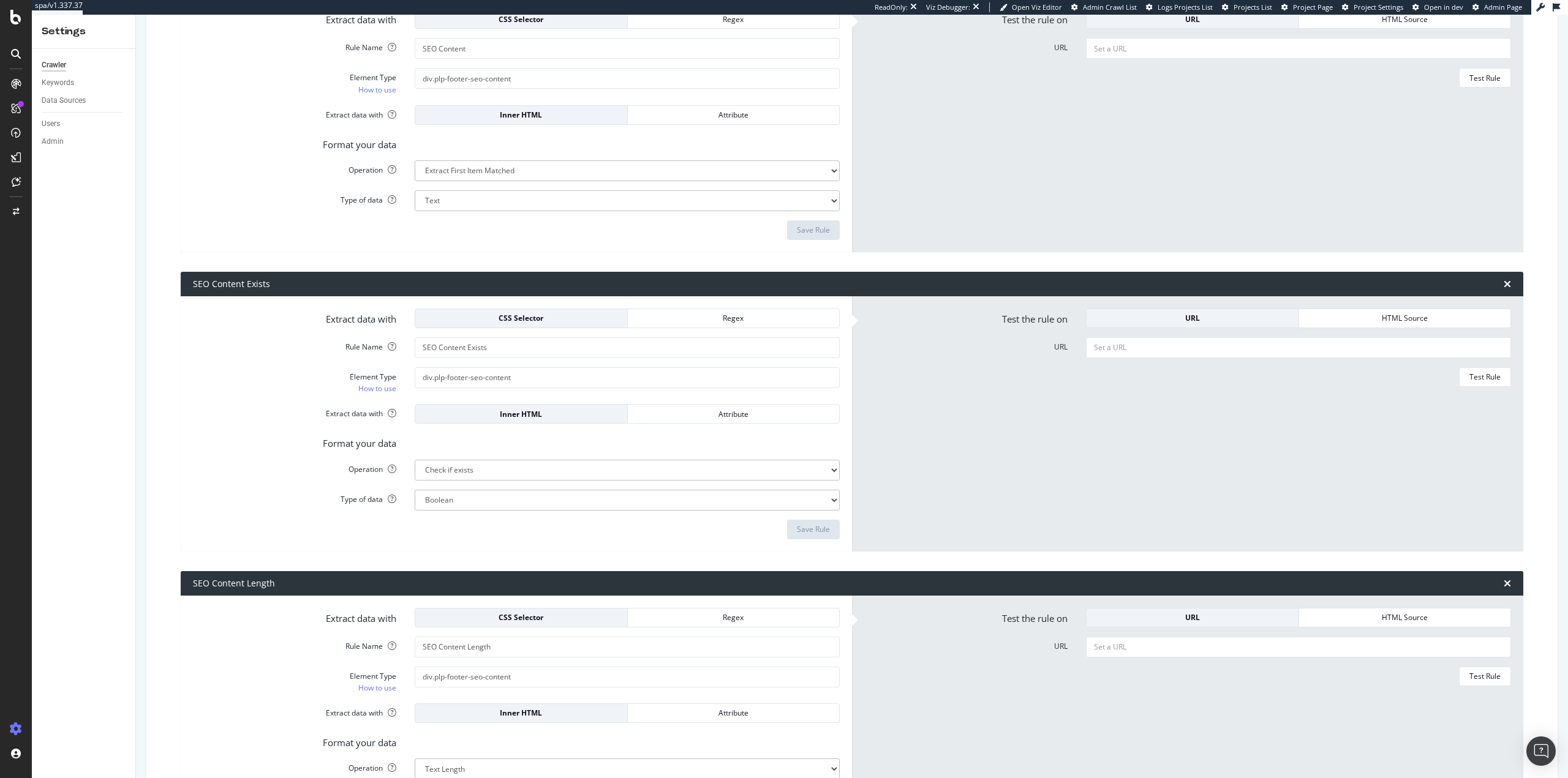
scroll to position [245, 0]
click at [481, 351] on input "SEO Content Exists" at bounding box center [628, 346] width 425 height 20
click at [513, 376] on input "div.plp-footer-seo-content" at bounding box center [628, 377] width 425 height 20
click at [515, 376] on input "div.plp-footer-seo-content" at bounding box center [628, 377] width 425 height 20
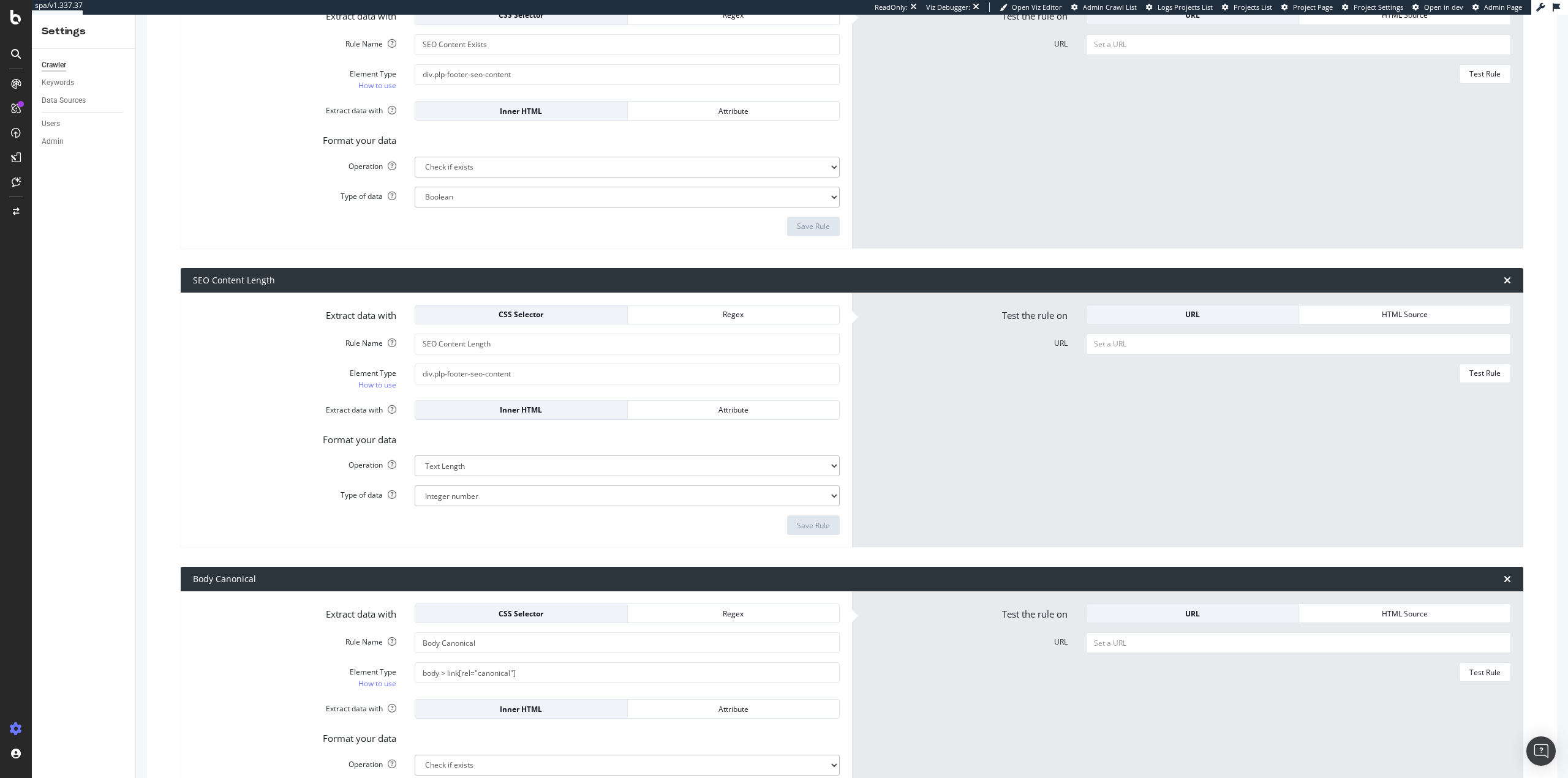
scroll to position [551, 0]
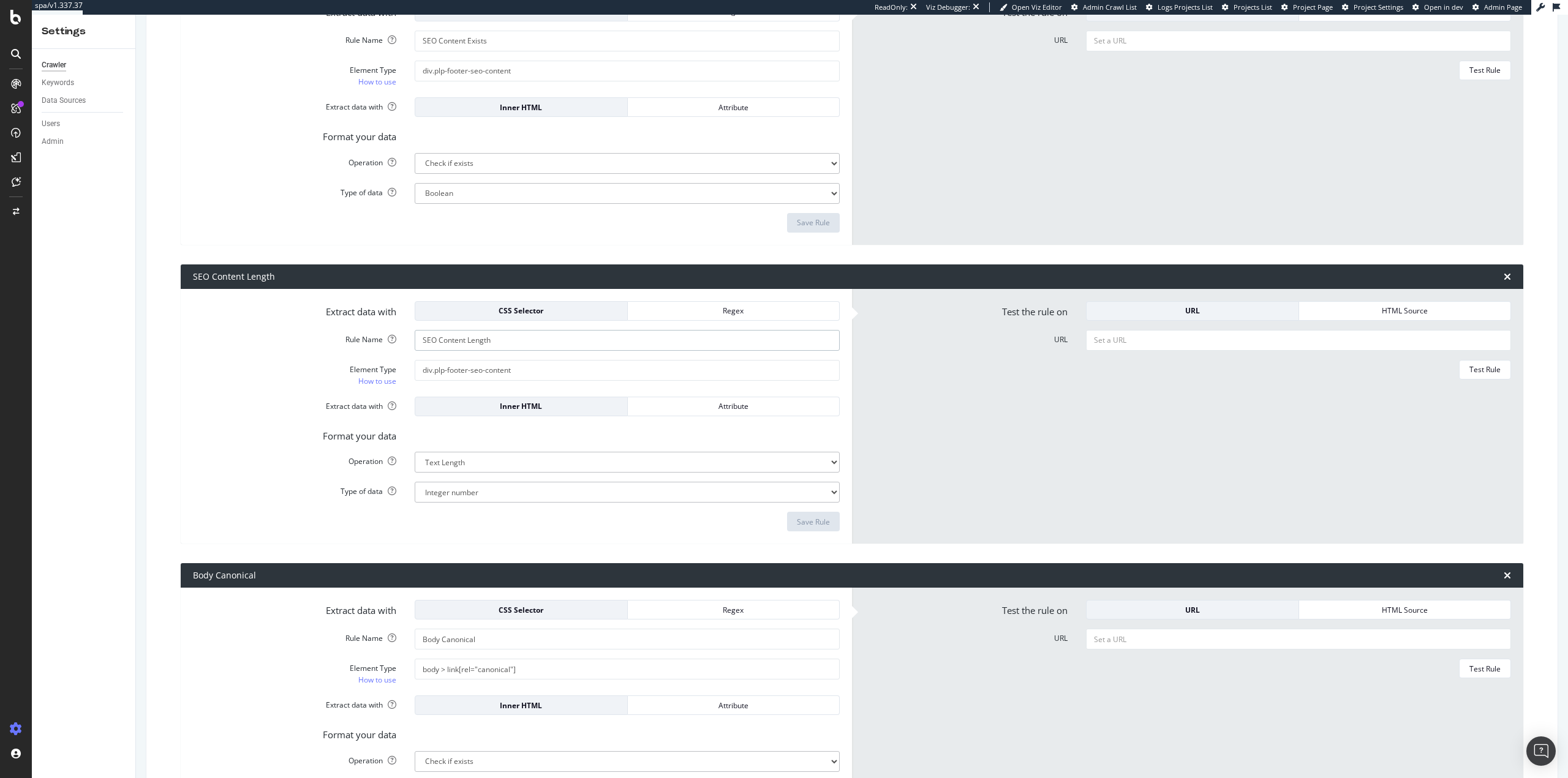
click at [522, 340] on input "SEO Content Length" at bounding box center [628, 340] width 425 height 20
click at [1355, 758] on form "Test the rule on URL HTML Source URL Test Rule" at bounding box center [1188, 715] width 647 height 231
click at [501, 370] on input "div.plp-footer-seo-content" at bounding box center [628, 370] width 425 height 20
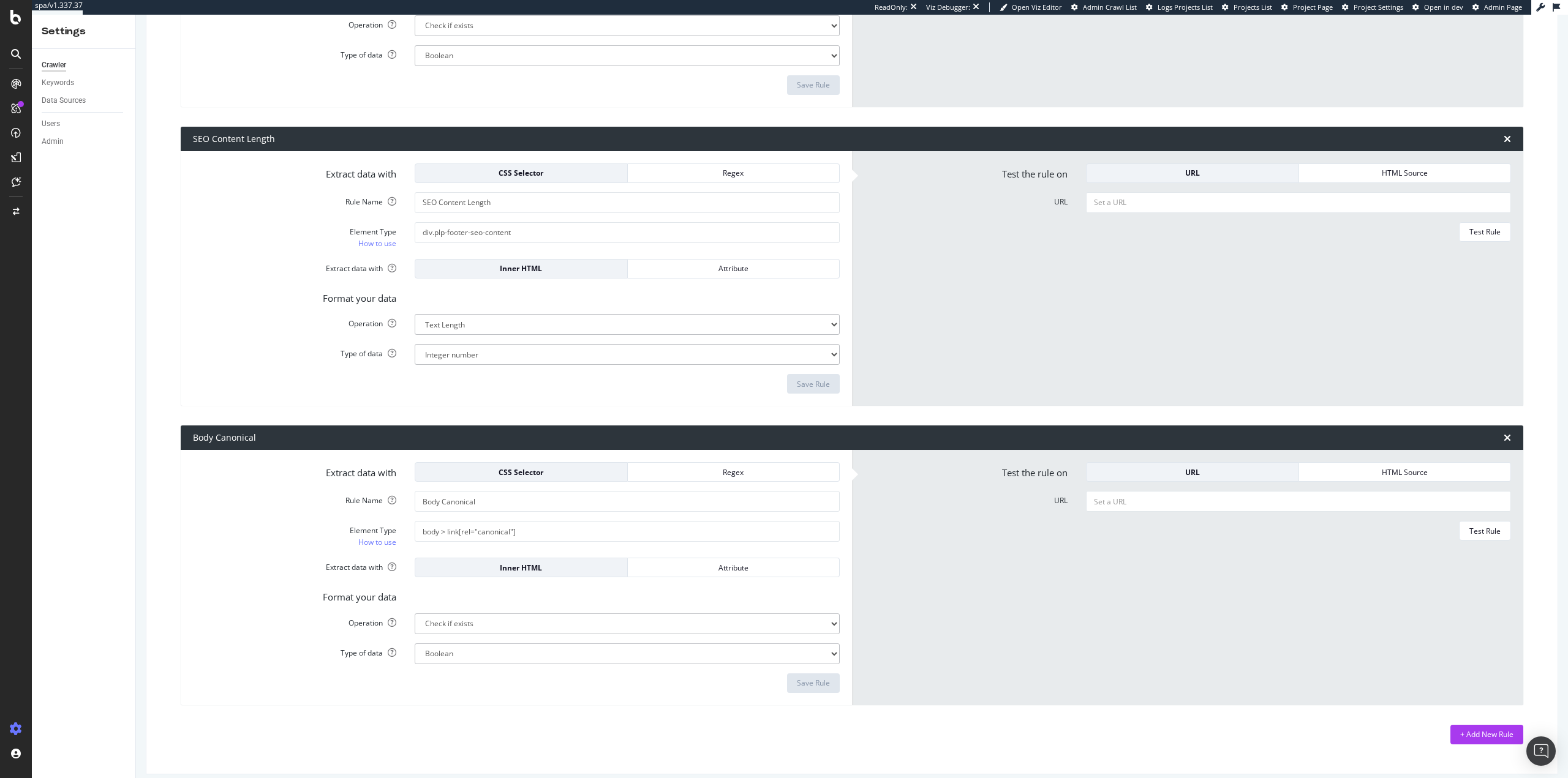
scroll to position [700, 0]
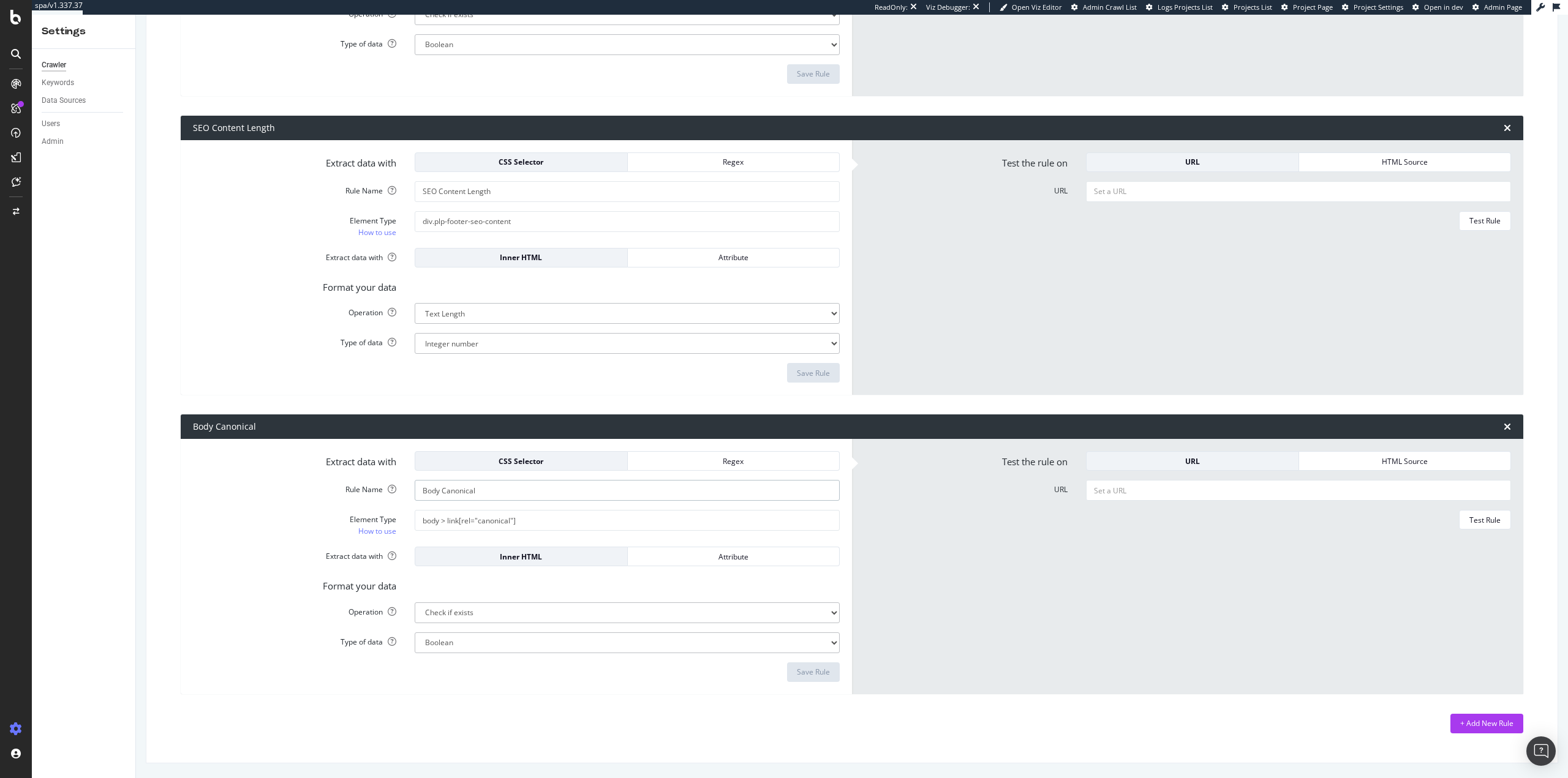
click at [468, 491] on input "Body Canonical" at bounding box center [628, 490] width 425 height 20
click at [522, 513] on input "body > link[rel="canonical"]" at bounding box center [628, 520] width 425 height 20
click at [55, 76] on div "Keywords" at bounding box center [58, 82] width 33 height 13
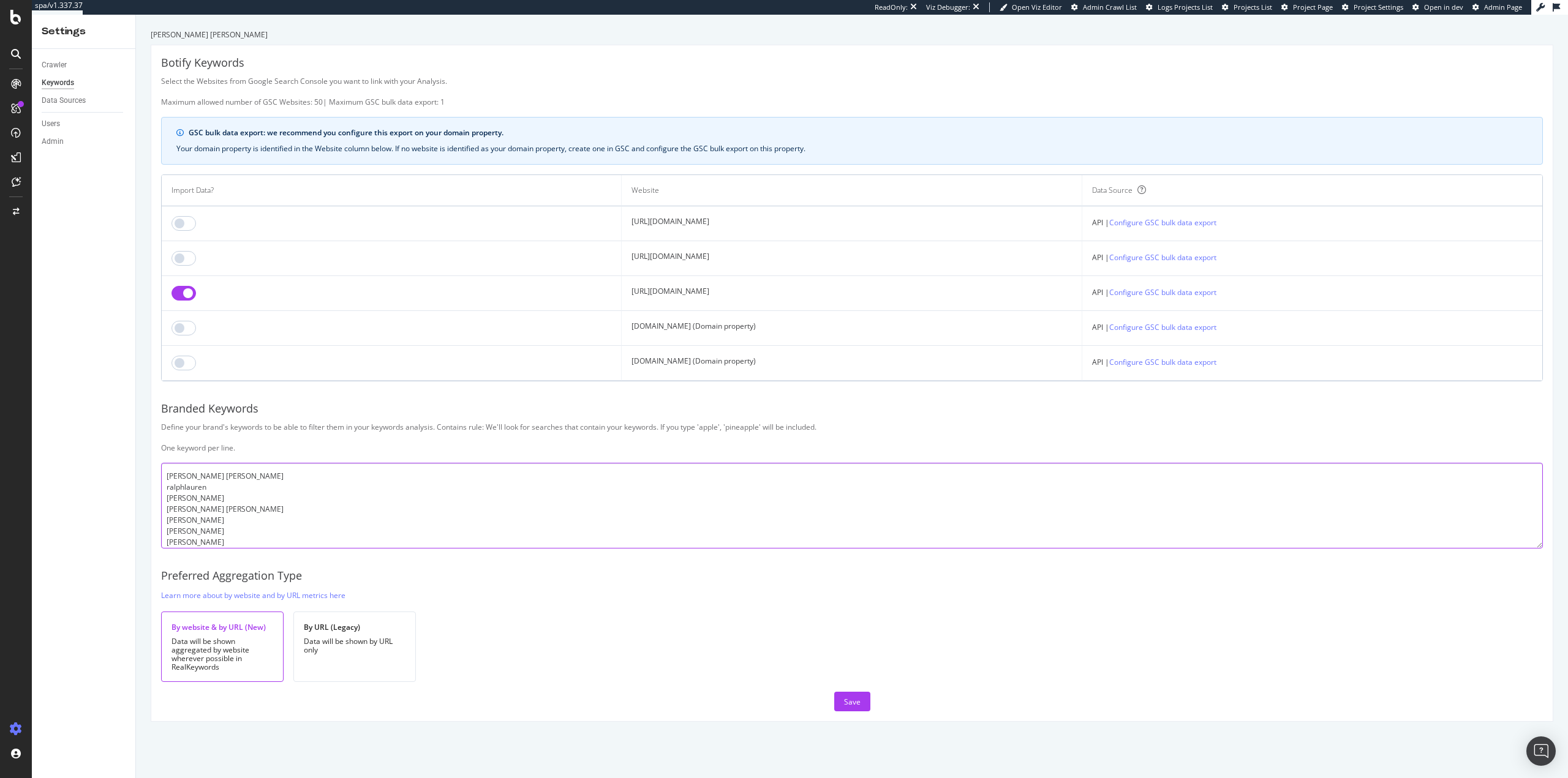
click at [347, 527] on textarea "[PERSON_NAME] [PERSON_NAME] ralphlauren [PERSON_NAME] [PERSON_NAME] [PERSON_NAM…" at bounding box center [852, 506] width 1382 height 86
click at [61, 739] on div "Create and manage your segments" at bounding box center [96, 734] width 116 height 10
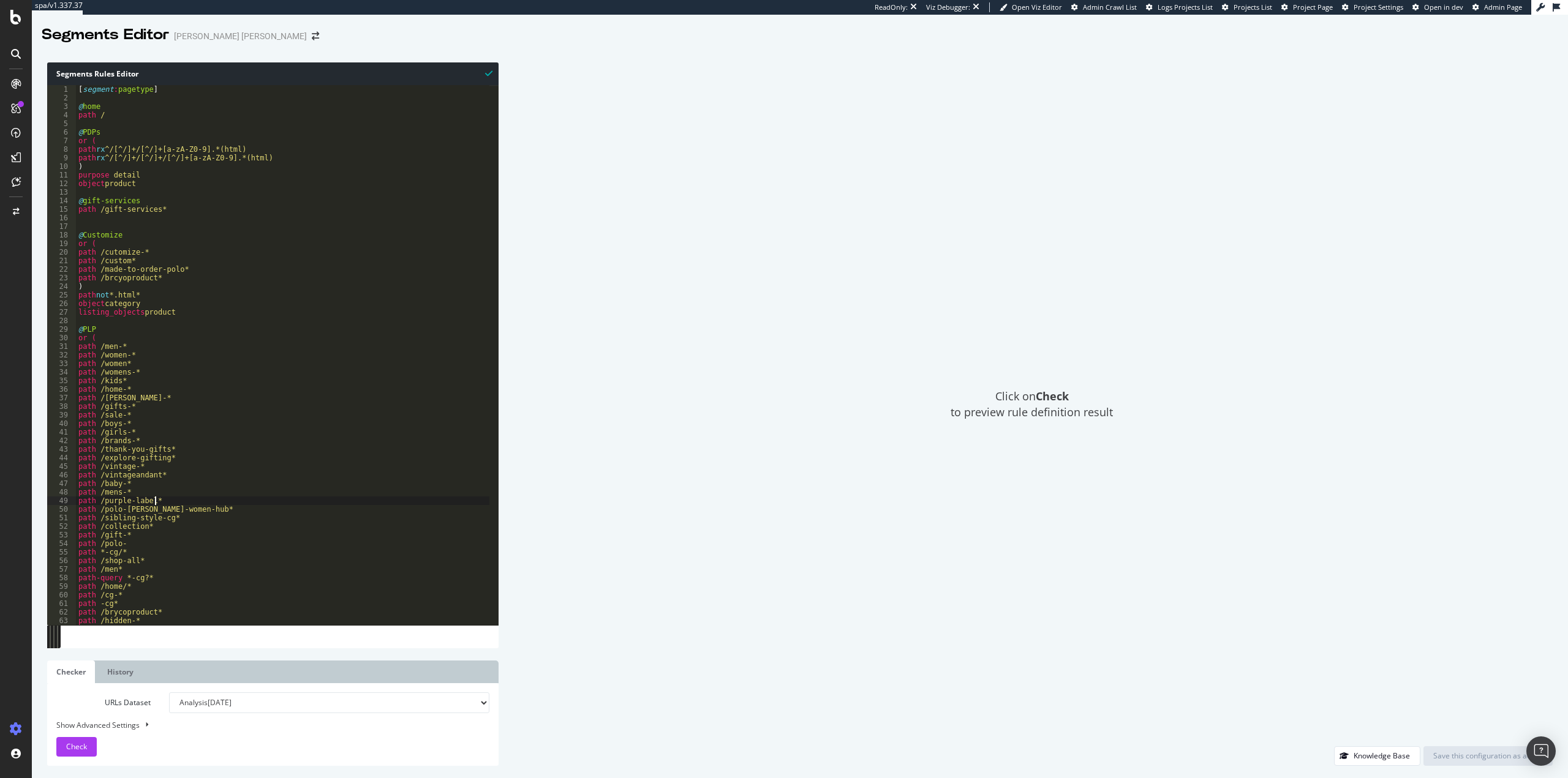
click at [305, 502] on div "[ segment : pagetype ] @ home path / @ PDPs or ( path rx ^/[^/]+/[^/]+[a-zA-Z0-…" at bounding box center [283, 363] width 414 height 557
type textarea "@no"
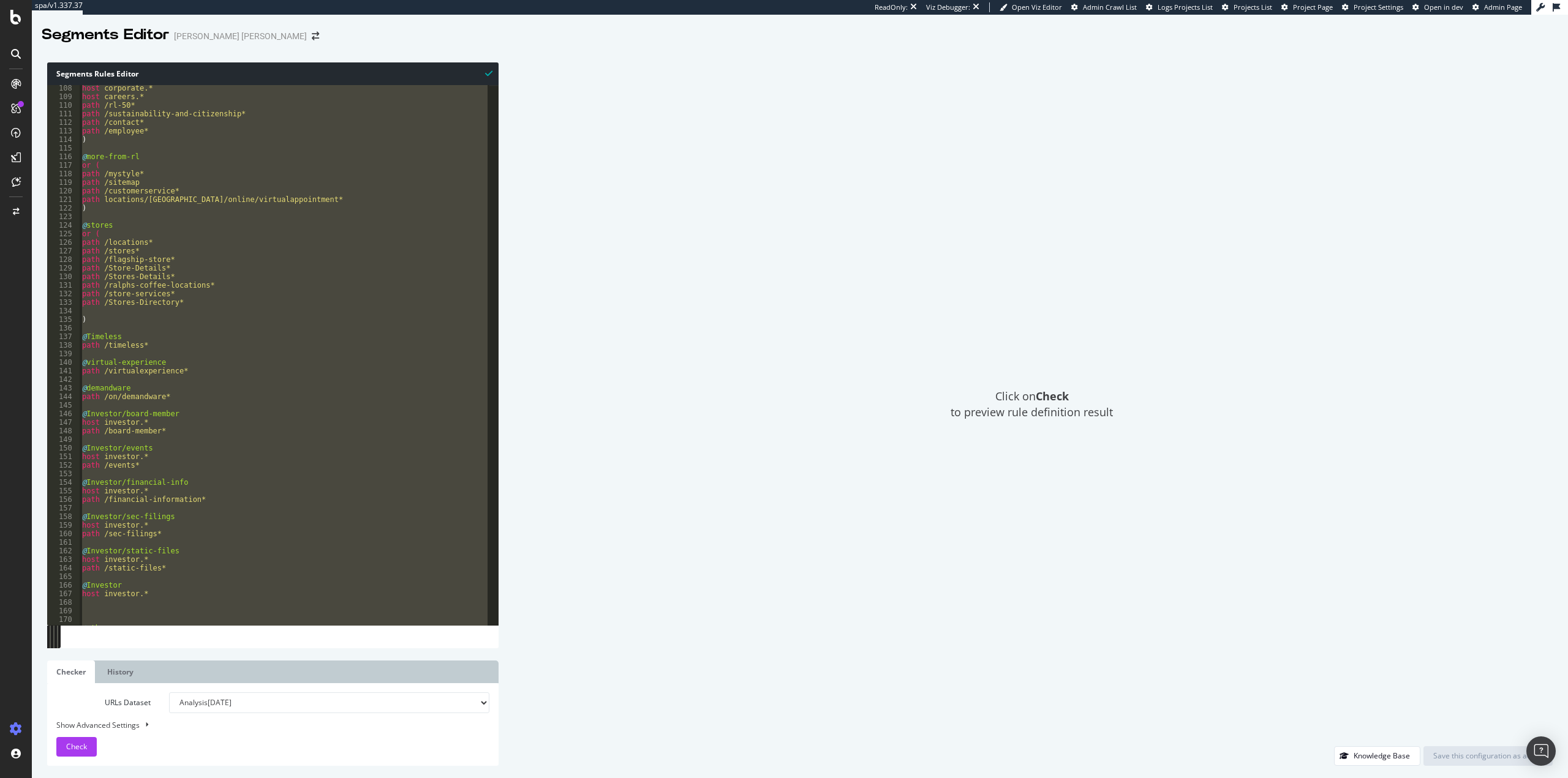
scroll to position [994, 0]
